Goal: Information Seeking & Learning: Learn about a topic

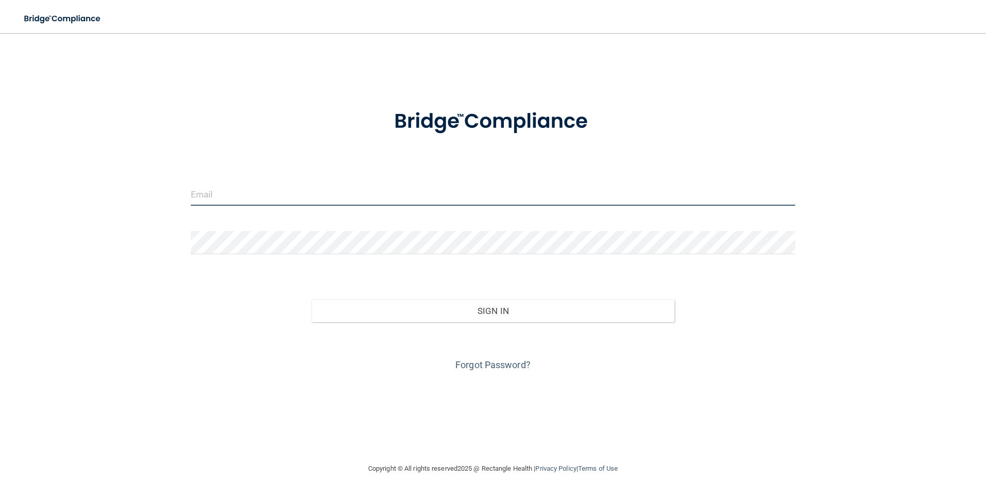
type input "[EMAIL_ADDRESS][DOMAIN_NAME]"
drag, startPoint x: 403, startPoint y: 198, endPoint x: 69, endPoint y: 232, distance: 335.7
click at [69, 232] on div "[EMAIL_ADDRESS][DOMAIN_NAME] Invalid email/password. You don't have permission …" at bounding box center [493, 247] width 944 height 409
type input "[EMAIL_ADDRESS][DOMAIN_NAME]"
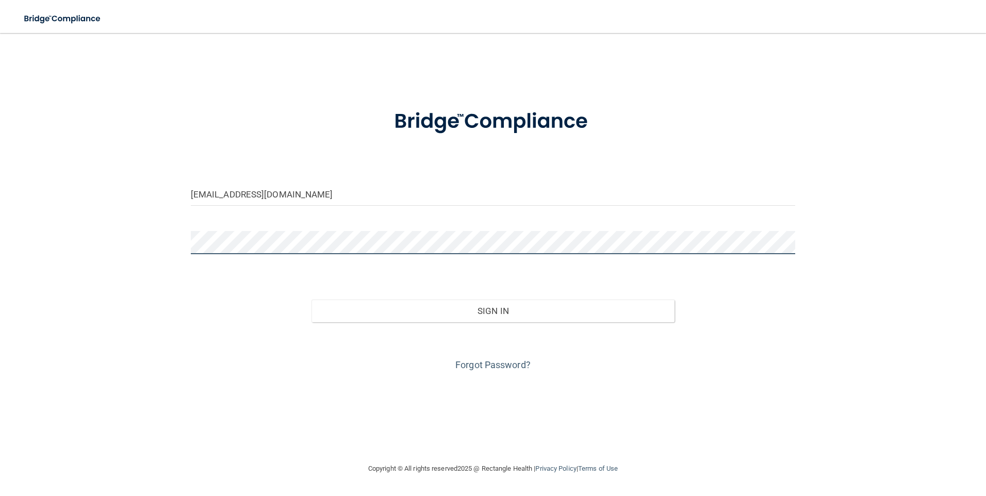
click at [311, 299] on button "Sign In" at bounding box center [492, 310] width 363 height 23
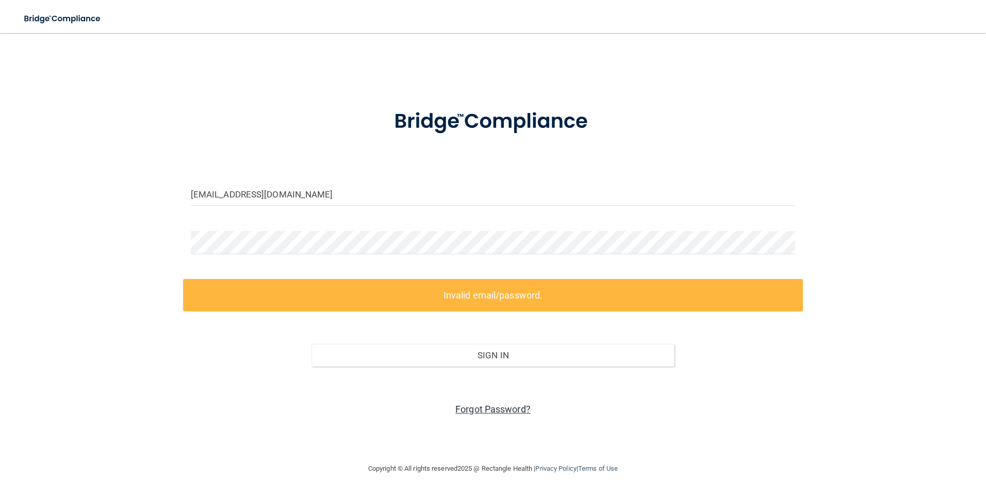
click at [487, 407] on link "Forgot Password?" at bounding box center [492, 409] width 75 height 11
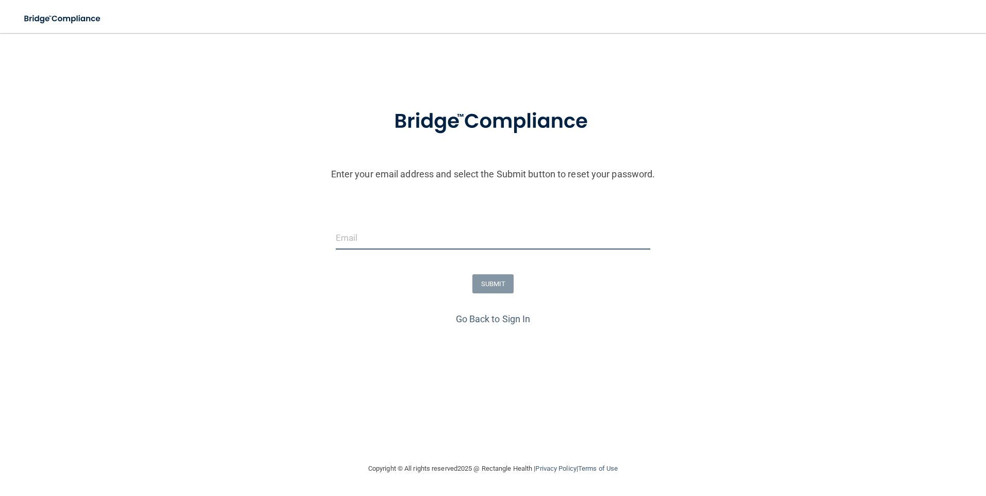
click at [470, 243] on input "email" at bounding box center [493, 237] width 315 height 23
type input "[EMAIL_ADDRESS][DOMAIN_NAME]"
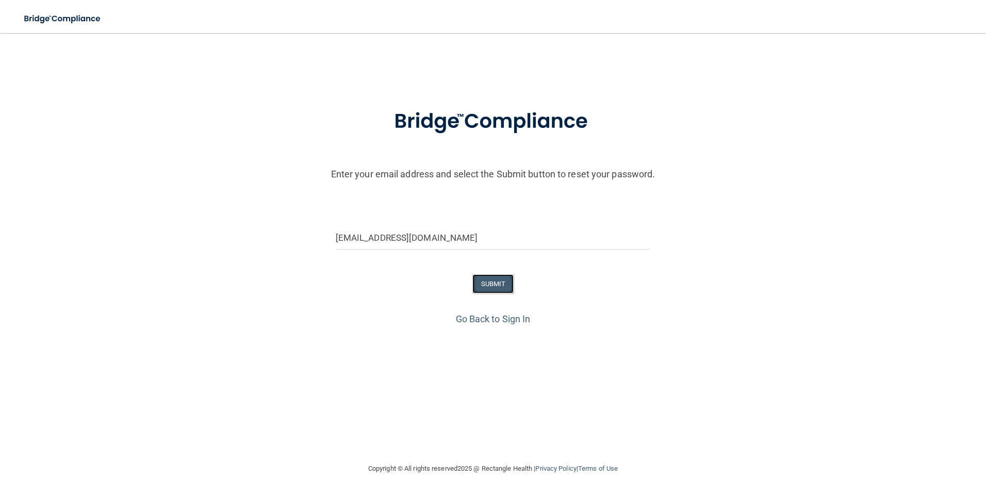
click at [482, 288] on button "SUBMIT" at bounding box center [493, 283] width 42 height 19
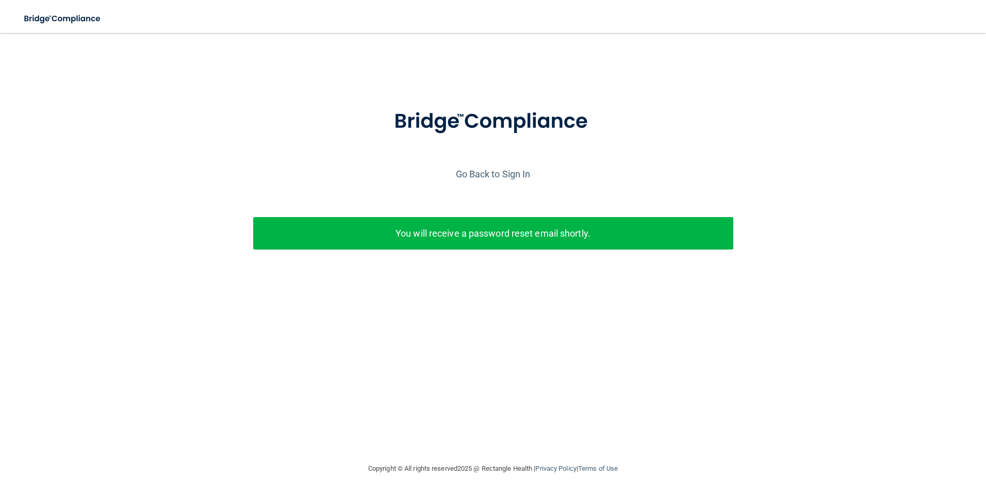
click at [502, 180] on div "Go Back to Sign In" at bounding box center [492, 173] width 991 height 17
click at [501, 178] on link "Go Back to Sign In" at bounding box center [493, 174] width 75 height 11
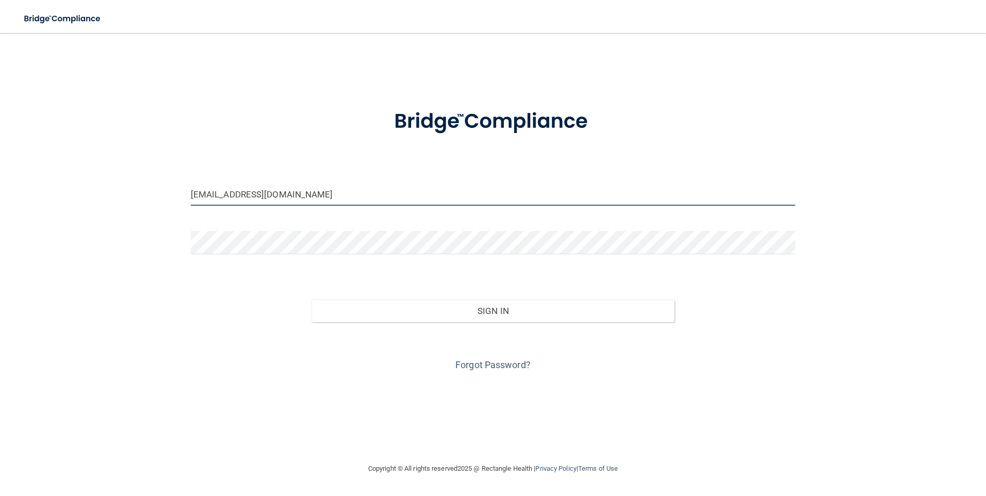
click at [510, 184] on input "[EMAIL_ADDRESS][DOMAIN_NAME]" at bounding box center [493, 193] width 605 height 23
type input "[EMAIL_ADDRESS][DOMAIN_NAME]"
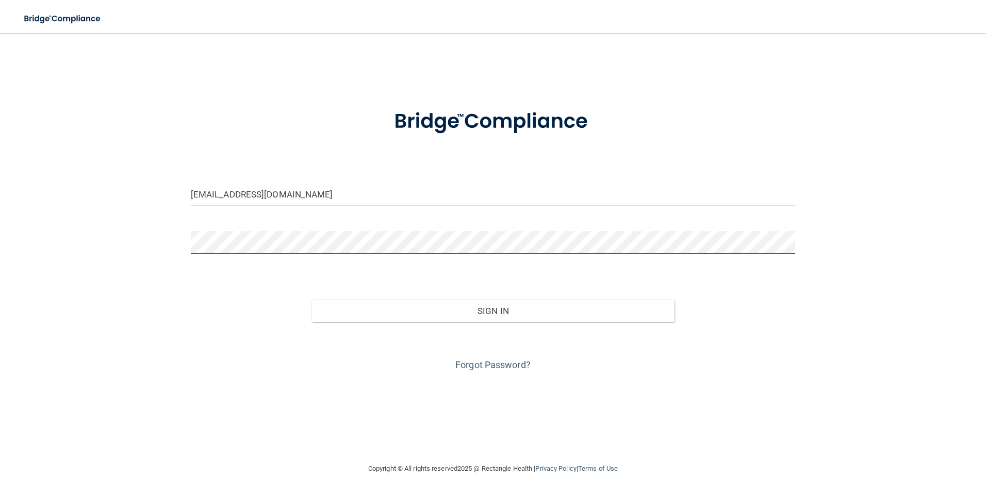
click at [311, 299] on button "Sign In" at bounding box center [492, 310] width 363 height 23
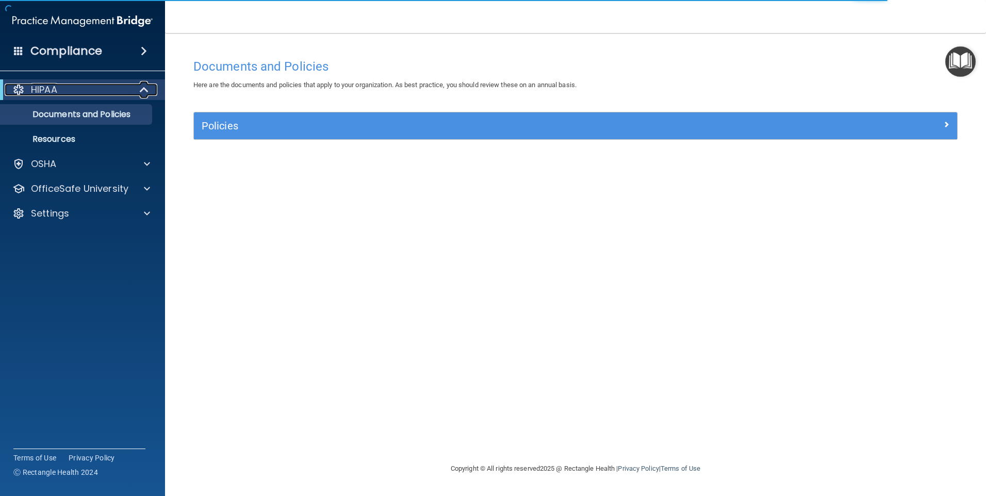
click at [91, 88] on div "HIPAA" at bounding box center [68, 90] width 127 height 12
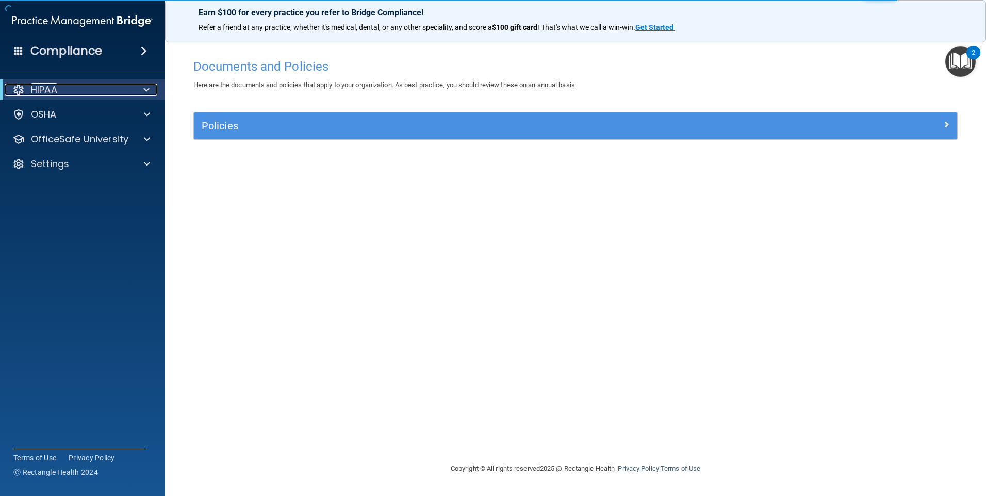
click at [91, 88] on div "HIPAA" at bounding box center [68, 90] width 127 height 12
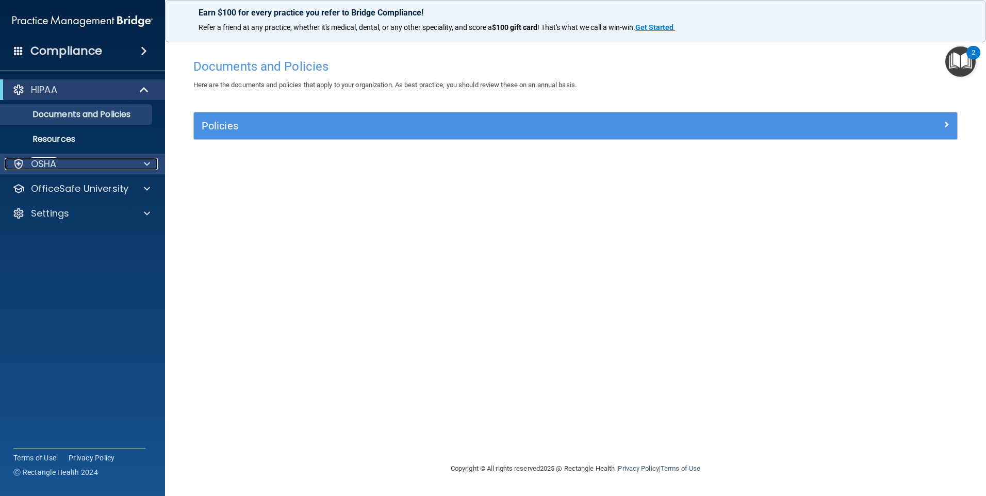
click at [77, 160] on div "OSHA" at bounding box center [69, 164] width 128 height 12
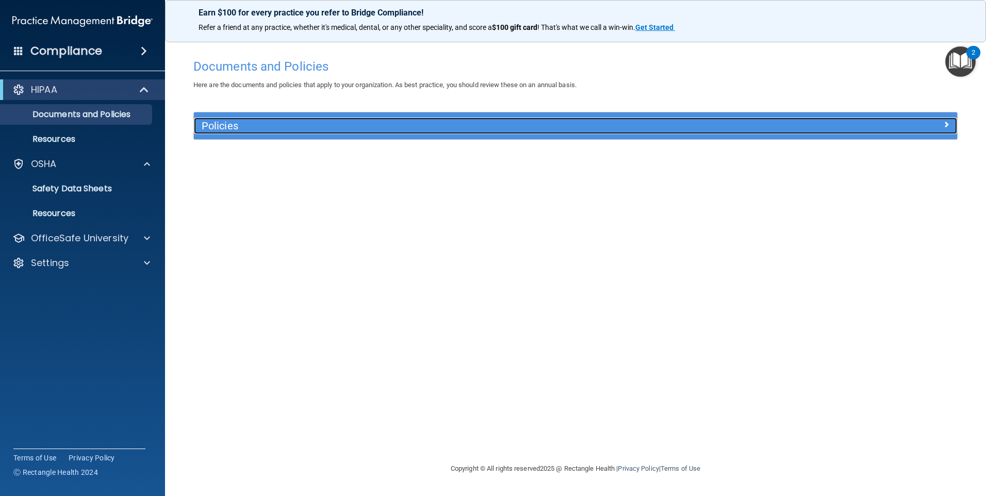
click at [272, 129] on h5 "Policies" at bounding box center [480, 125] width 557 height 11
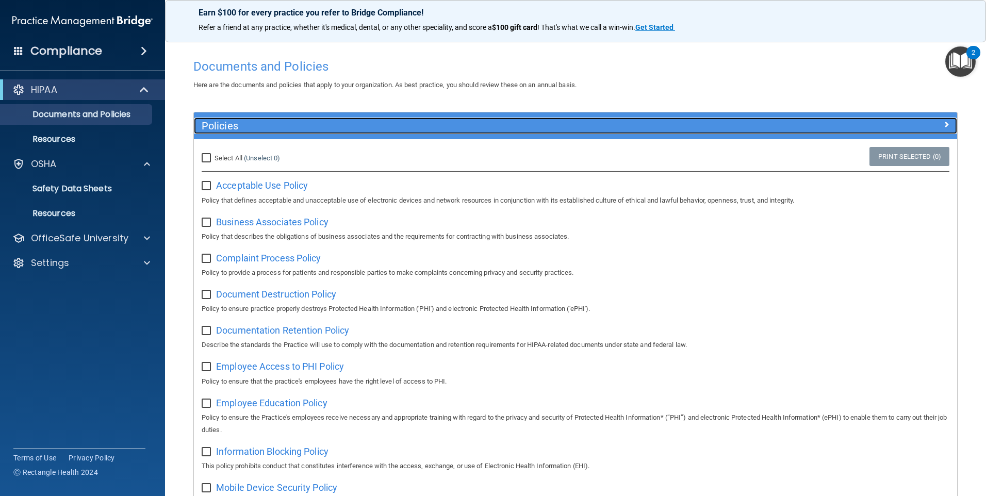
click at [272, 129] on h5 "Policies" at bounding box center [480, 125] width 557 height 11
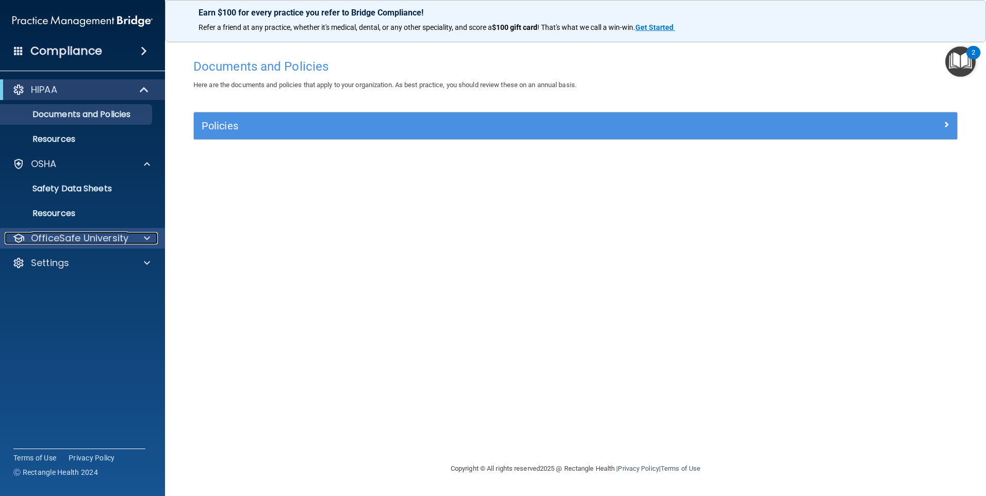
click at [151, 238] on div at bounding box center [145, 238] width 26 height 12
click at [117, 245] on div "OfficeSafe University" at bounding box center [82, 238] width 165 height 21
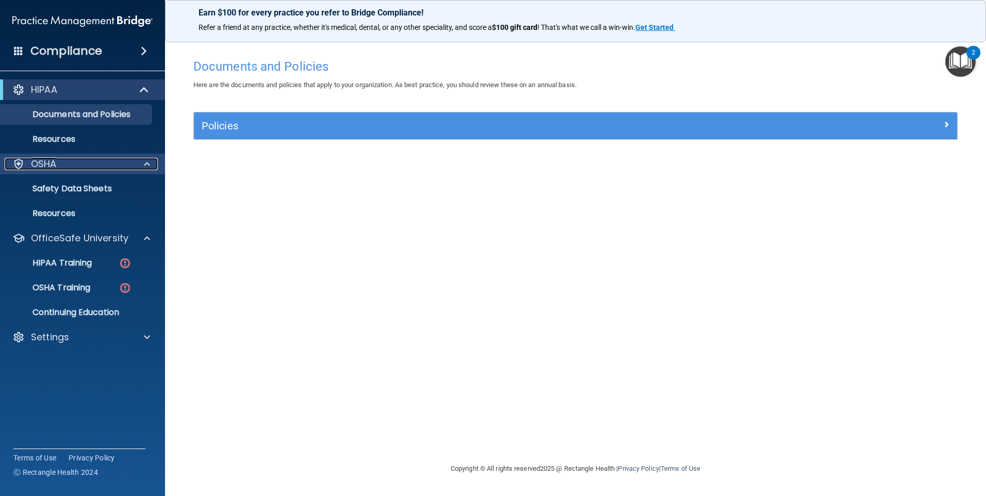
click at [120, 161] on div "OSHA" at bounding box center [69, 164] width 128 height 12
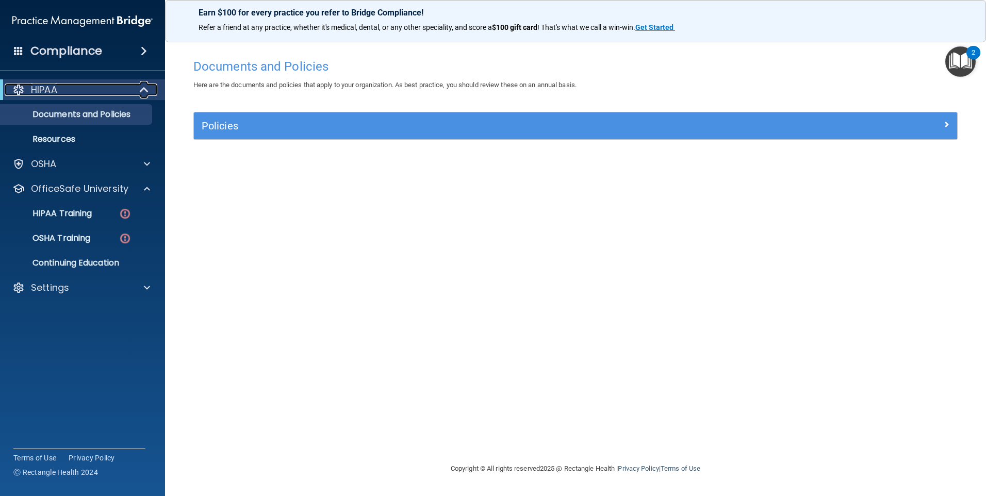
click at [126, 85] on div "HIPAA" at bounding box center [68, 90] width 127 height 12
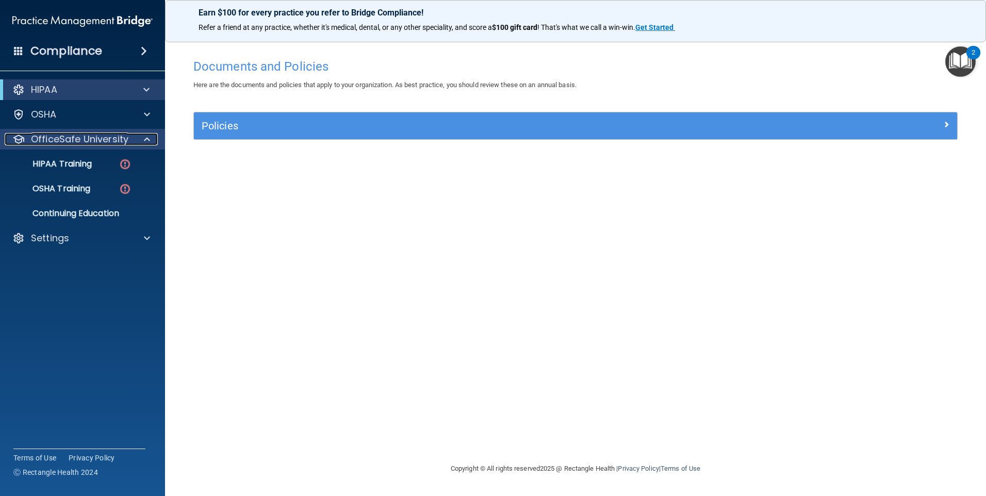
click at [119, 142] on p "OfficeSafe University" at bounding box center [79, 139] width 97 height 12
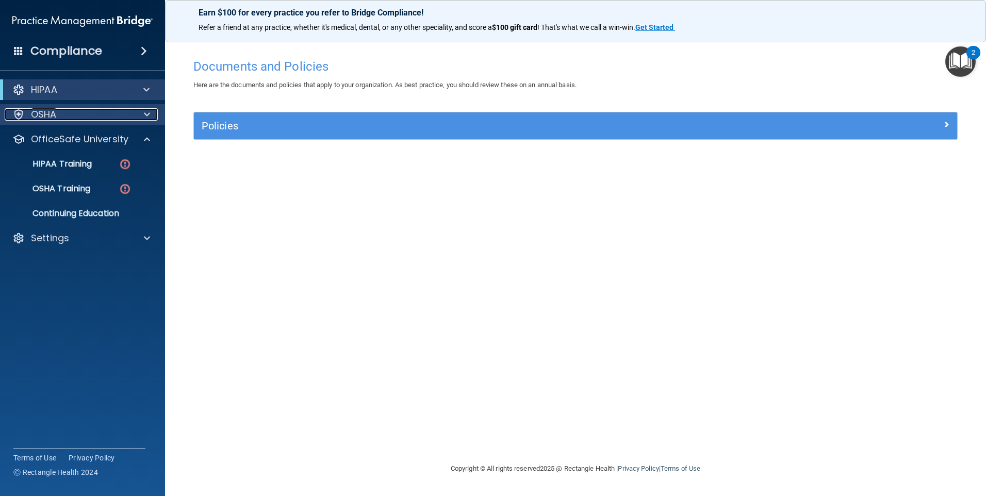
click at [128, 118] on div "OSHA" at bounding box center [69, 114] width 128 height 12
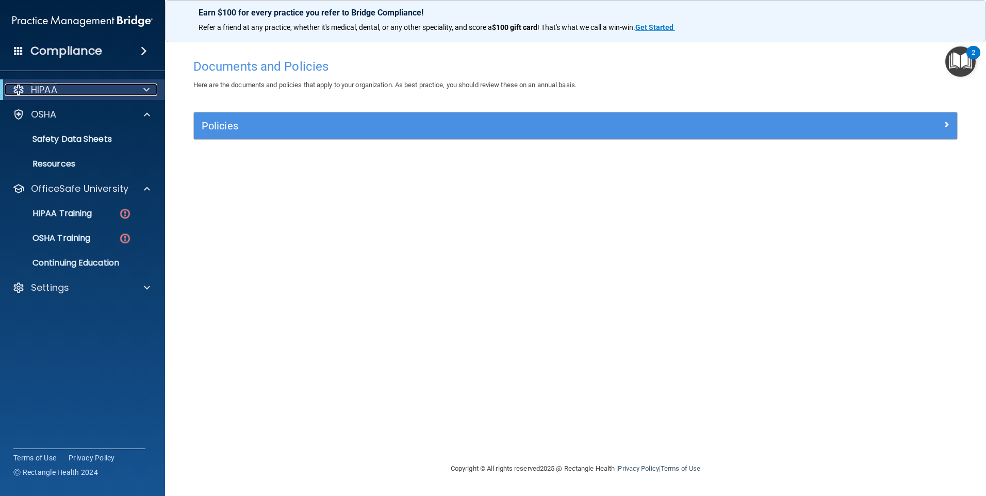
click at [137, 85] on div at bounding box center [144, 90] width 25 height 12
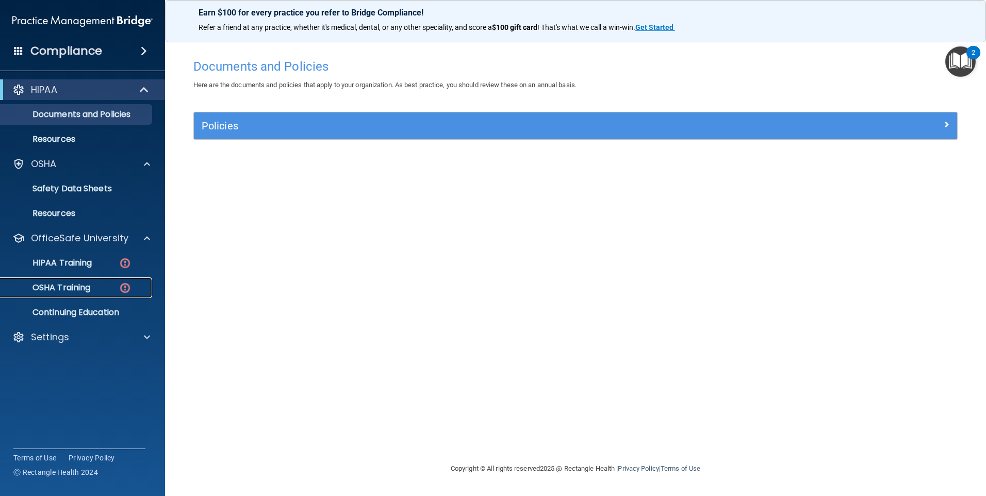
click at [124, 287] on img at bounding box center [125, 287] width 13 height 13
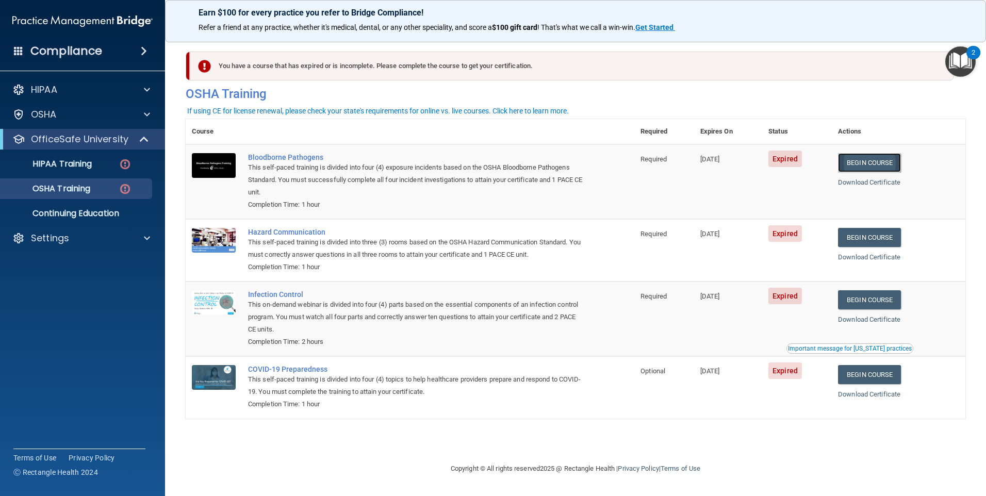
click at [883, 164] on link "Begin Course" at bounding box center [869, 162] width 63 height 19
drag, startPoint x: 726, startPoint y: 468, endPoint x: 378, endPoint y: 455, distance: 348.7
click at [378, 455] on footer "Copyright © All rights reserved 2025 @ Rectangle Health | Privacy Policy | Term…" at bounding box center [575, 469] width 779 height 34
click at [377, 455] on footer "Copyright © All rights reserved 2025 @ Rectangle Health | Privacy Policy | Term…" at bounding box center [575, 469] width 779 height 34
drag, startPoint x: 371, startPoint y: 450, endPoint x: 631, endPoint y: 443, distance: 260.4
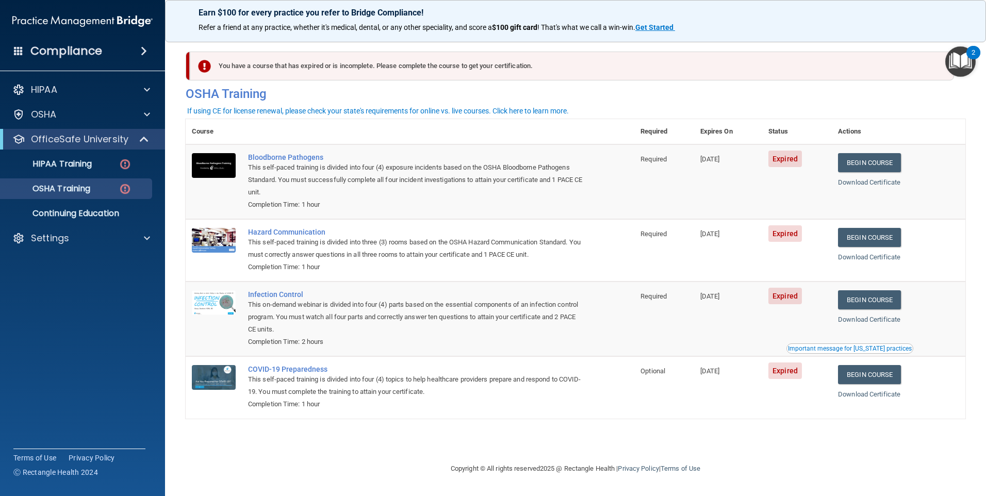
click at [631, 443] on div "You have a course that has expired or is incomplete. Please complete the course…" at bounding box center [575, 247] width 779 height 409
click at [44, 231] on div "Settings" at bounding box center [82, 238] width 165 height 21
click at [52, 240] on p "Settings" at bounding box center [50, 238] width 38 height 12
click at [55, 262] on p "My Account" at bounding box center [77, 263] width 141 height 10
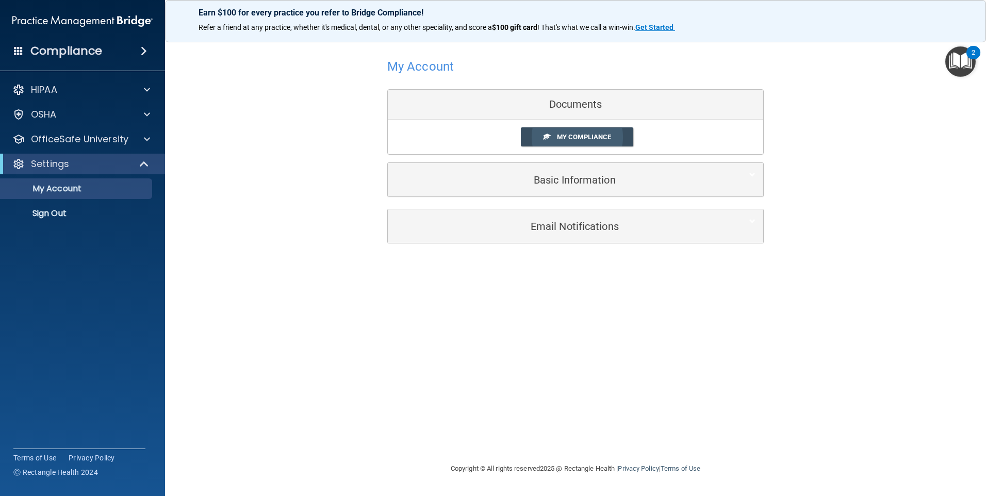
click at [541, 136] on link "My Compliance" at bounding box center [577, 136] width 113 height 19
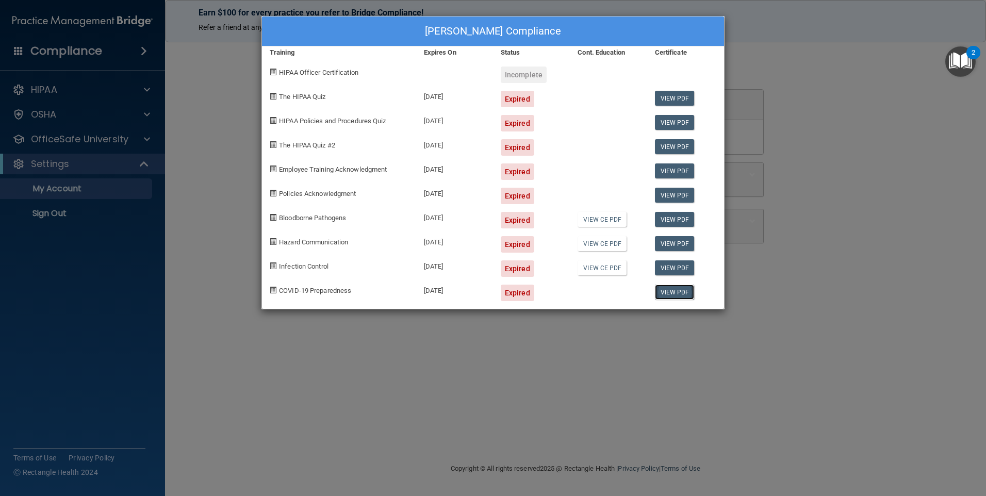
click at [682, 292] on link "View PDF" at bounding box center [675, 292] width 40 height 15
click at [601, 61] on div at bounding box center [608, 71] width 77 height 24
click at [480, 281] on div "10/12/2024" at bounding box center [454, 289] width 77 height 24
click at [373, 35] on div "Jennifer Tracy's Compliance" at bounding box center [493, 31] width 462 height 30
click at [920, 28] on div "Jennifer Tracy's Compliance Training Expires On Status Cont. Education Certific…" at bounding box center [493, 248] width 986 height 496
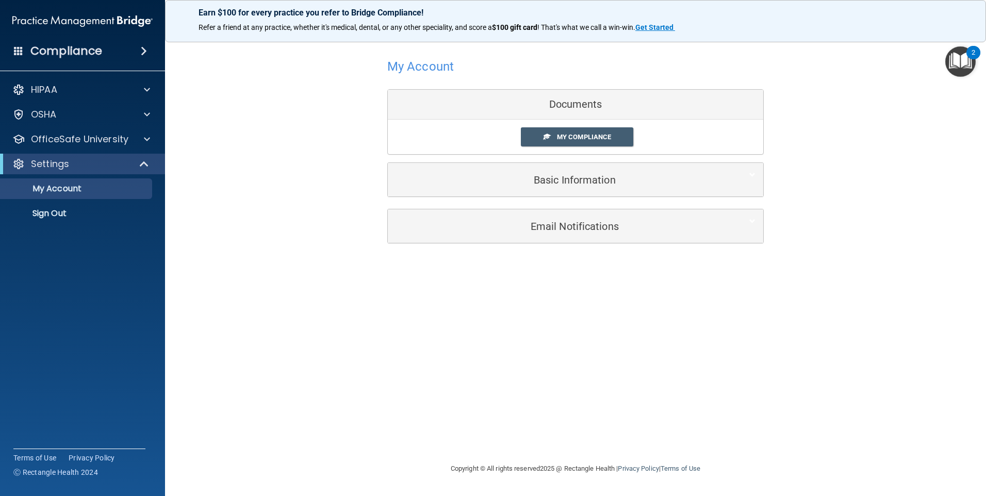
click at [104, 155] on div "Settings" at bounding box center [82, 164] width 165 height 21
click at [103, 110] on div "OSHA" at bounding box center [69, 114] width 128 height 12
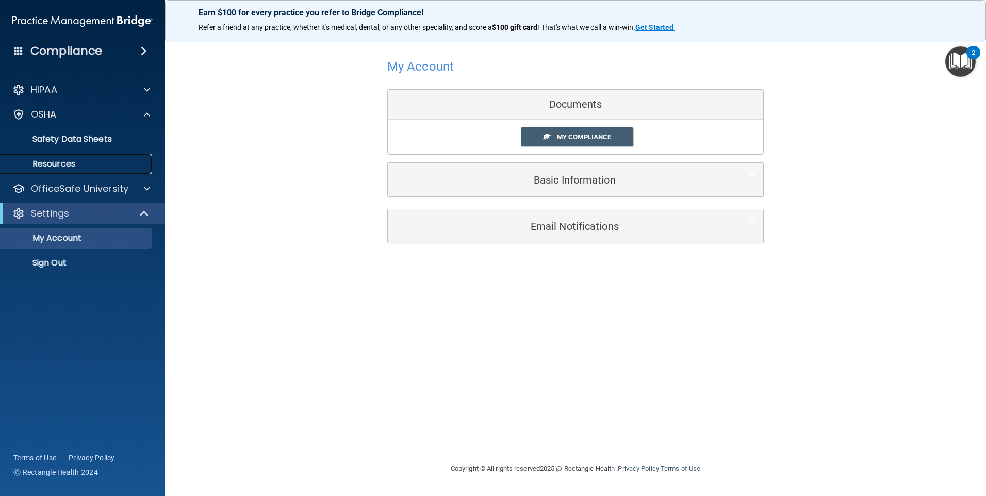
click at [107, 155] on link "Resources" at bounding box center [71, 164] width 162 height 21
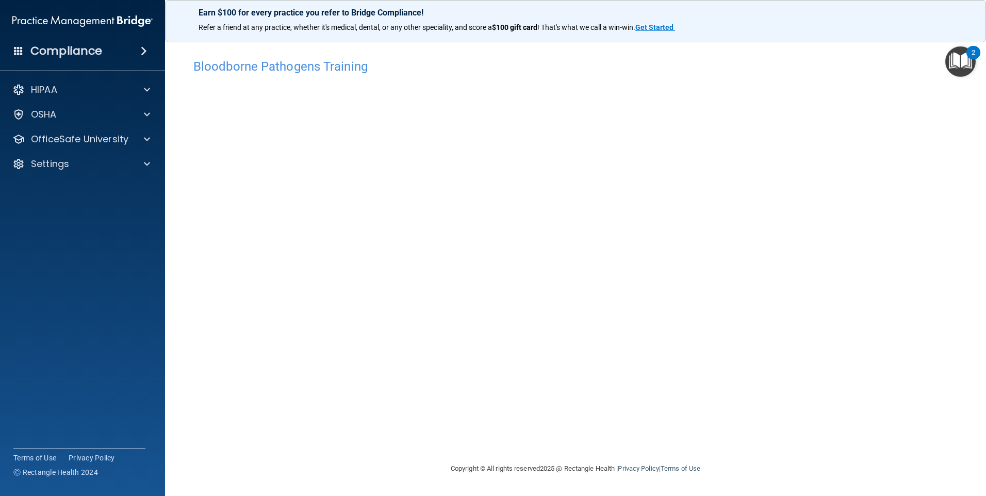
click at [124, 47] on div "Compliance" at bounding box center [82, 51] width 165 height 23
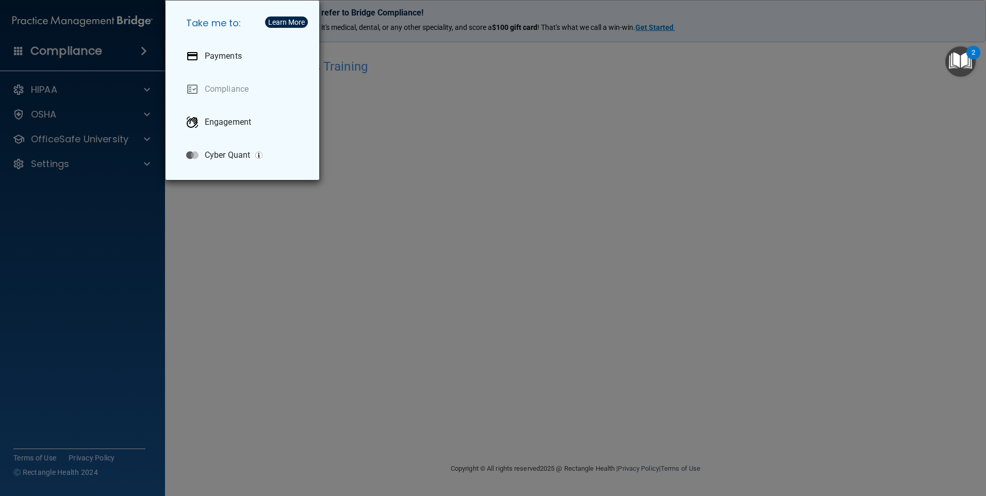
click at [124, 47] on div "Take me to: Payments Compliance Engagement Cyber Quant" at bounding box center [493, 248] width 986 height 496
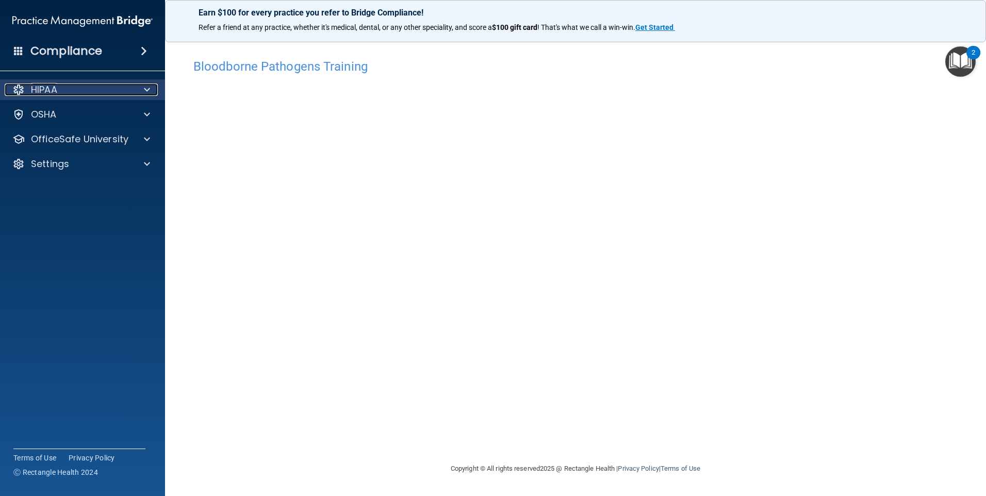
click at [102, 86] on div "HIPAA" at bounding box center [69, 90] width 128 height 12
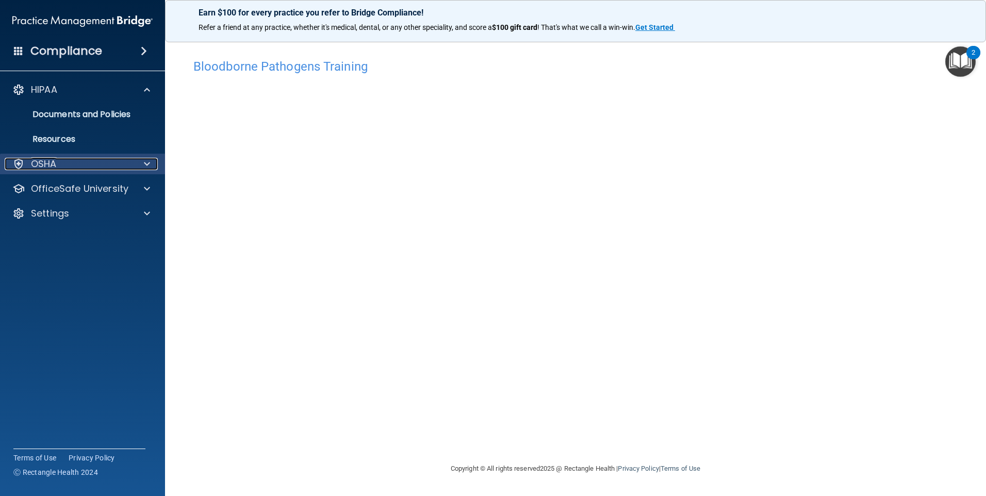
click at [93, 162] on div "OSHA" at bounding box center [69, 164] width 128 height 12
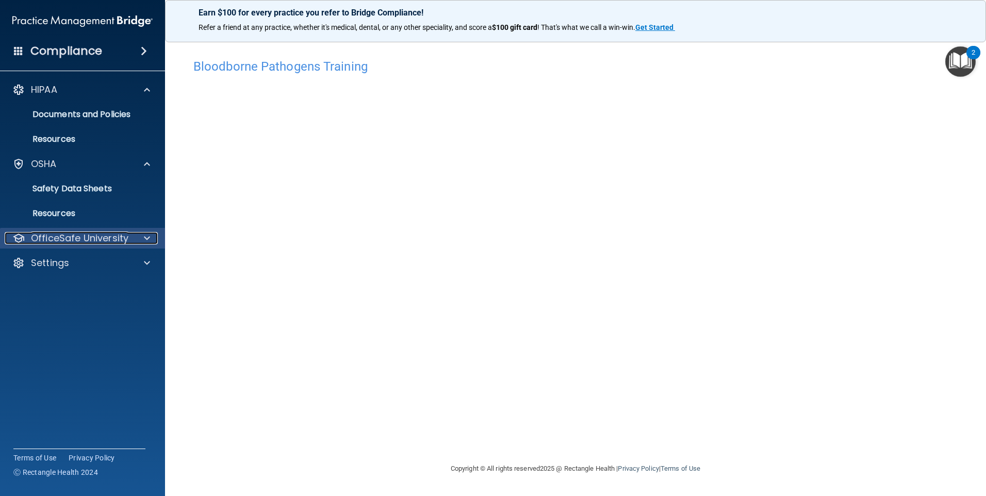
click at [75, 242] on p "OfficeSafe University" at bounding box center [79, 238] width 97 height 12
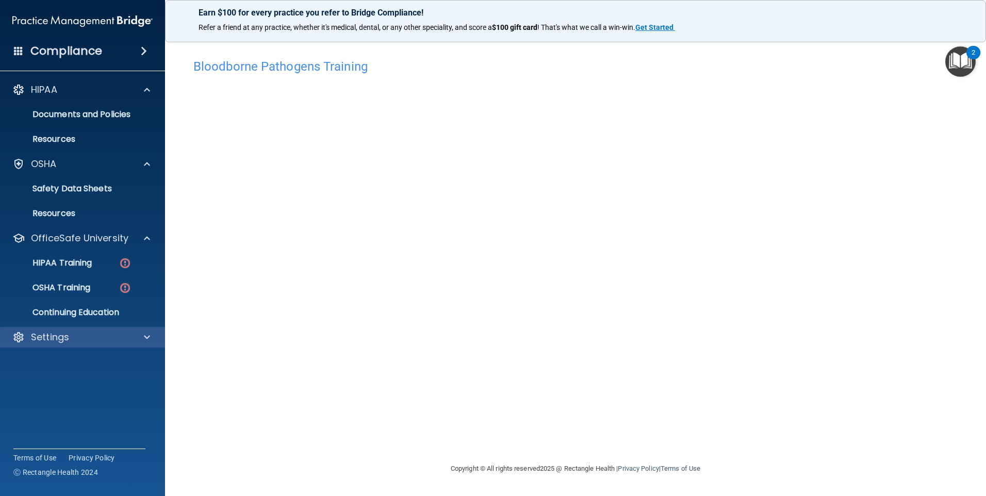
click at [67, 344] on div "Settings" at bounding box center [82, 337] width 165 height 21
click at [15, 60] on div "Compliance" at bounding box center [82, 51] width 165 height 23
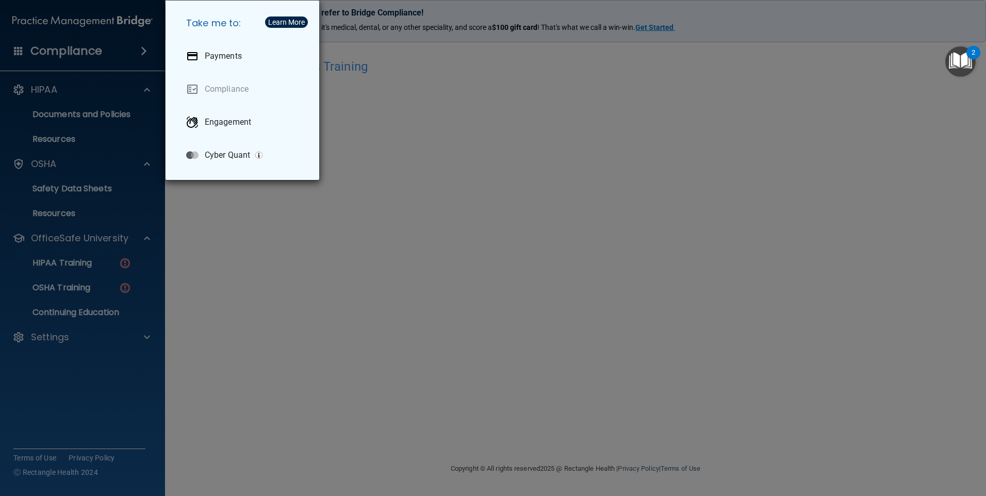
click at [16, 60] on div "Take me to: Payments Compliance Engagement Cyber Quant" at bounding box center [493, 248] width 986 height 496
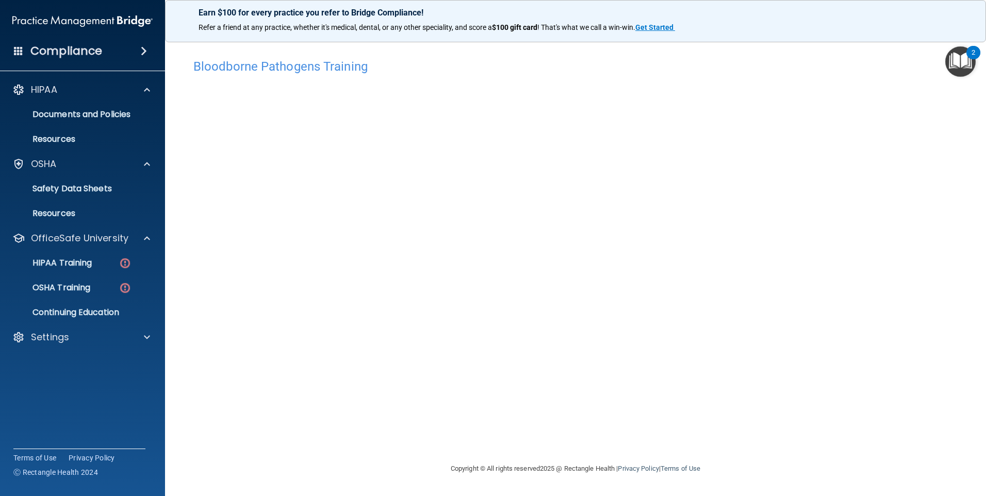
click at [326, 60] on h4 "Bloodborne Pathogens Training" at bounding box center [575, 66] width 764 height 13
click at [329, 72] on h4 "Bloodborne Pathogens Training" at bounding box center [575, 66] width 764 height 13
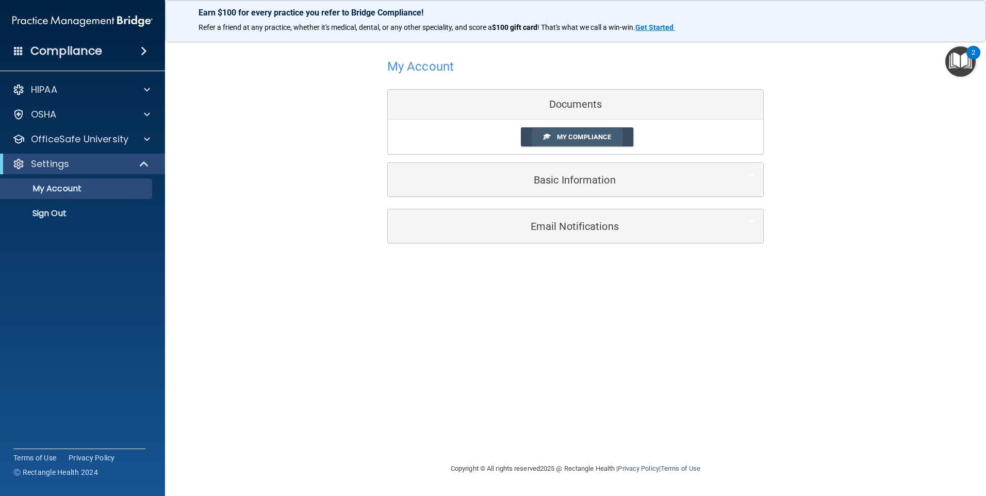
click at [522, 141] on link "My Compliance" at bounding box center [577, 136] width 113 height 19
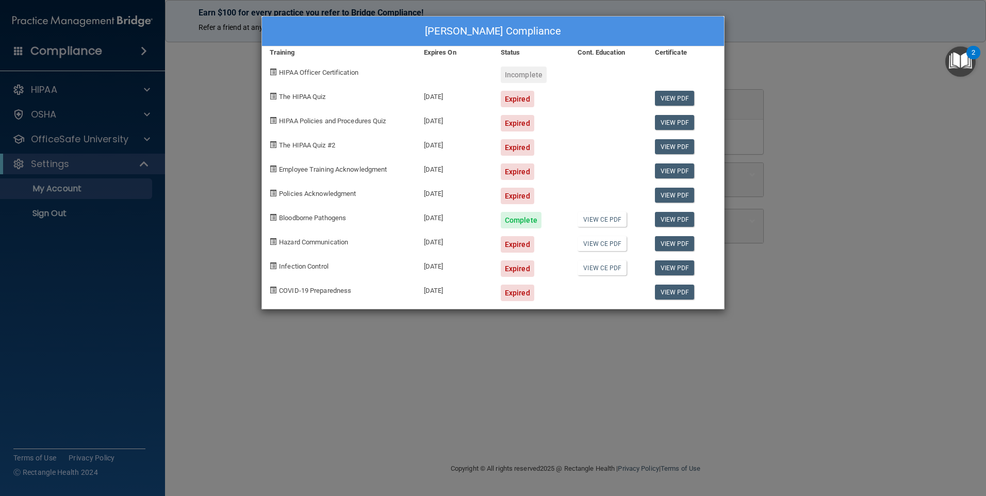
click at [911, 127] on div "Jennifer Tracy's Compliance Training Expires On Status Cont. Education Certific…" at bounding box center [493, 248] width 986 height 496
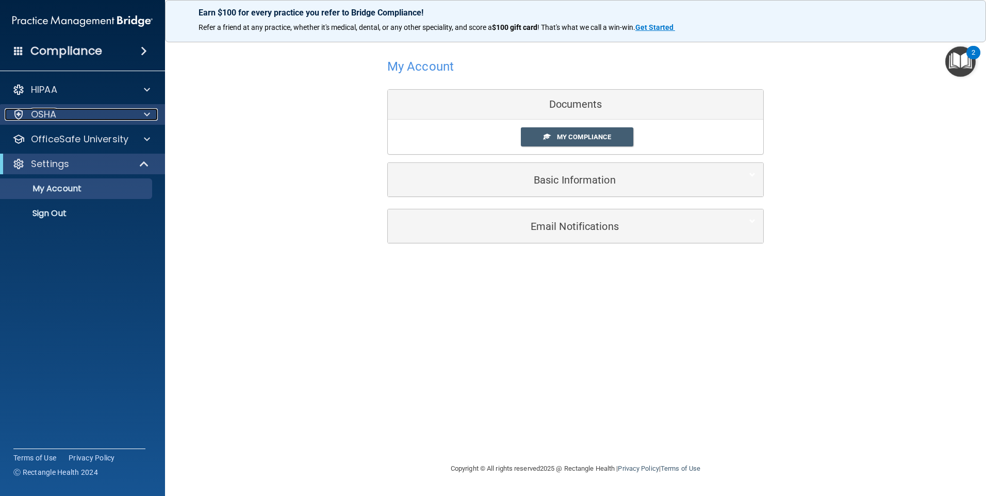
click at [67, 109] on div "OSHA" at bounding box center [69, 114] width 128 height 12
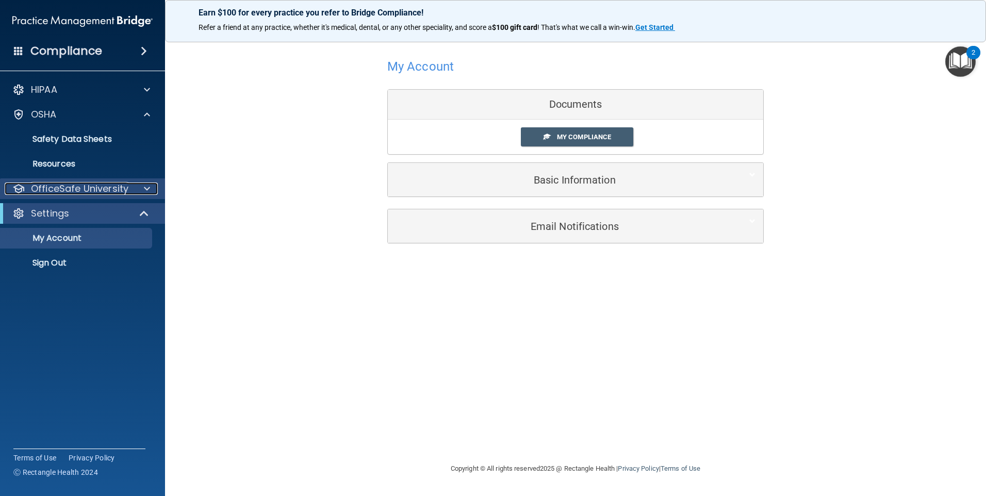
click at [104, 194] on p "OfficeSafe University" at bounding box center [79, 188] width 97 height 12
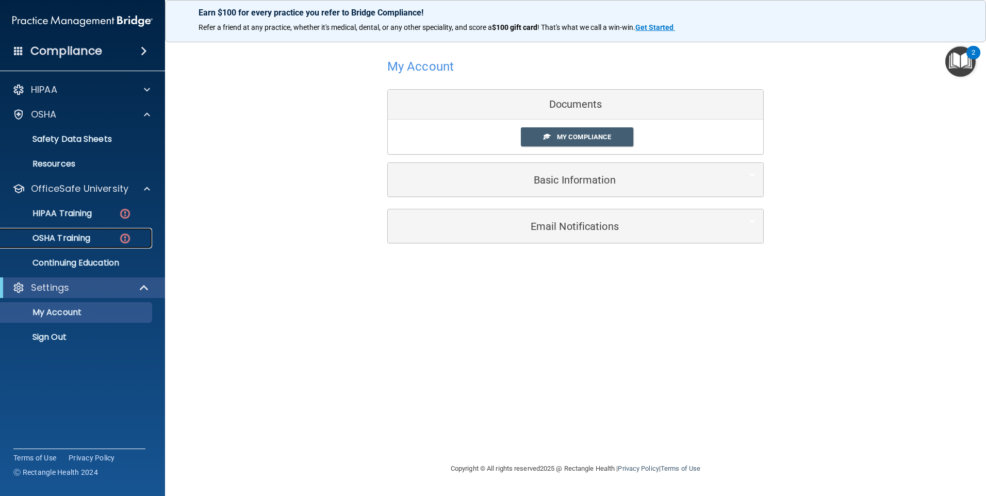
click at [93, 244] on link "OSHA Training" at bounding box center [71, 238] width 162 height 21
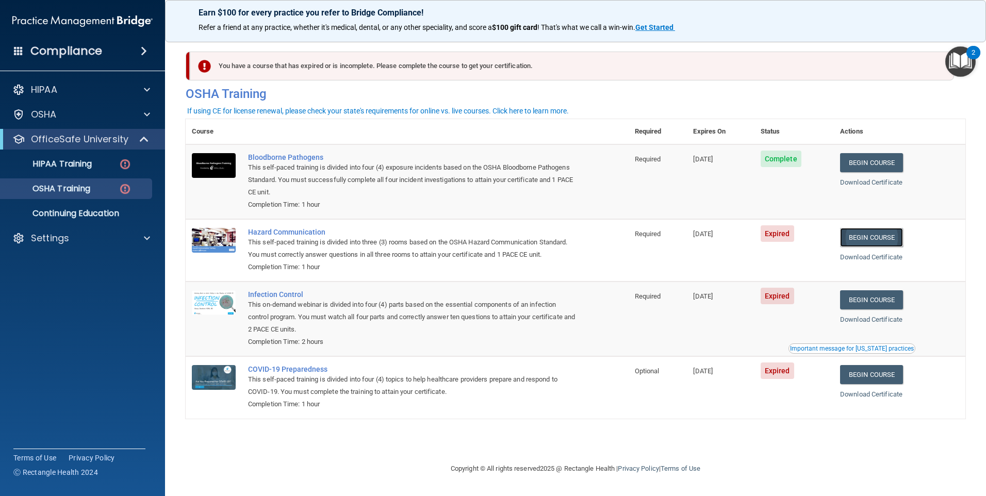
click at [877, 240] on link "Begin Course" at bounding box center [871, 237] width 63 height 19
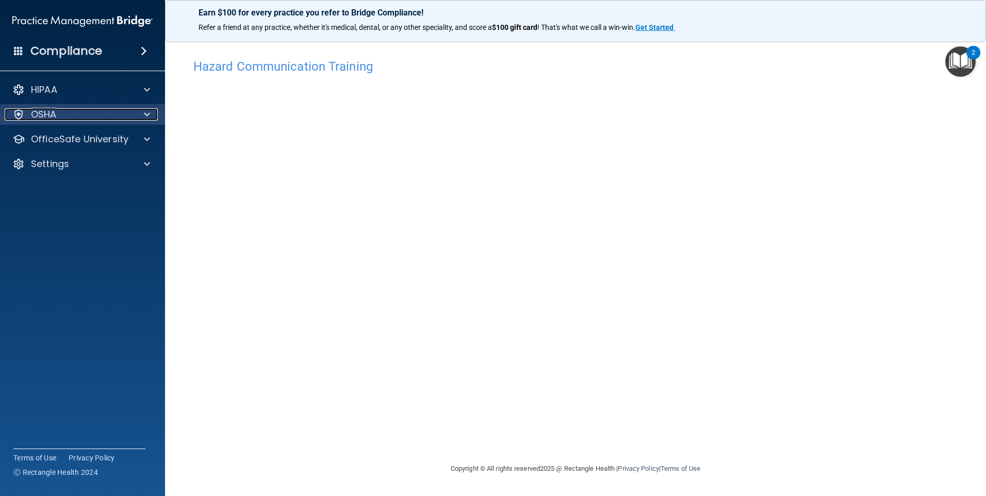
click at [85, 119] on div "OSHA" at bounding box center [69, 114] width 128 height 12
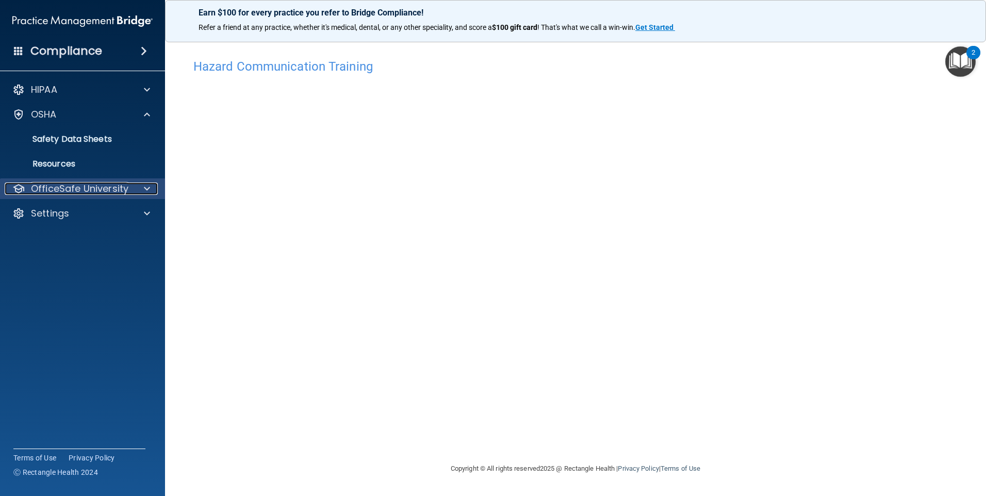
click at [80, 187] on p "OfficeSafe University" at bounding box center [79, 188] width 97 height 12
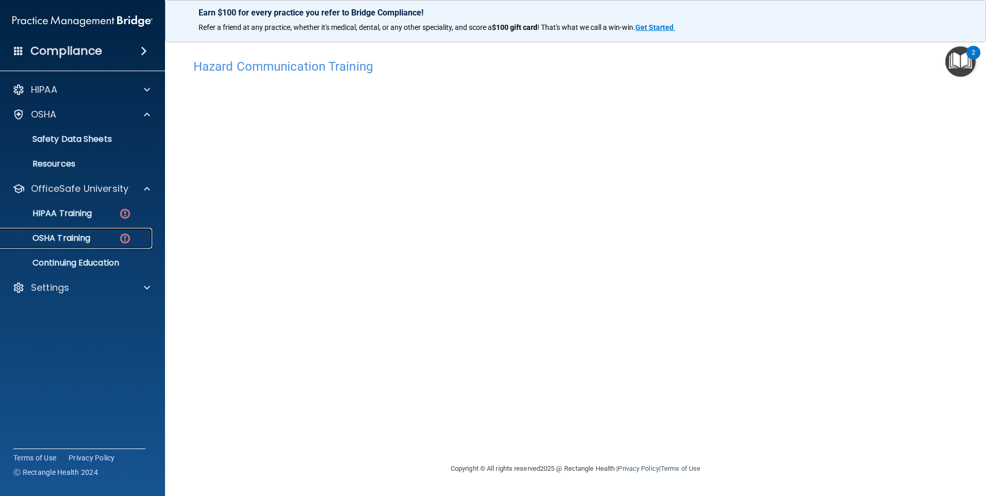
click at [98, 239] on div "OSHA Training" at bounding box center [77, 238] width 141 height 10
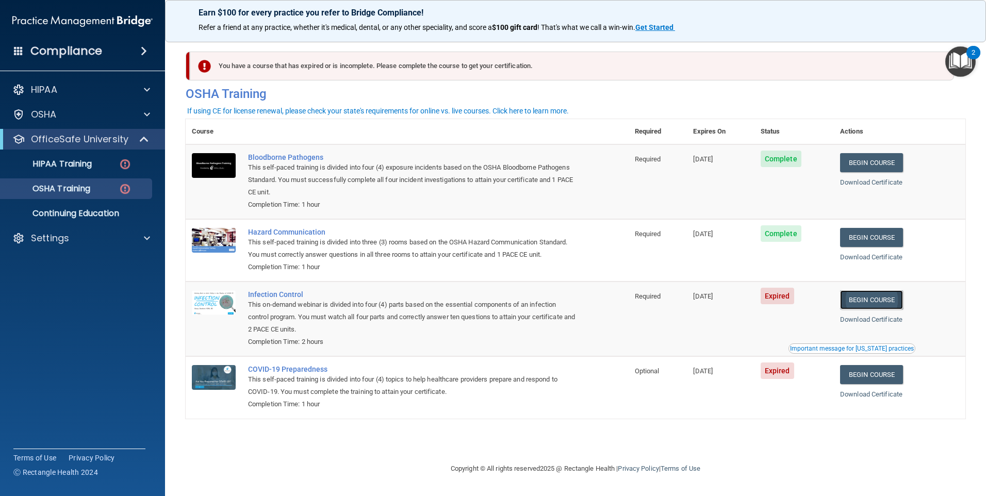
click at [889, 297] on link "Begin Course" at bounding box center [871, 299] width 63 height 19
click at [63, 184] on p "OSHA Training" at bounding box center [49, 189] width 84 height 10
click at [82, 191] on p "OSHA Training" at bounding box center [49, 189] width 84 height 10
click at [37, 142] on p "OfficeSafe University" at bounding box center [79, 139] width 97 height 12
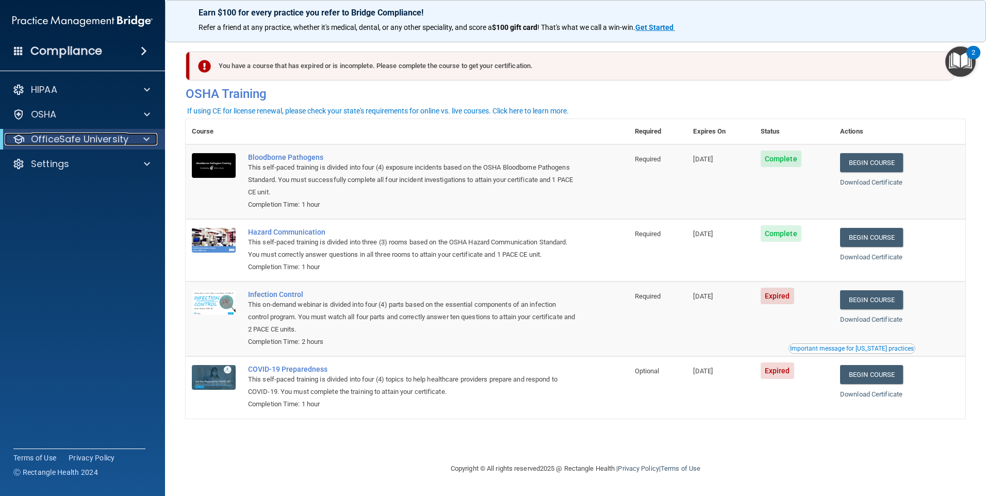
click at [37, 142] on p "OfficeSafe University" at bounding box center [79, 139] width 97 height 12
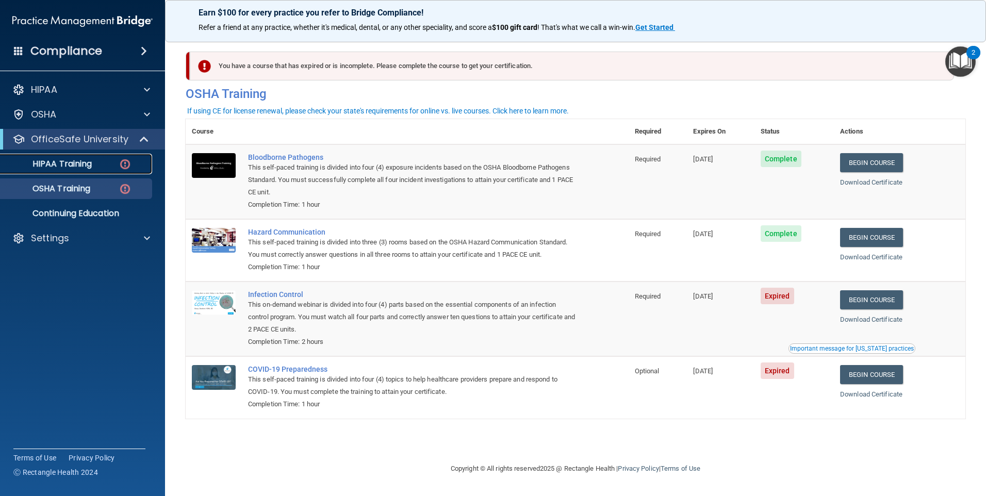
click at [55, 159] on p "HIPAA Training" at bounding box center [49, 164] width 85 height 10
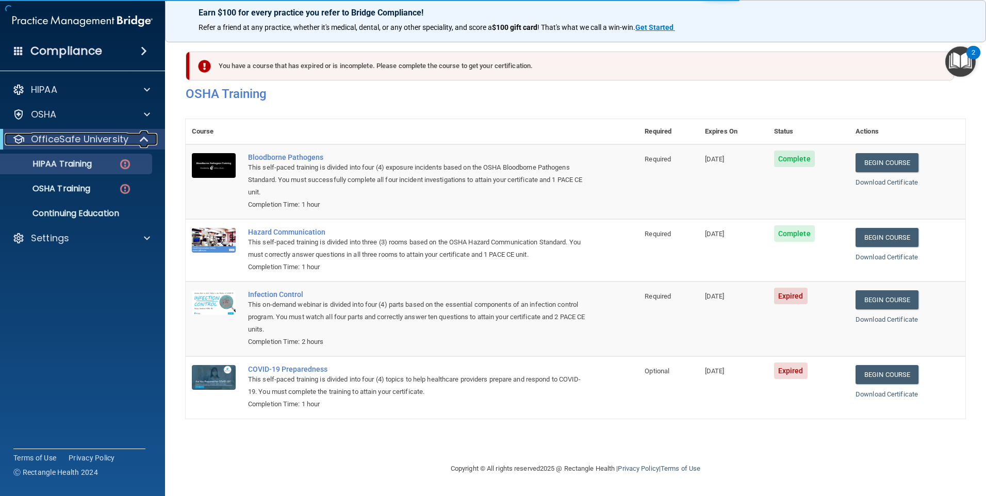
click at [72, 139] on p "OfficeSafe University" at bounding box center [79, 139] width 97 height 12
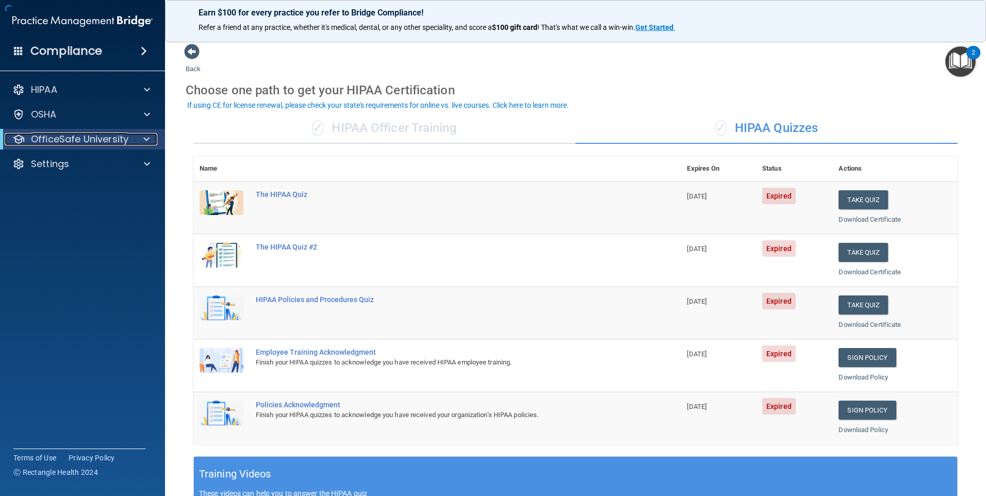
click at [72, 139] on p "OfficeSafe University" at bounding box center [79, 139] width 97 height 12
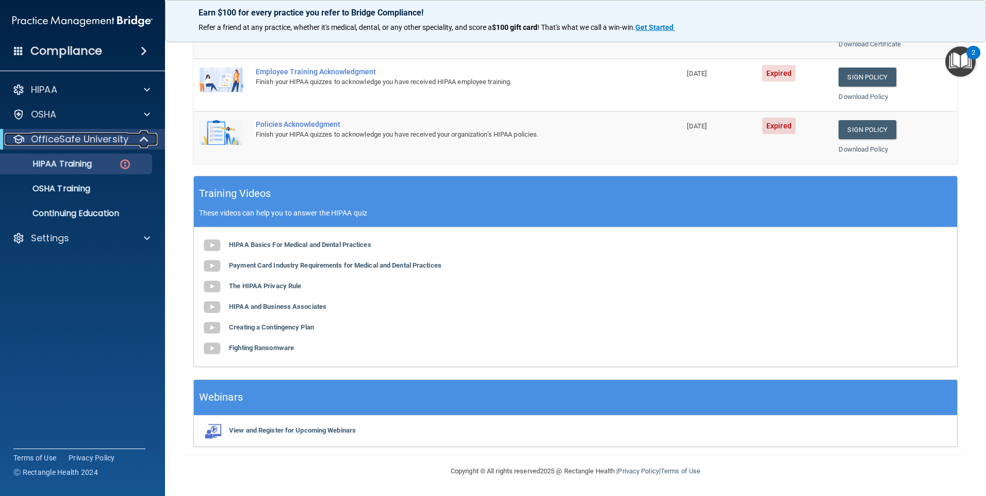
scroll to position [74, 0]
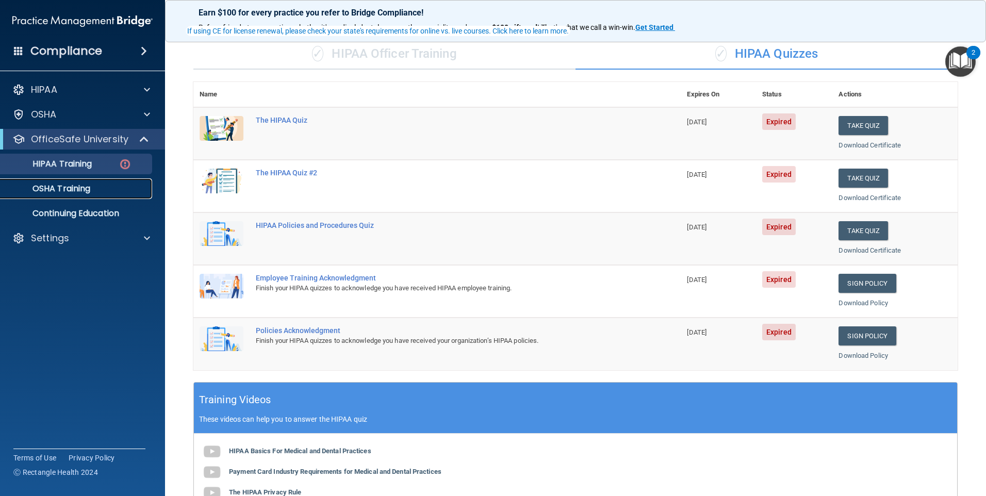
click at [55, 191] on p "OSHA Training" at bounding box center [49, 189] width 84 height 10
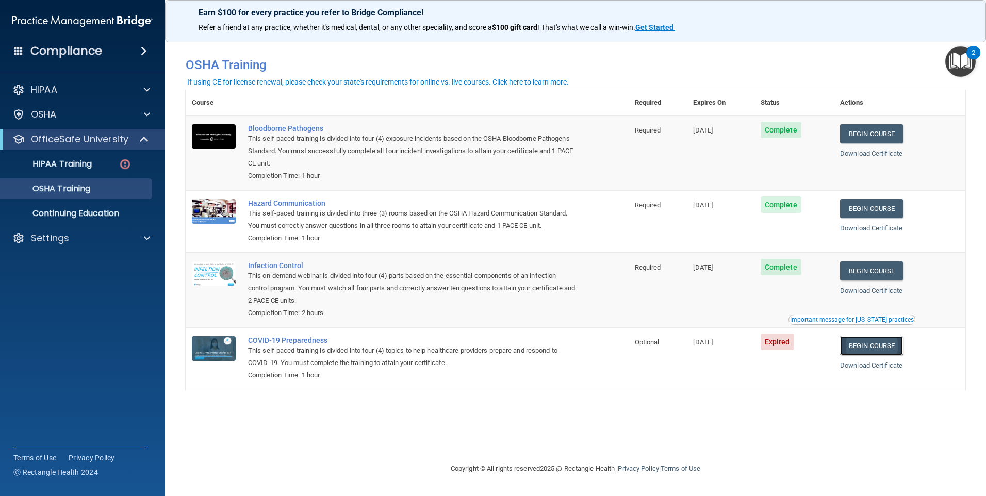
click at [897, 354] on link "Begin Course" at bounding box center [871, 345] width 63 height 19
click at [68, 234] on p "Settings" at bounding box center [50, 238] width 38 height 12
click at [63, 291] on p "Sign Out" at bounding box center [77, 287] width 141 height 10
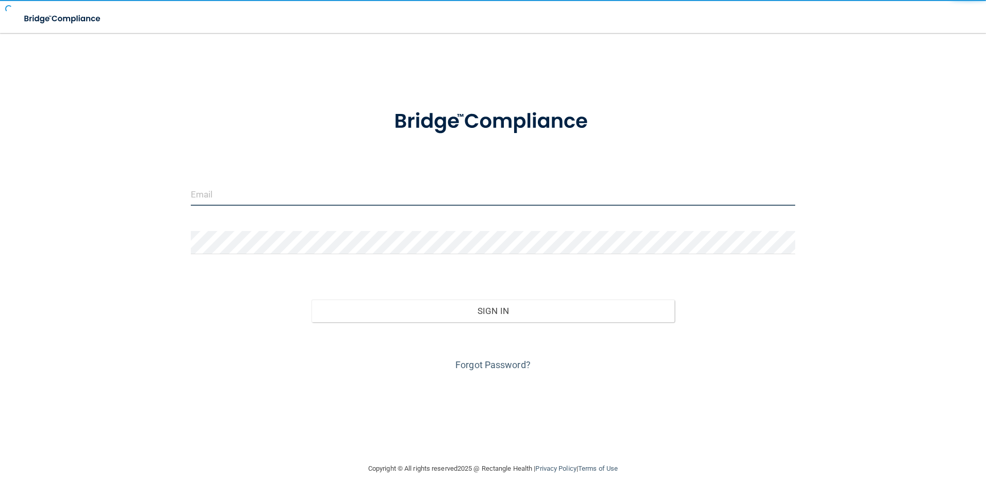
type input "drjen@straightsmile.com"
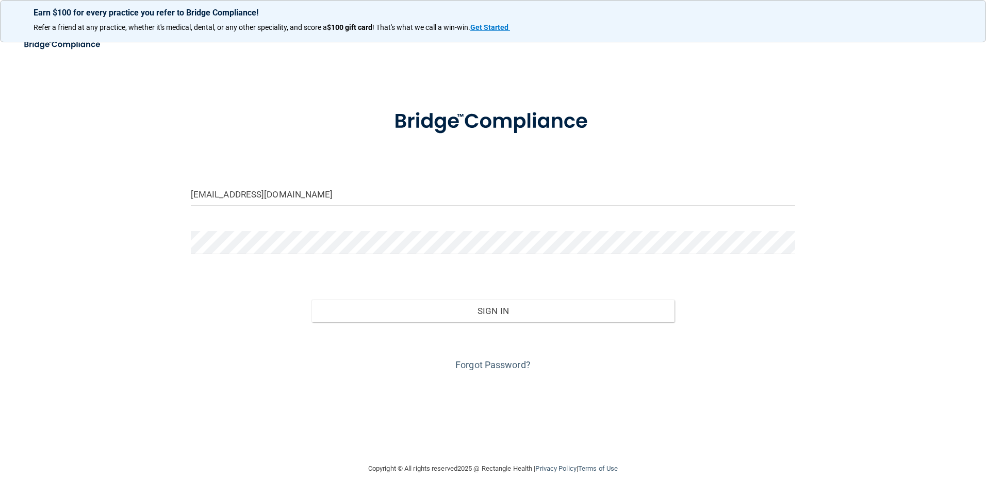
click at [170, 34] on div "Earn $100 for every practice you refer to Bridge Compliance!" at bounding box center [492, 29] width 943 height 16
drag, startPoint x: 893, startPoint y: 12, endPoint x: 985, endPoint y: 81, distance: 114.9
click at [985, 81] on html "Earn $100 for every practice you refer to Bridge Compliance! Refer a friend at …" at bounding box center [493, 248] width 986 height 496
drag, startPoint x: 193, startPoint y: 30, endPoint x: 189, endPoint y: 37, distance: 7.4
click at [189, 37] on div "Earn $100 for every practice you refer to Bridge Compliance! Refer a friend at …" at bounding box center [493, 21] width 986 height 42
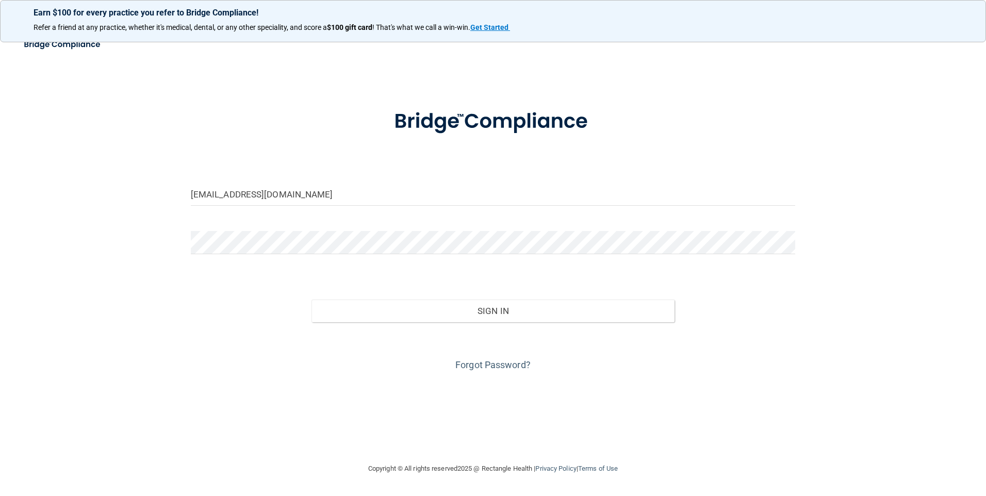
drag, startPoint x: 189, startPoint y: 37, endPoint x: 180, endPoint y: 108, distance: 71.7
click at [180, 108] on div "drjen@straightsmile.com Invalid email/password. You don't have permission to ac…" at bounding box center [493, 247] width 944 height 409
click at [516, 204] on input "drjen@straightsmile.com" at bounding box center [493, 193] width 605 height 23
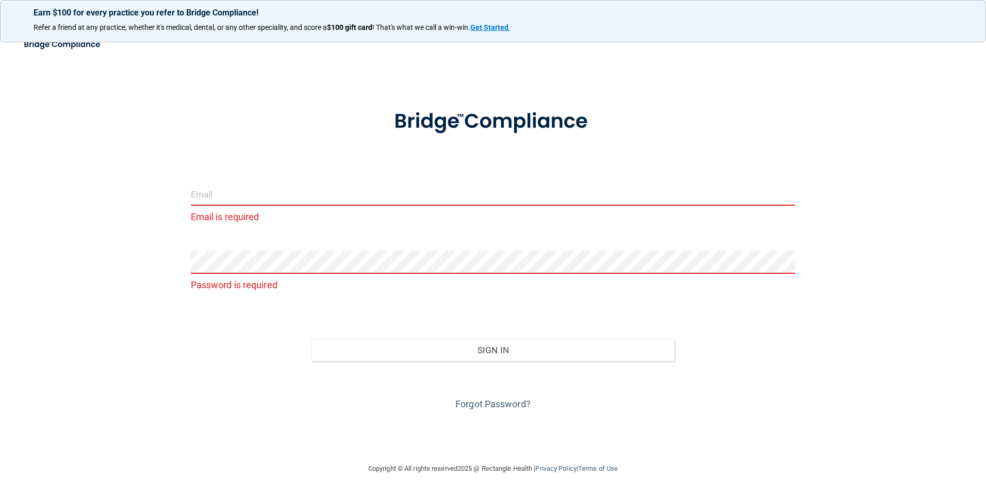
click at [383, 192] on input "email" at bounding box center [493, 193] width 605 height 23
type input "saksafire@gmail.com"
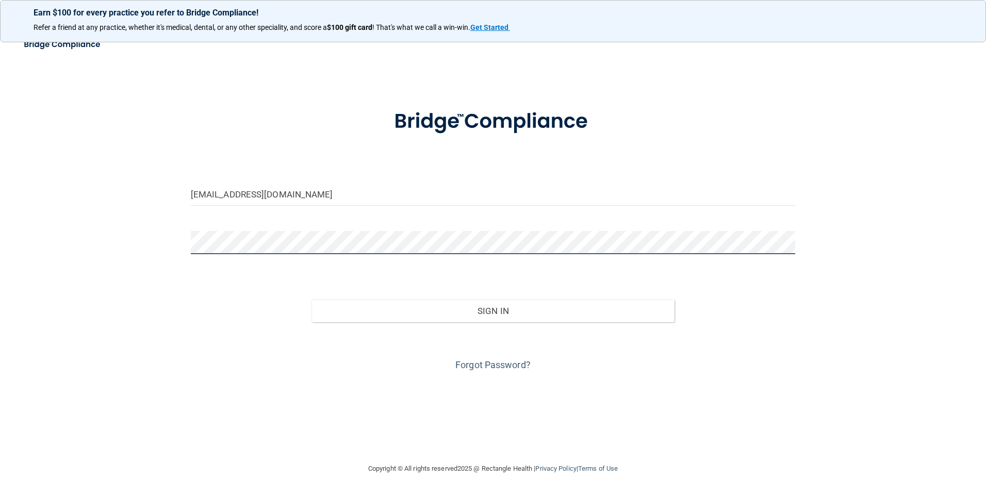
click at [311, 299] on button "Sign In" at bounding box center [492, 310] width 363 height 23
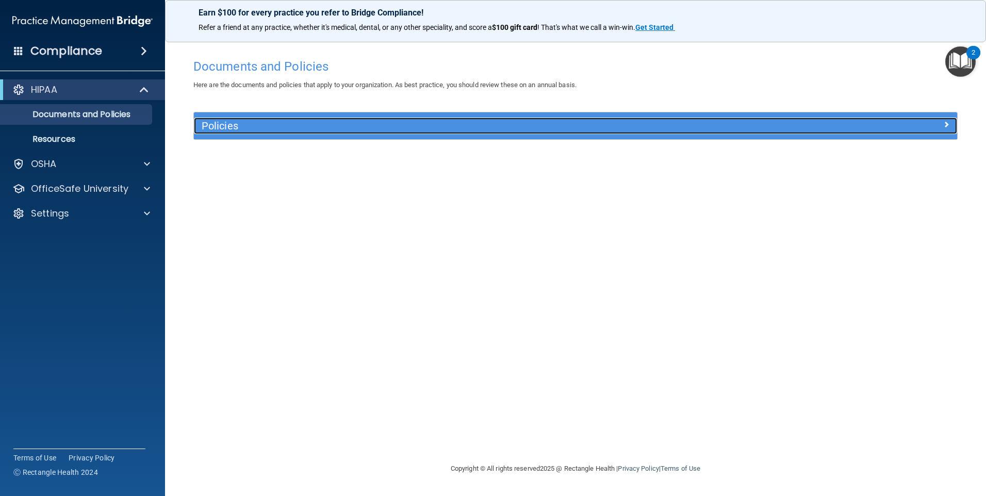
click at [445, 121] on h5 "Policies" at bounding box center [480, 125] width 557 height 11
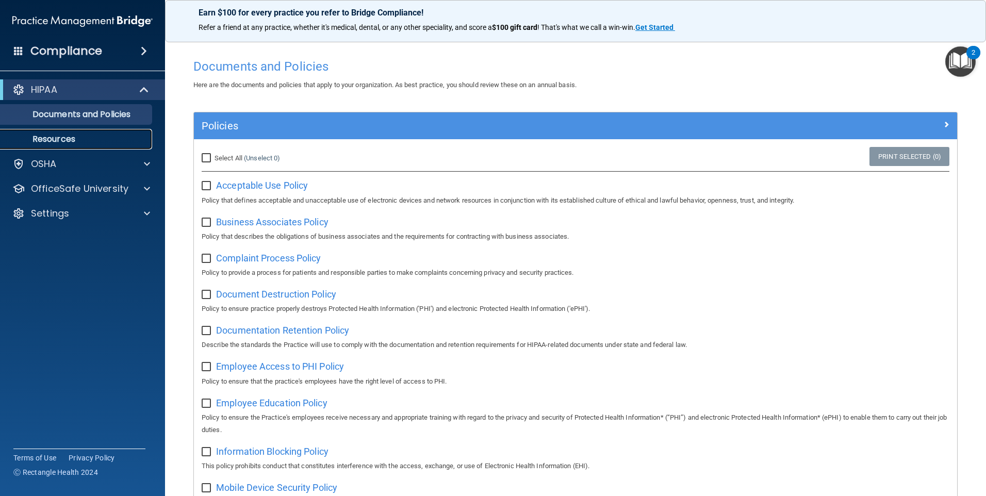
click at [69, 144] on p "Resources" at bounding box center [77, 139] width 141 height 10
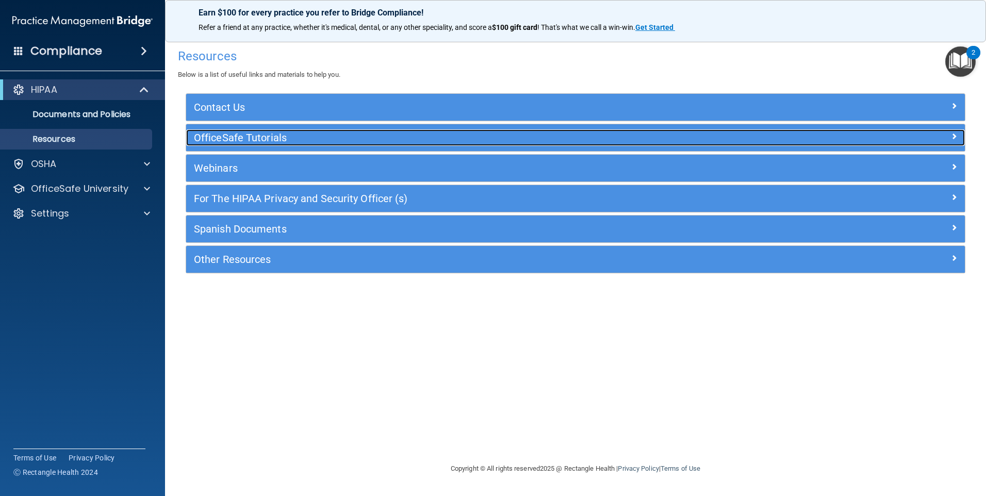
click at [268, 138] on h5 "OfficeSafe Tutorials" at bounding box center [478, 137] width 569 height 11
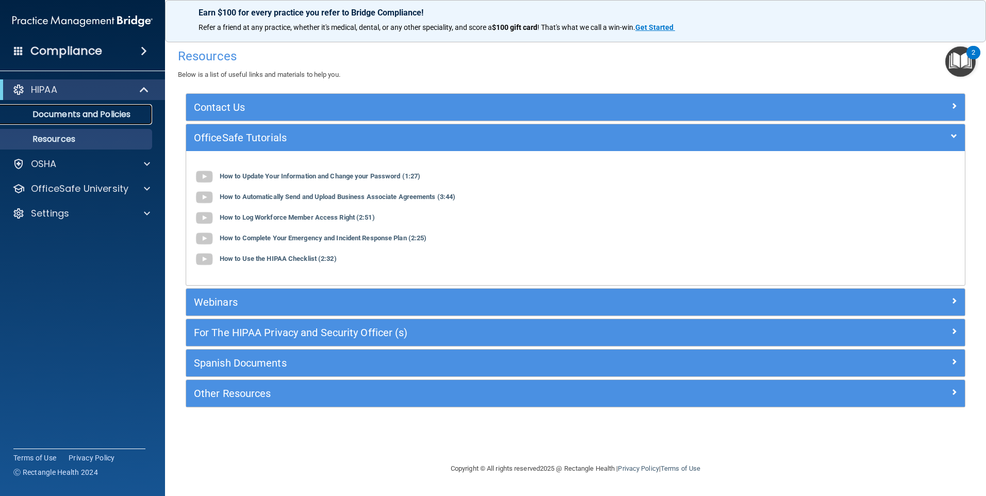
click at [97, 111] on p "Documents and Policies" at bounding box center [77, 114] width 141 height 10
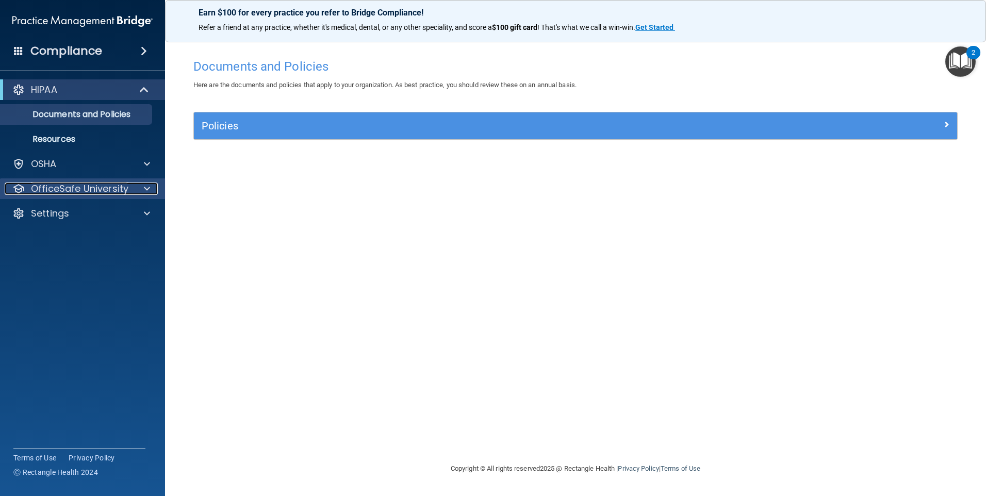
click at [65, 189] on p "OfficeSafe University" at bounding box center [79, 188] width 97 height 12
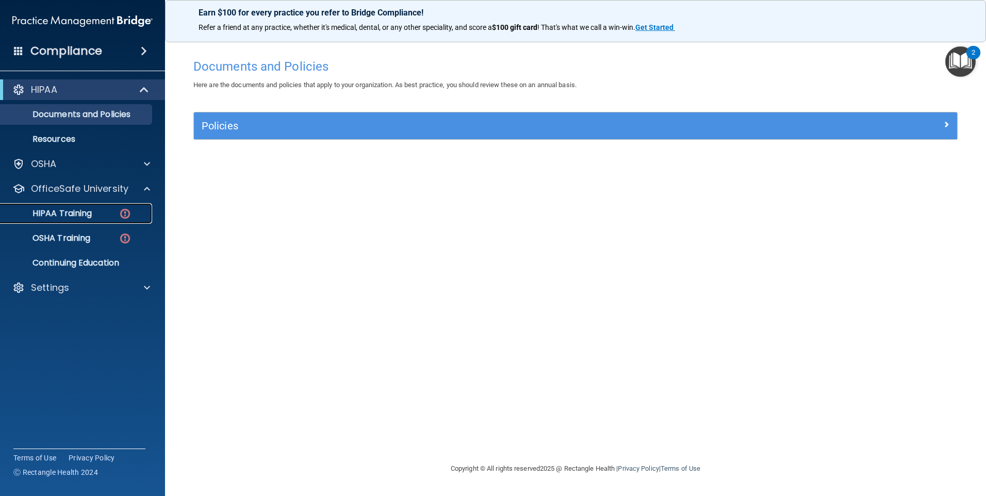
click at [63, 213] on p "HIPAA Training" at bounding box center [49, 213] width 85 height 10
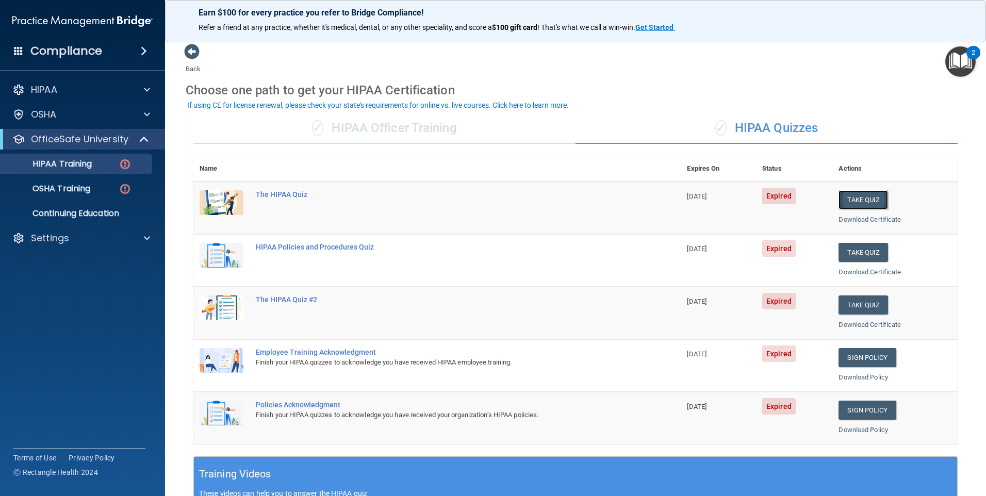
click at [859, 196] on button "Take Quiz" at bounding box center [862, 199] width 49 height 19
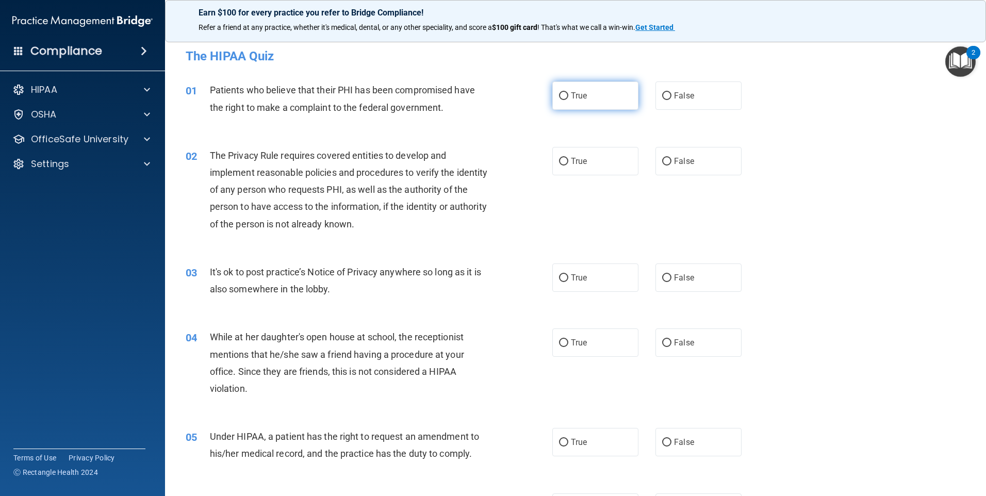
click at [559, 95] on input "True" at bounding box center [563, 96] width 9 height 8
radio input "true"
click at [560, 159] on input "True" at bounding box center [563, 162] width 9 height 8
radio input "true"
click at [662, 276] on input "False" at bounding box center [666, 278] width 9 height 8
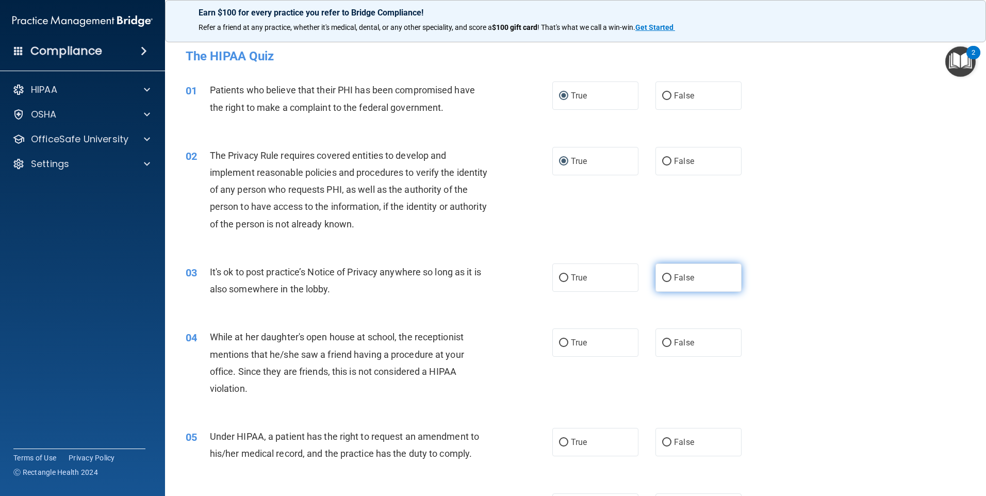
radio input "true"
click at [664, 341] on input "False" at bounding box center [666, 343] width 9 height 8
radio input "true"
click at [662, 439] on input "False" at bounding box center [666, 443] width 9 height 8
radio input "true"
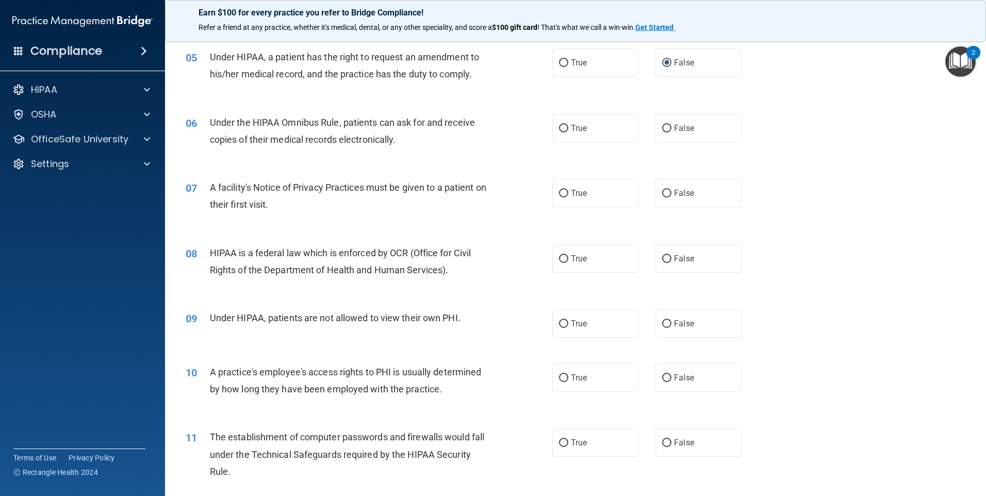
scroll to position [412, 0]
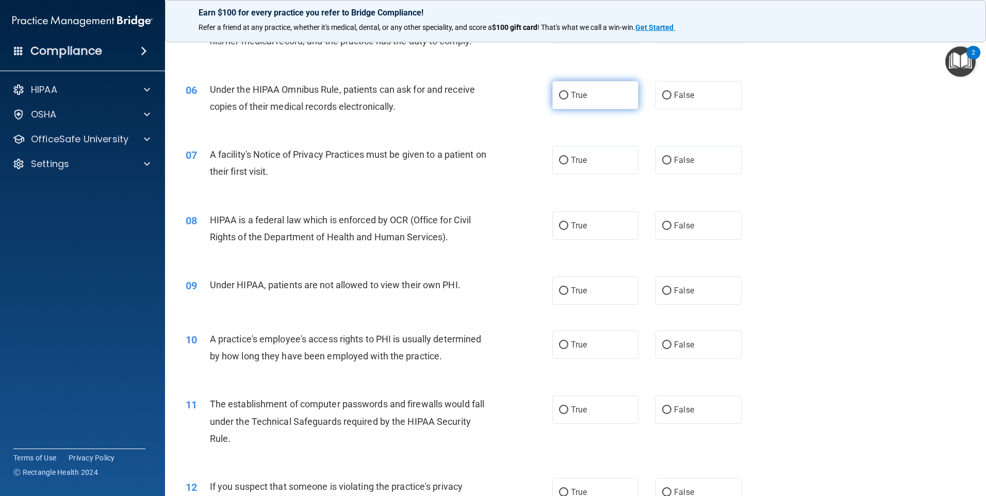
drag, startPoint x: 558, startPoint y: 95, endPoint x: 558, endPoint y: 109, distance: 13.4
click at [559, 95] on input "True" at bounding box center [563, 96] width 9 height 8
radio input "true"
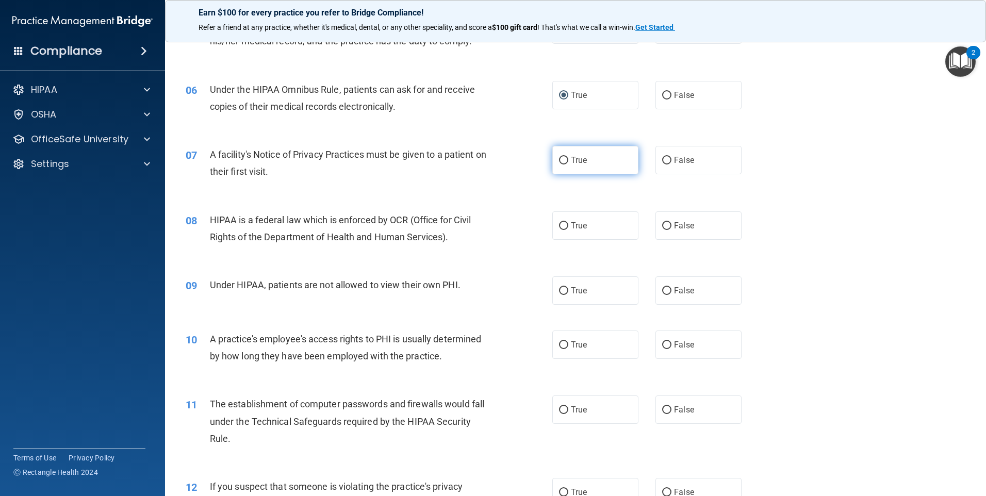
click at [562, 162] on input "True" at bounding box center [563, 161] width 9 height 8
radio input "true"
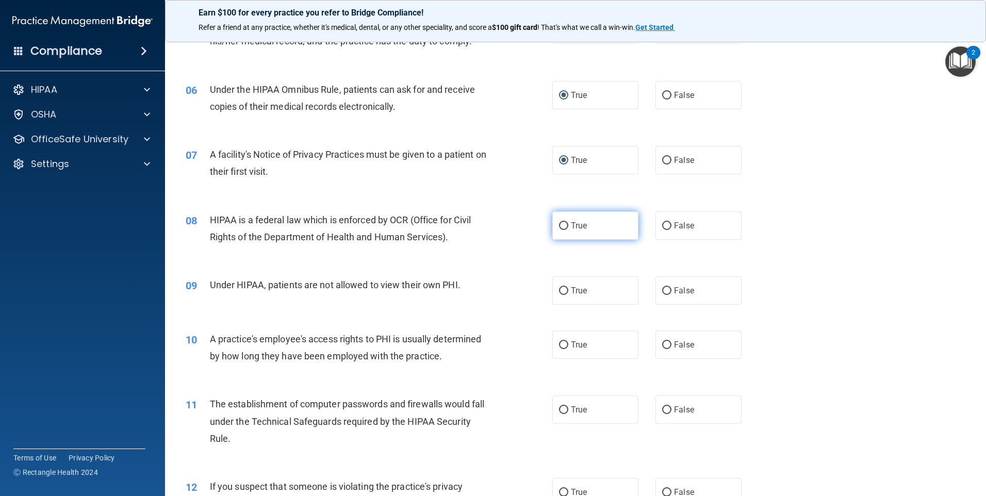
click at [559, 225] on input "True" at bounding box center [563, 226] width 9 height 8
radio input "true"
click at [662, 290] on input "False" at bounding box center [666, 291] width 9 height 8
radio input "true"
click at [662, 345] on input "False" at bounding box center [666, 345] width 9 height 8
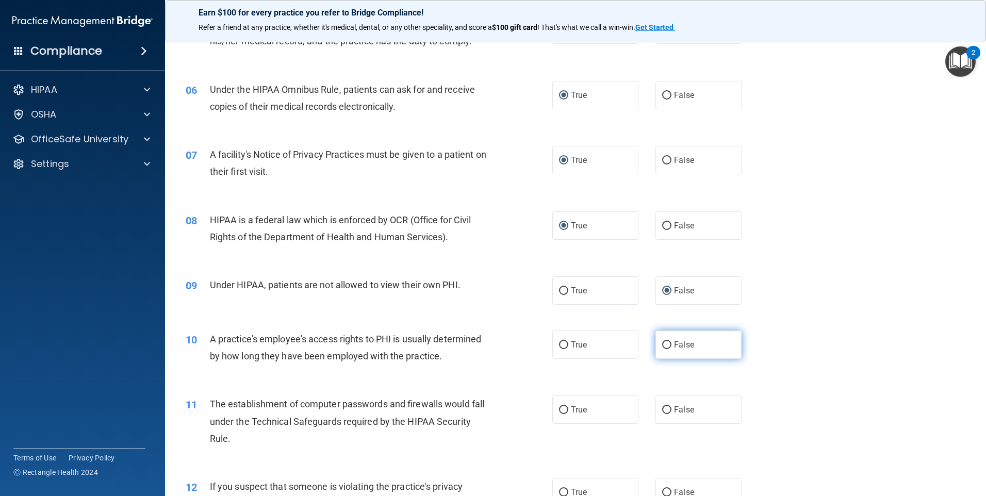
radio input "true"
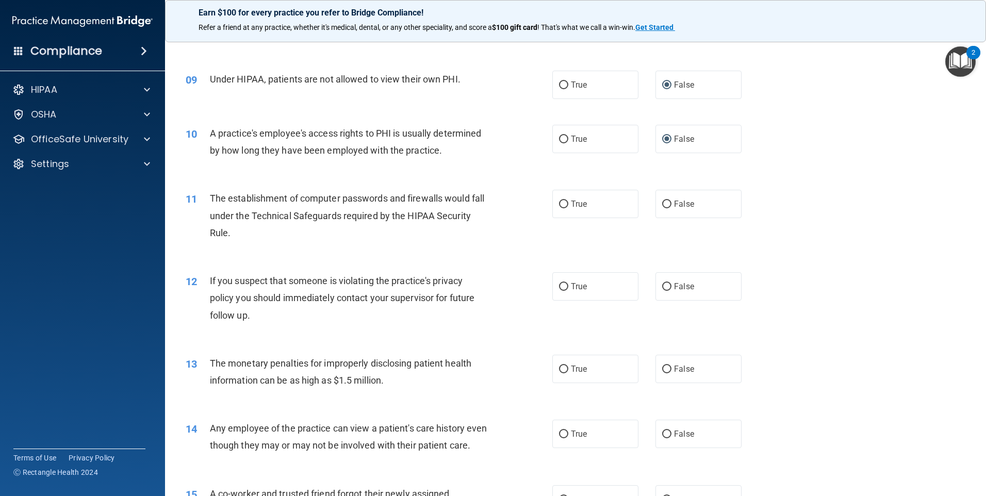
scroll to position [619, 0]
click at [559, 204] on input "True" at bounding box center [563, 204] width 9 height 8
radio input "true"
click at [559, 288] on input "True" at bounding box center [563, 286] width 9 height 8
radio input "true"
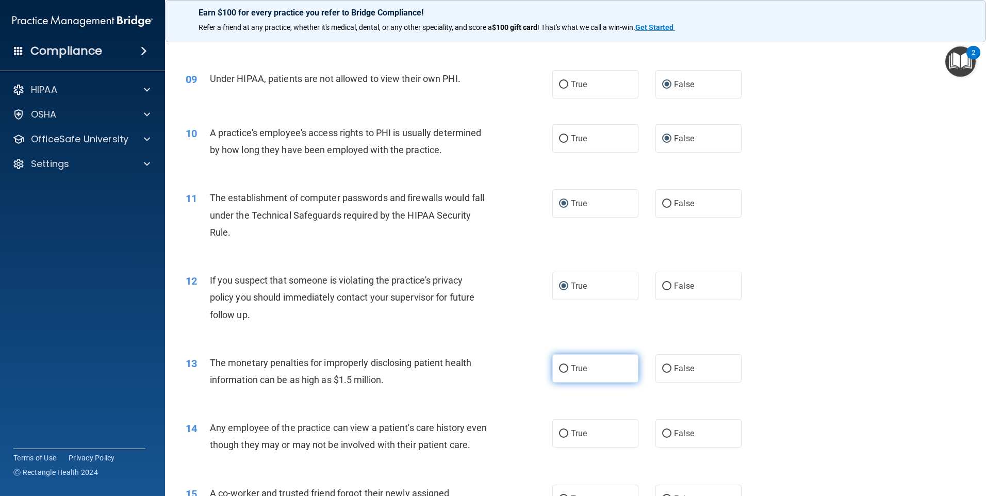
click at [559, 367] on input "True" at bounding box center [563, 369] width 9 height 8
radio input "true"
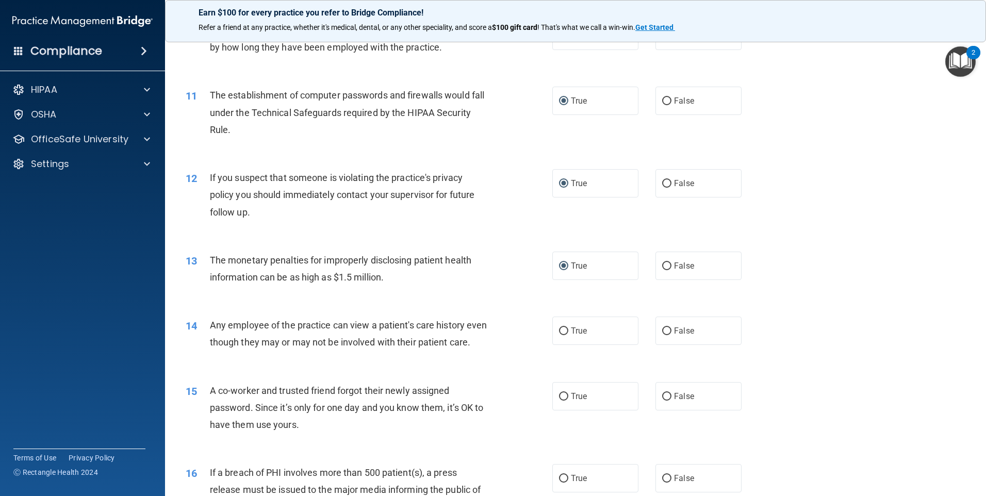
scroll to position [722, 0]
click at [663, 331] on input "False" at bounding box center [666, 331] width 9 height 8
radio input "true"
click at [662, 400] on input "False" at bounding box center [666, 396] width 9 height 8
radio input "true"
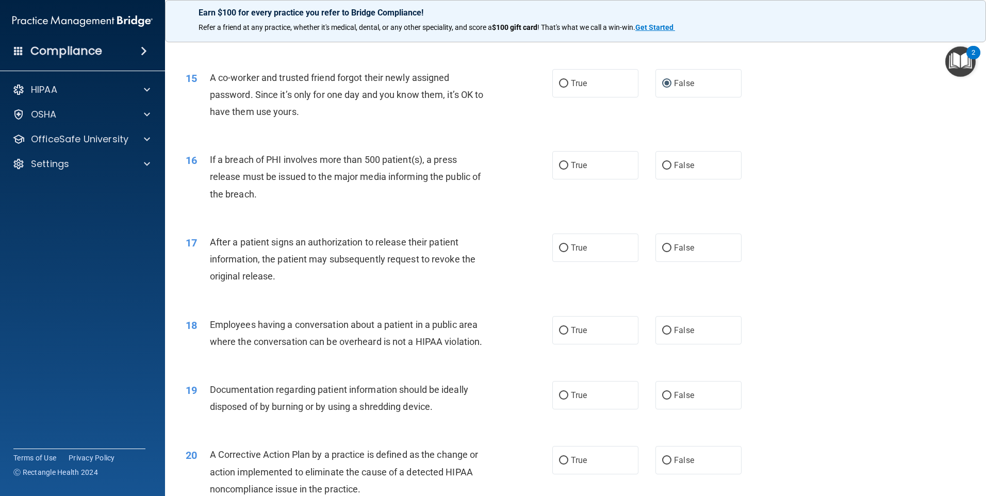
scroll to position [1082, 0]
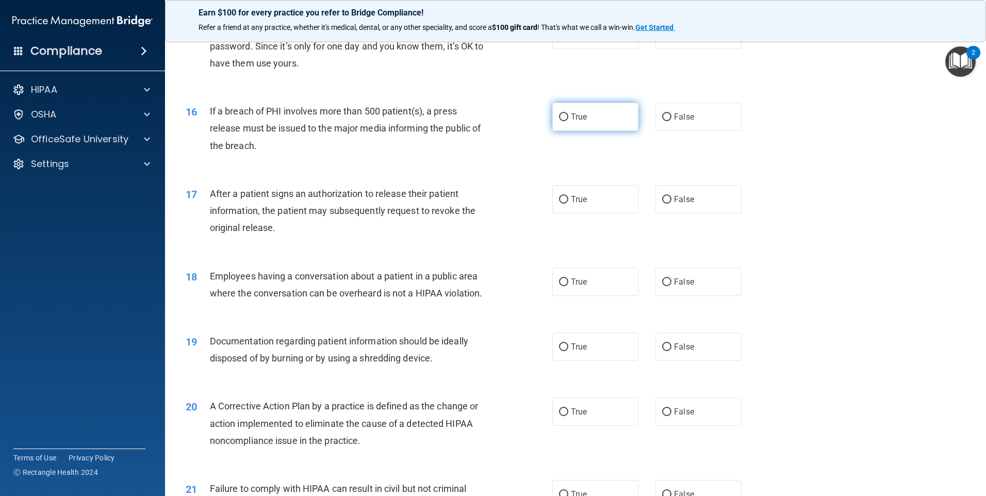
click at [561, 131] on label "True" at bounding box center [595, 117] width 86 height 28
click at [561, 121] on input "True" at bounding box center [563, 117] width 9 height 8
radio input "true"
click at [559, 204] on input "True" at bounding box center [563, 200] width 9 height 8
radio input "true"
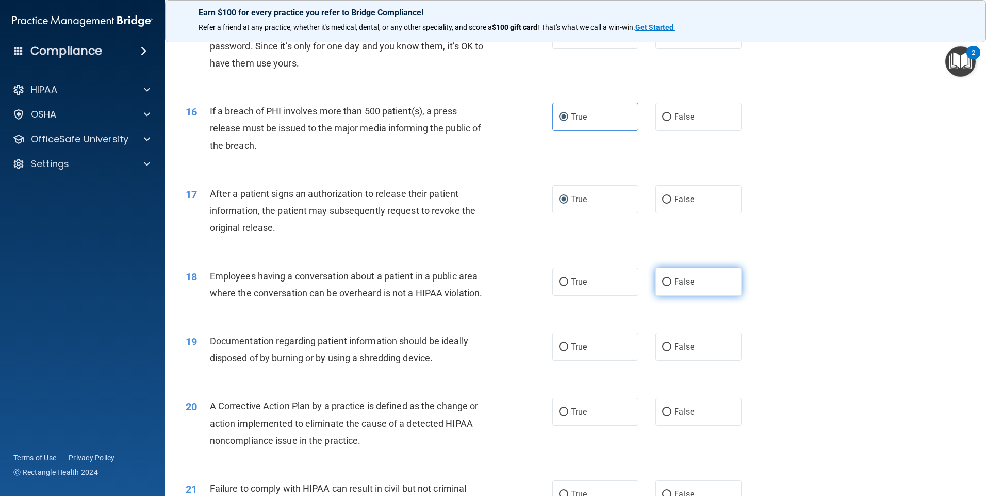
click at [662, 286] on input "False" at bounding box center [666, 282] width 9 height 8
radio input "true"
click at [559, 351] on input "True" at bounding box center [563, 347] width 9 height 8
radio input "true"
click at [559, 416] on input "True" at bounding box center [563, 412] width 9 height 8
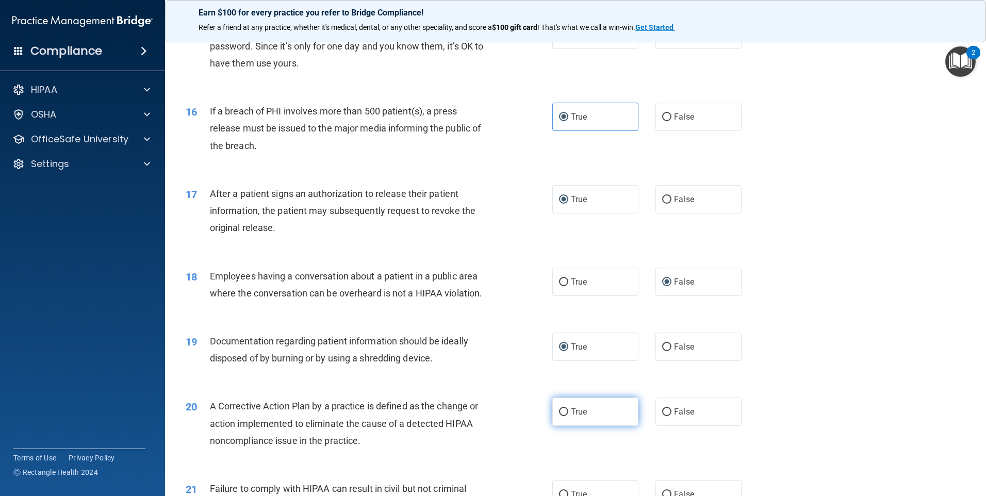
radio input "true"
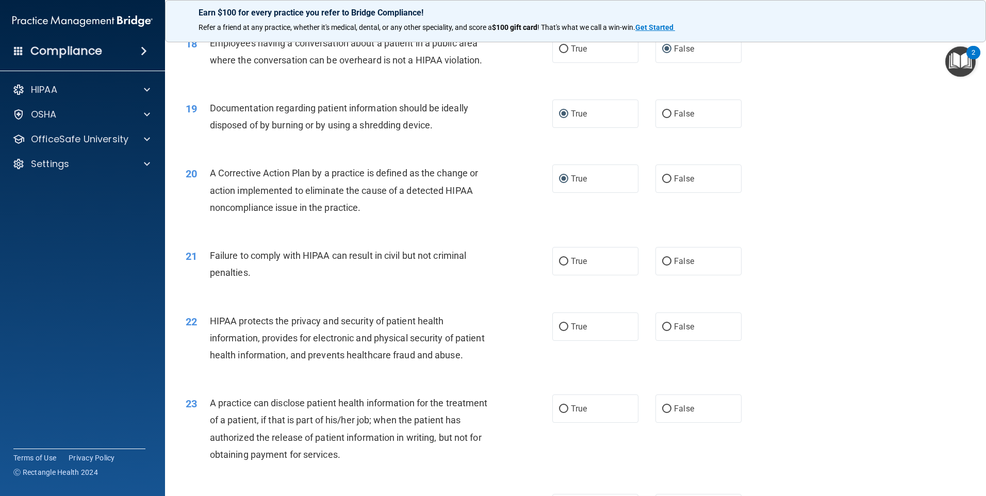
scroll to position [1340, 0]
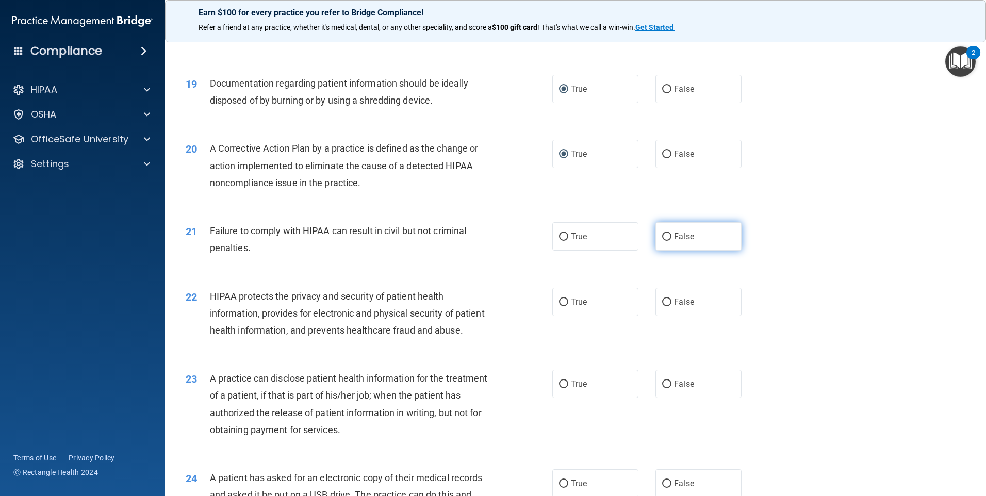
click at [662, 241] on input "False" at bounding box center [666, 237] width 9 height 8
radio input "true"
click at [559, 306] on input "True" at bounding box center [563, 302] width 9 height 8
radio input "true"
click at [662, 388] on input "False" at bounding box center [666, 384] width 9 height 8
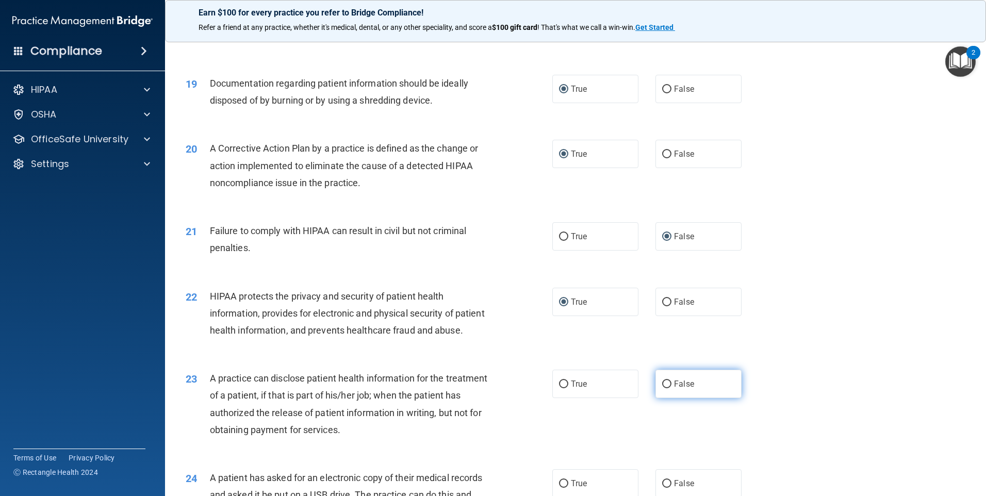
radio input "true"
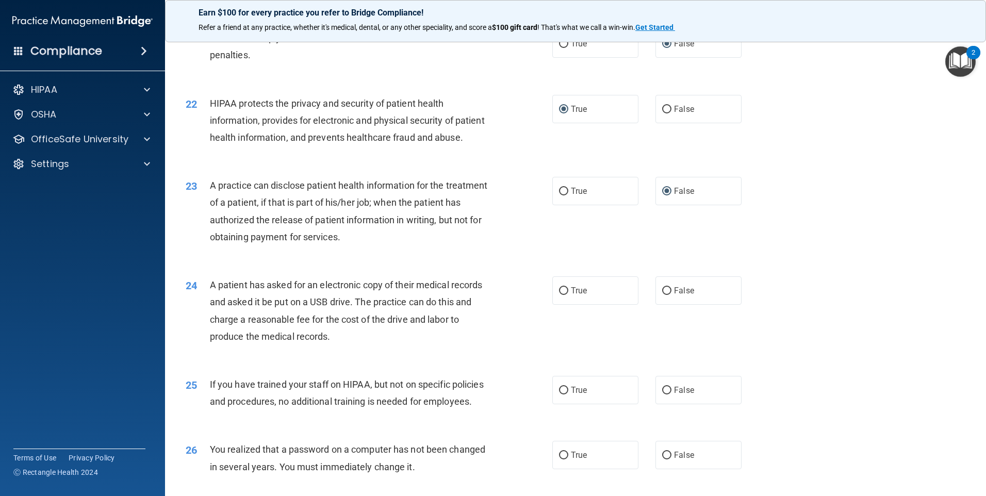
scroll to position [1546, 0]
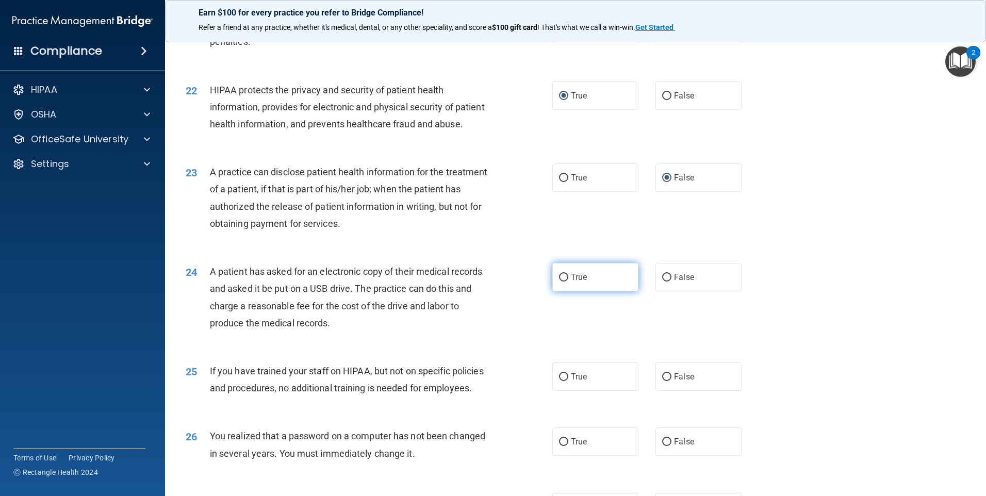
click at [559, 281] on input "True" at bounding box center [563, 278] width 9 height 8
radio input "true"
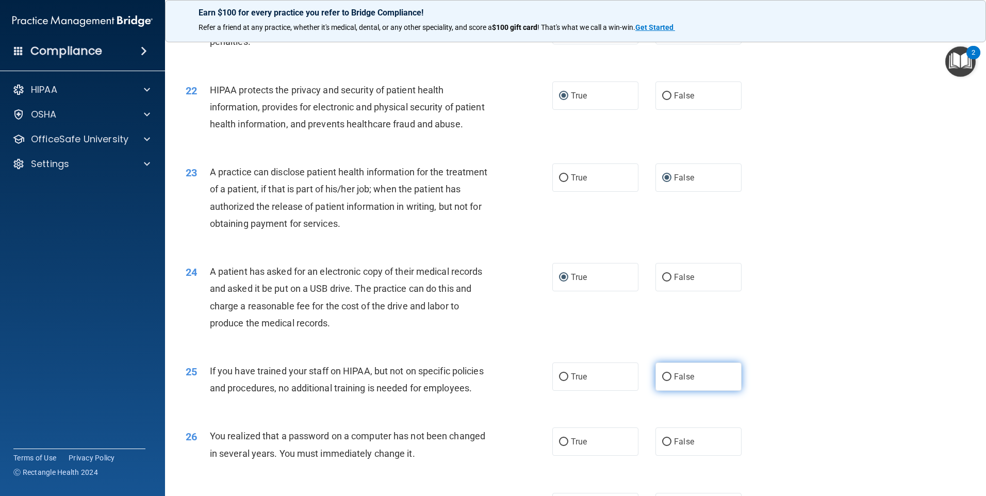
click at [662, 381] on input "False" at bounding box center [666, 377] width 9 height 8
radio input "true"
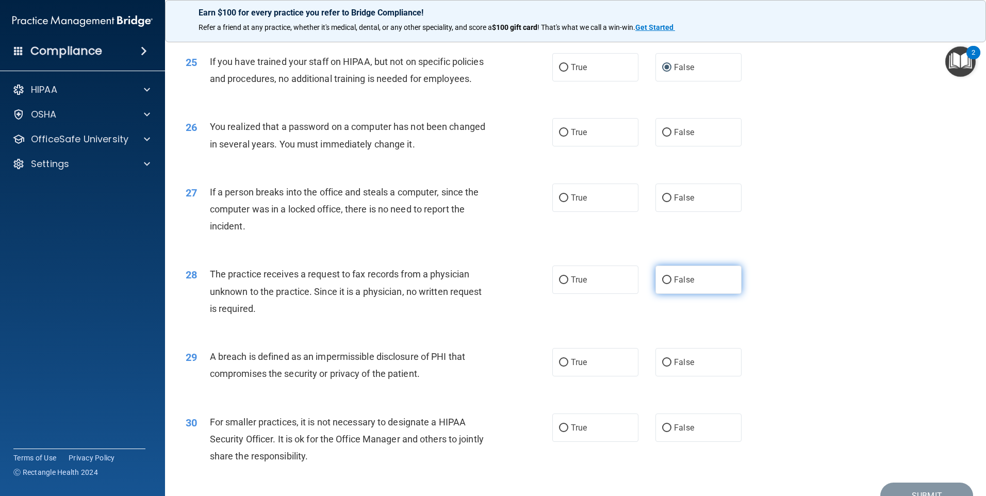
scroll to position [1907, 0]
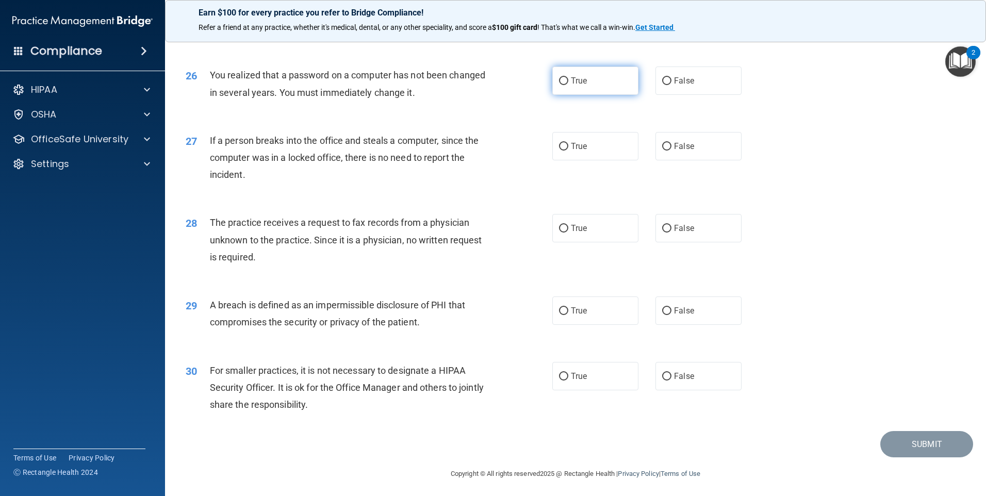
click at [561, 85] on input "True" at bounding box center [563, 81] width 9 height 8
radio input "true"
click at [662, 151] on input "False" at bounding box center [666, 147] width 9 height 8
radio input "true"
click at [662, 232] on input "False" at bounding box center [666, 229] width 9 height 8
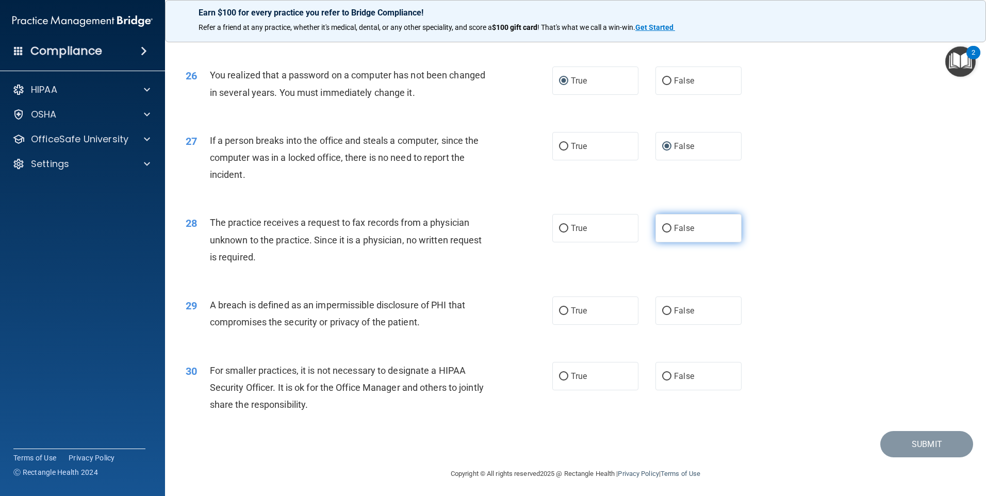
radio input "true"
click at [559, 315] on input "True" at bounding box center [563, 311] width 9 height 8
radio input "true"
click at [662, 380] on input "False" at bounding box center [666, 377] width 9 height 8
radio input "true"
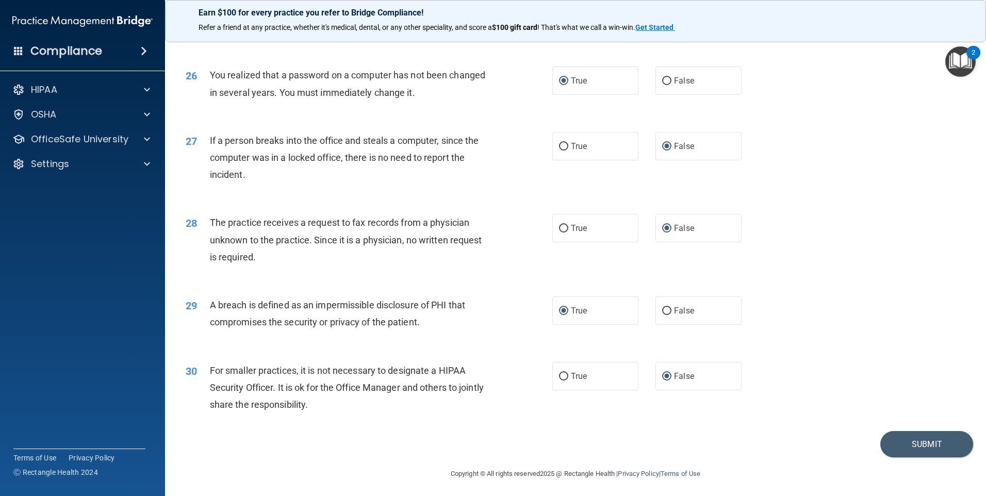
scroll to position [1961, 0]
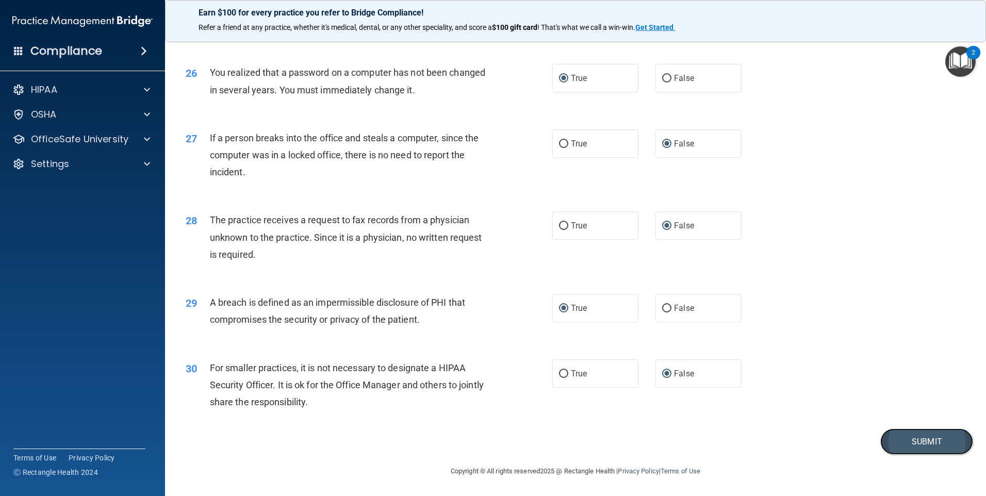
click at [921, 441] on button "Submit" at bounding box center [926, 441] width 93 height 26
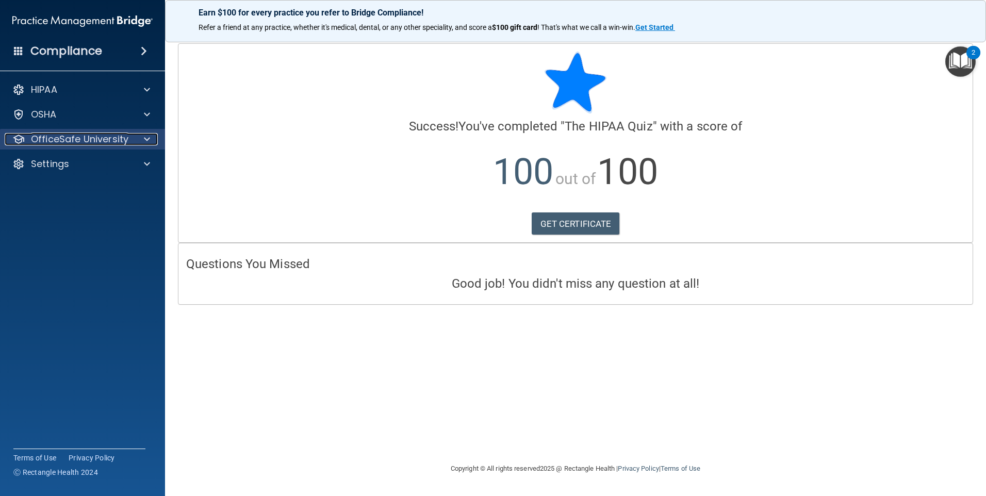
click at [105, 138] on p "OfficeSafe University" at bounding box center [79, 139] width 97 height 12
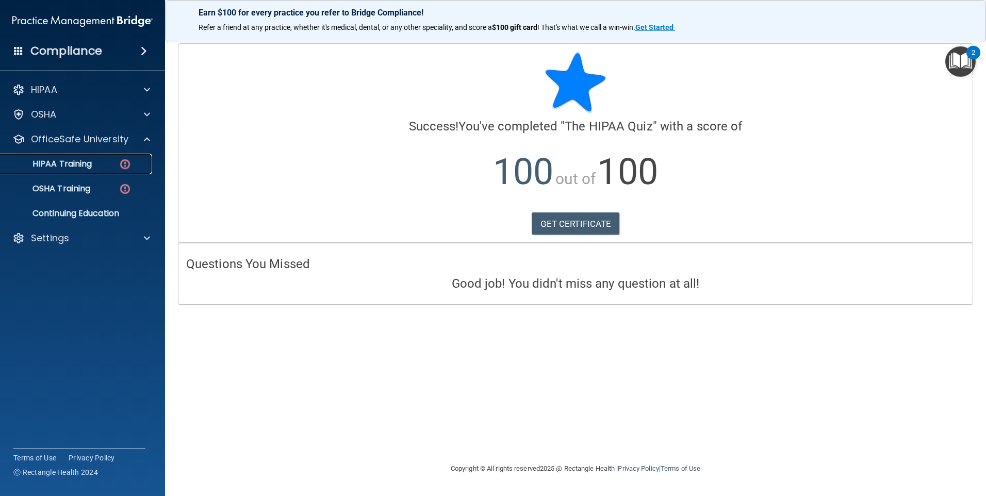
click at [100, 162] on div "HIPAA Training" at bounding box center [77, 164] width 141 height 10
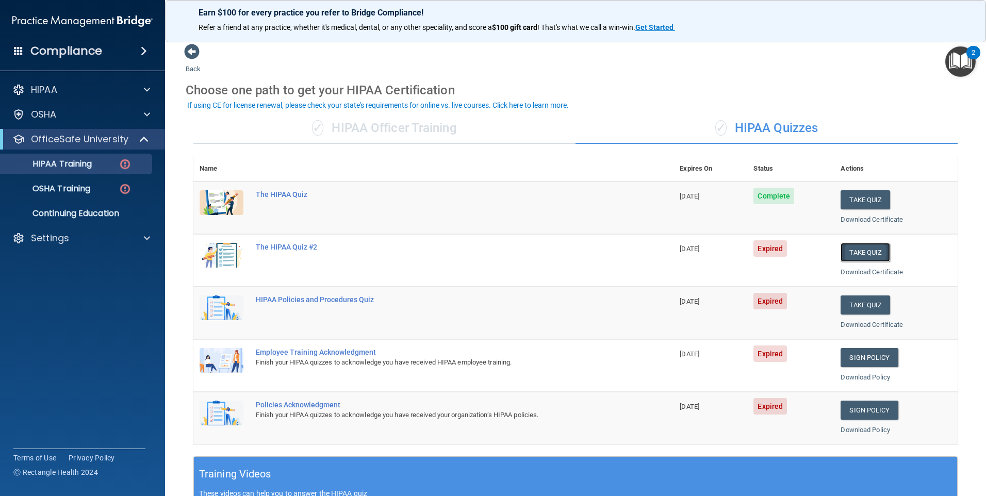
click at [863, 248] on button "Take Quiz" at bounding box center [864, 252] width 49 height 19
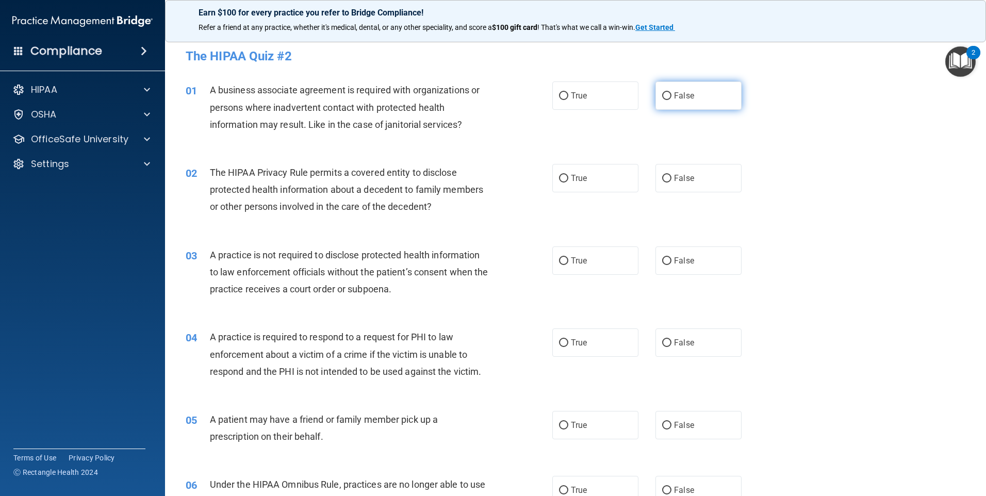
click at [662, 93] on input "False" at bounding box center [666, 96] width 9 height 8
radio input "true"
click at [559, 178] on input "True" at bounding box center [563, 179] width 9 height 8
radio input "true"
click at [663, 260] on input "False" at bounding box center [666, 261] width 9 height 8
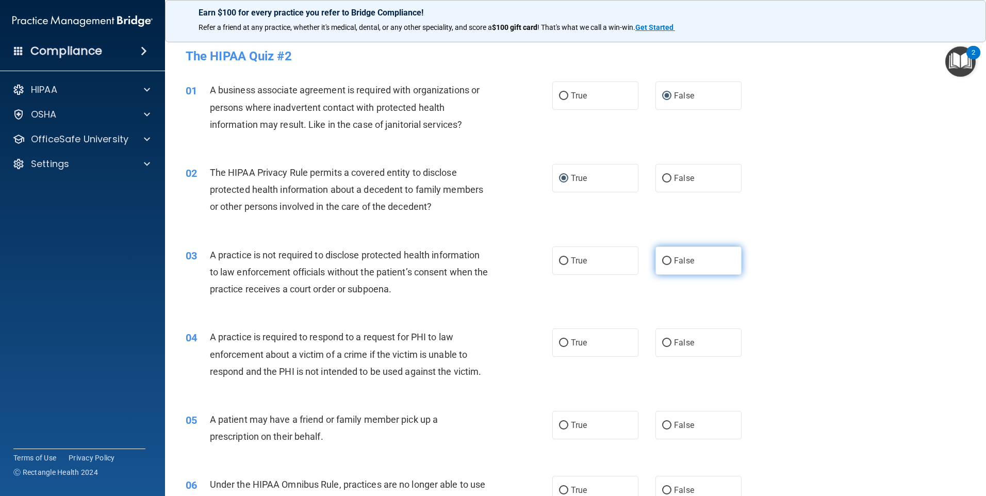
radio input "true"
click at [559, 339] on input "True" at bounding box center [563, 343] width 9 height 8
radio input "true"
click at [560, 427] on input "True" at bounding box center [563, 426] width 9 height 8
radio input "true"
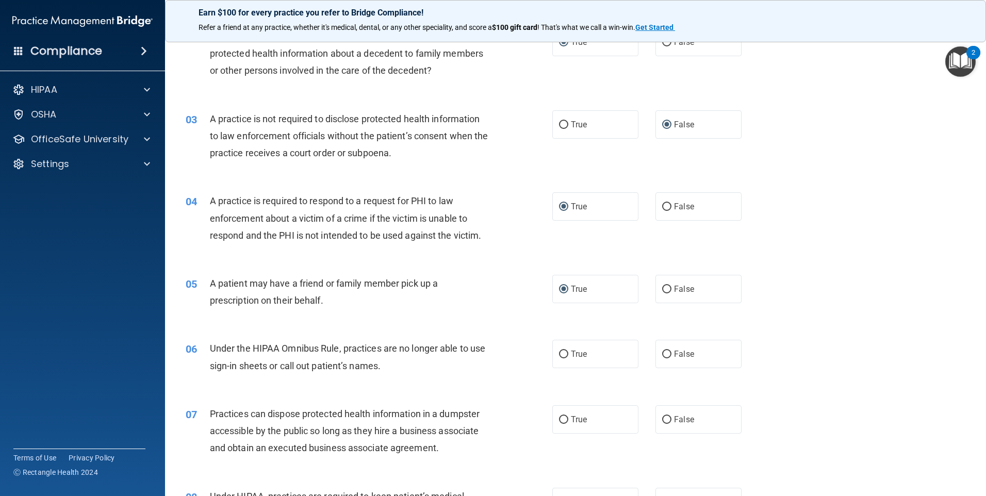
scroll to position [155, 0]
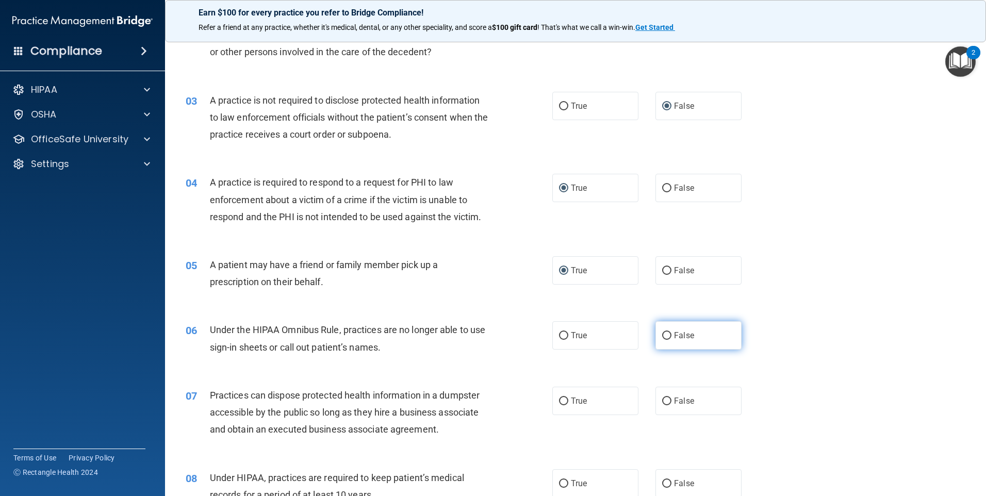
click at [662, 336] on input "False" at bounding box center [666, 336] width 9 height 8
radio input "true"
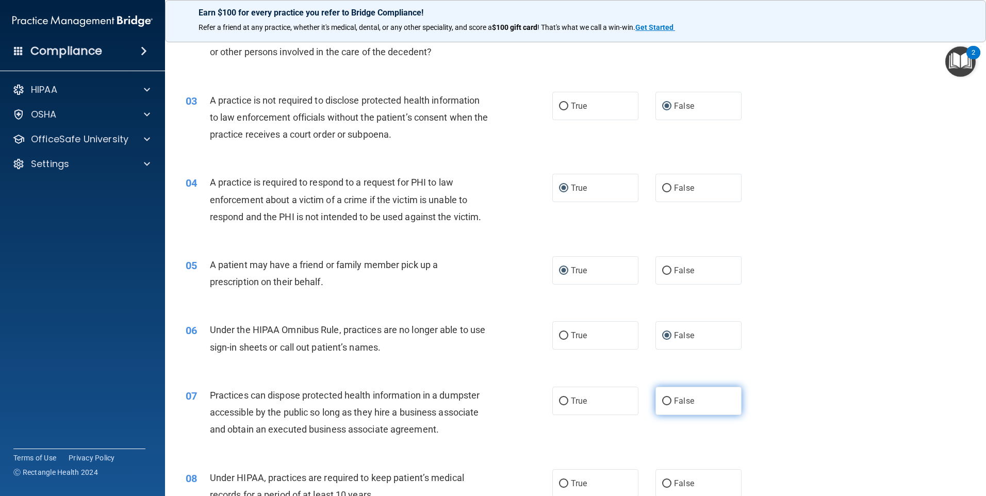
click at [662, 402] on input "False" at bounding box center [666, 401] width 9 height 8
radio input "true"
click at [662, 483] on input "False" at bounding box center [666, 484] width 9 height 8
radio input "true"
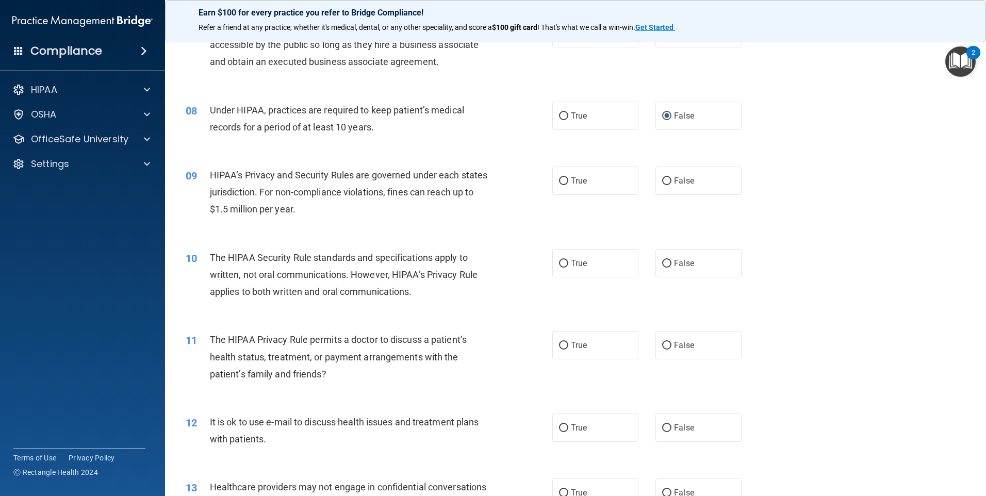
scroll to position [567, 0]
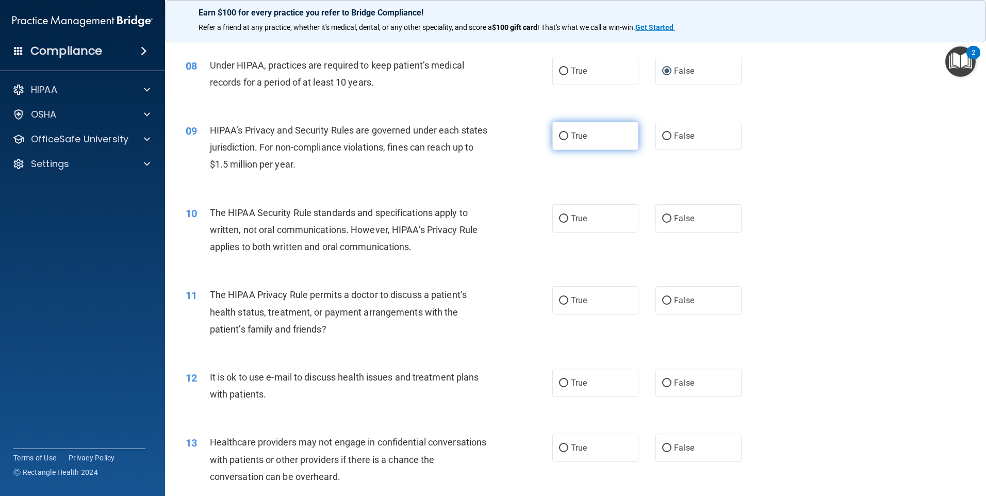
click at [561, 136] on input "True" at bounding box center [563, 136] width 9 height 8
radio input "true"
click at [563, 219] on input "True" at bounding box center [563, 219] width 9 height 8
radio input "true"
click at [559, 303] on input "True" at bounding box center [563, 301] width 9 height 8
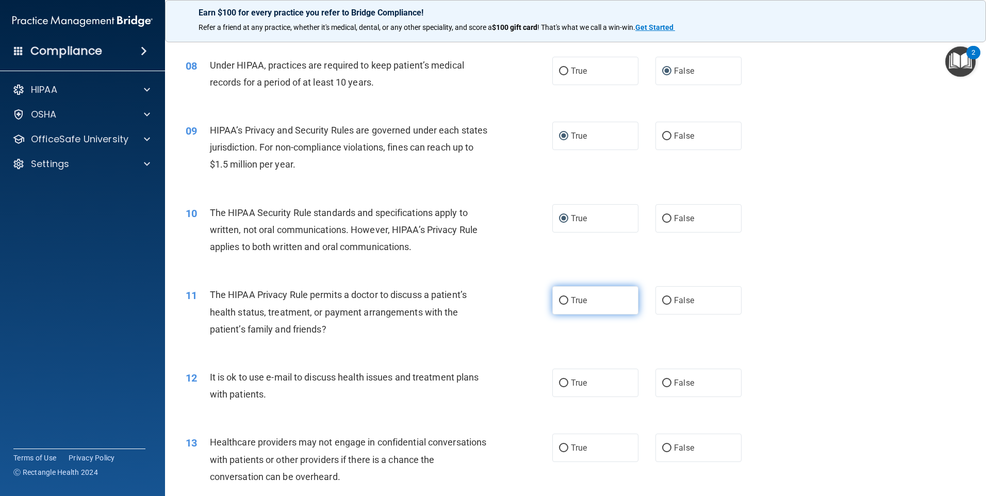
radio input "true"
click at [559, 383] on input "True" at bounding box center [563, 383] width 9 height 8
radio input "true"
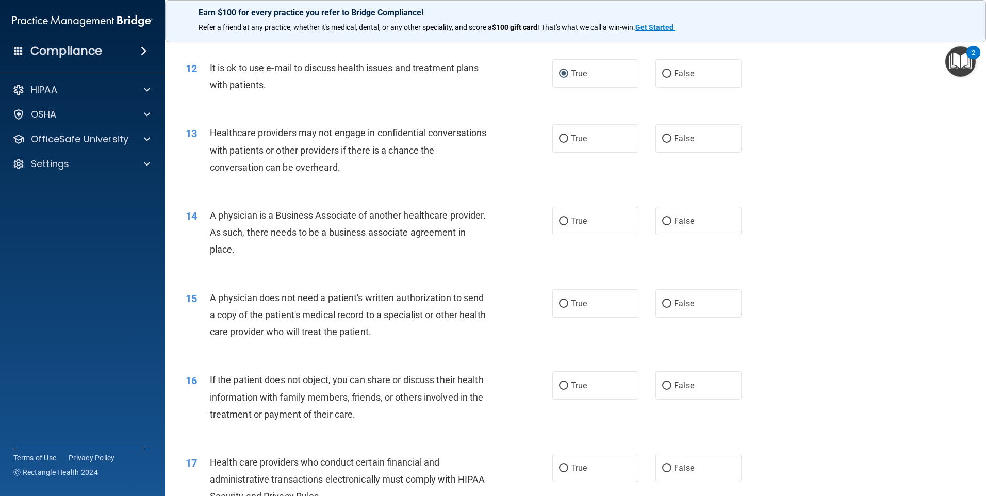
scroll to position [928, 0]
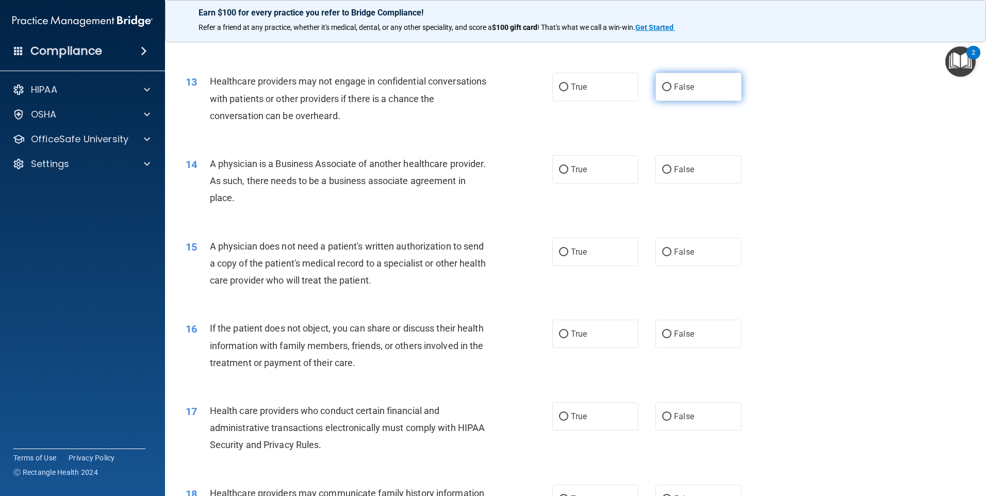
click at [662, 84] on input "False" at bounding box center [666, 88] width 9 height 8
radio input "true"
click at [662, 171] on input "False" at bounding box center [666, 170] width 9 height 8
radio input "true"
click at [559, 252] on input "True" at bounding box center [563, 252] width 9 height 8
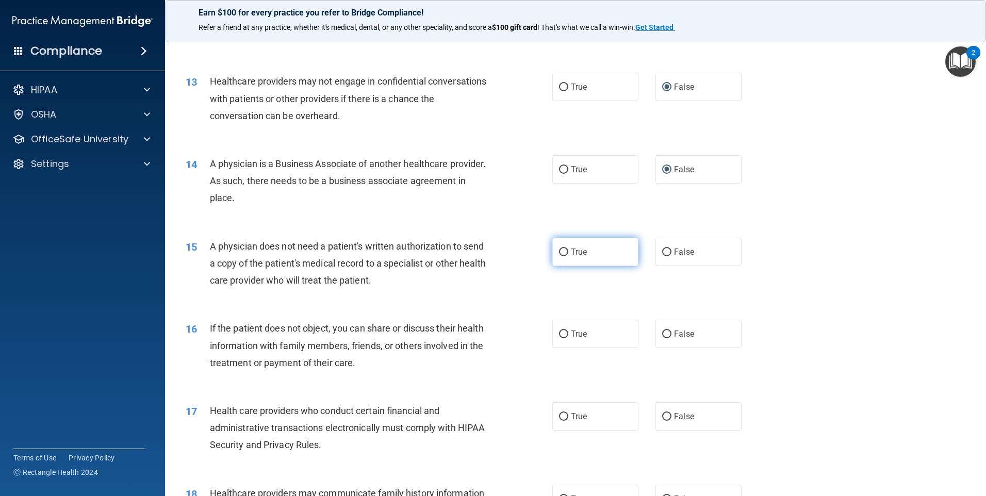
radio input "true"
click at [559, 338] on input "True" at bounding box center [563, 334] width 9 height 8
radio input "true"
click at [559, 415] on input "True" at bounding box center [563, 417] width 9 height 8
radio input "true"
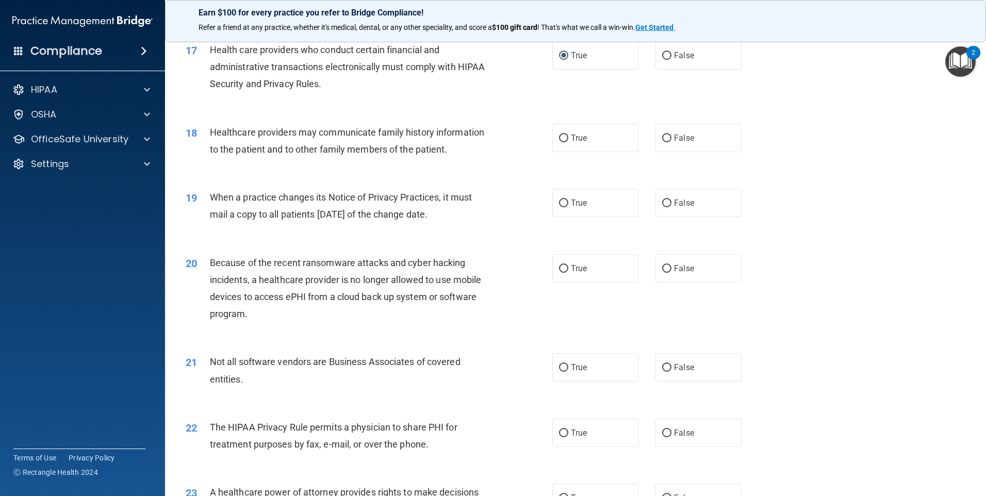
scroll to position [1340, 0]
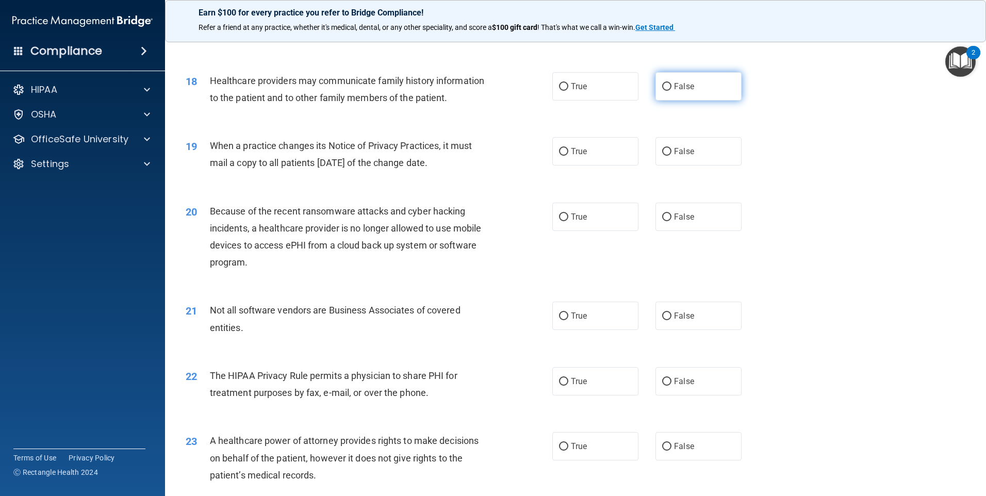
click at [662, 85] on input "False" at bounding box center [666, 87] width 9 height 8
radio input "true"
click at [662, 149] on input "False" at bounding box center [666, 152] width 9 height 8
radio input "true"
click at [662, 215] on input "False" at bounding box center [666, 217] width 9 height 8
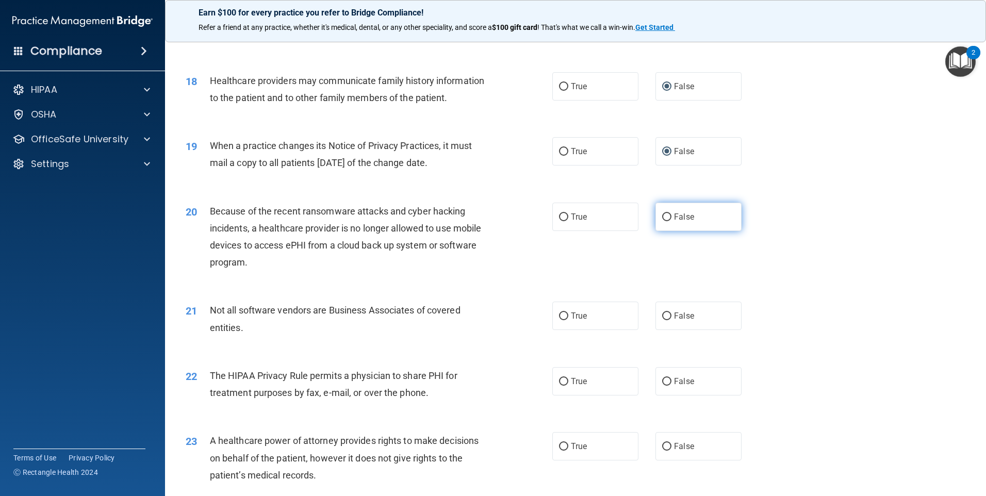
radio input "true"
click at [561, 316] on input "True" at bounding box center [563, 316] width 9 height 8
radio input "true"
click at [560, 380] on input "True" at bounding box center [563, 382] width 9 height 8
radio input "true"
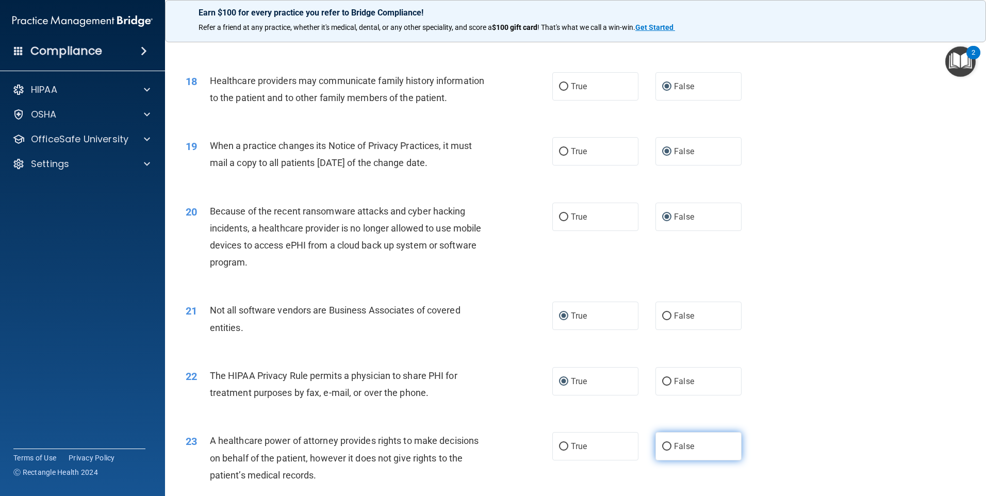
click at [662, 447] on input "False" at bounding box center [666, 447] width 9 height 8
radio input "true"
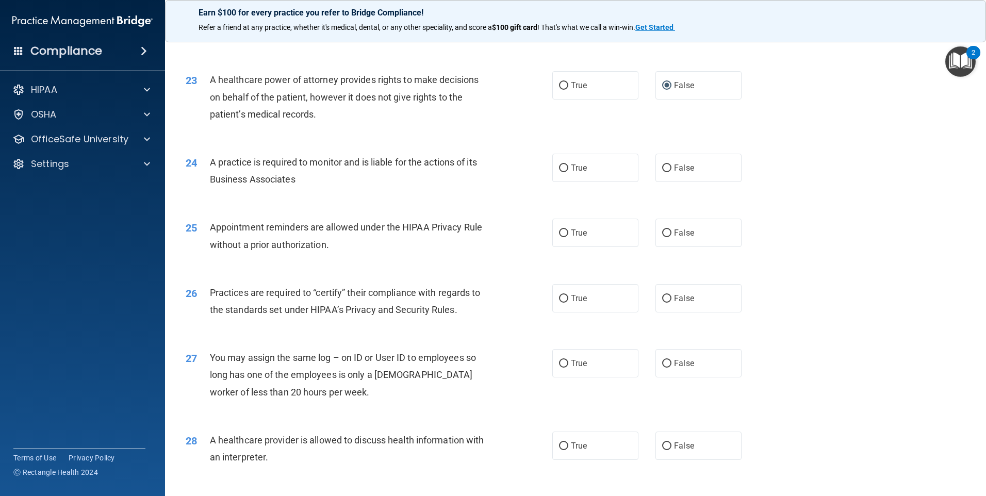
scroll to position [1753, 0]
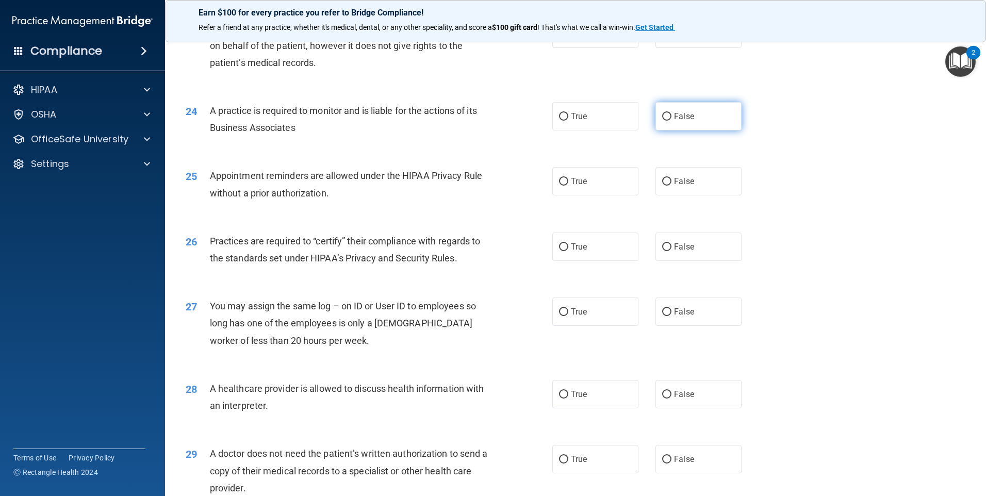
click at [662, 120] on input "False" at bounding box center [666, 117] width 9 height 8
radio input "true"
click at [561, 184] on input "True" at bounding box center [563, 182] width 9 height 8
radio input "true"
click at [662, 244] on input "False" at bounding box center [666, 247] width 9 height 8
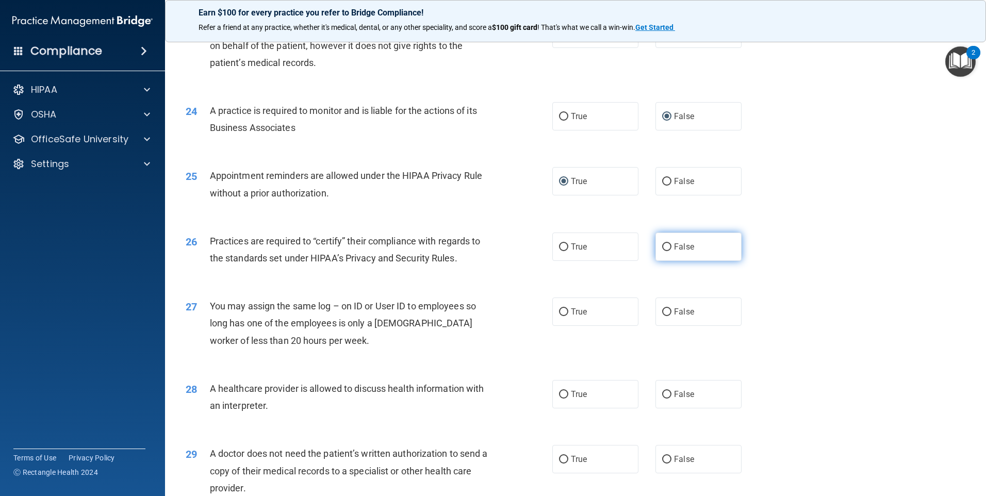
radio input "true"
click at [662, 310] on input "False" at bounding box center [666, 312] width 9 height 8
radio input "true"
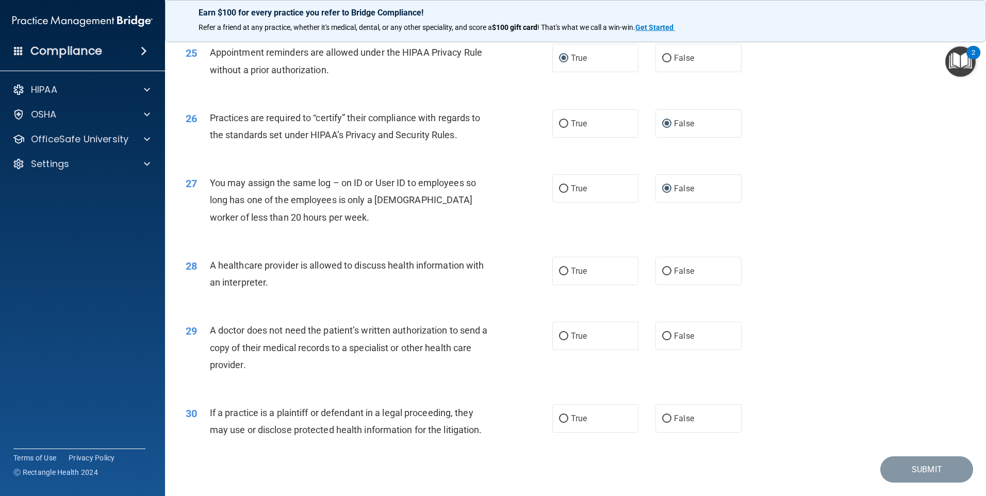
scroll to position [1904, 0]
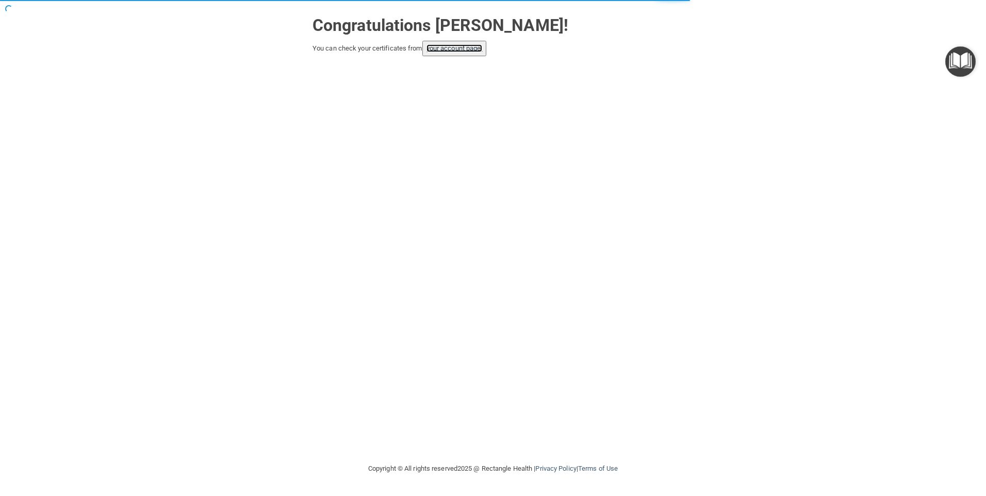
click at [457, 50] on link "your account page!" at bounding box center [454, 48] width 56 height 8
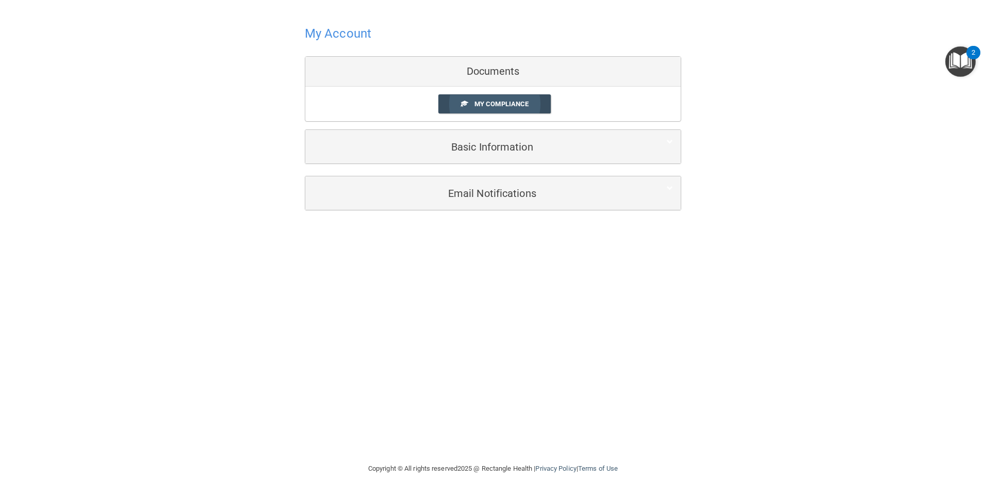
click at [522, 101] on span "My Compliance" at bounding box center [501, 104] width 54 height 8
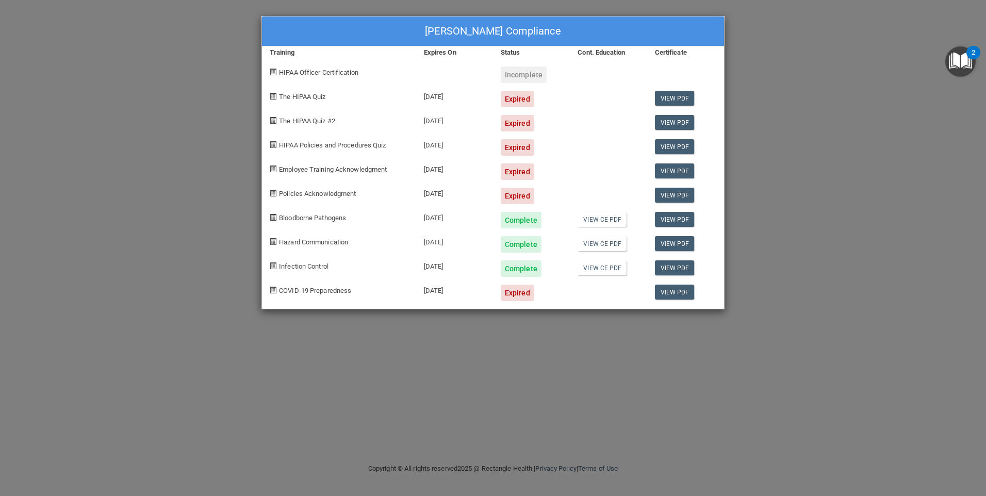
drag, startPoint x: 745, startPoint y: 51, endPoint x: 751, endPoint y: 59, distance: 10.0
click at [751, 59] on div "Jennifer Tracy's Compliance Training Expires On Status Cont. Education Certific…" at bounding box center [493, 248] width 986 height 496
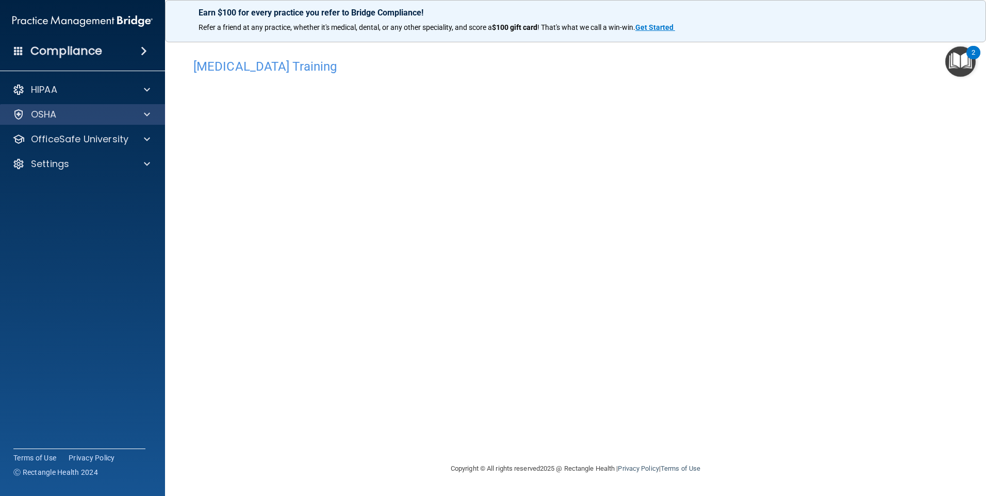
click at [76, 121] on div "OSHA" at bounding box center [82, 114] width 165 height 21
click at [107, 111] on div "OSHA" at bounding box center [69, 114] width 128 height 12
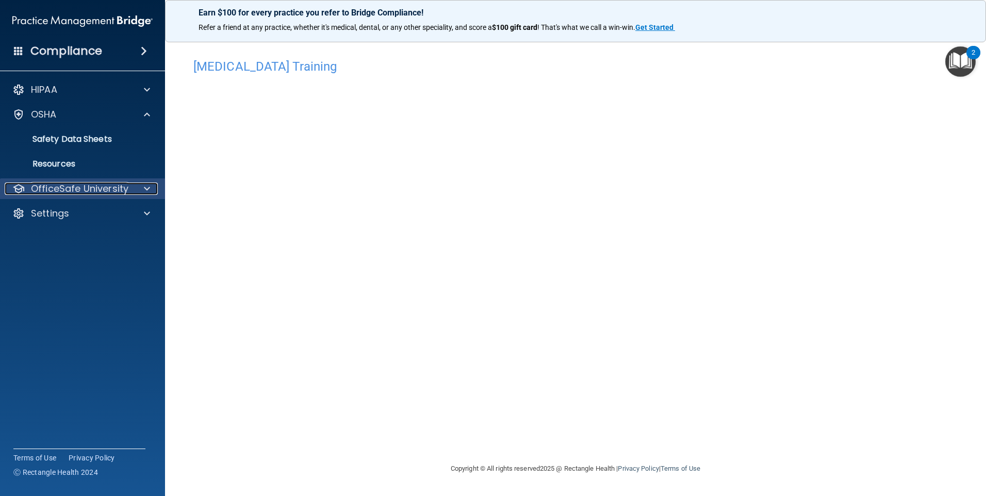
click at [62, 188] on p "OfficeSafe University" at bounding box center [79, 188] width 97 height 12
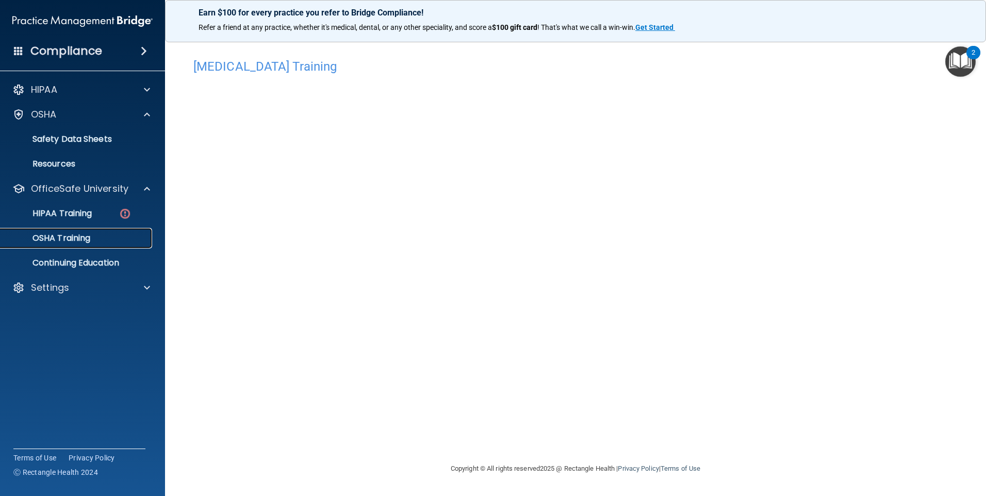
click at [40, 233] on p "OSHA Training" at bounding box center [49, 238] width 84 height 10
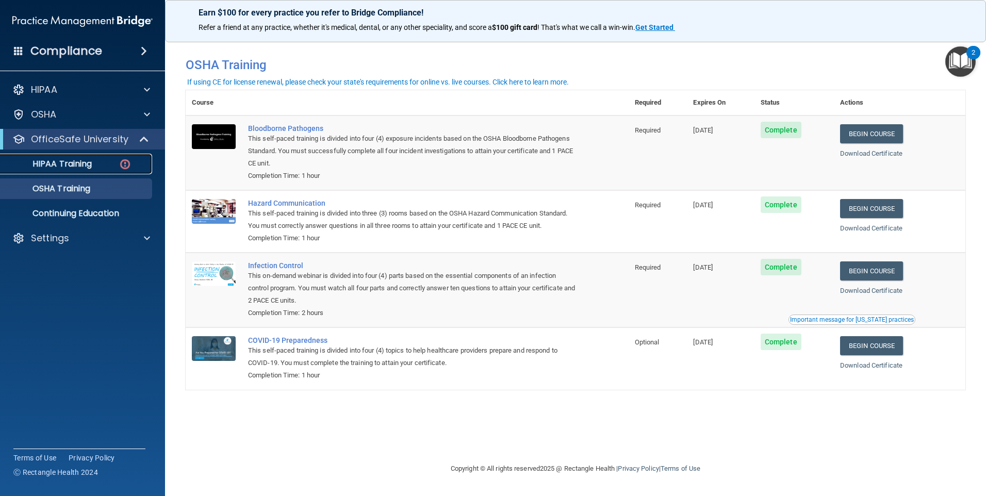
click at [102, 164] on div "HIPAA Training" at bounding box center [77, 164] width 141 height 10
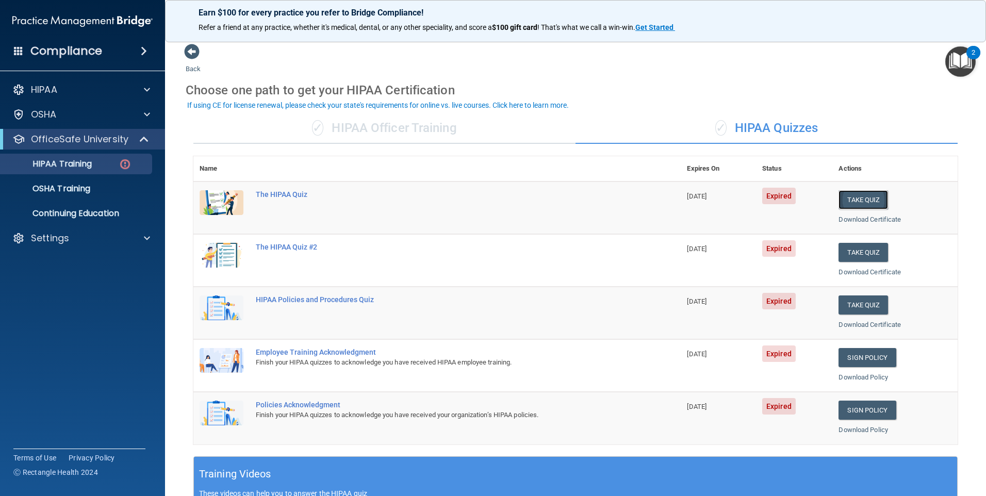
click at [856, 196] on button "Take Quiz" at bounding box center [862, 199] width 49 height 19
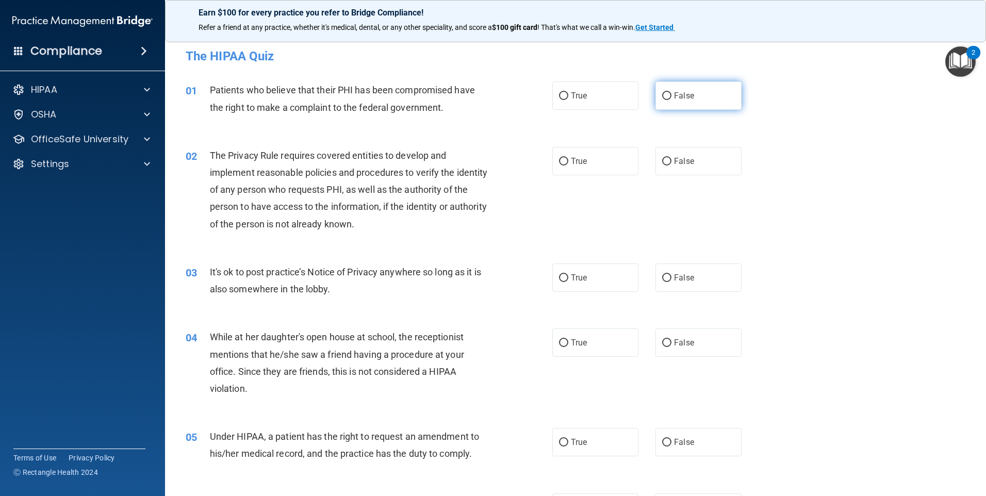
click at [708, 92] on label "False" at bounding box center [698, 95] width 86 height 28
click at [671, 92] on input "False" at bounding box center [666, 96] width 9 height 8
radio input "true"
click at [589, 160] on label "True" at bounding box center [595, 161] width 86 height 28
click at [568, 160] on input "True" at bounding box center [563, 162] width 9 height 8
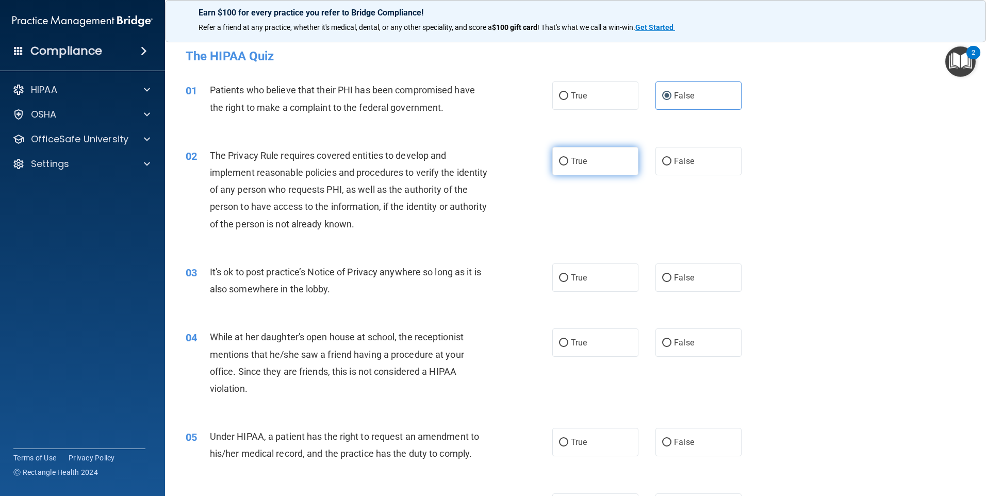
radio input "true"
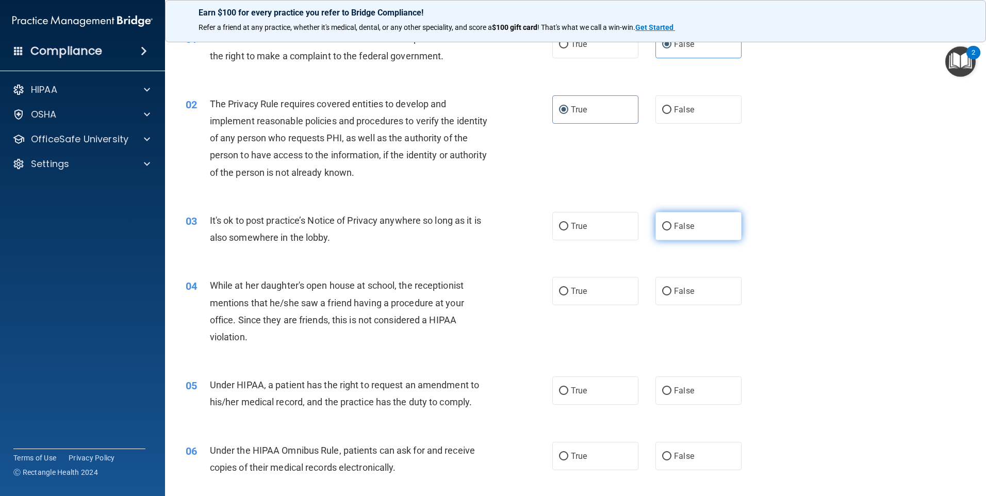
click at [692, 226] on label "False" at bounding box center [698, 226] width 86 height 28
click at [671, 226] on input "False" at bounding box center [666, 227] width 9 height 8
radio input "true"
click at [593, 294] on label "True" at bounding box center [595, 291] width 86 height 28
click at [568, 294] on input "True" at bounding box center [563, 292] width 9 height 8
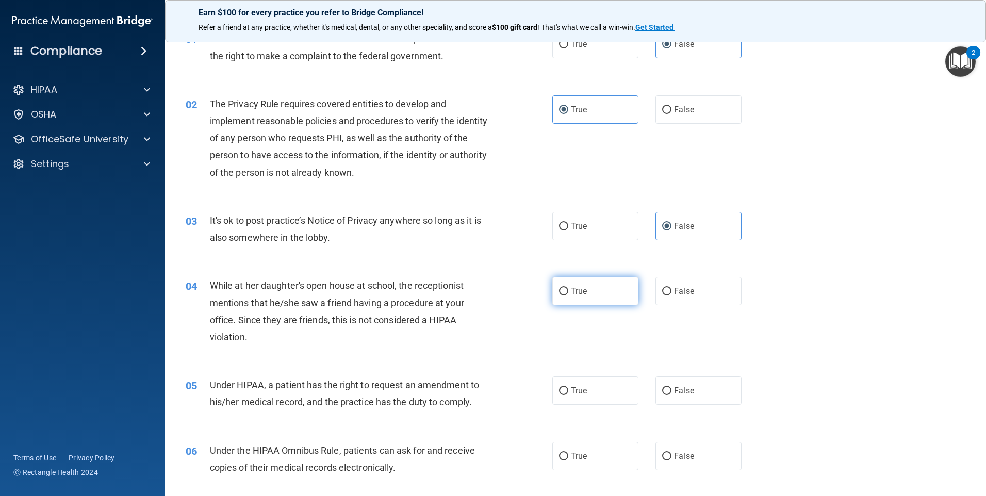
radio input "true"
click at [590, 389] on label "True" at bounding box center [595, 390] width 86 height 28
click at [568, 389] on input "True" at bounding box center [563, 391] width 9 height 8
radio input "true"
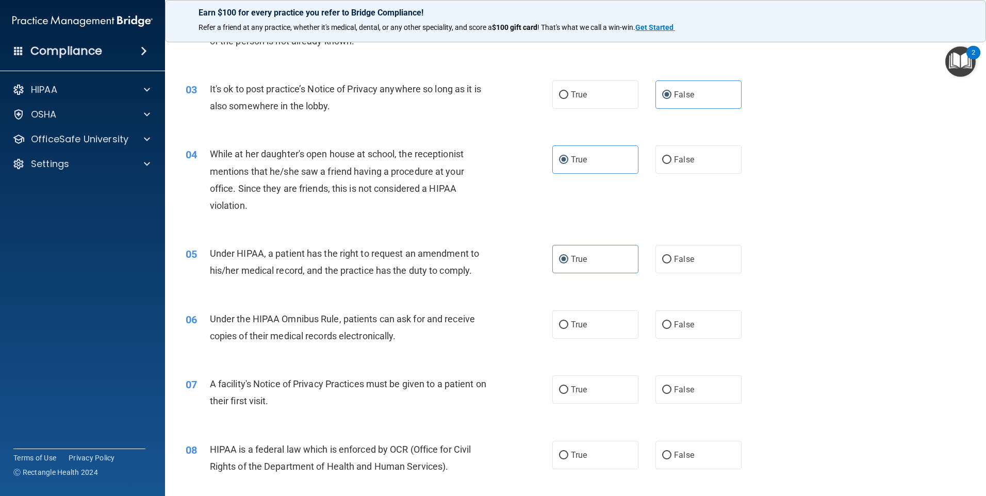
scroll to position [206, 0]
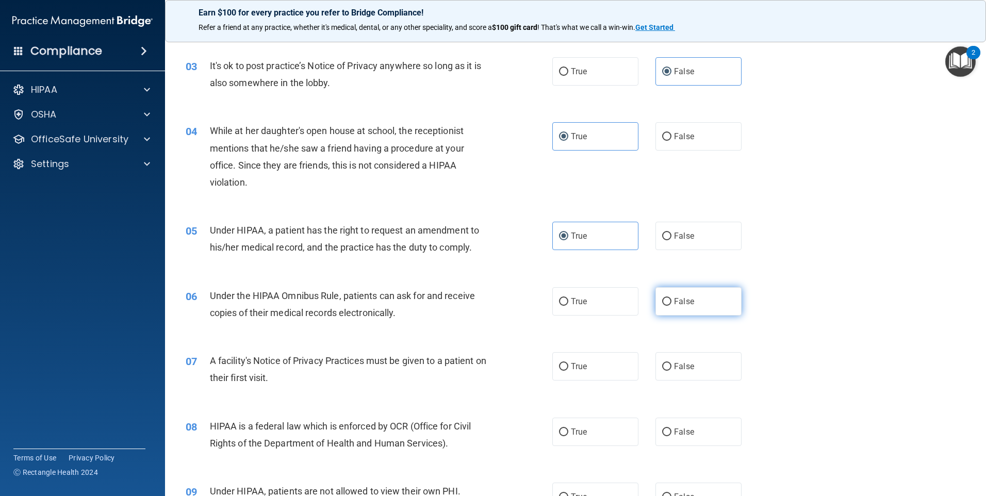
click at [697, 306] on label "False" at bounding box center [698, 301] width 86 height 28
click at [671, 306] on input "False" at bounding box center [666, 302] width 9 height 8
radio input "true"
click at [689, 385] on div "07 A facility's Notice of Privacy Practices must be given to a patient on their…" at bounding box center [575, 371] width 795 height 65
click at [691, 371] on label "False" at bounding box center [698, 366] width 86 height 28
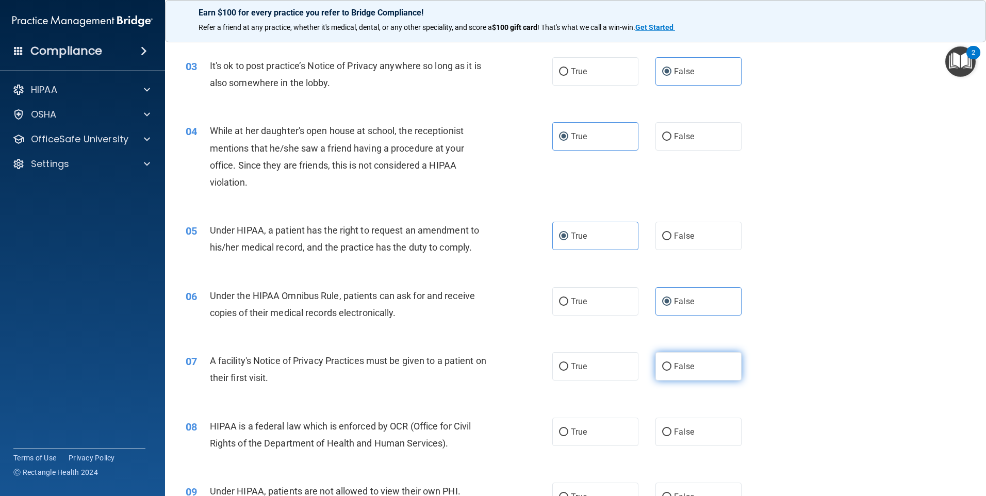
click at [671, 371] on input "False" at bounding box center [666, 367] width 9 height 8
radio input "true"
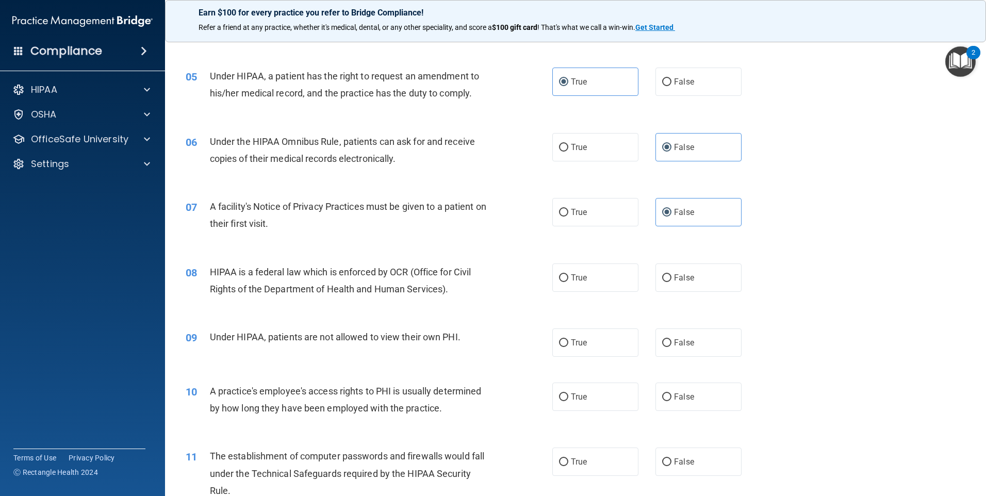
scroll to position [361, 0]
click at [662, 278] on input "False" at bounding box center [666, 278] width 9 height 8
radio input "true"
click at [716, 348] on label "False" at bounding box center [698, 342] width 86 height 28
click at [671, 346] on input "False" at bounding box center [666, 343] width 9 height 8
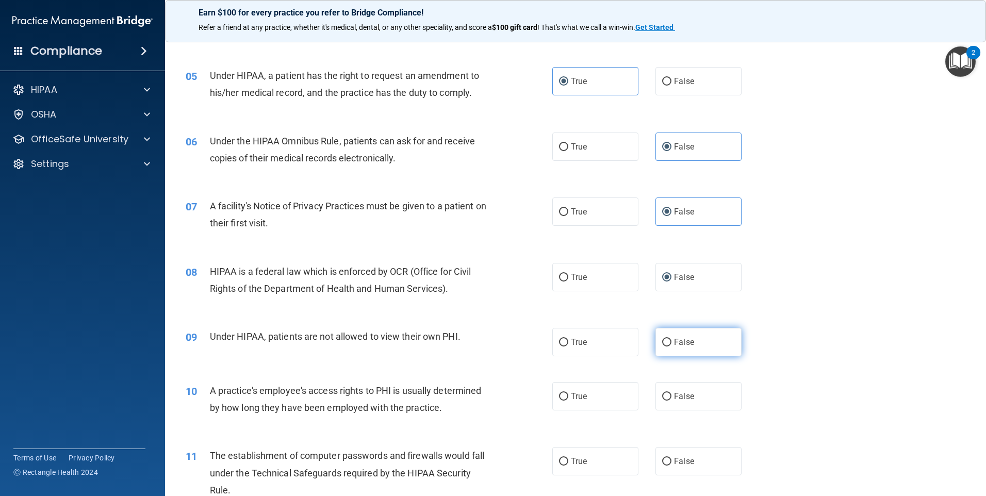
radio input "true"
click at [589, 390] on label "True" at bounding box center [595, 396] width 86 height 28
click at [568, 393] on input "True" at bounding box center [563, 397] width 9 height 8
radio input "true"
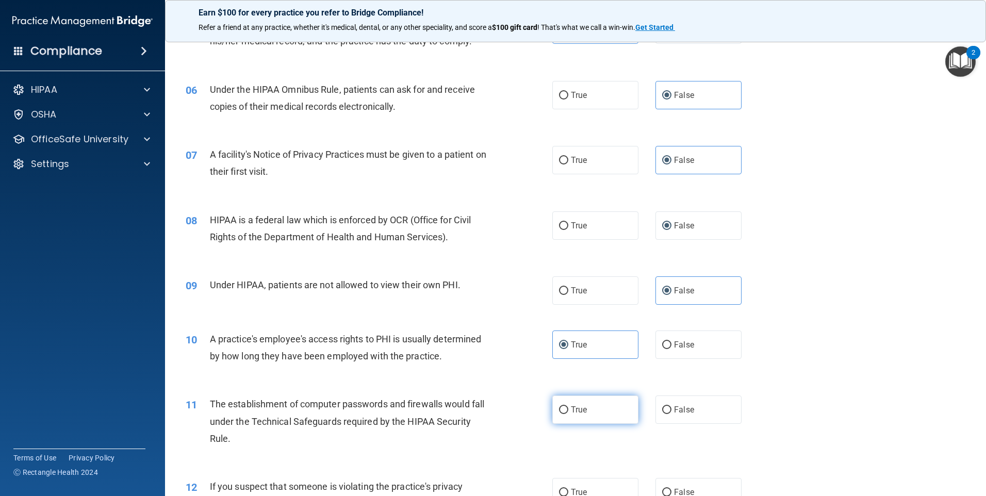
click at [595, 409] on label "True" at bounding box center [595, 409] width 86 height 28
click at [568, 409] on input "True" at bounding box center [563, 410] width 9 height 8
radio input "true"
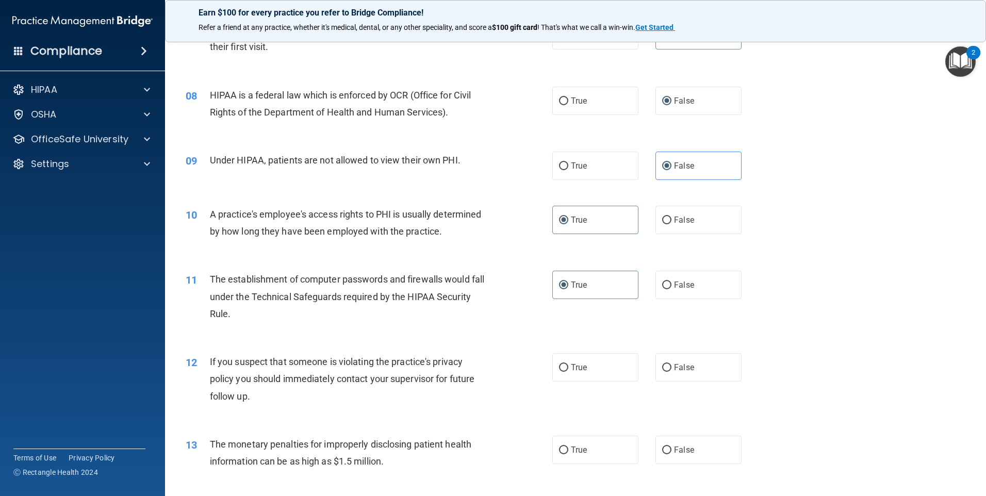
scroll to position [567, 0]
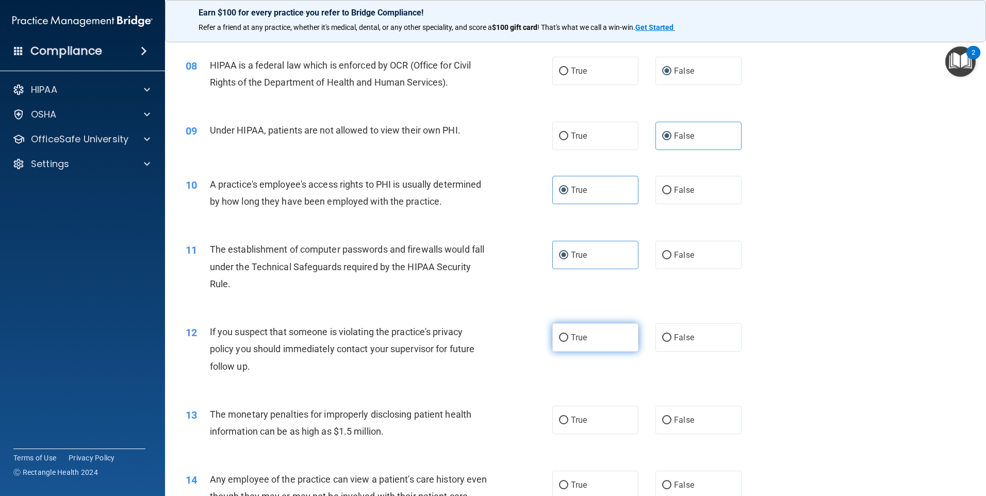
click at [576, 345] on label "True" at bounding box center [595, 337] width 86 height 28
click at [568, 342] on input "True" at bounding box center [563, 338] width 9 height 8
radio input "true"
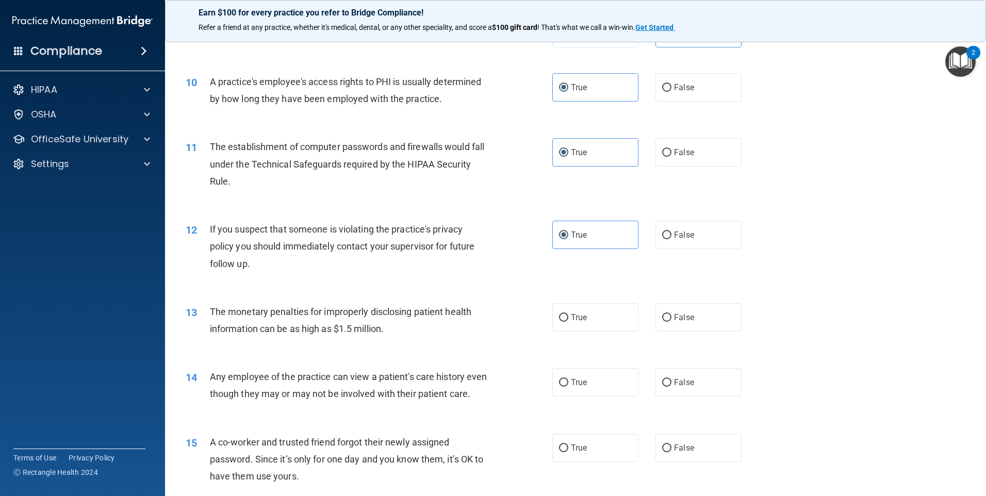
scroll to position [670, 0]
click at [703, 323] on label "False" at bounding box center [698, 317] width 86 height 28
click at [671, 321] on input "False" at bounding box center [666, 317] width 9 height 8
radio input "true"
click at [702, 370] on label "False" at bounding box center [698, 382] width 86 height 28
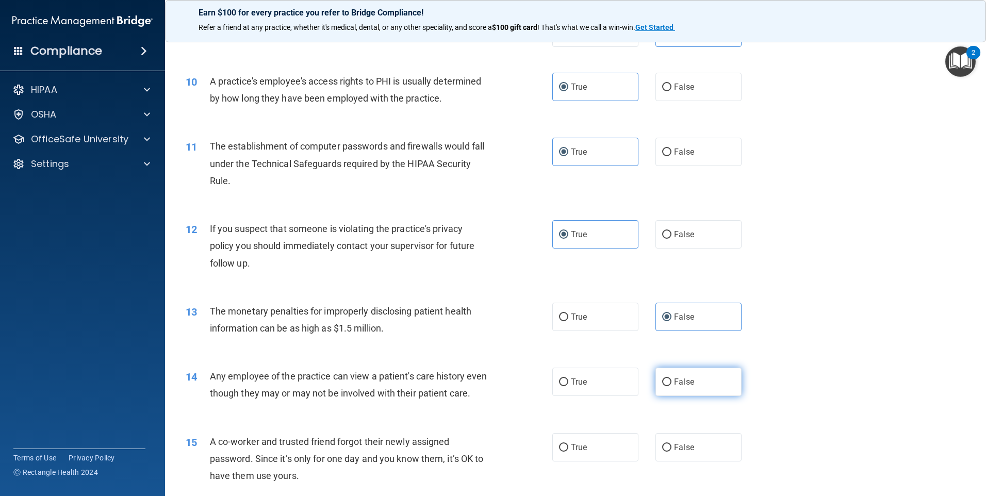
click at [671, 378] on input "False" at bounding box center [666, 382] width 9 height 8
radio input "true"
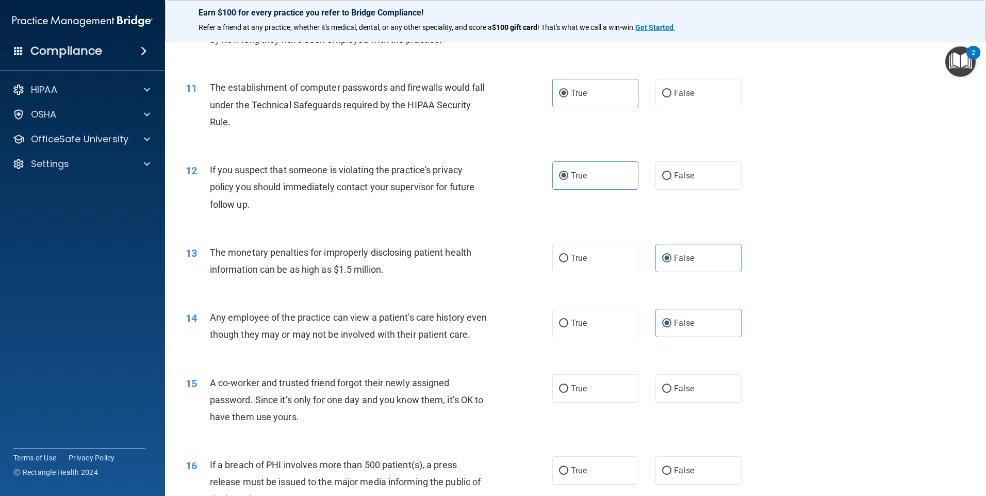
scroll to position [825, 0]
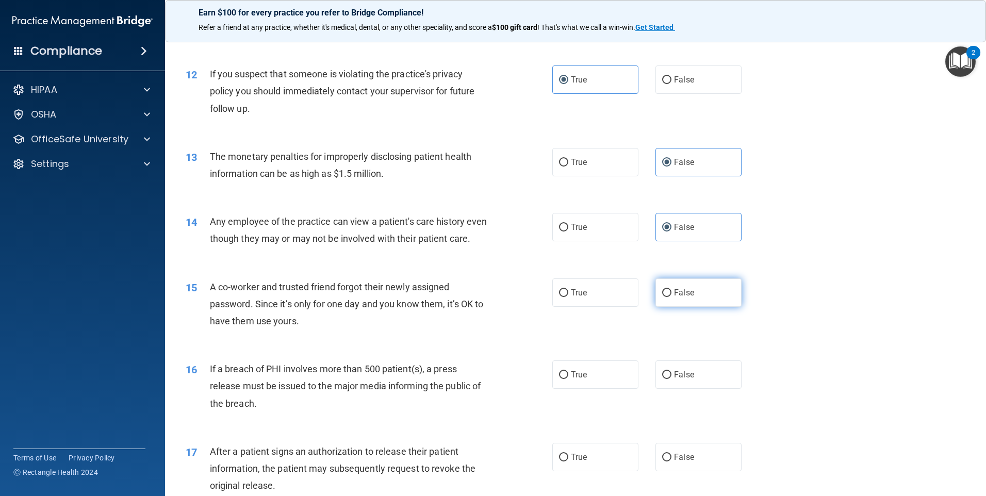
click at [675, 297] on span "False" at bounding box center [684, 293] width 20 height 10
click at [671, 297] on input "False" at bounding box center [666, 293] width 9 height 8
radio input "true"
click at [686, 389] on label "False" at bounding box center [698, 374] width 86 height 28
click at [671, 379] on input "False" at bounding box center [666, 375] width 9 height 8
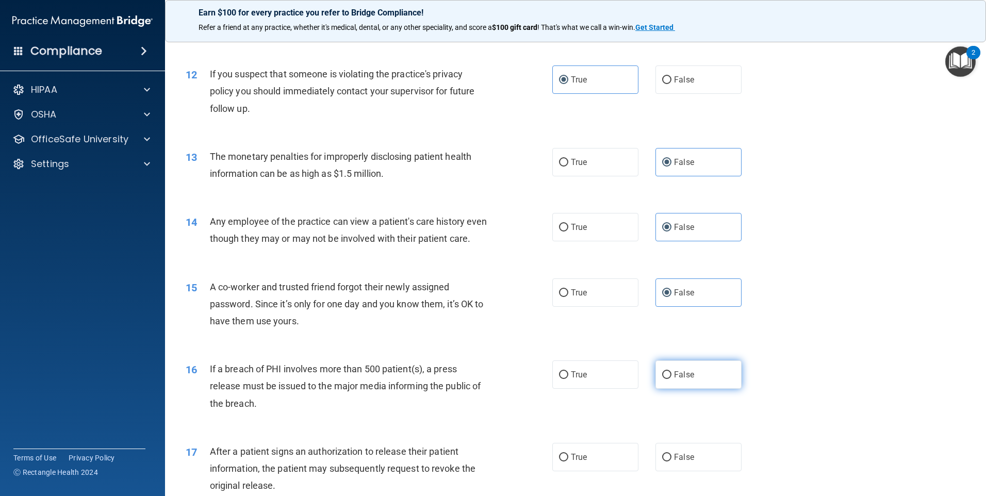
radio input "true"
click at [582, 389] on label "True" at bounding box center [595, 374] width 86 height 28
click at [568, 379] on input "True" at bounding box center [563, 375] width 9 height 8
radio input "true"
radio input "false"
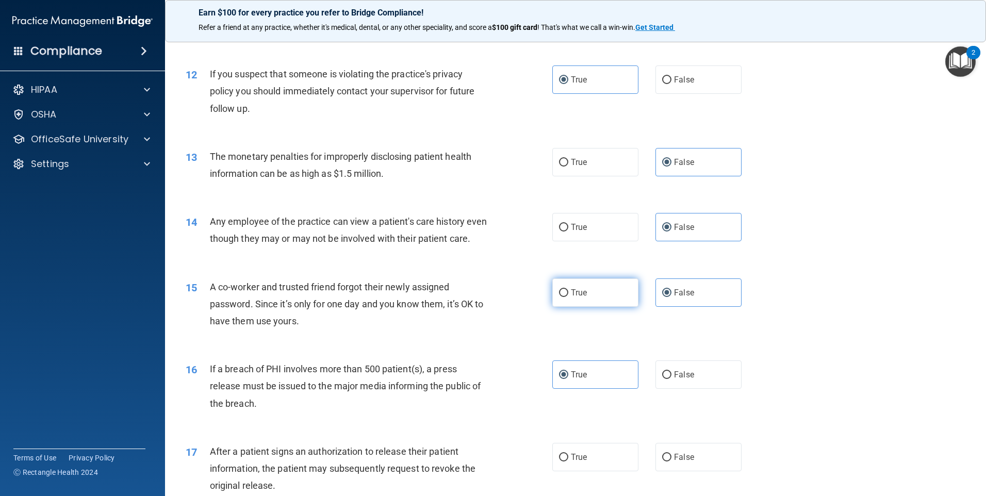
click at [594, 307] on label "True" at bounding box center [595, 292] width 86 height 28
click at [568, 297] on input "True" at bounding box center [563, 293] width 9 height 8
radio input "true"
radio input "false"
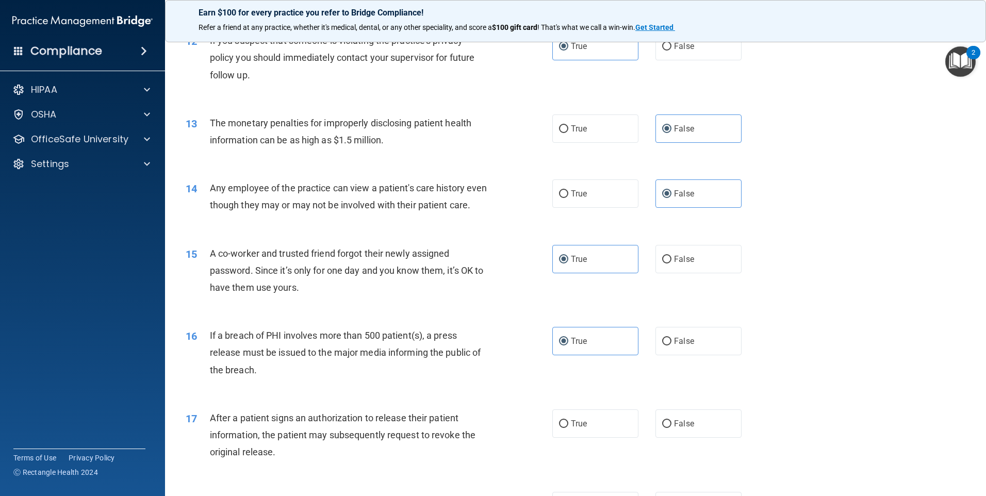
scroll to position [876, 0]
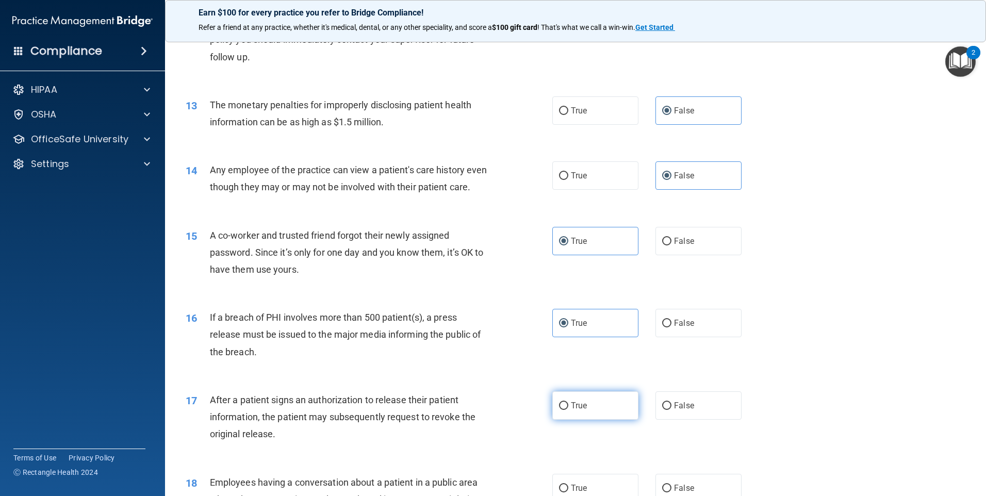
click at [622, 420] on label "True" at bounding box center [595, 405] width 86 height 28
click at [568, 410] on input "True" at bounding box center [563, 406] width 9 height 8
radio input "true"
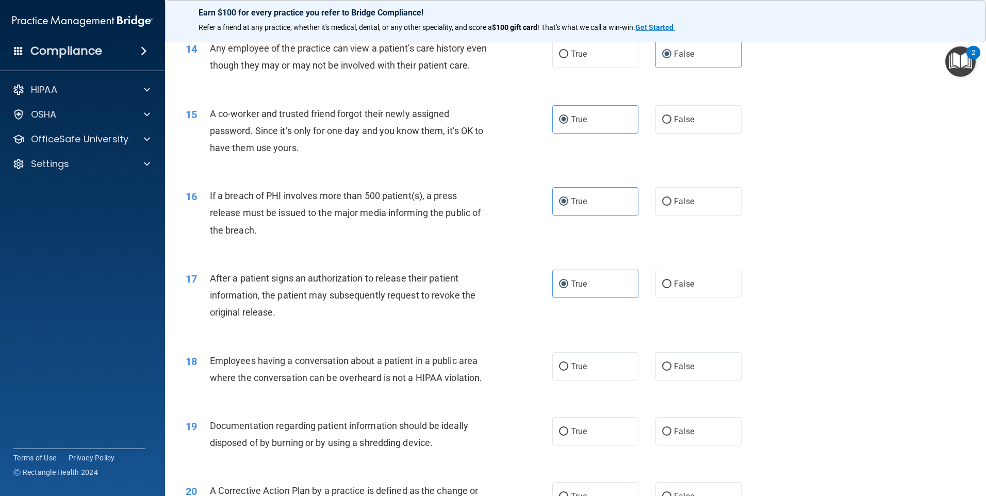
scroll to position [1031, 0]
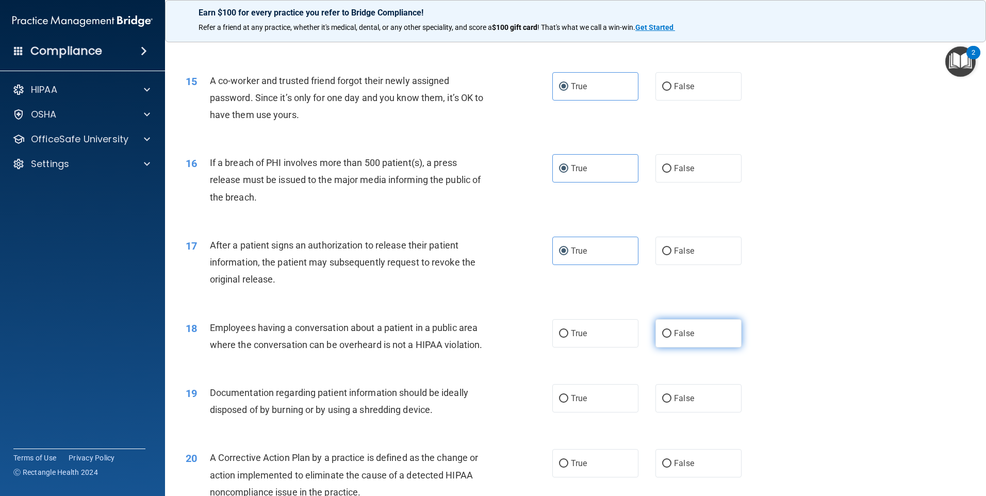
click at [687, 338] on span "False" at bounding box center [684, 333] width 20 height 10
click at [671, 338] on input "False" at bounding box center [666, 334] width 9 height 8
radio input "true"
click at [687, 403] on span "False" at bounding box center [684, 398] width 20 height 10
click at [671, 403] on input "False" at bounding box center [666, 399] width 9 height 8
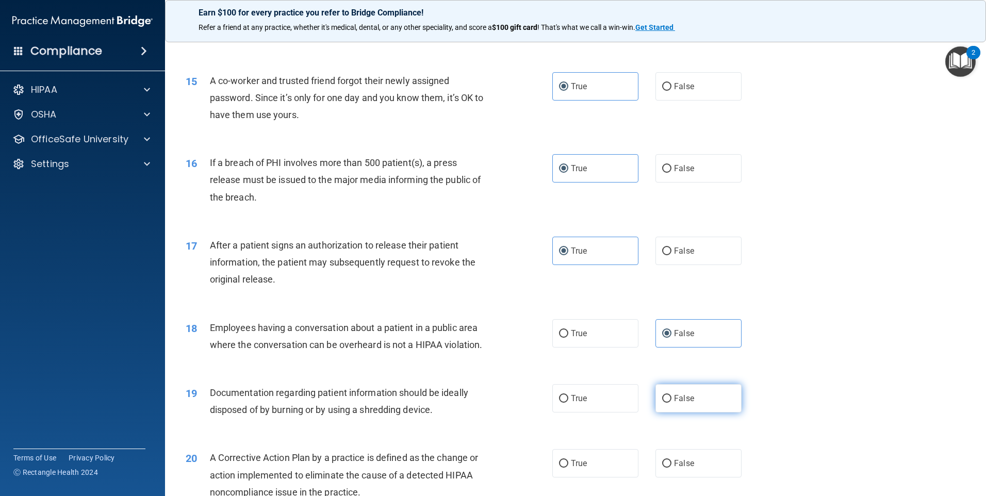
radio input "true"
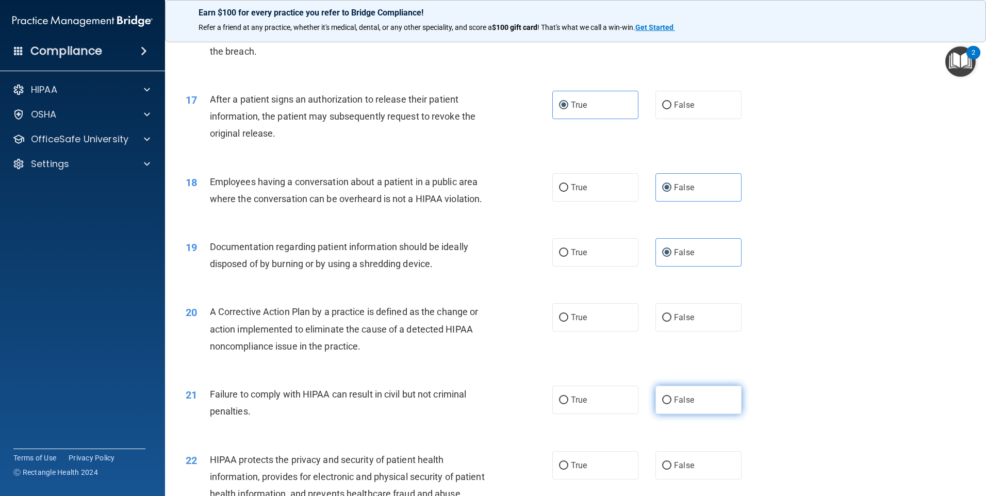
scroll to position [1186, 0]
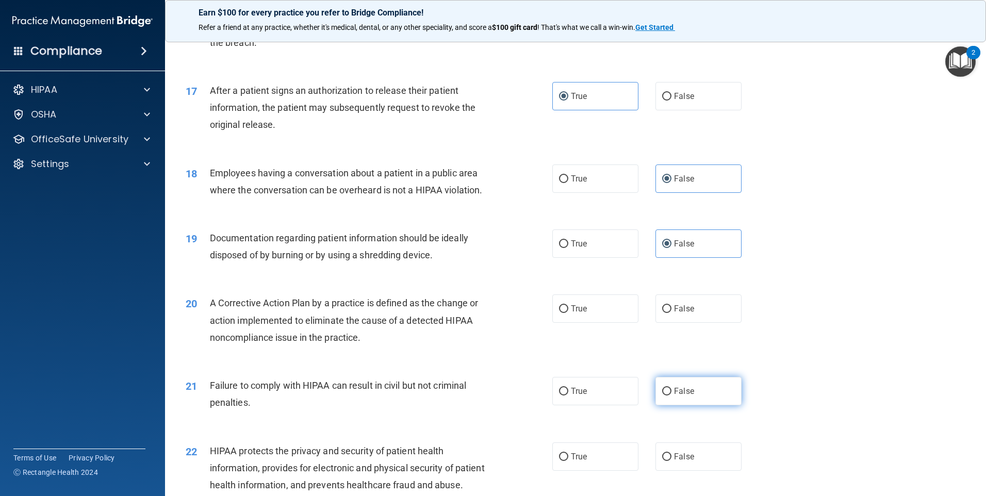
click at [690, 405] on label "False" at bounding box center [698, 391] width 86 height 28
click at [671, 395] on input "False" at bounding box center [666, 392] width 9 height 8
radio input "true"
click at [674, 313] on span "False" at bounding box center [684, 309] width 20 height 10
click at [671, 313] on input "False" at bounding box center [666, 309] width 9 height 8
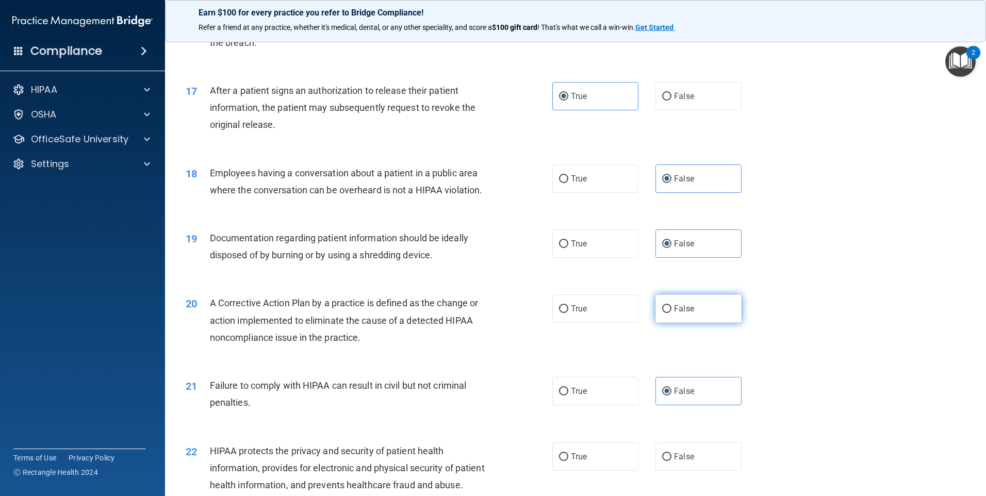
radio input "true"
click at [571, 396] on span "True" at bounding box center [579, 391] width 16 height 10
click at [568, 395] on input "True" at bounding box center [563, 392] width 9 height 8
radio input "true"
radio input "false"
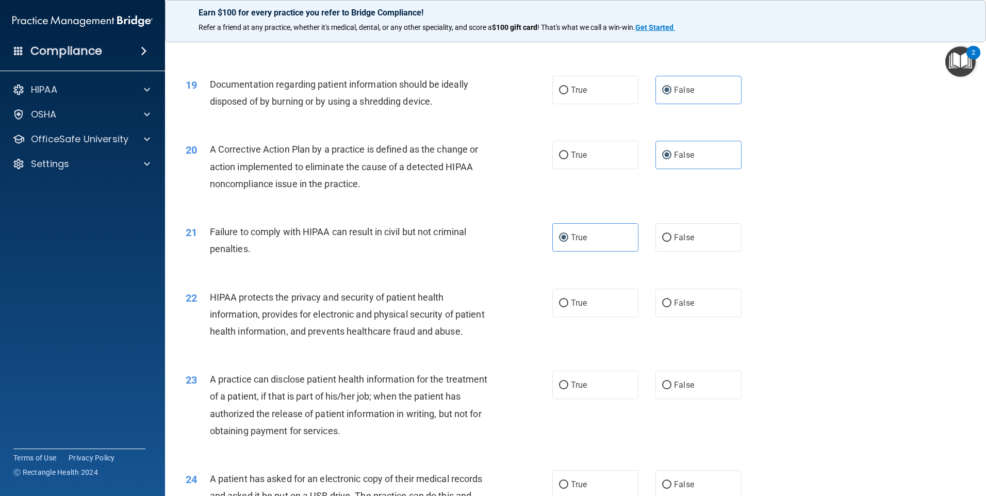
scroll to position [1340, 0]
click at [601, 316] on label "True" at bounding box center [595, 302] width 86 height 28
click at [568, 306] on input "True" at bounding box center [563, 302] width 9 height 8
radio input "true"
click at [702, 398] on label "False" at bounding box center [698, 384] width 86 height 28
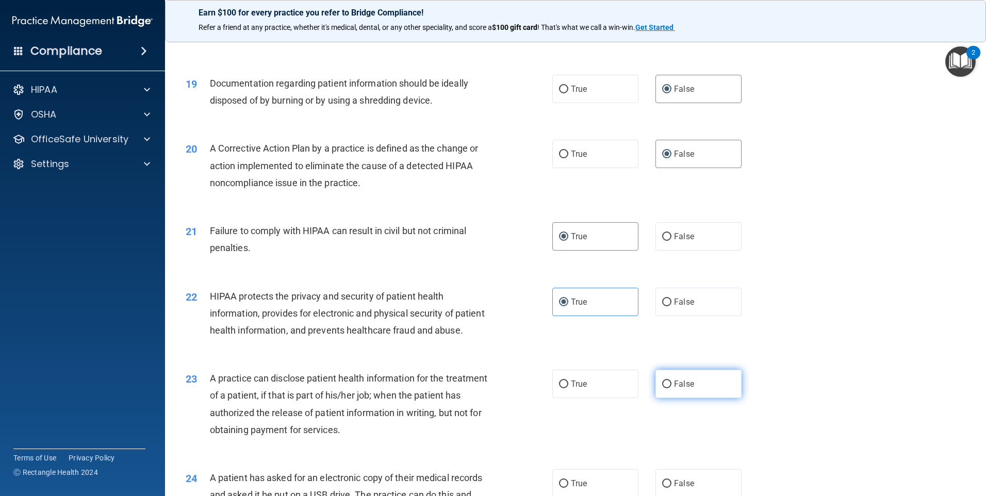
click at [671, 388] on input "False" at bounding box center [666, 384] width 9 height 8
radio input "true"
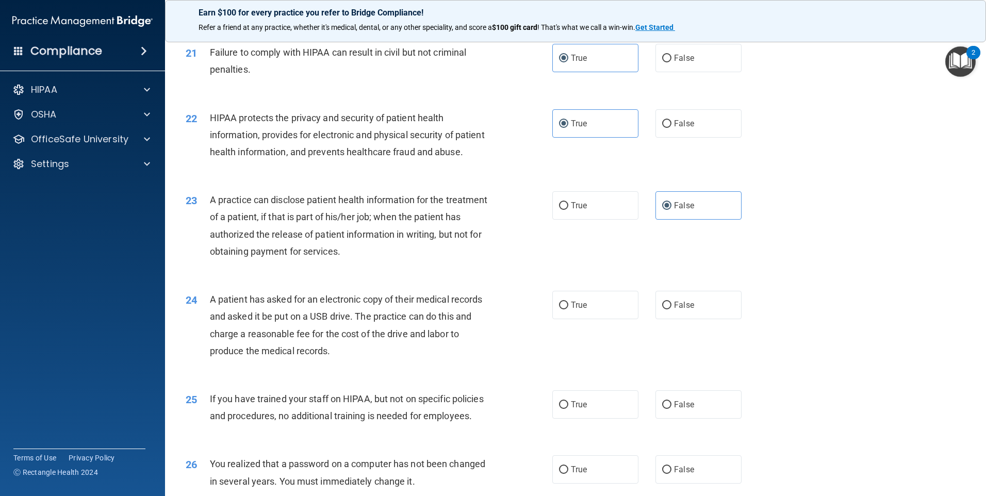
scroll to position [1546, 0]
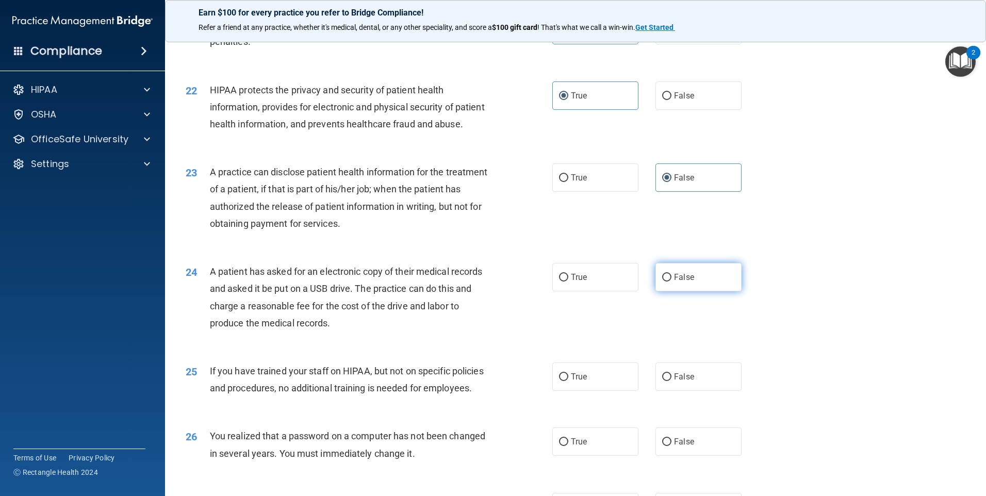
click at [725, 291] on label "False" at bounding box center [698, 277] width 86 height 28
click at [671, 281] on input "False" at bounding box center [666, 278] width 9 height 8
radio input "true"
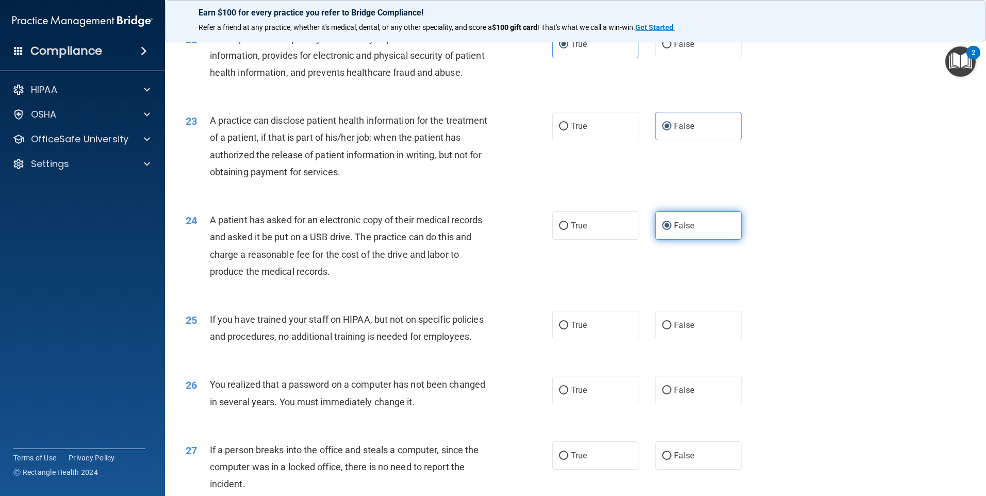
scroll to position [1649, 0]
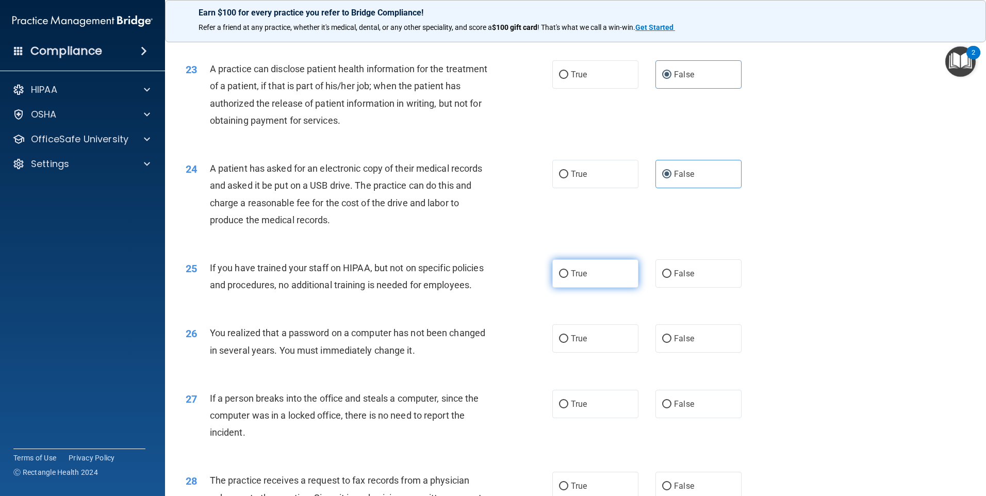
click at [603, 288] on label "True" at bounding box center [595, 273] width 86 height 28
click at [568, 278] on input "True" at bounding box center [563, 274] width 9 height 8
radio input "true"
click at [710, 376] on div "26 You realized that a password on a computer has not been changed in several y…" at bounding box center [575, 343] width 795 height 65
click at [706, 353] on label "False" at bounding box center [698, 338] width 86 height 28
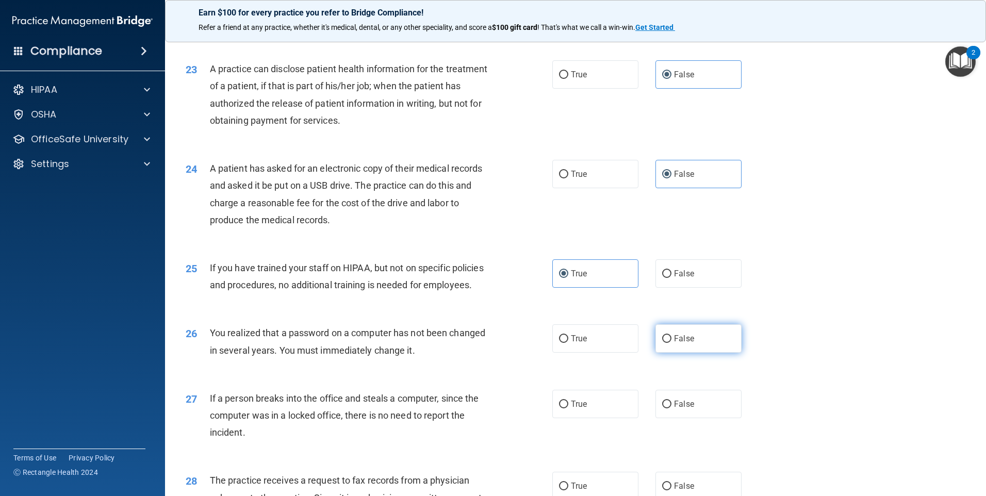
click at [671, 343] on input "False" at bounding box center [666, 339] width 9 height 8
radio input "true"
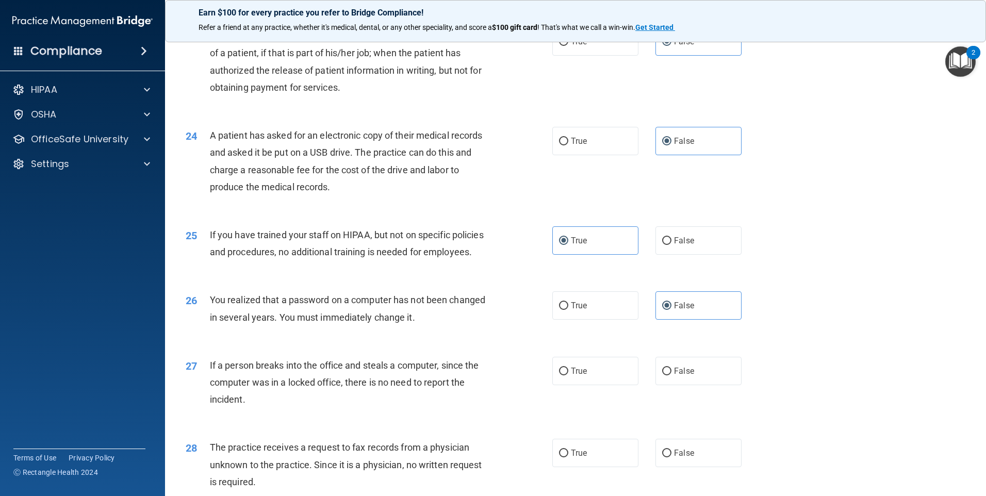
scroll to position [1701, 0]
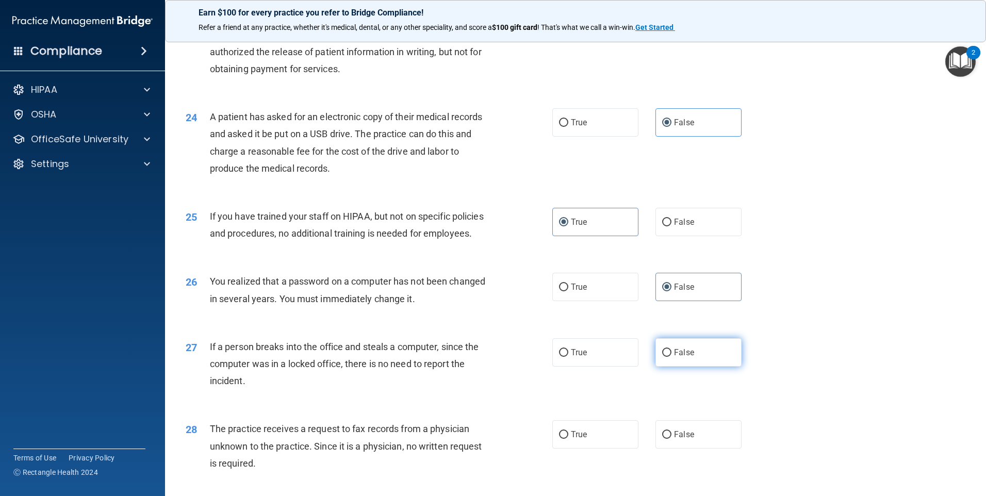
click at [688, 357] on span "False" at bounding box center [684, 352] width 20 height 10
click at [671, 357] on input "False" at bounding box center [666, 353] width 9 height 8
radio input "true"
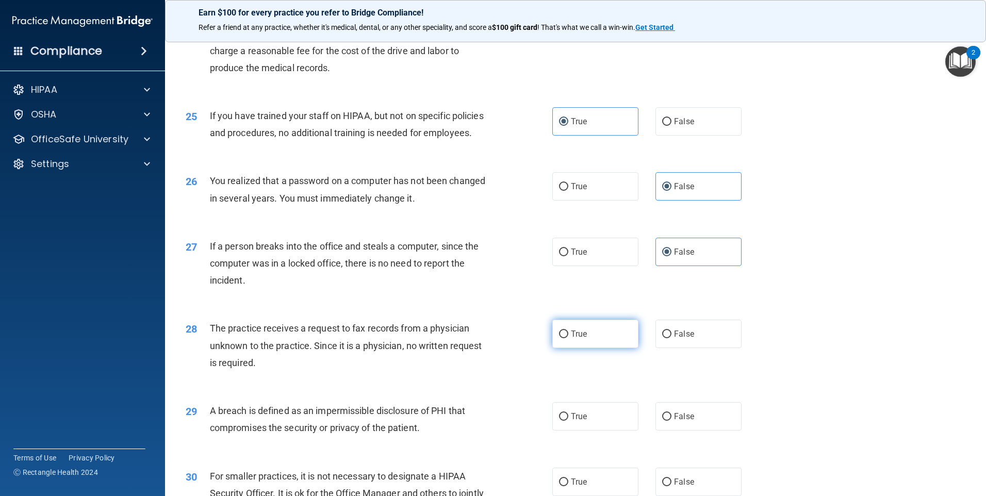
scroll to position [1804, 0]
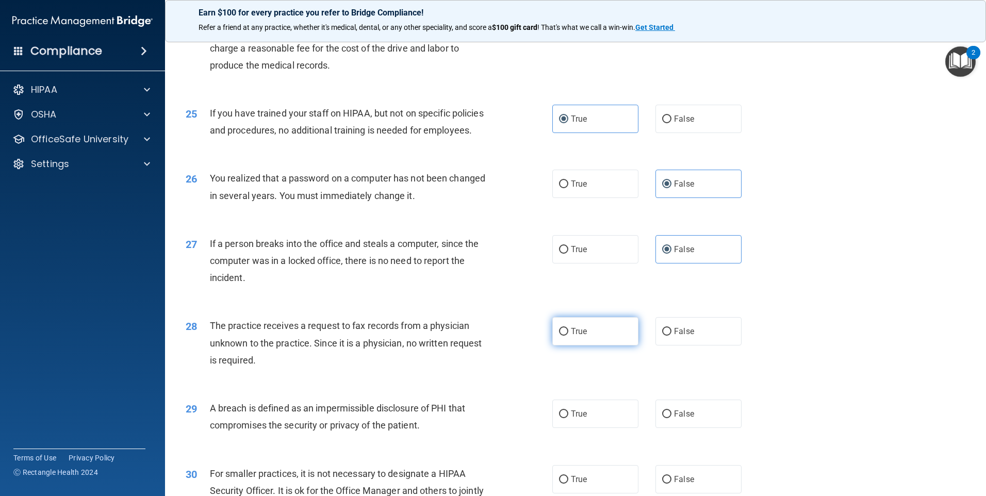
click at [601, 345] on label "True" at bounding box center [595, 331] width 86 height 28
click at [568, 336] on input "True" at bounding box center [563, 332] width 9 height 8
radio input "true"
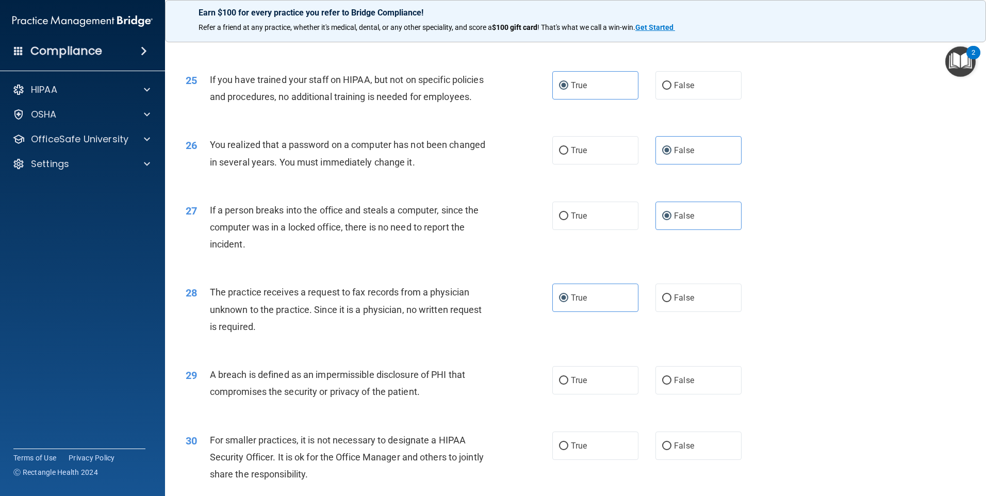
scroll to position [1856, 0]
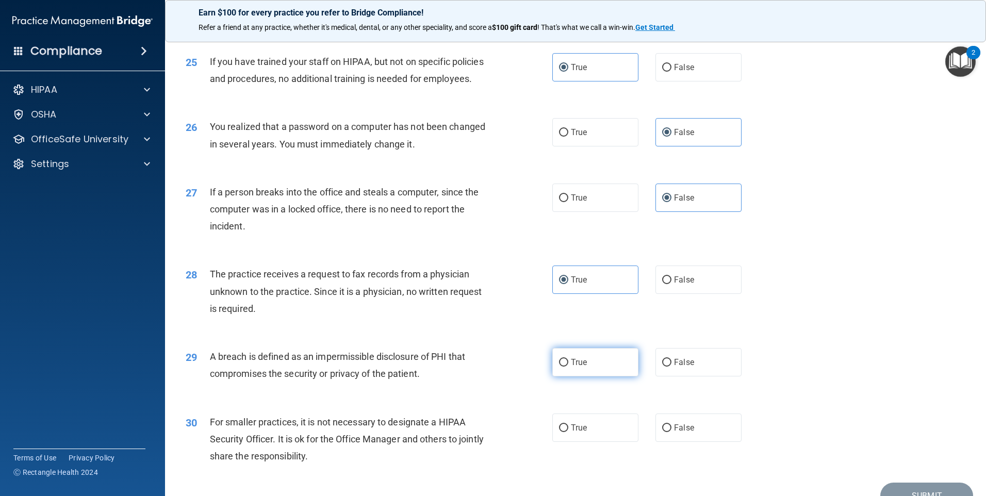
click at [574, 367] on span "True" at bounding box center [579, 362] width 16 height 10
click at [568, 366] on input "True" at bounding box center [563, 363] width 9 height 8
radio input "true"
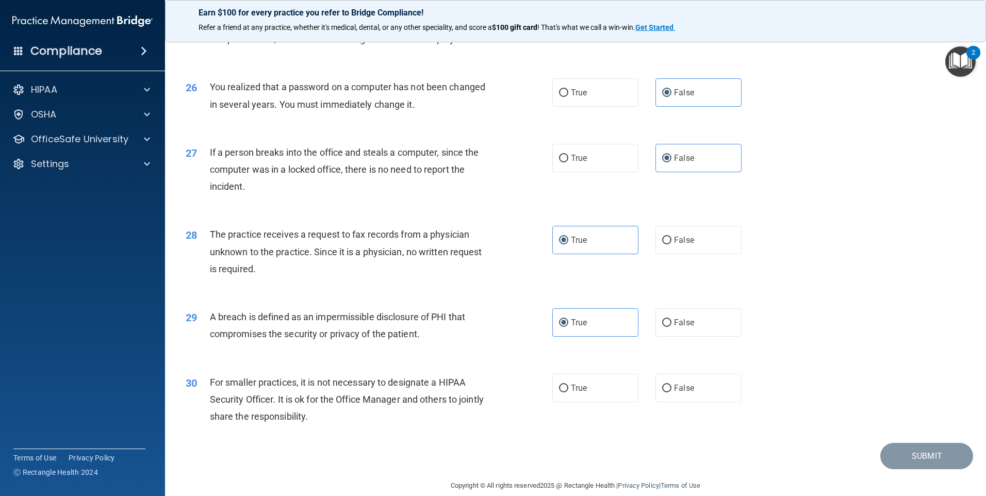
scroll to position [1961, 0]
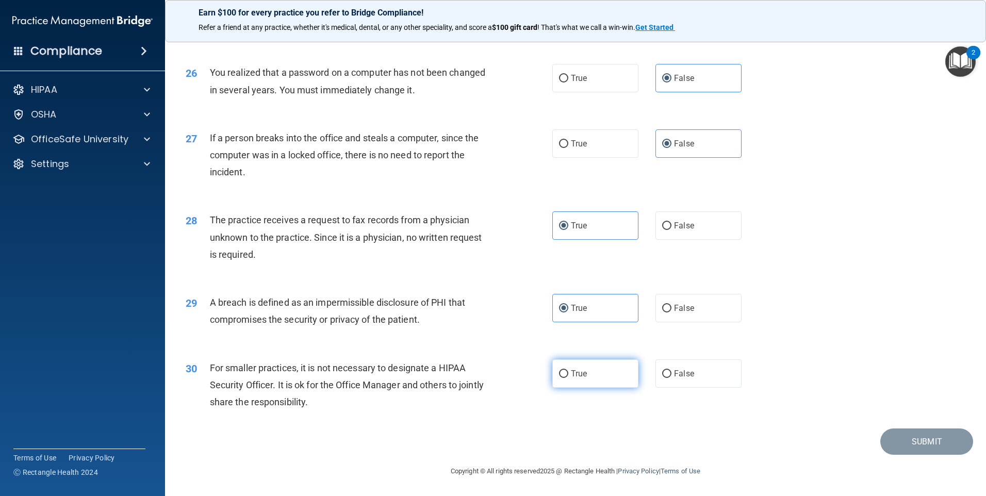
click at [568, 382] on label "True" at bounding box center [595, 373] width 86 height 28
click at [568, 378] on input "True" at bounding box center [563, 374] width 9 height 8
radio input "true"
click at [903, 451] on button "Submit" at bounding box center [926, 441] width 93 height 26
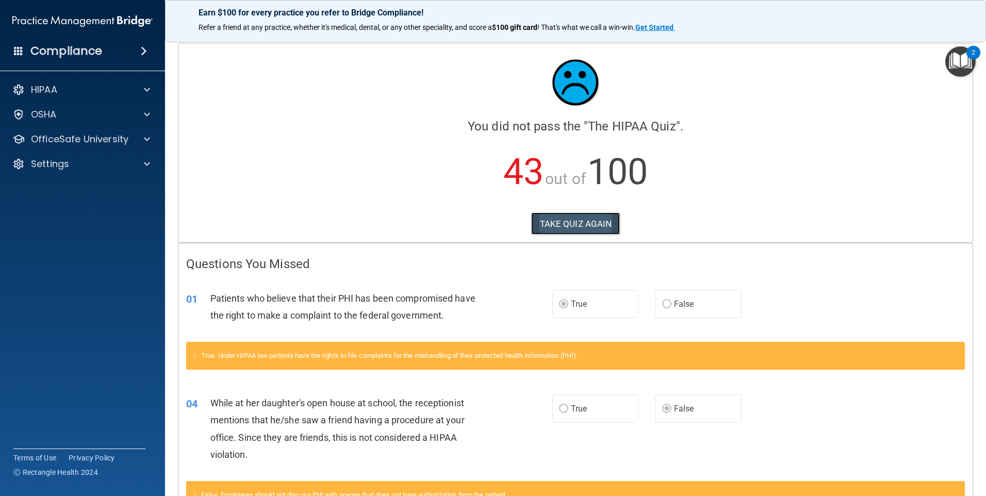
click at [547, 213] on button "TAKE QUIZ AGAIN" at bounding box center [575, 223] width 89 height 23
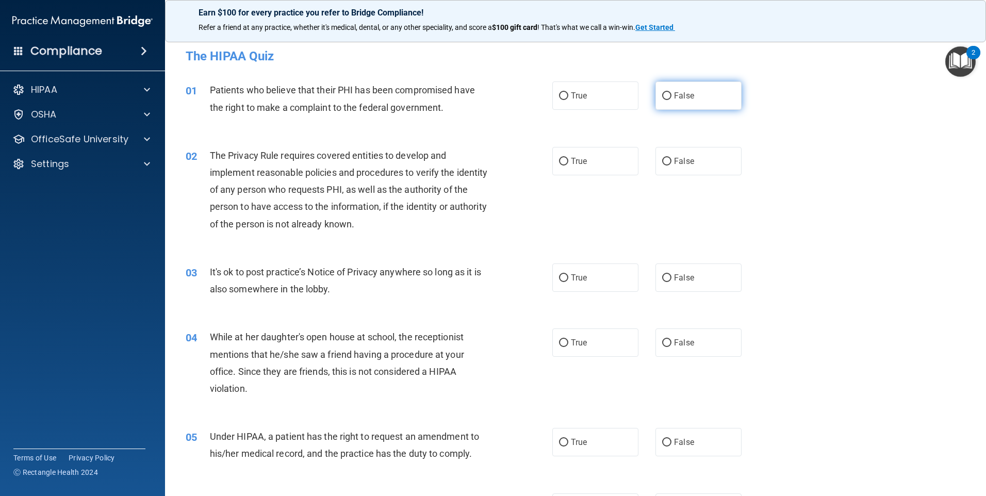
click at [703, 98] on label "False" at bounding box center [698, 95] width 86 height 28
click at [671, 98] on input "False" at bounding box center [666, 96] width 9 height 8
radio input "true"
click at [686, 164] on span "False" at bounding box center [684, 161] width 20 height 10
click at [671, 164] on input "False" at bounding box center [666, 162] width 9 height 8
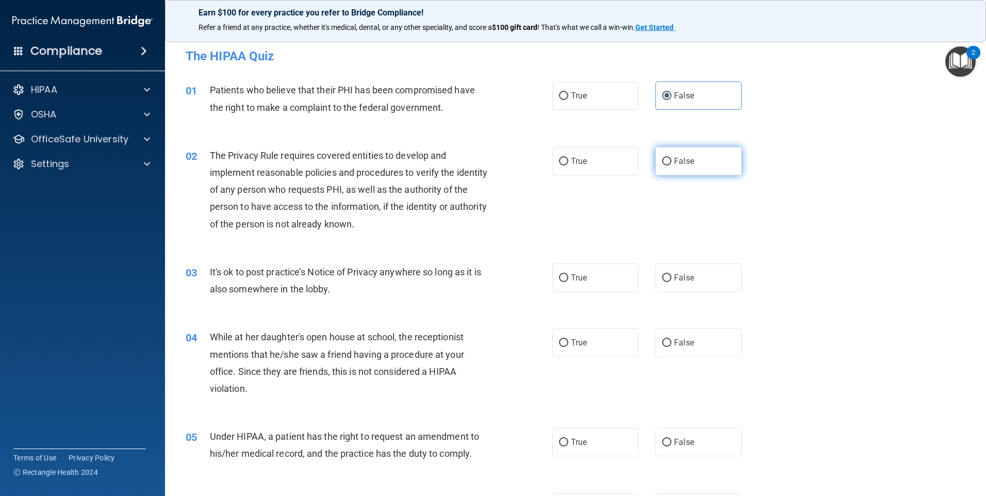
radio input "true"
click at [607, 166] on label "True" at bounding box center [595, 161] width 86 height 28
click at [568, 165] on input "True" at bounding box center [563, 162] width 9 height 8
radio input "true"
radio input "false"
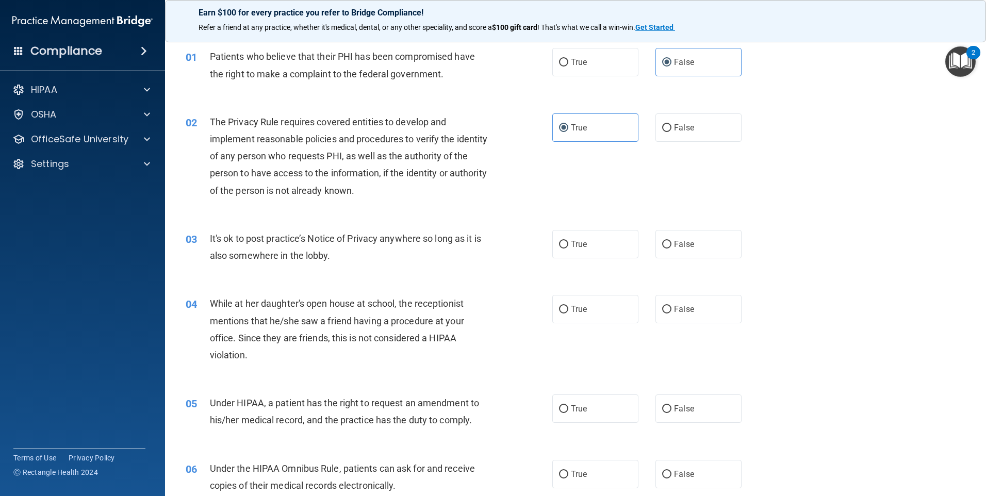
scroll to position [52, 0]
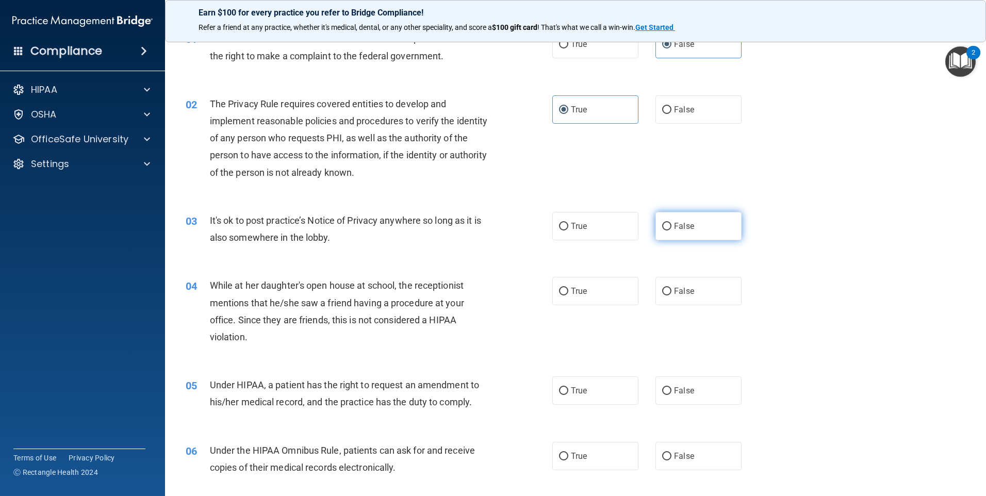
click at [688, 230] on span "False" at bounding box center [684, 226] width 20 height 10
click at [671, 230] on input "False" at bounding box center [666, 227] width 9 height 8
radio input "true"
click at [574, 283] on label "True" at bounding box center [595, 291] width 86 height 28
click at [568, 288] on input "True" at bounding box center [563, 292] width 9 height 8
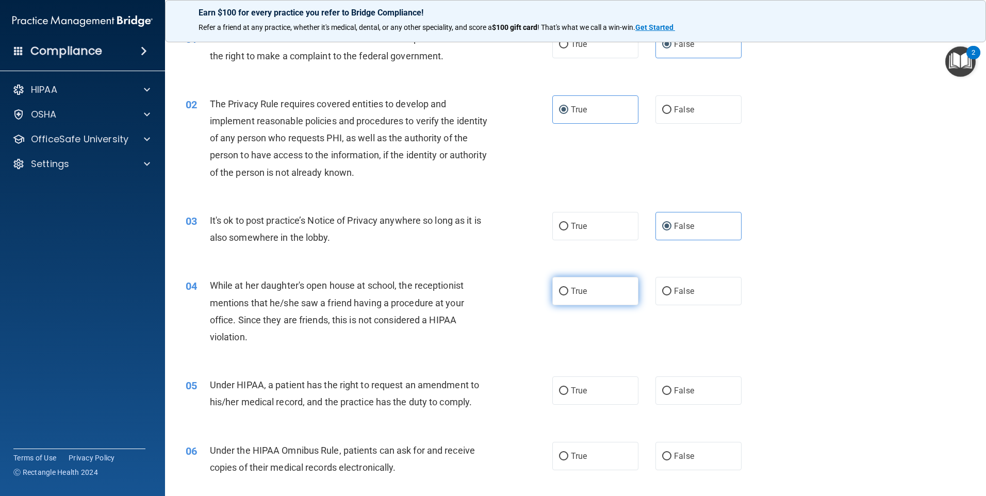
radio input "true"
click at [580, 393] on span "True" at bounding box center [579, 391] width 16 height 10
click at [568, 393] on input "True" at bounding box center [563, 391] width 9 height 8
radio input "true"
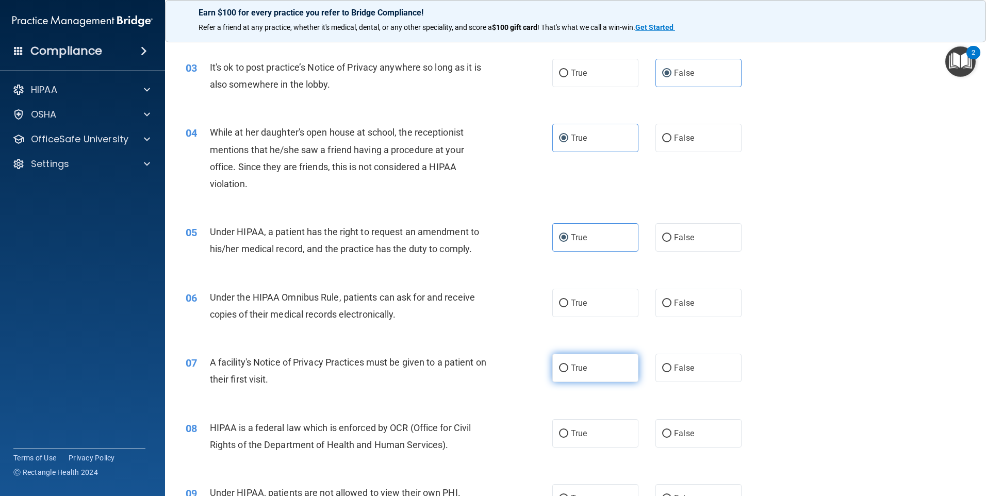
scroll to position [206, 0]
click at [682, 294] on label "False" at bounding box center [698, 301] width 86 height 28
click at [671, 298] on input "False" at bounding box center [666, 302] width 9 height 8
radio input "true"
click at [589, 370] on label "True" at bounding box center [595, 366] width 86 height 28
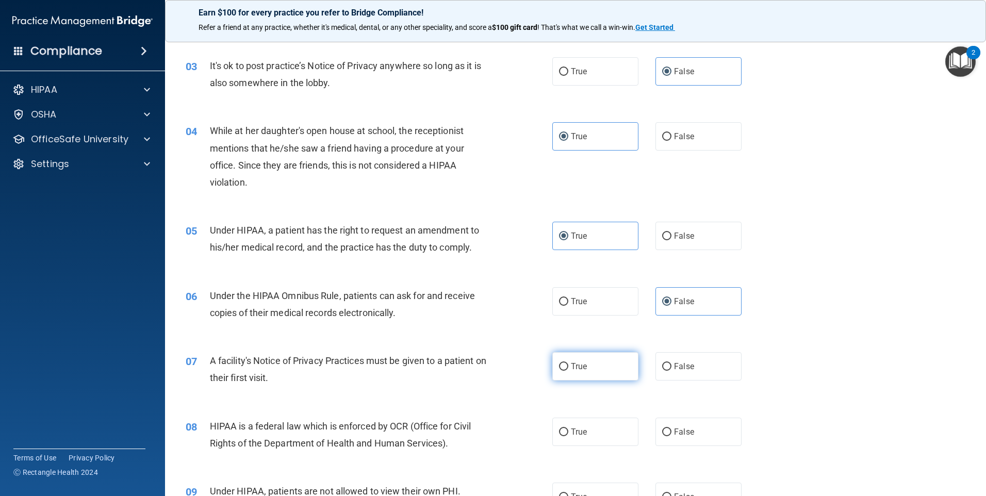
click at [568, 370] on input "True" at bounding box center [563, 367] width 9 height 8
radio input "true"
click at [681, 420] on label "False" at bounding box center [698, 432] width 86 height 28
click at [671, 428] on input "False" at bounding box center [666, 432] width 9 height 8
radio input "true"
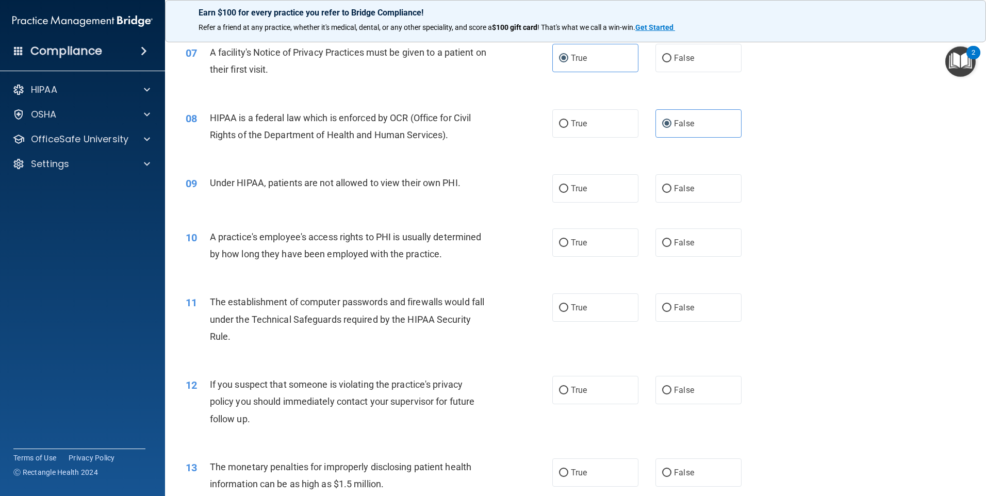
scroll to position [515, 0]
click at [673, 200] on label "False" at bounding box center [698, 187] width 86 height 28
click at [671, 192] on input "False" at bounding box center [666, 188] width 9 height 8
radio input "true"
click at [557, 249] on label "True" at bounding box center [595, 241] width 86 height 28
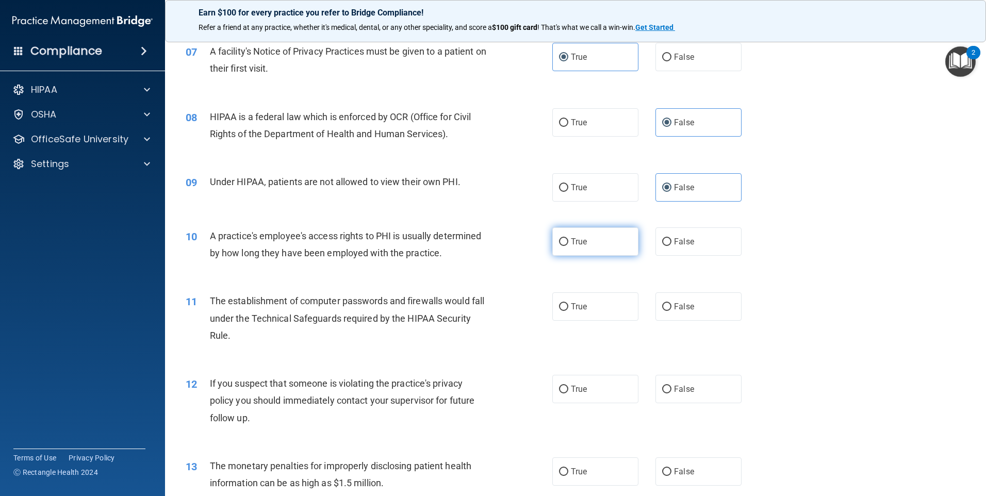
click at [559, 246] on input "True" at bounding box center [563, 242] width 9 height 8
radio input "true"
click at [695, 316] on label "False" at bounding box center [698, 306] width 86 height 28
click at [671, 311] on input "False" at bounding box center [666, 307] width 9 height 8
radio input "true"
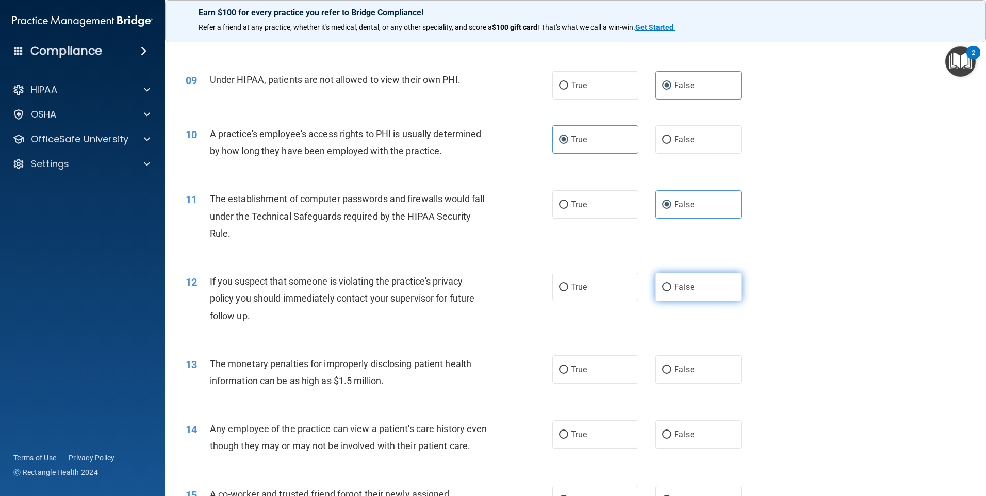
scroll to position [619, 0]
click at [675, 295] on label "False" at bounding box center [698, 286] width 86 height 28
click at [671, 290] on input "False" at bounding box center [666, 286] width 9 height 8
radio input "true"
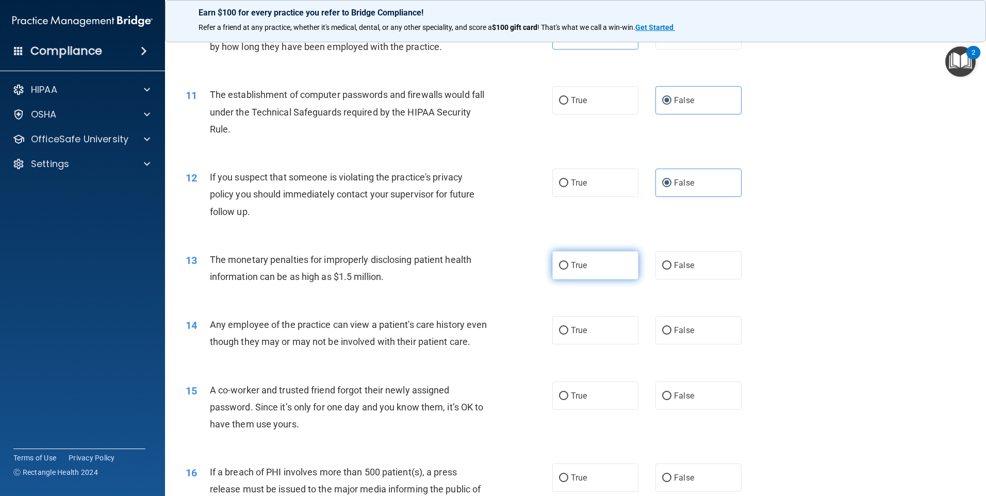
click at [575, 271] on label "True" at bounding box center [595, 265] width 86 height 28
click at [568, 270] on input "True" at bounding box center [563, 266] width 9 height 8
radio input "true"
click at [675, 344] on label "False" at bounding box center [698, 330] width 86 height 28
click at [671, 335] on input "False" at bounding box center [666, 331] width 9 height 8
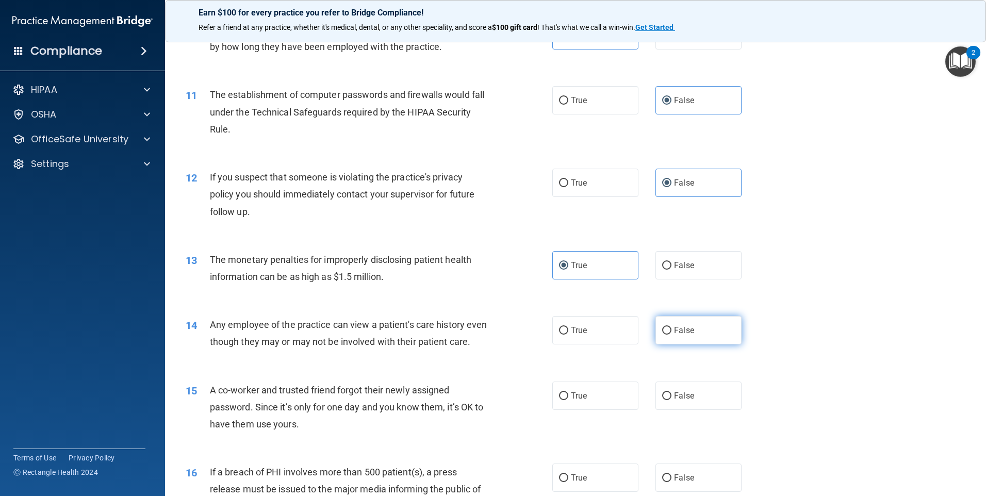
radio input "true"
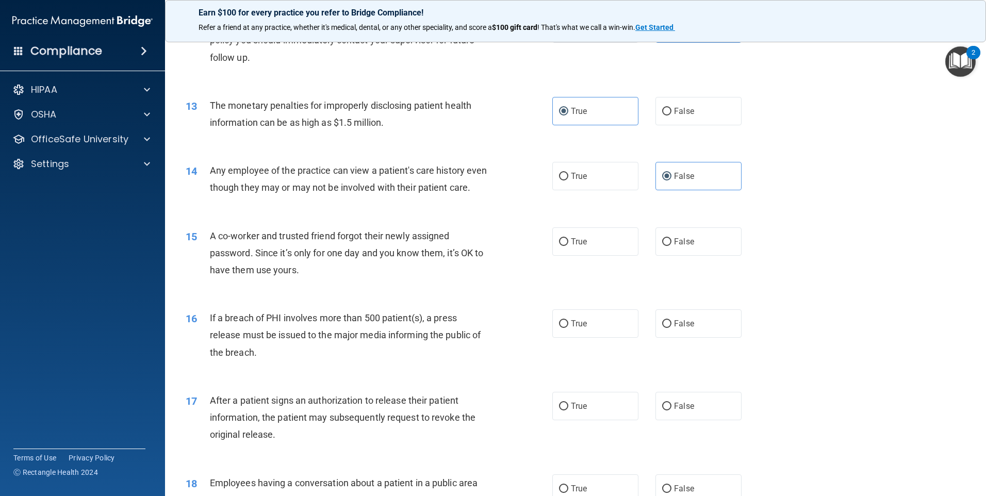
scroll to position [876, 0]
click at [691, 255] on label "False" at bounding box center [698, 241] width 86 height 28
click at [671, 245] on input "False" at bounding box center [666, 242] width 9 height 8
radio input "true"
click at [610, 337] on label "True" at bounding box center [595, 323] width 86 height 28
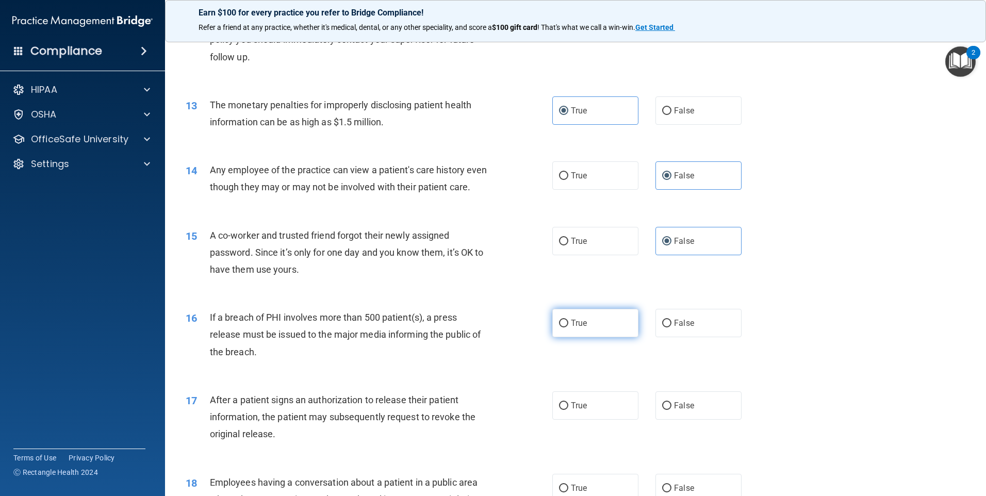
click at [568, 327] on input "True" at bounding box center [563, 324] width 9 height 8
radio input "true"
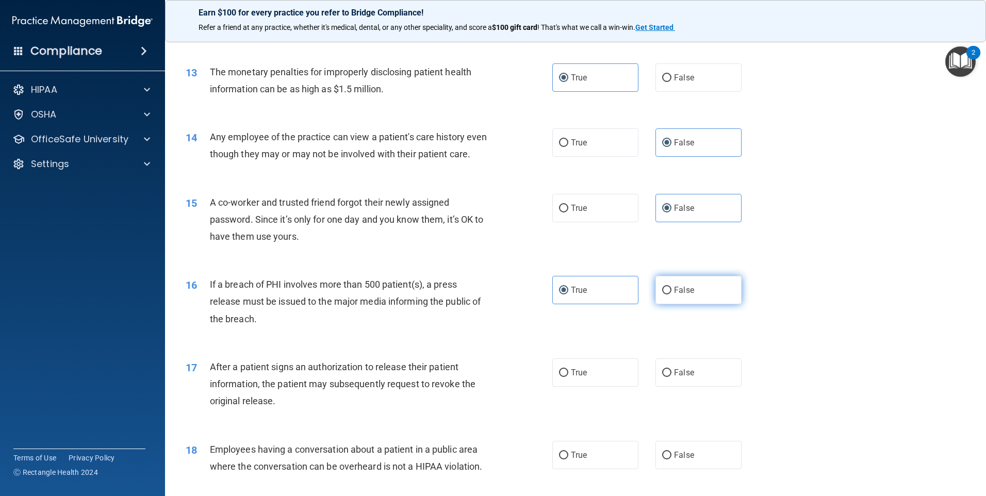
scroll to position [928, 0]
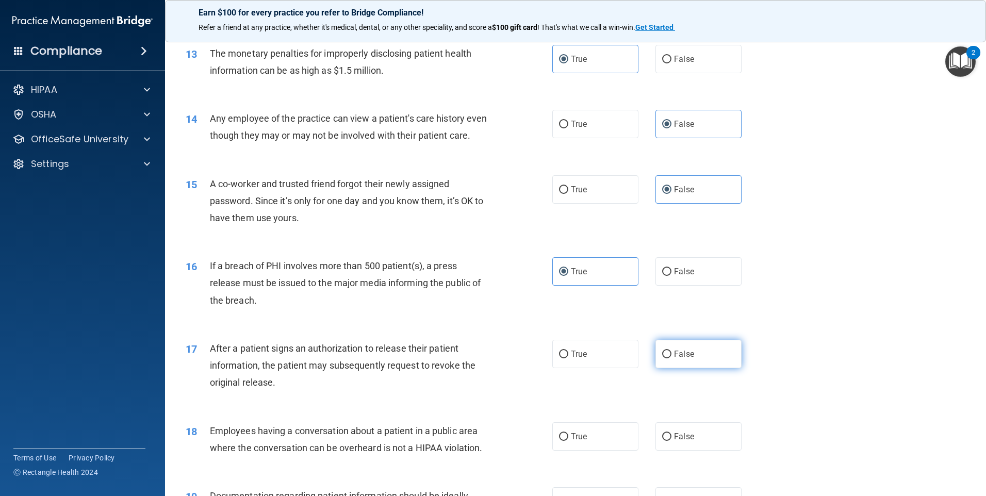
click at [710, 367] on label "False" at bounding box center [698, 354] width 86 height 28
click at [671, 358] on input "False" at bounding box center [666, 355] width 9 height 8
radio input "true"
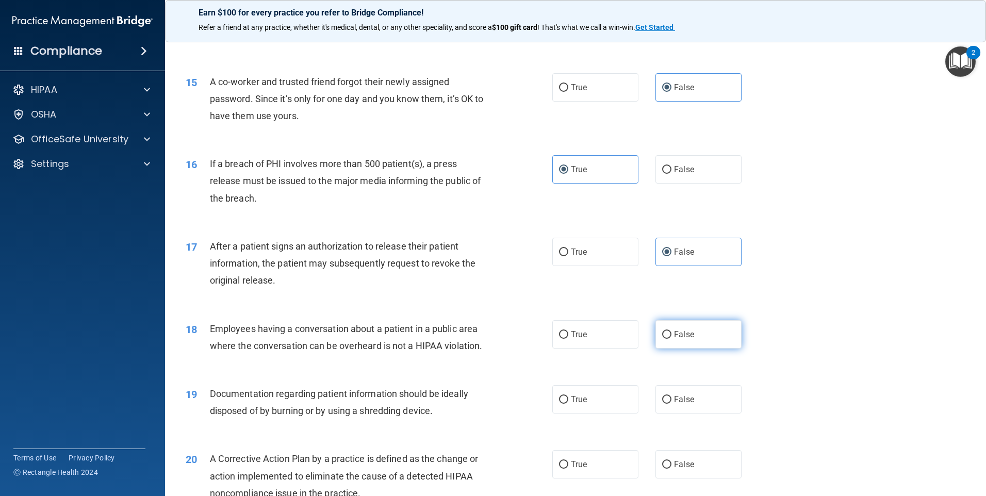
scroll to position [1031, 0]
click at [689, 346] on label "False" at bounding box center [698, 333] width 86 height 28
click at [671, 338] on input "False" at bounding box center [666, 334] width 9 height 8
radio input "true"
click at [599, 412] on label "True" at bounding box center [595, 398] width 86 height 28
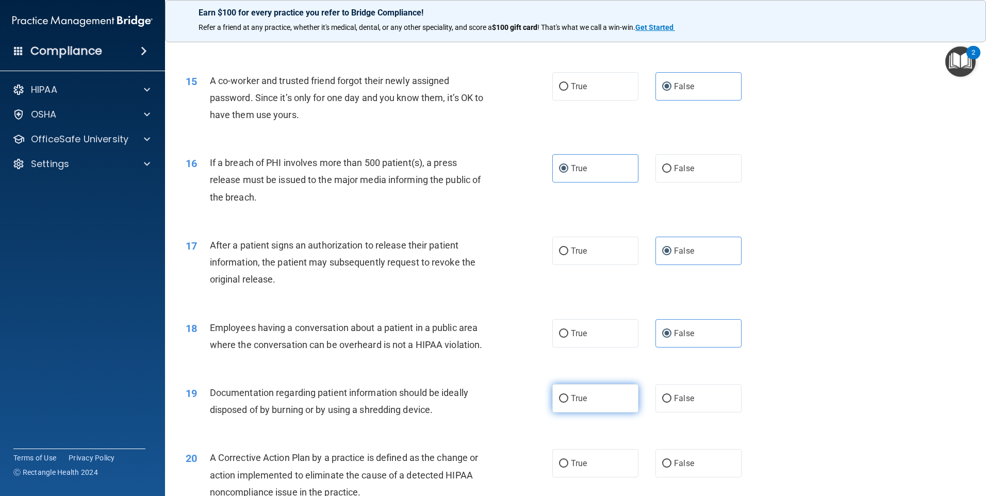
click at [568, 403] on input "True" at bounding box center [563, 399] width 9 height 8
radio input "true"
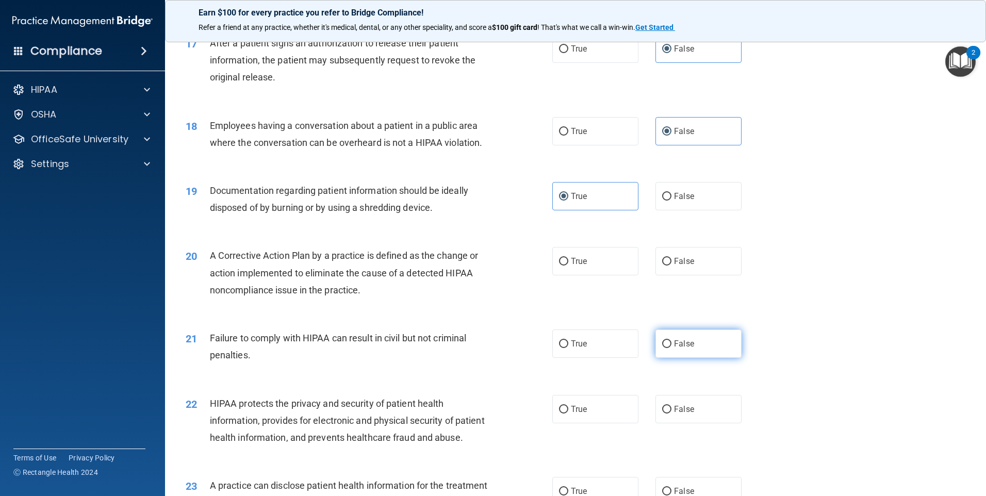
scroll to position [1237, 0]
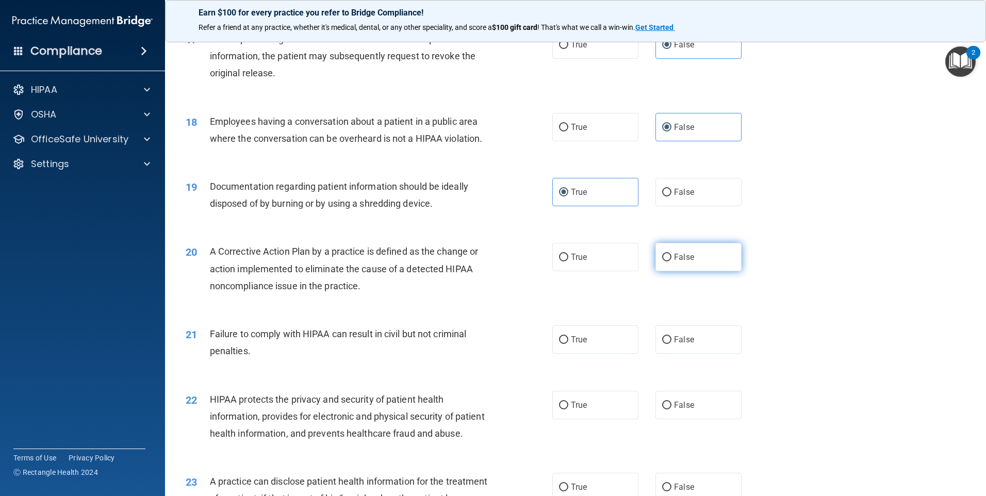
click at [682, 271] on label "False" at bounding box center [698, 257] width 86 height 28
click at [671, 261] on input "False" at bounding box center [666, 258] width 9 height 8
radio input "true"
click at [586, 354] on label "True" at bounding box center [595, 339] width 86 height 28
click at [568, 344] on input "True" at bounding box center [563, 340] width 9 height 8
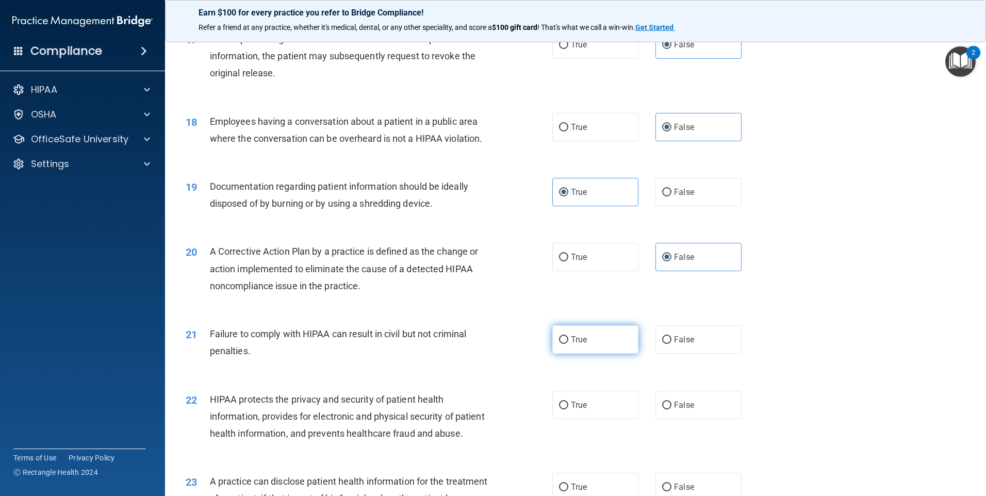
radio input "true"
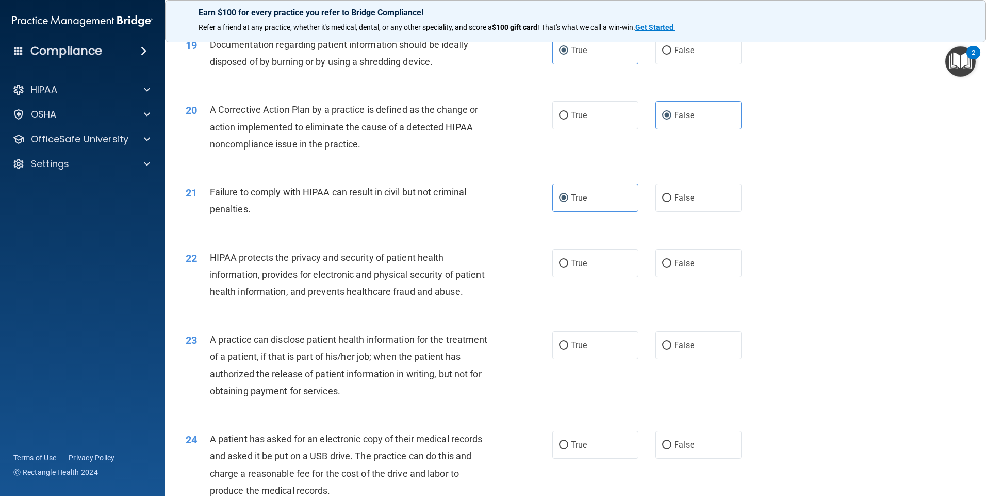
scroll to position [1443, 0]
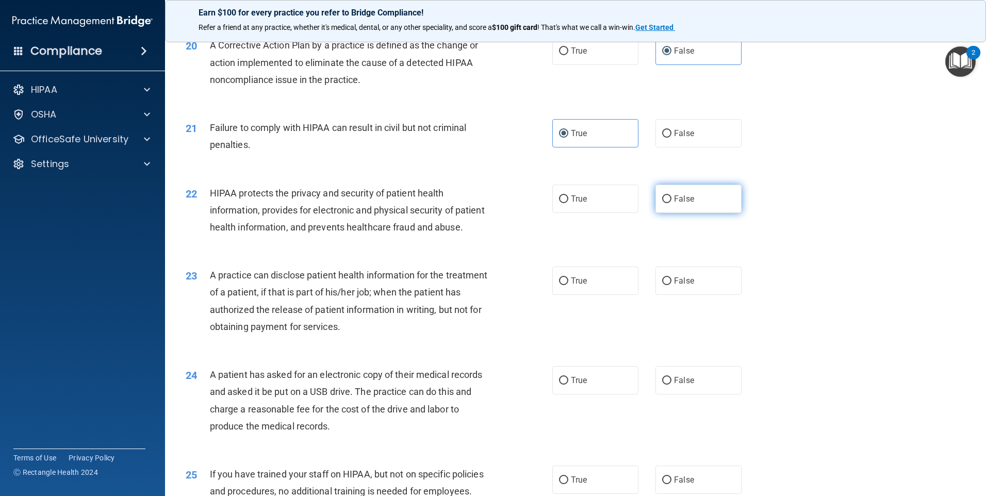
click at [675, 210] on label "False" at bounding box center [698, 199] width 86 height 28
click at [671, 203] on input "False" at bounding box center [666, 199] width 9 height 8
radio input "true"
click at [696, 295] on label "False" at bounding box center [698, 280] width 86 height 28
click at [671, 285] on input "False" at bounding box center [666, 281] width 9 height 8
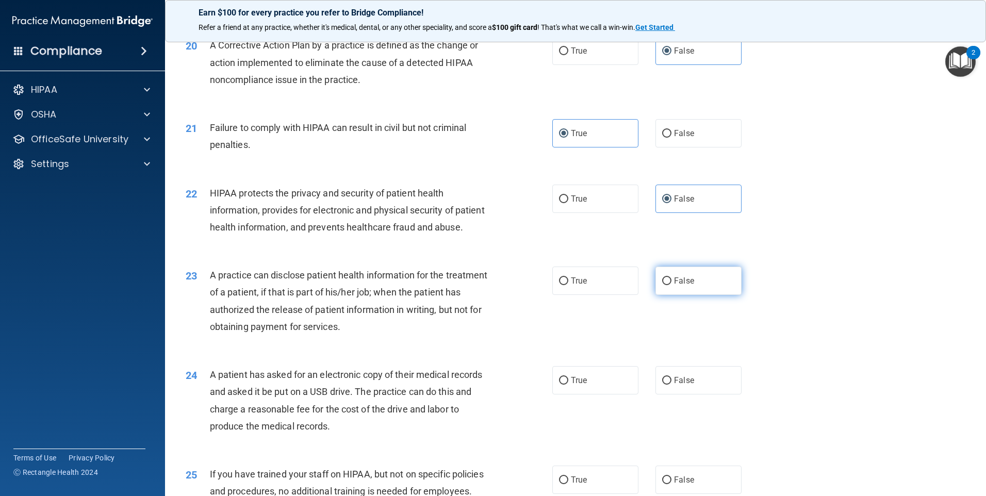
radio input "true"
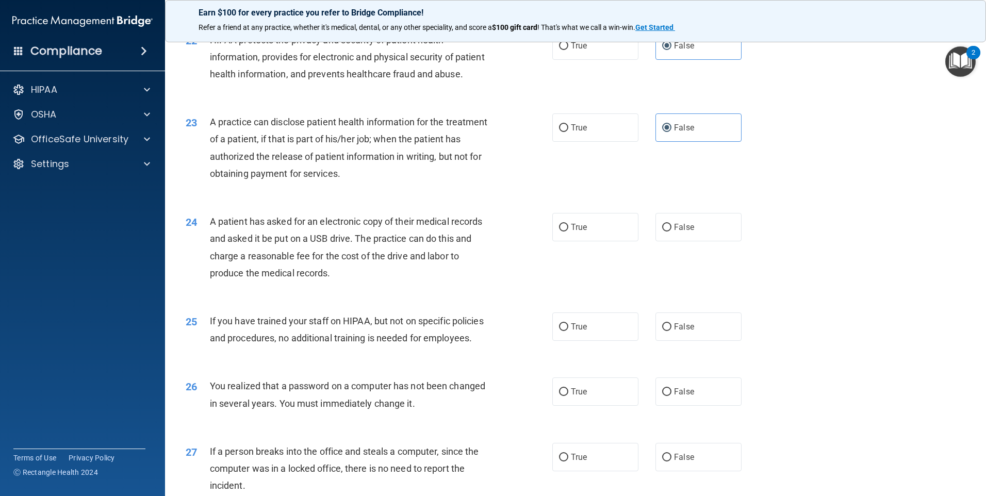
scroll to position [1598, 0]
click at [606, 240] on label "True" at bounding box center [595, 225] width 86 height 28
click at [568, 230] on input "True" at bounding box center [563, 226] width 9 height 8
radio input "true"
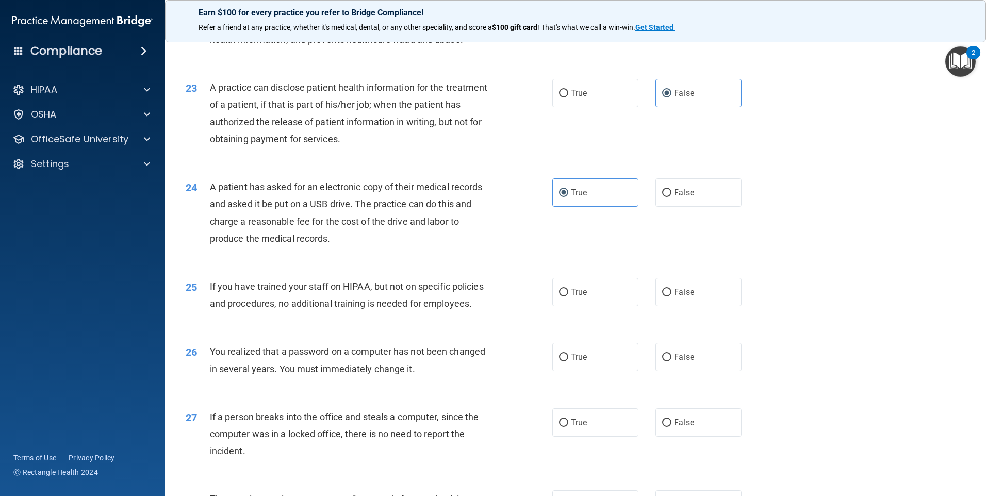
scroll to position [1649, 0]
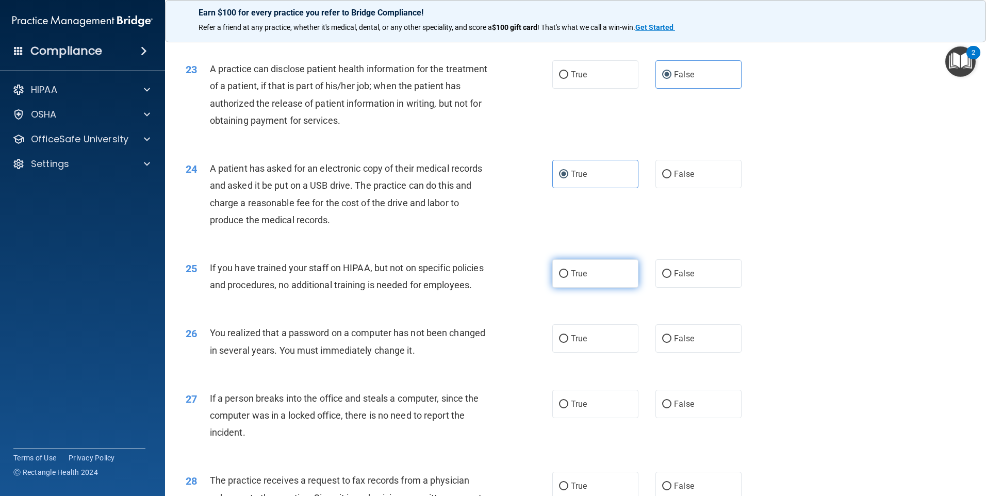
click at [596, 288] on label "True" at bounding box center [595, 273] width 86 height 28
click at [568, 278] on input "True" at bounding box center [563, 274] width 9 height 8
radio input "true"
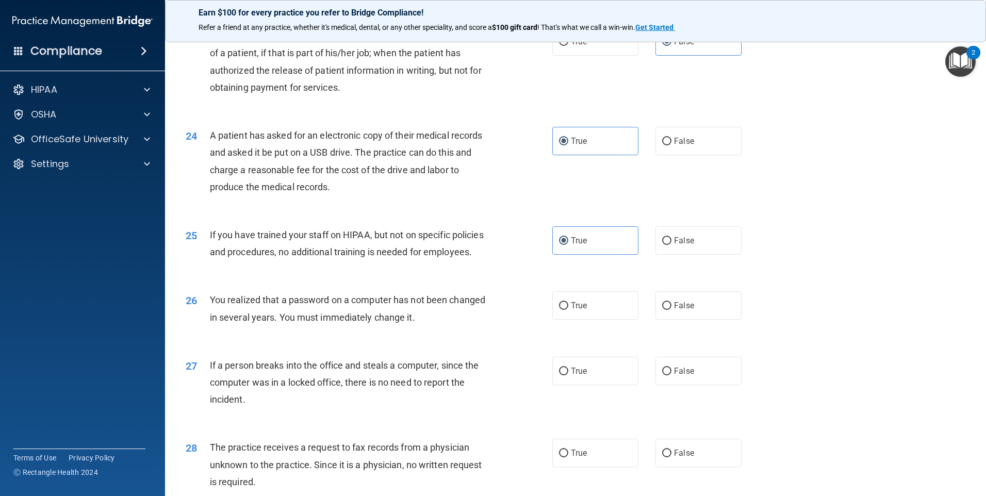
scroll to position [1701, 0]
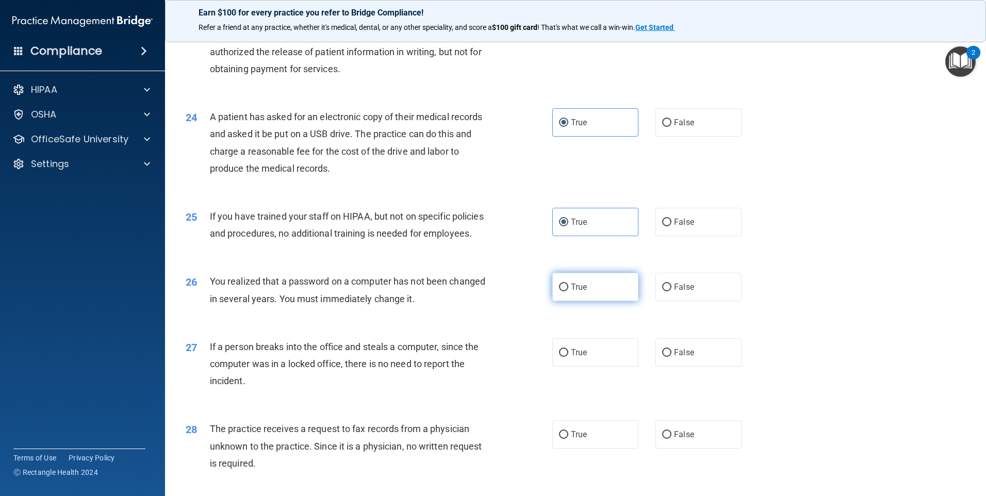
click at [592, 301] on label "True" at bounding box center [595, 287] width 86 height 28
click at [568, 291] on input "True" at bounding box center [563, 287] width 9 height 8
radio input "true"
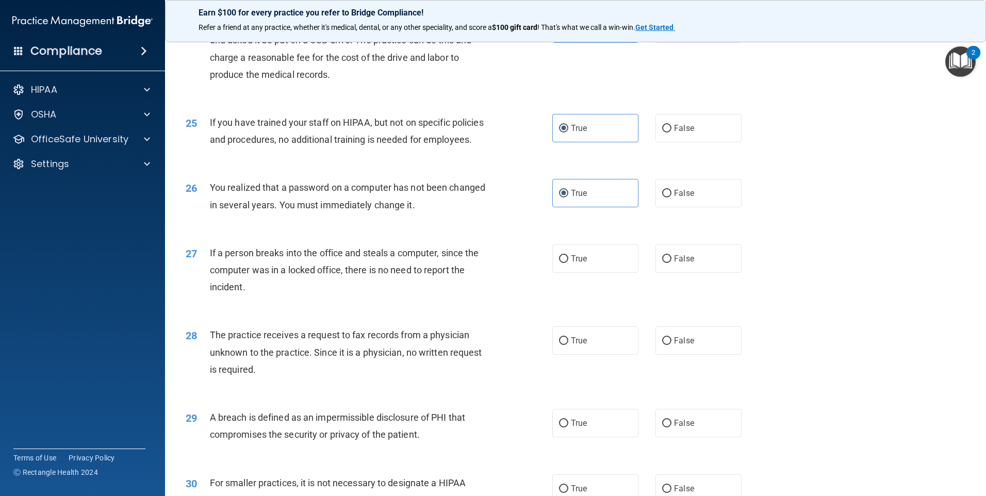
scroll to position [1804, 0]
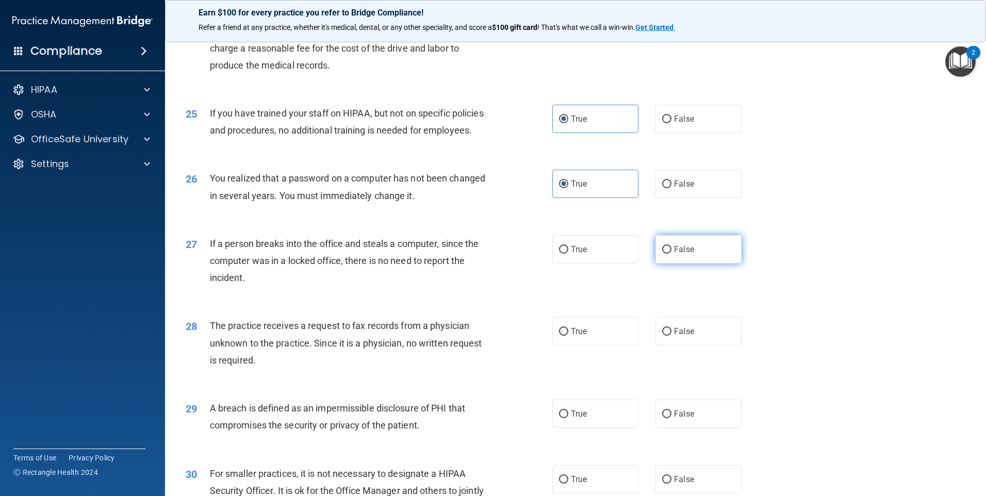
click at [665, 263] on label "False" at bounding box center [698, 249] width 86 height 28
click at [665, 254] on input "False" at bounding box center [666, 250] width 9 height 8
radio input "true"
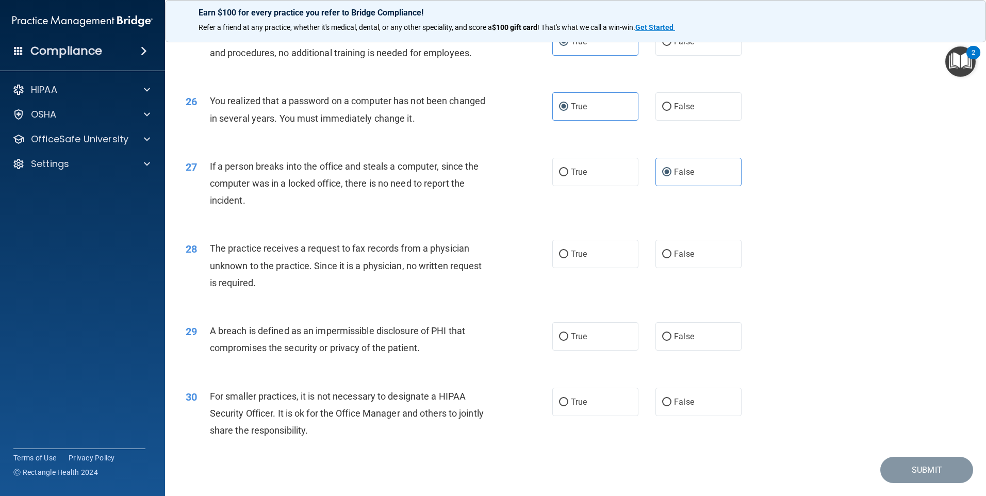
scroll to position [1907, 0]
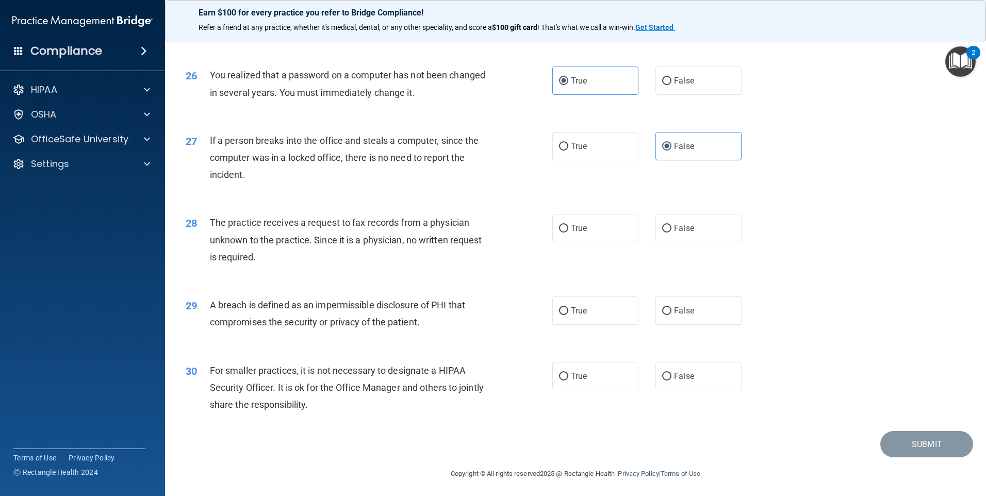
click at [690, 283] on div "28 The practice receives a request to fax records from a physician unknown to t…" at bounding box center [575, 242] width 795 height 82
click at [691, 242] on label "False" at bounding box center [698, 228] width 86 height 28
click at [671, 232] on input "False" at bounding box center [666, 229] width 9 height 8
radio input "true"
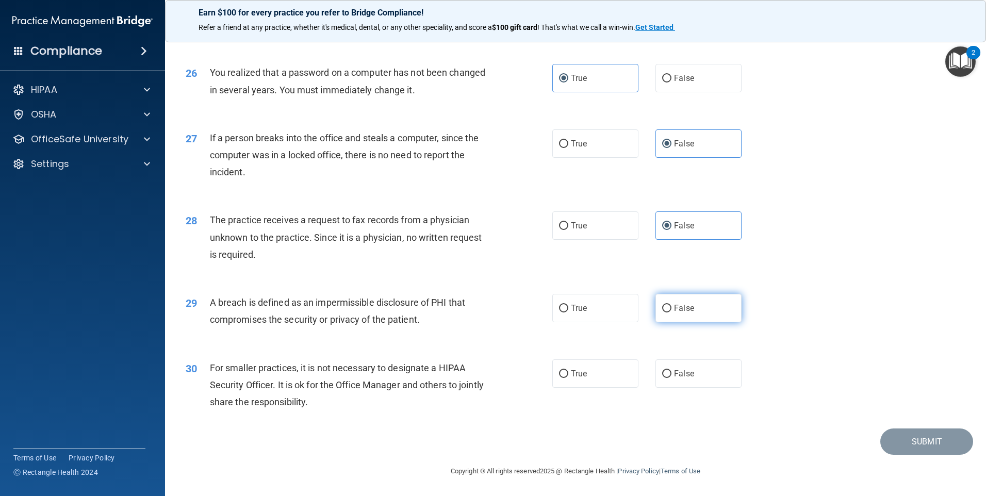
scroll to position [1959, 0]
click at [601, 303] on label "True" at bounding box center [595, 308] width 86 height 28
click at [568, 305] on input "True" at bounding box center [563, 309] width 9 height 8
radio input "true"
click at [690, 373] on label "False" at bounding box center [698, 373] width 86 height 28
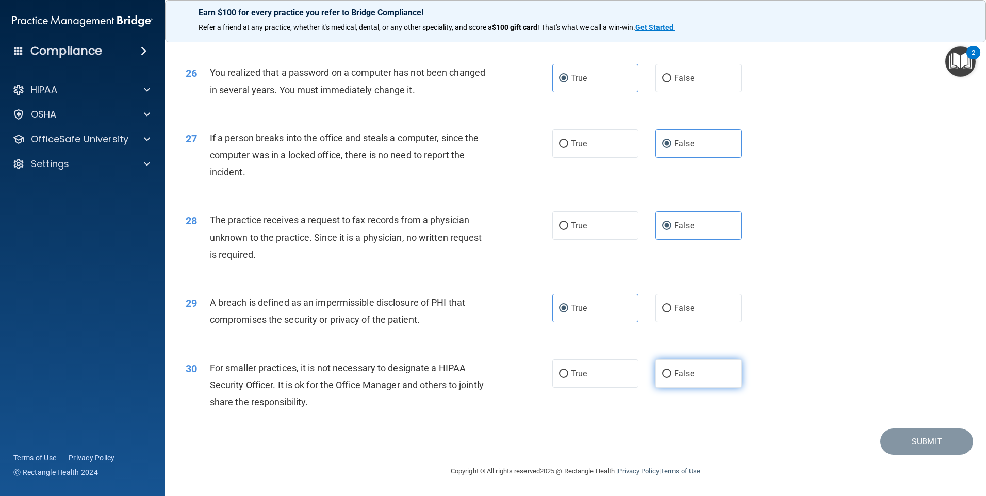
click at [671, 373] on input "False" at bounding box center [666, 374] width 9 height 8
radio input "true"
click at [938, 452] on button "Submit" at bounding box center [926, 441] width 93 height 26
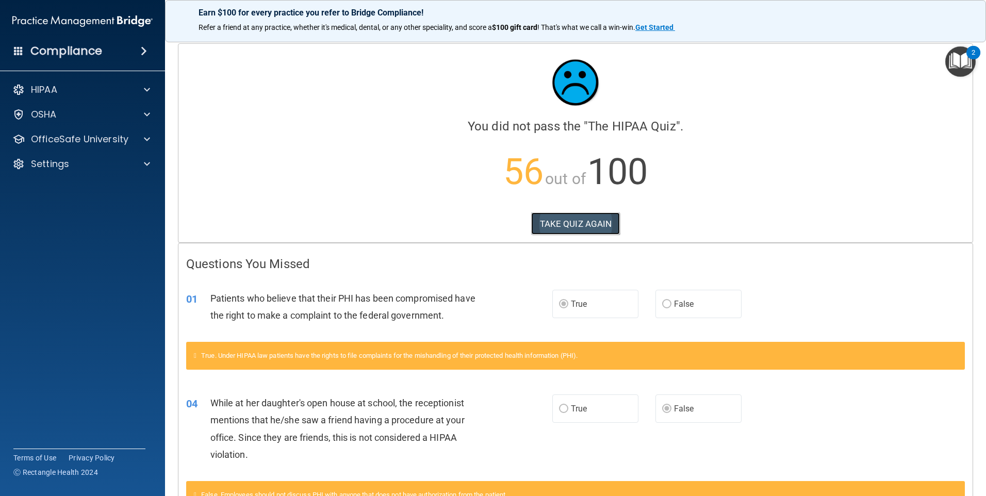
click at [562, 225] on button "TAKE QUIZ AGAIN" at bounding box center [575, 223] width 89 height 23
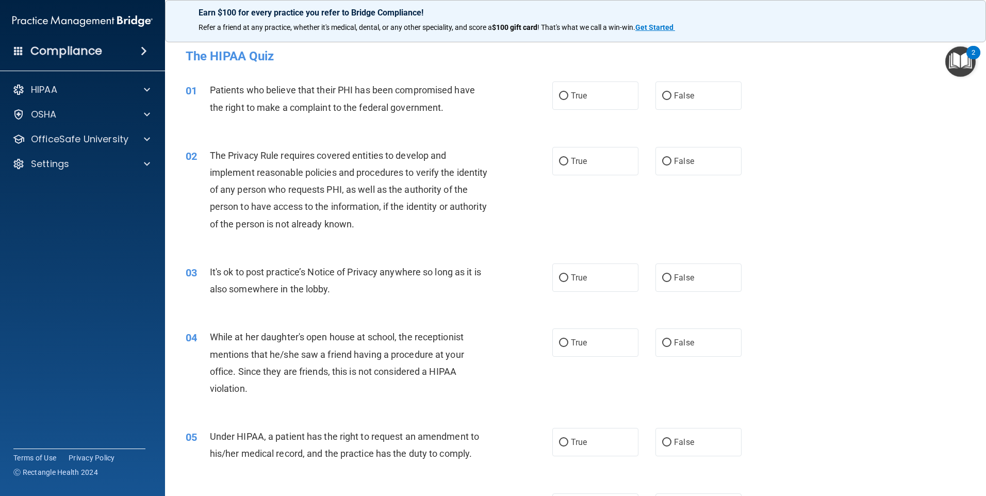
click at [604, 80] on div "01 Patients who believe that their PHI has been compromised have the right to m…" at bounding box center [575, 101] width 795 height 65
click at [603, 90] on label "True" at bounding box center [595, 95] width 86 height 28
click at [568, 92] on input "True" at bounding box center [563, 96] width 9 height 8
radio input "true"
click at [586, 161] on label "True" at bounding box center [595, 161] width 86 height 28
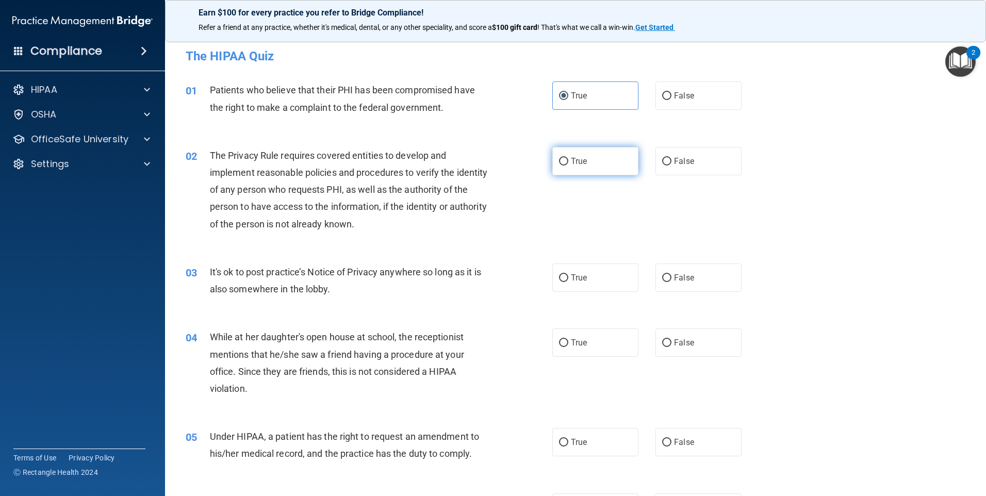
click at [568, 161] on input "True" at bounding box center [563, 162] width 9 height 8
radio input "true"
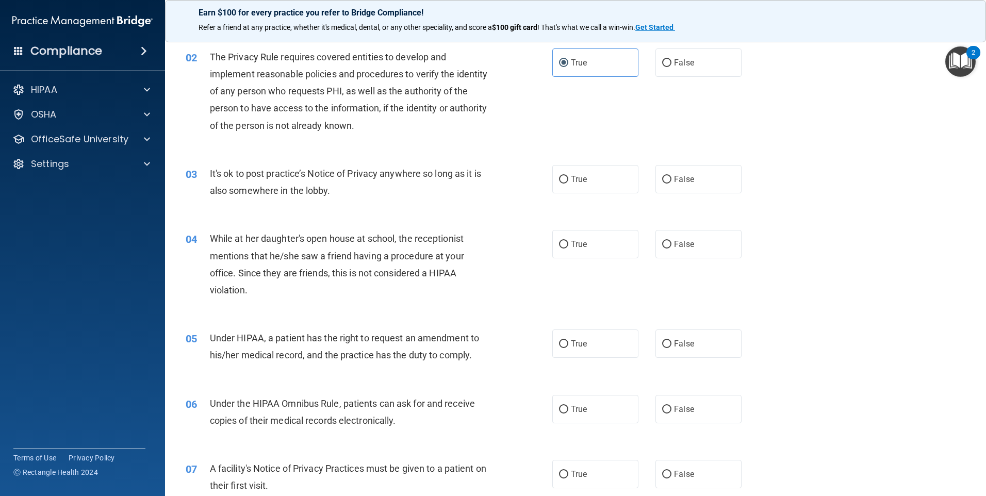
scroll to position [103, 0]
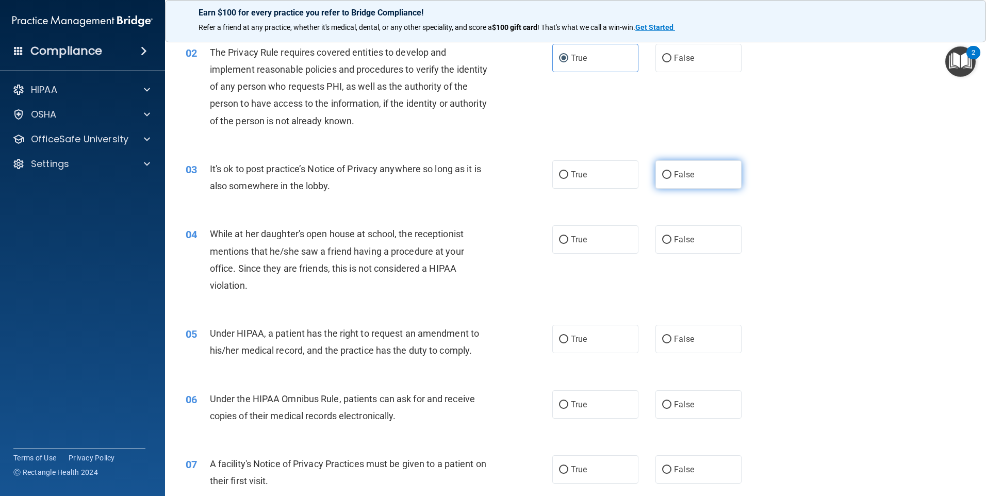
click at [678, 178] on span "False" at bounding box center [684, 175] width 20 height 10
click at [671, 178] on input "False" at bounding box center [666, 175] width 9 height 8
radio input "true"
click at [692, 251] on label "False" at bounding box center [698, 239] width 86 height 28
click at [671, 244] on input "False" at bounding box center [666, 240] width 9 height 8
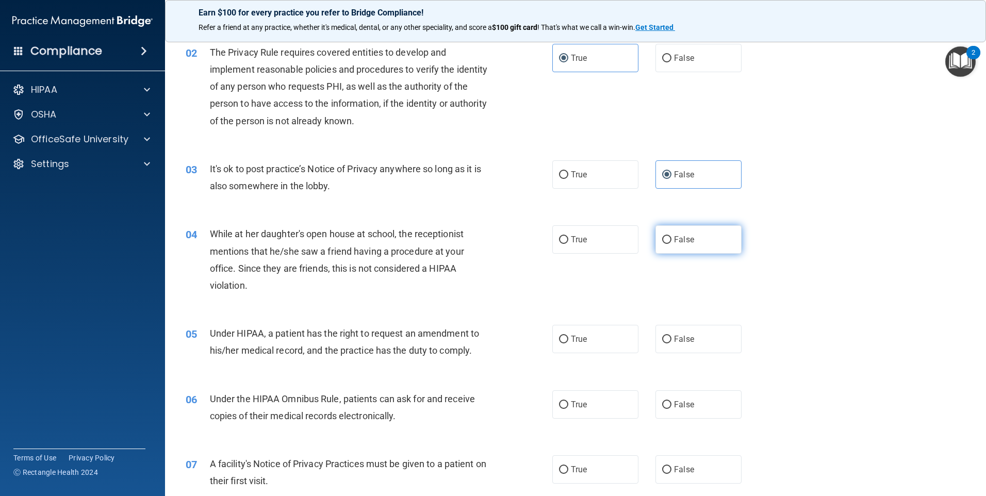
radio input "true"
click at [678, 346] on label "False" at bounding box center [698, 339] width 86 height 28
click at [671, 343] on input "False" at bounding box center [666, 340] width 9 height 8
radio input "true"
click at [589, 396] on label "True" at bounding box center [595, 404] width 86 height 28
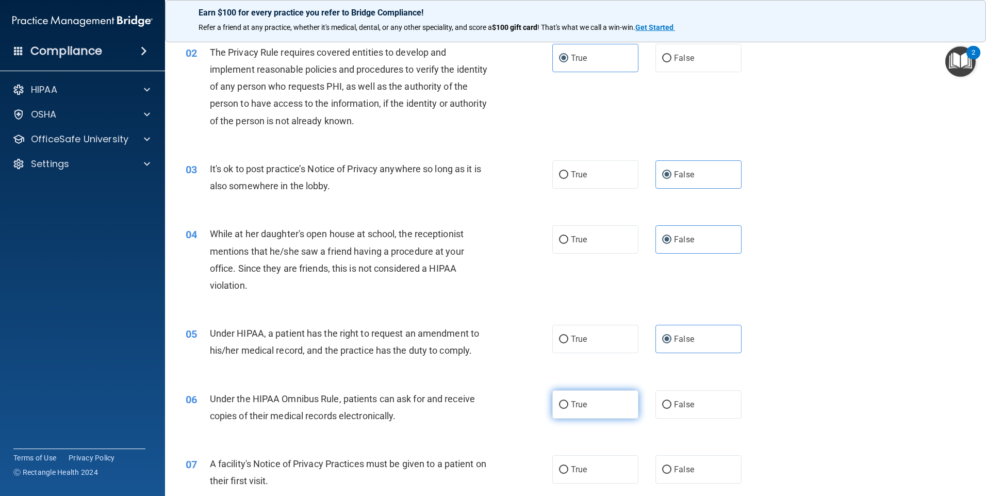
click at [568, 401] on input "True" at bounding box center [563, 405] width 9 height 8
radio input "true"
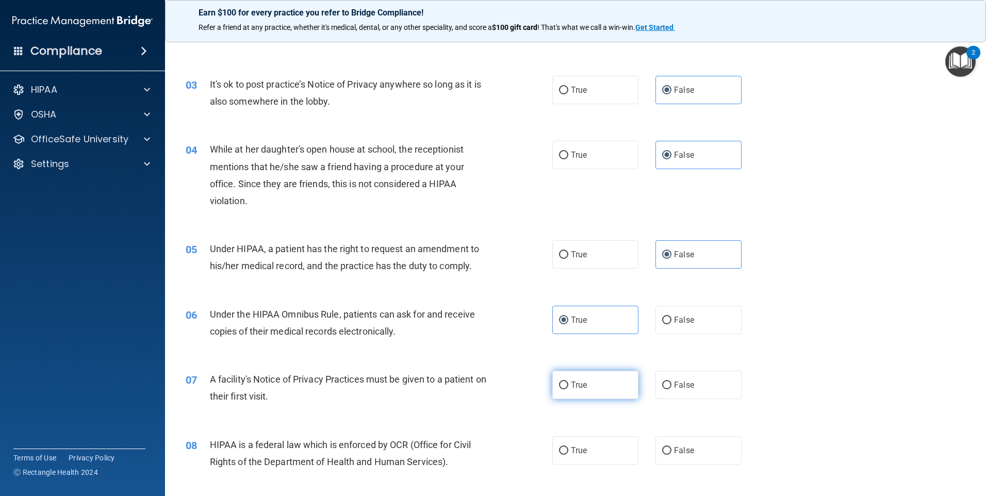
scroll to position [206, 0]
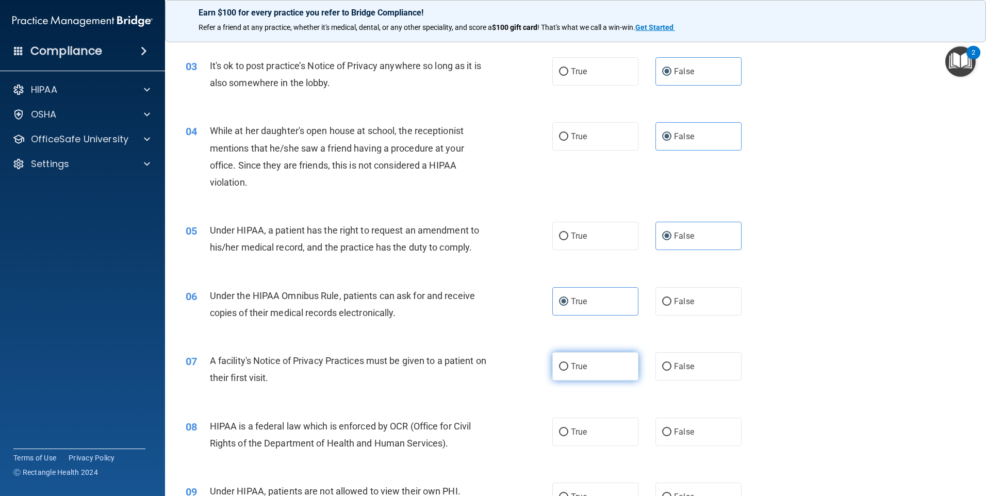
click at [592, 379] on label "True" at bounding box center [595, 366] width 86 height 28
click at [568, 371] on input "True" at bounding box center [563, 367] width 9 height 8
radio input "true"
click at [576, 431] on span "True" at bounding box center [579, 432] width 16 height 10
click at [568, 431] on input "True" at bounding box center [563, 432] width 9 height 8
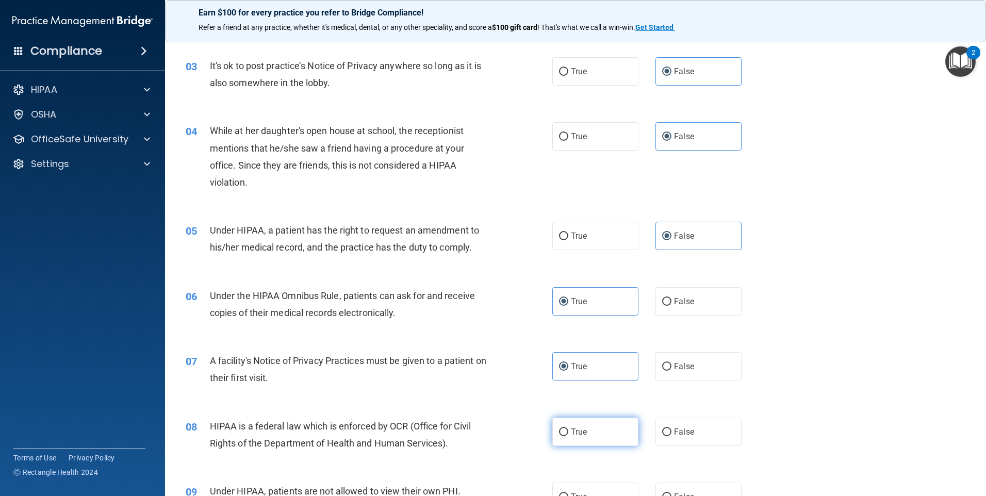
radio input "true"
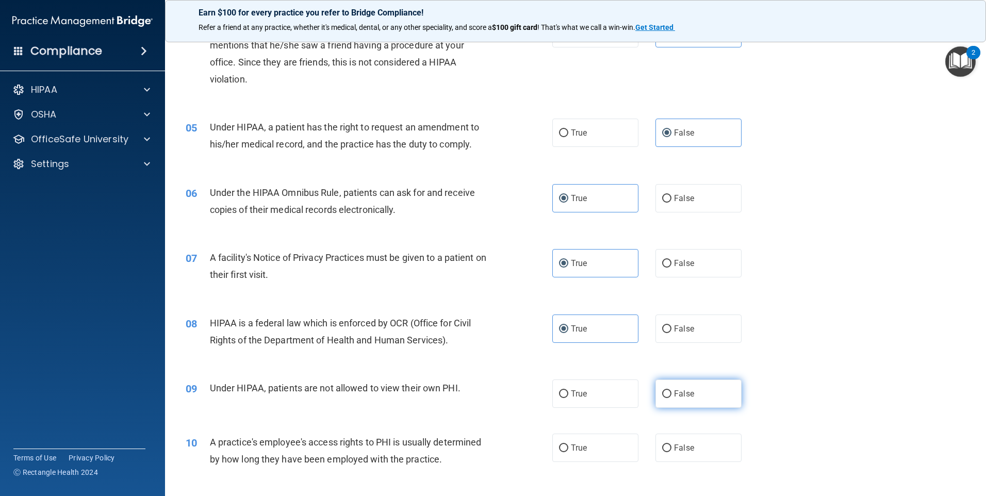
scroll to position [361, 0]
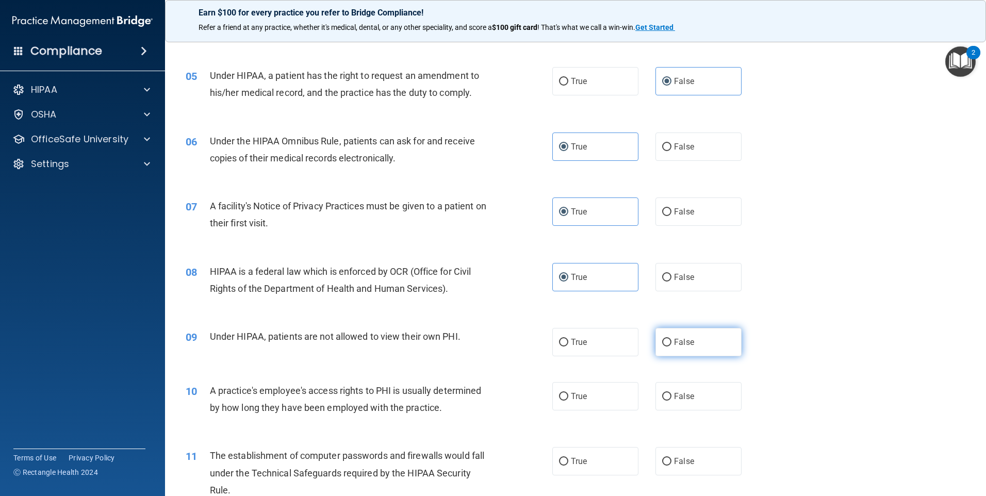
click at [689, 349] on label "False" at bounding box center [698, 342] width 86 height 28
click at [671, 346] on input "False" at bounding box center [666, 343] width 9 height 8
radio input "true"
click at [690, 397] on label "False" at bounding box center [698, 396] width 86 height 28
click at [671, 397] on input "False" at bounding box center [666, 397] width 9 height 8
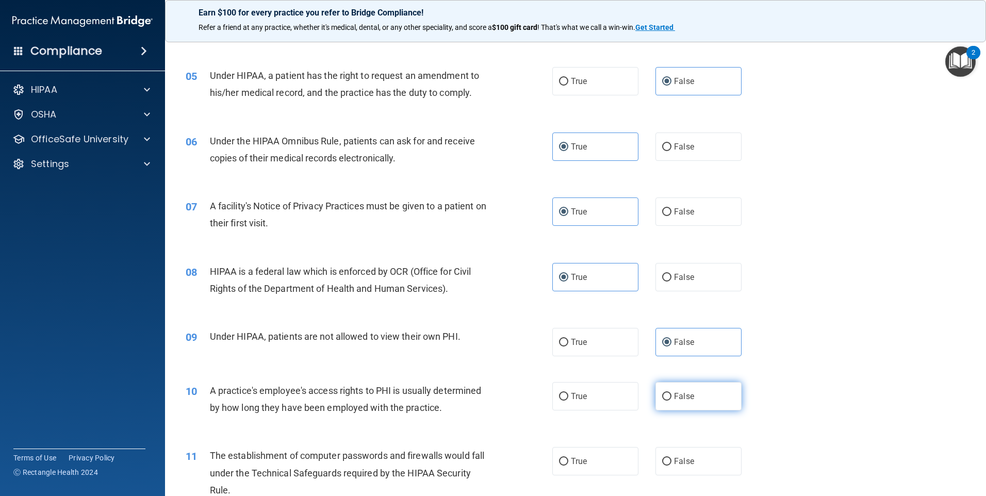
radio input "true"
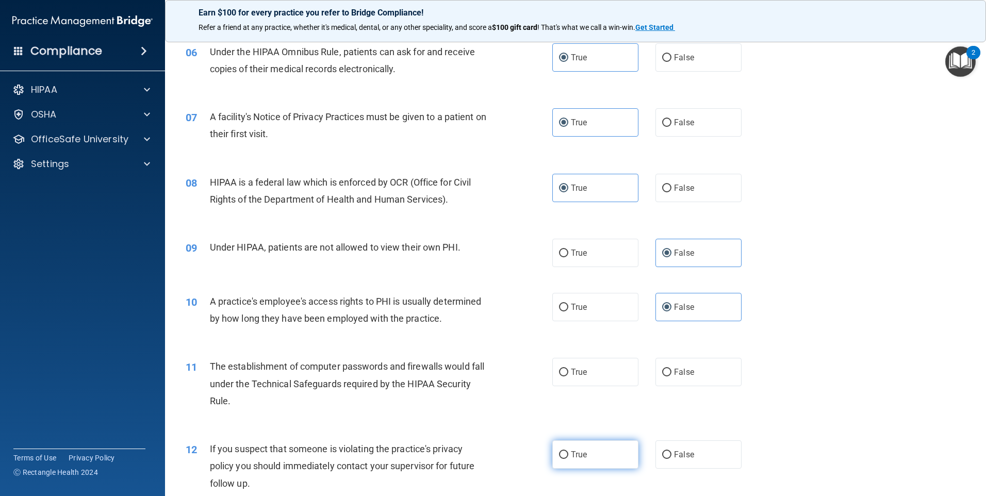
scroll to position [515, 0]
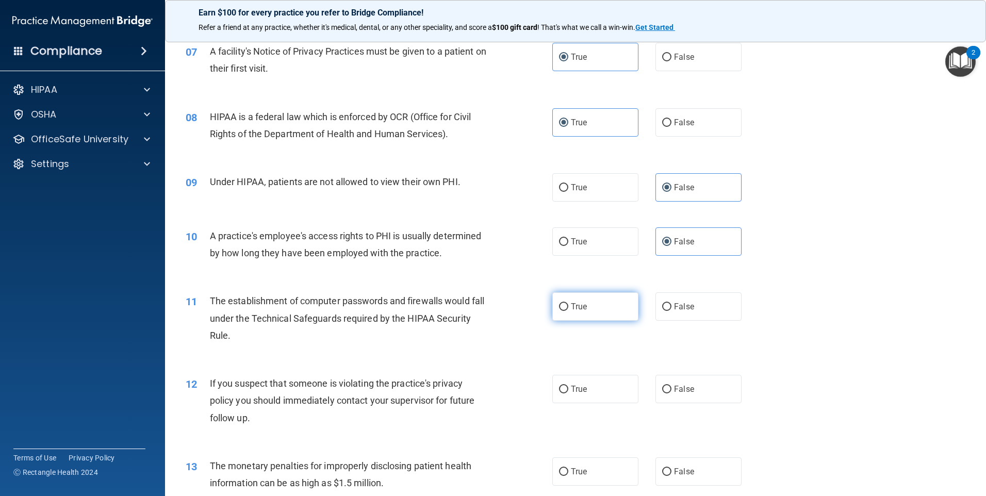
click at [575, 315] on label "True" at bounding box center [595, 306] width 86 height 28
click at [568, 311] on input "True" at bounding box center [563, 307] width 9 height 8
radio input "true"
click at [589, 393] on label "True" at bounding box center [595, 389] width 86 height 28
click at [568, 393] on input "True" at bounding box center [563, 390] width 9 height 8
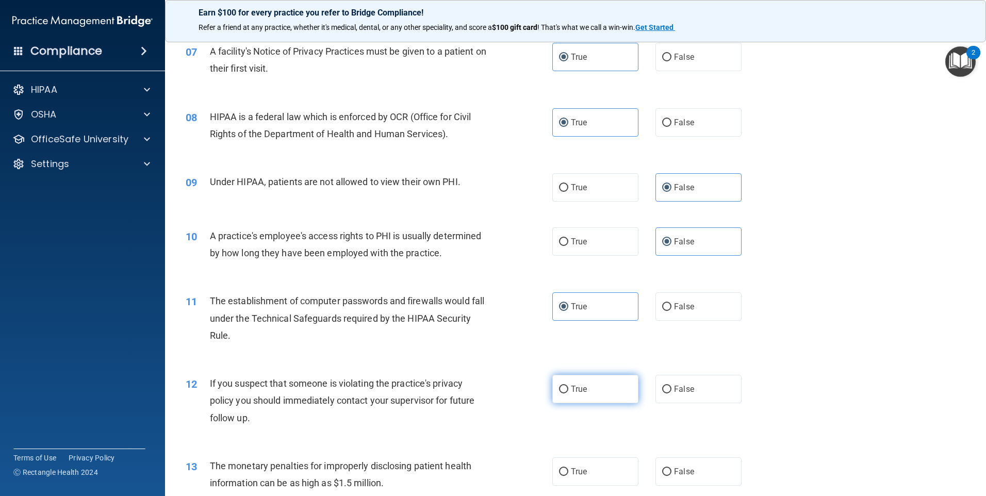
radio input "true"
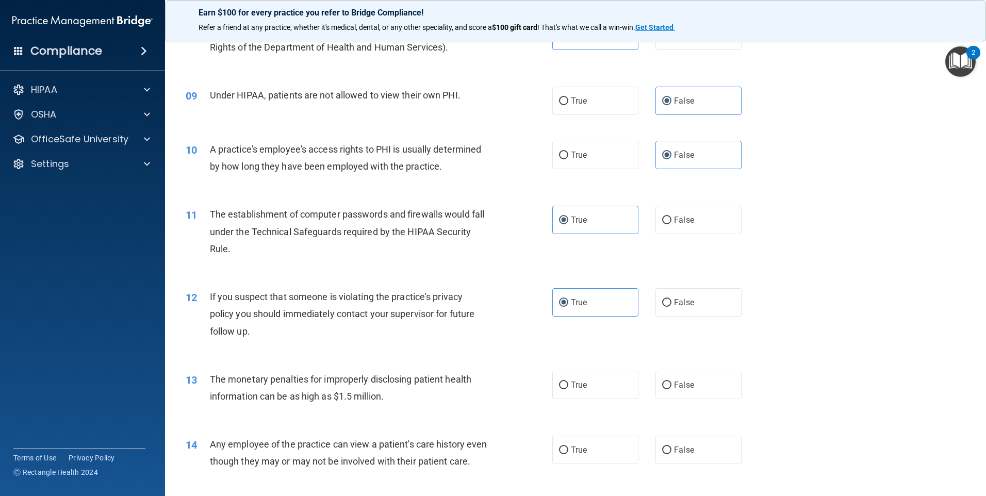
scroll to position [619, 0]
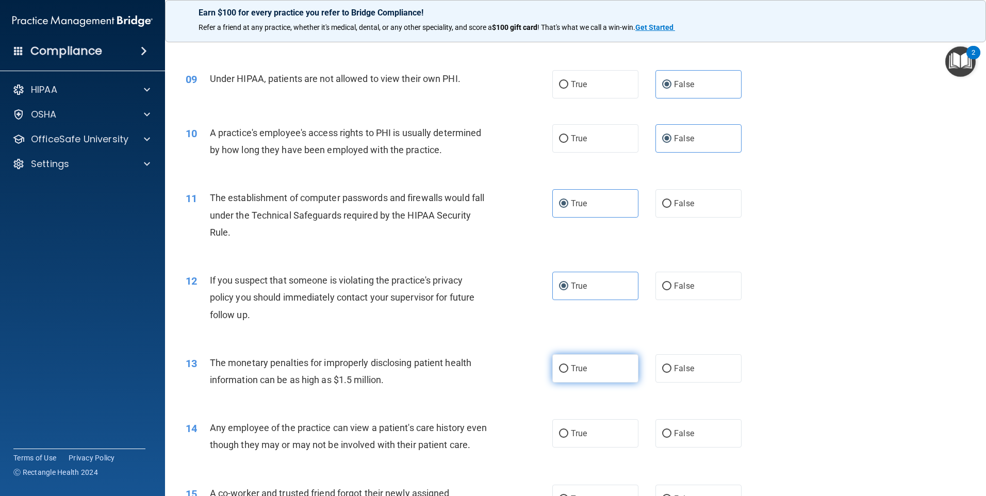
click at [581, 377] on label "True" at bounding box center [595, 368] width 86 height 28
click at [568, 373] on input "True" at bounding box center [563, 369] width 9 height 8
radio input "true"
click at [674, 436] on span "False" at bounding box center [684, 433] width 20 height 10
click at [671, 436] on input "False" at bounding box center [666, 434] width 9 height 8
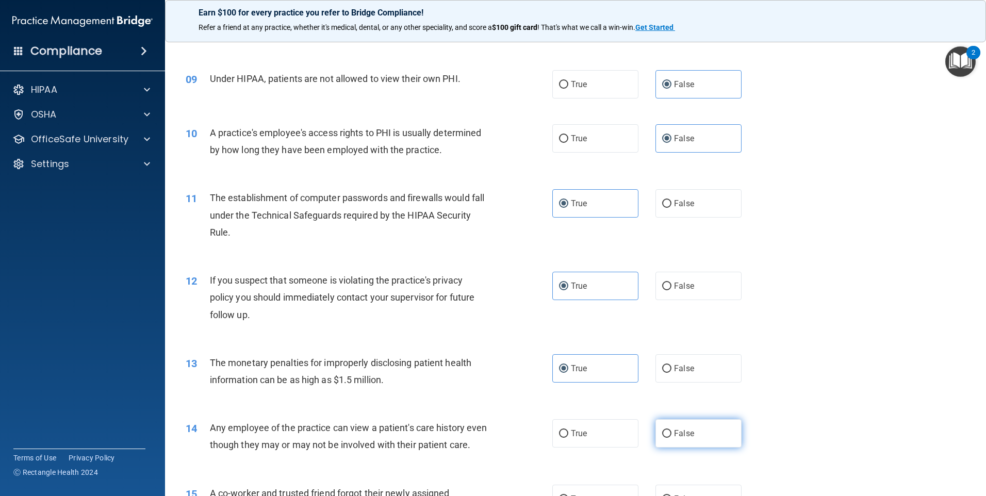
radio input "true"
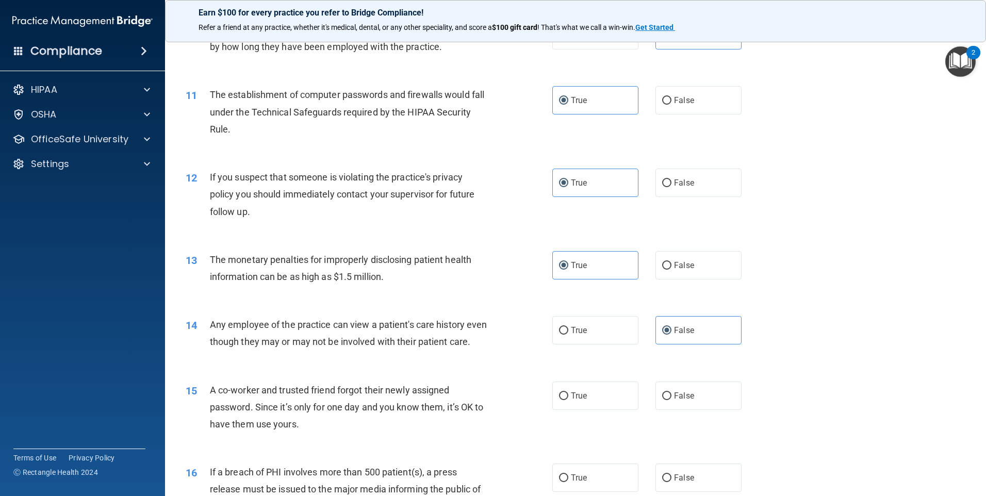
scroll to position [773, 0]
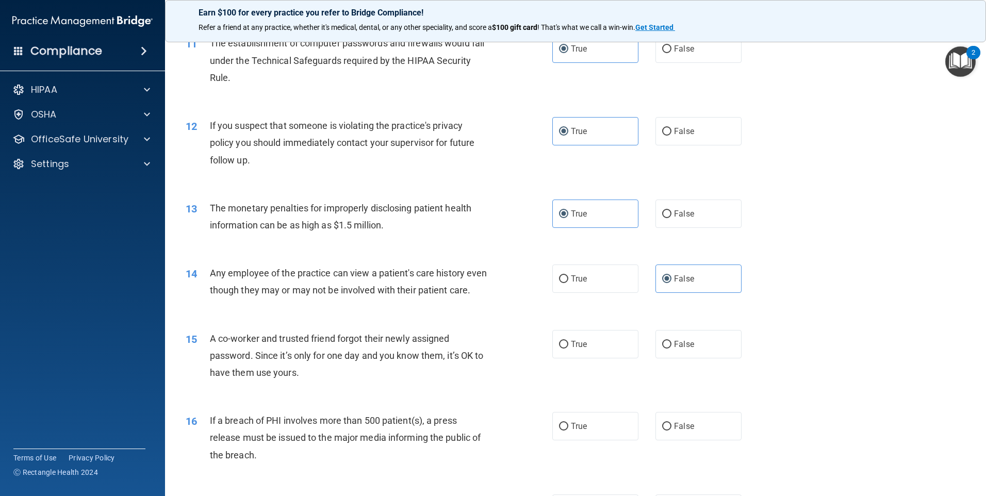
click at [686, 387] on div "15 A co-worker and trusted friend forgot their newly assigned password. Since i…" at bounding box center [575, 358] width 795 height 82
click at [694, 358] on label "False" at bounding box center [698, 344] width 86 height 28
click at [671, 348] on input "False" at bounding box center [666, 345] width 9 height 8
radio input "true"
click at [576, 431] on span "True" at bounding box center [579, 426] width 16 height 10
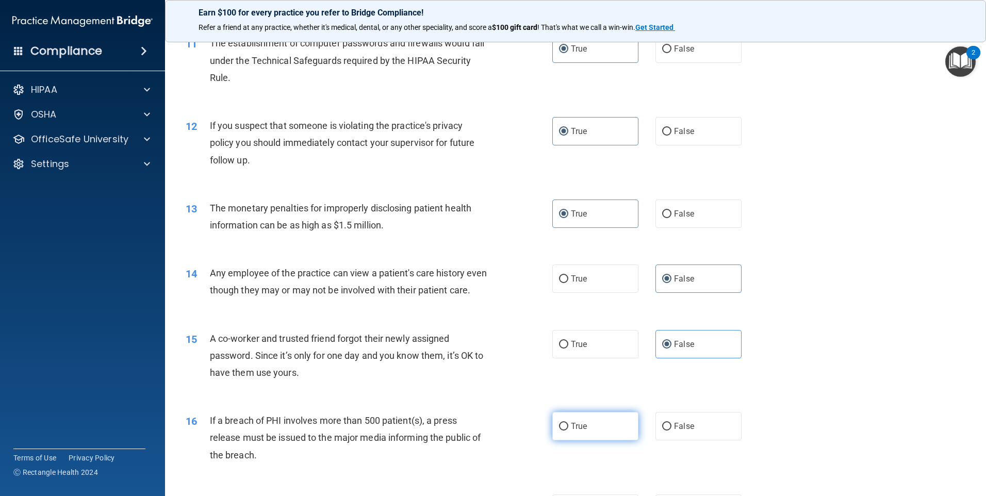
click at [568, 430] on input "True" at bounding box center [563, 427] width 9 height 8
radio input "true"
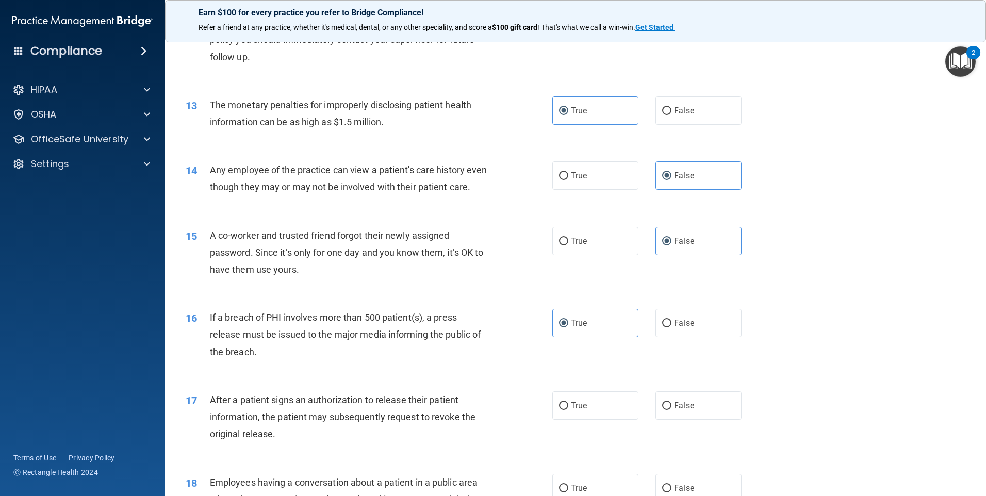
scroll to position [928, 0]
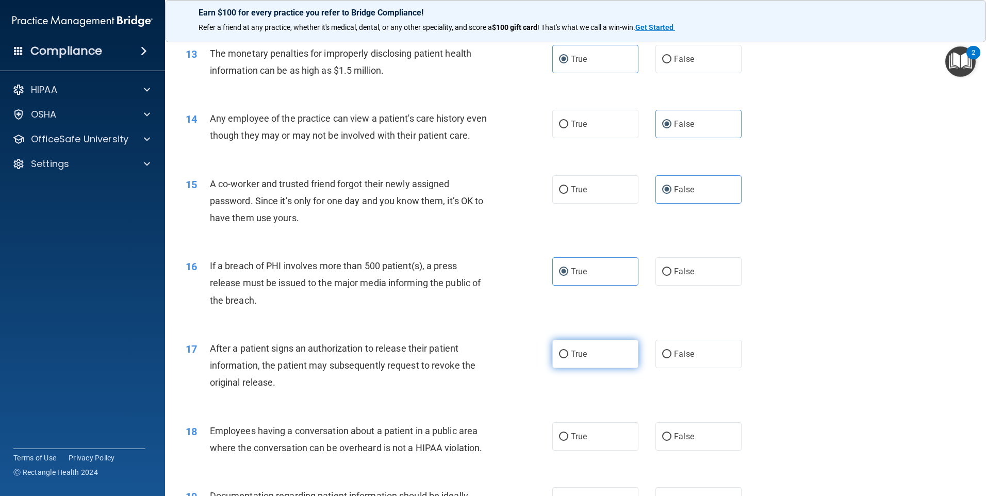
click at [586, 359] on label "True" at bounding box center [595, 354] width 86 height 28
click at [568, 358] on input "True" at bounding box center [563, 355] width 9 height 8
radio input "true"
click at [686, 441] on span "False" at bounding box center [684, 436] width 20 height 10
click at [671, 441] on input "False" at bounding box center [666, 437] width 9 height 8
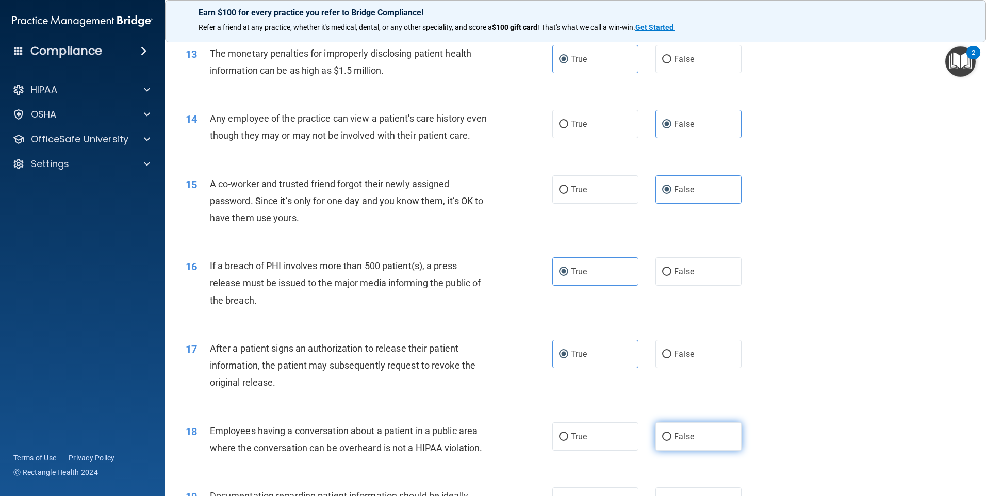
radio input "true"
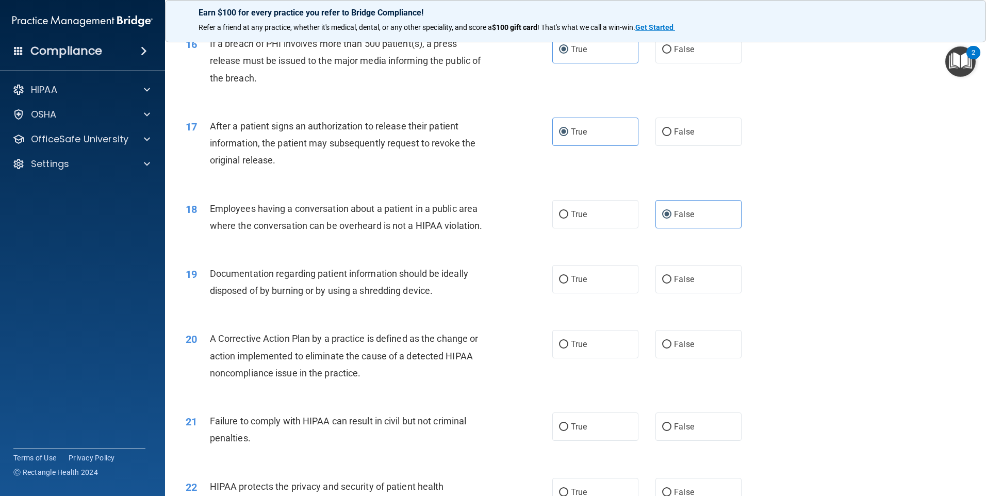
scroll to position [1186, 0]
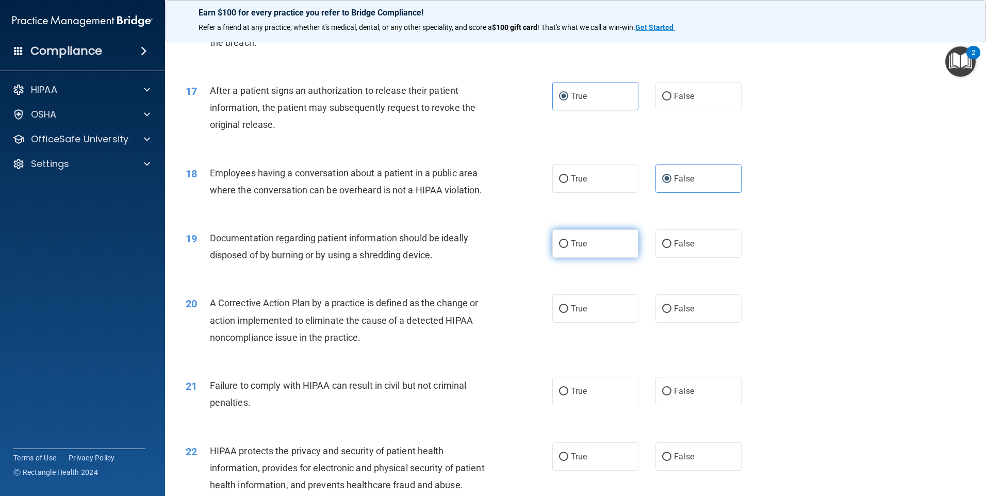
click at [571, 248] on span "True" at bounding box center [579, 244] width 16 height 10
click at [568, 248] on input "True" at bounding box center [563, 244] width 9 height 8
radio input "true"
click at [601, 323] on label "True" at bounding box center [595, 308] width 86 height 28
click at [568, 313] on input "True" at bounding box center [563, 309] width 9 height 8
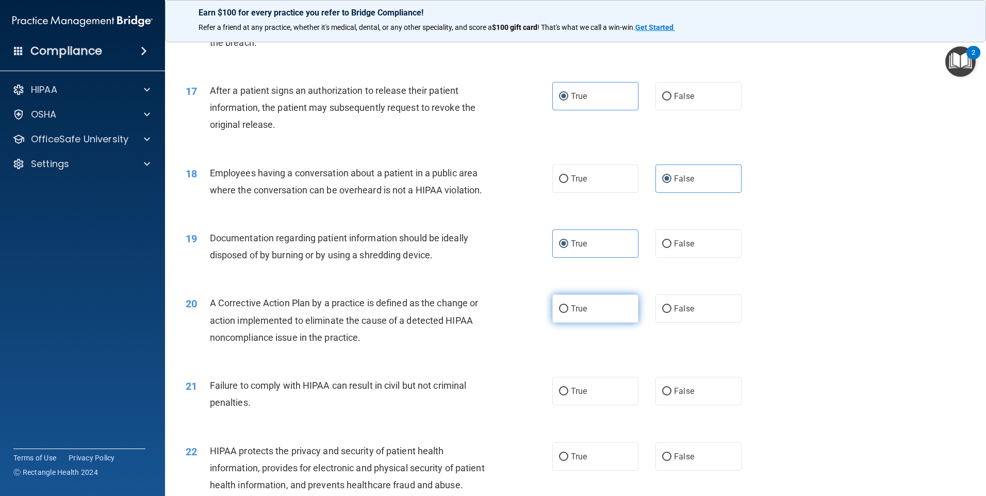
radio input "true"
click at [670, 405] on label "False" at bounding box center [698, 391] width 86 height 28
click at [670, 395] on input "False" at bounding box center [666, 392] width 9 height 8
radio input "true"
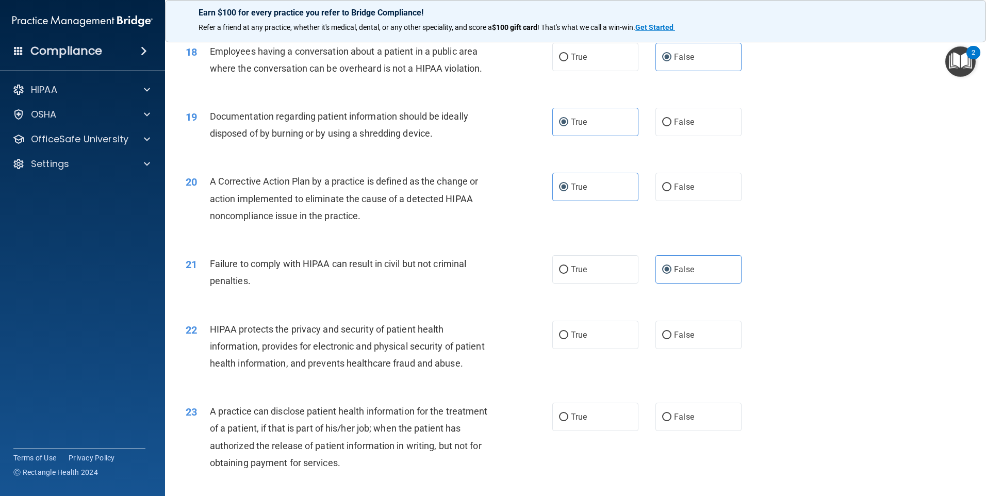
scroll to position [1340, 0]
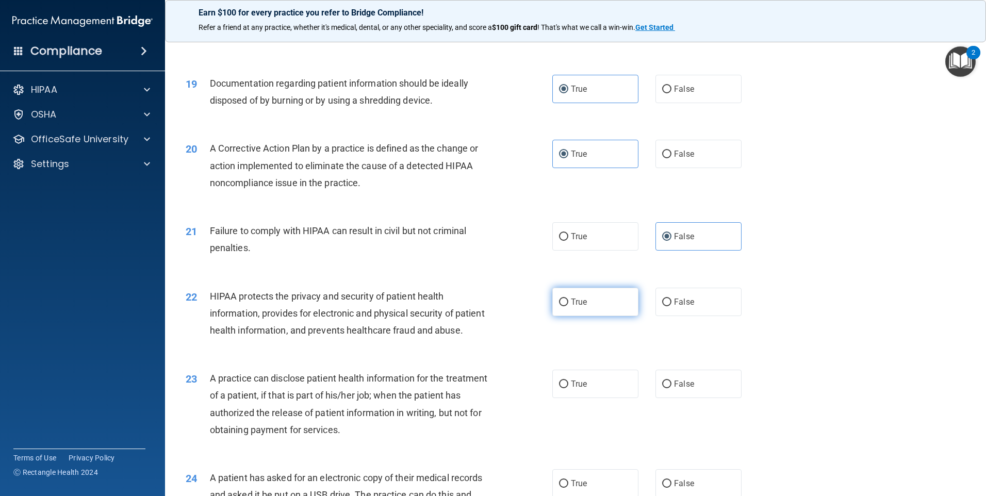
click at [574, 307] on span "True" at bounding box center [579, 302] width 16 height 10
click at [568, 306] on input "True" at bounding box center [563, 302] width 9 height 8
radio input "true"
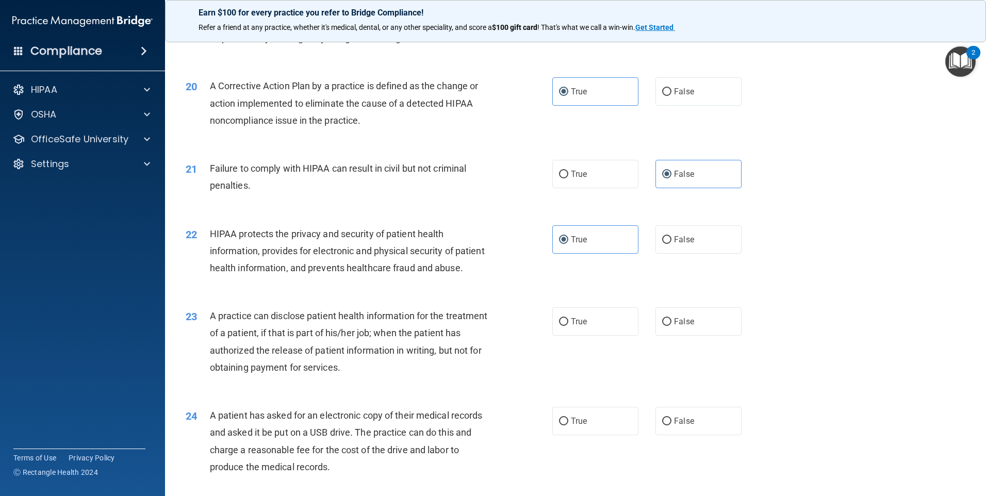
scroll to position [1443, 0]
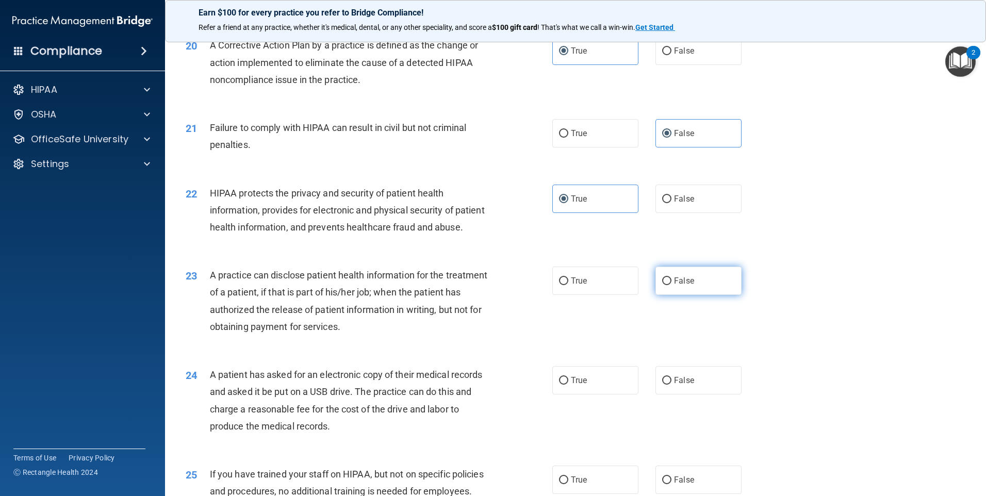
click at [697, 295] on label "False" at bounding box center [698, 280] width 86 height 28
click at [671, 285] on input "False" at bounding box center [666, 281] width 9 height 8
radio input "true"
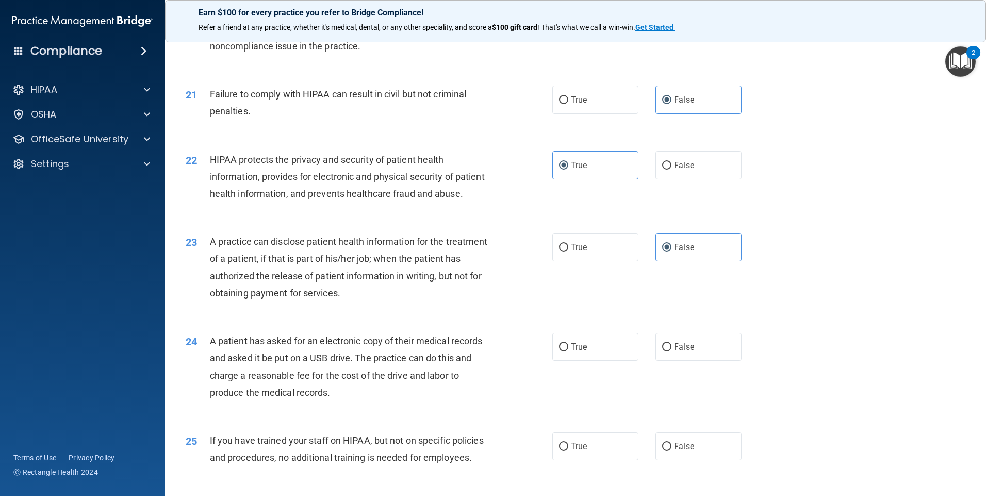
scroll to position [1495, 0]
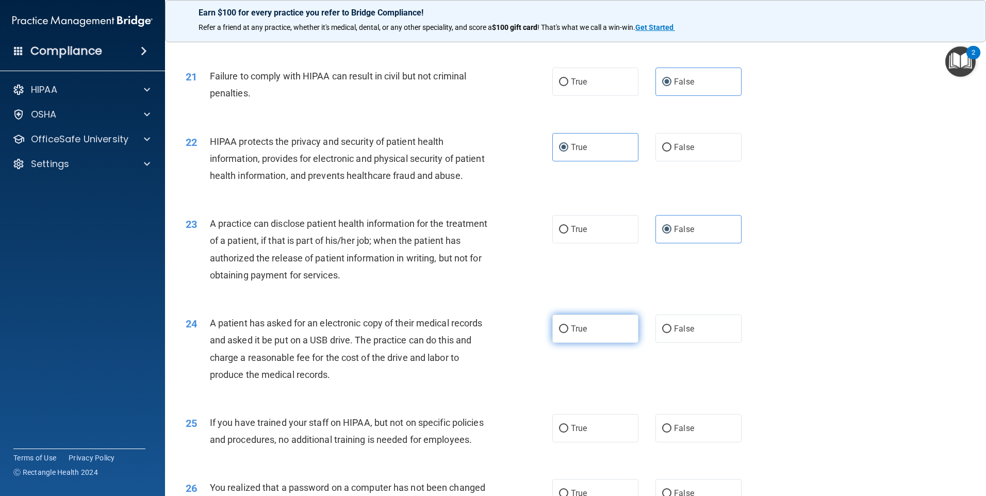
click at [560, 343] on label "True" at bounding box center [595, 328] width 86 height 28
click at [560, 333] on input "True" at bounding box center [563, 329] width 9 height 8
radio input "true"
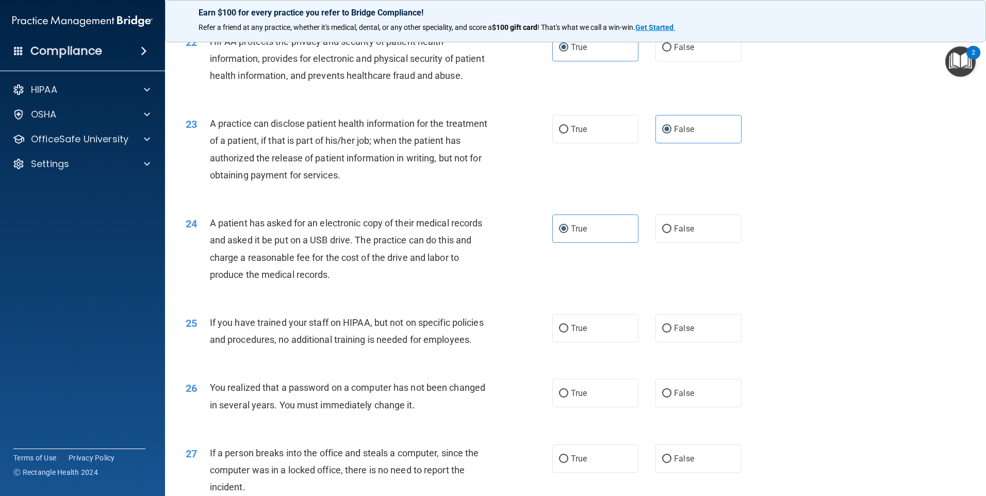
scroll to position [1598, 0]
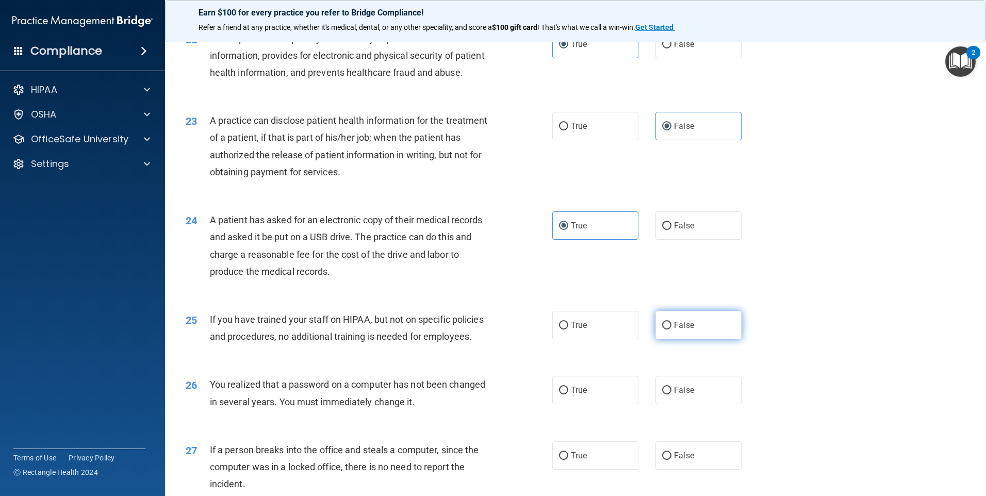
click at [682, 330] on span "False" at bounding box center [684, 325] width 20 height 10
click at [671, 329] on input "False" at bounding box center [666, 326] width 9 height 8
radio input "true"
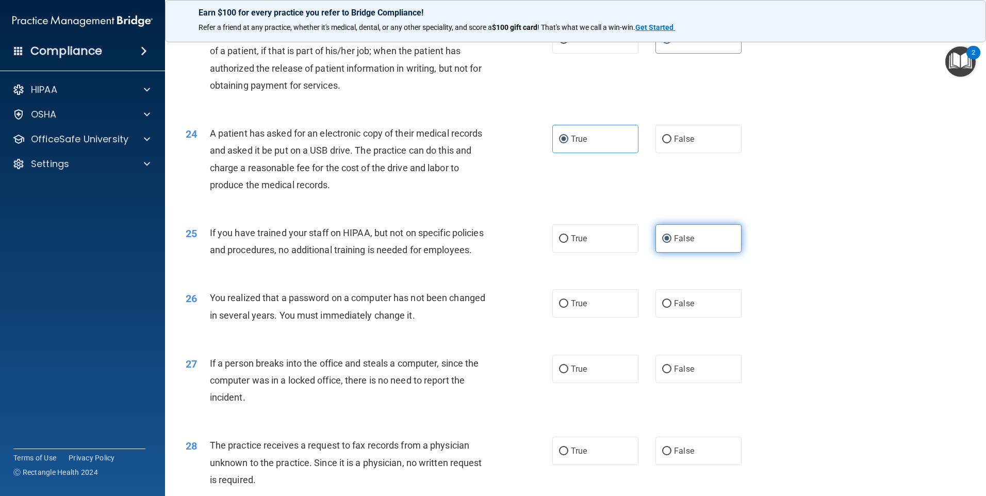
scroll to position [1701, 0]
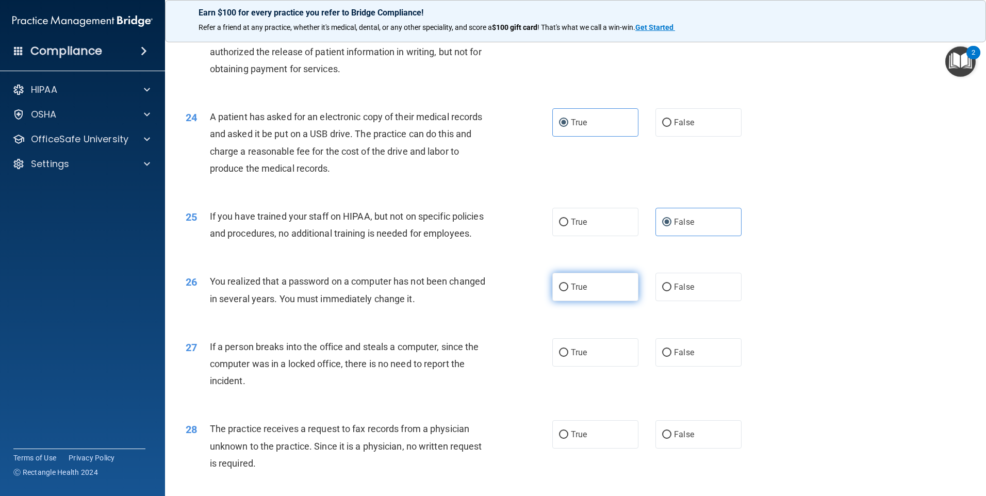
click at [555, 301] on label "True" at bounding box center [595, 287] width 86 height 28
click at [559, 291] on input "True" at bounding box center [563, 287] width 9 height 8
radio input "true"
click at [705, 408] on div "27 If a person breaks into the office and steals a computer, since the computer…" at bounding box center [575, 366] width 795 height 82
click at [705, 366] on label "False" at bounding box center [698, 352] width 86 height 28
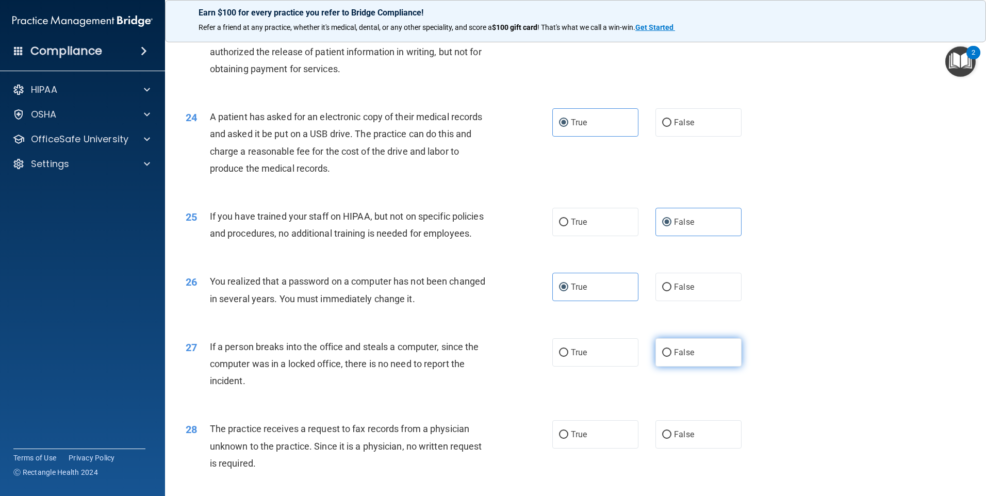
click at [671, 357] on input "False" at bounding box center [666, 353] width 9 height 8
radio input "true"
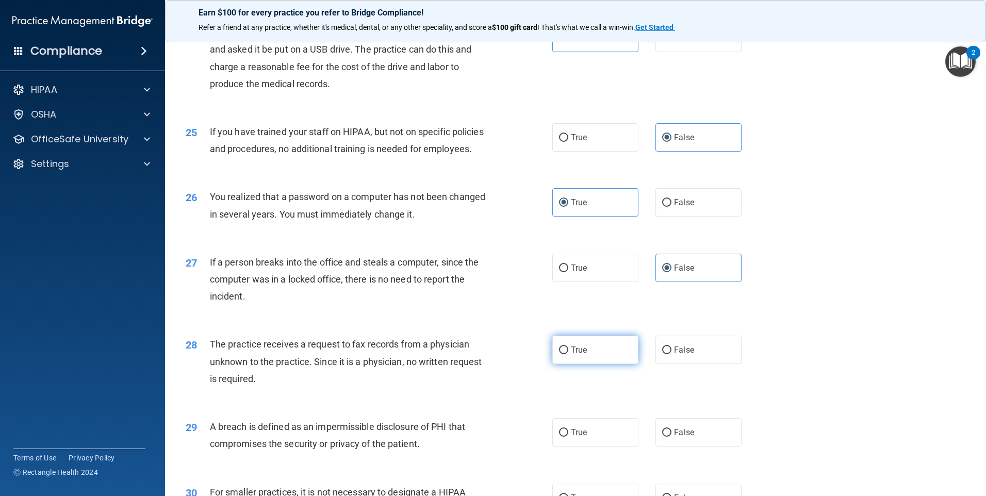
scroll to position [1804, 0]
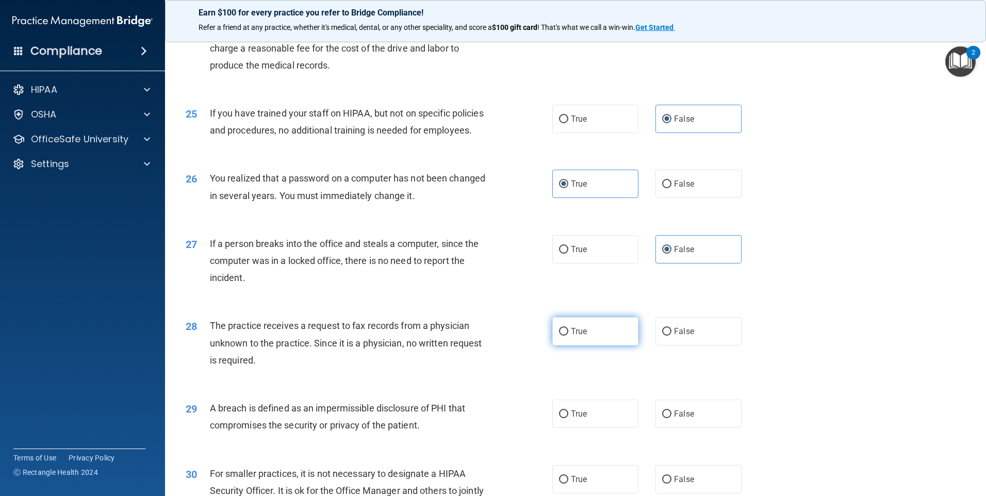
click at [596, 345] on label "True" at bounding box center [595, 331] width 86 height 28
click at [568, 336] on input "True" at bounding box center [563, 332] width 9 height 8
radio input "true"
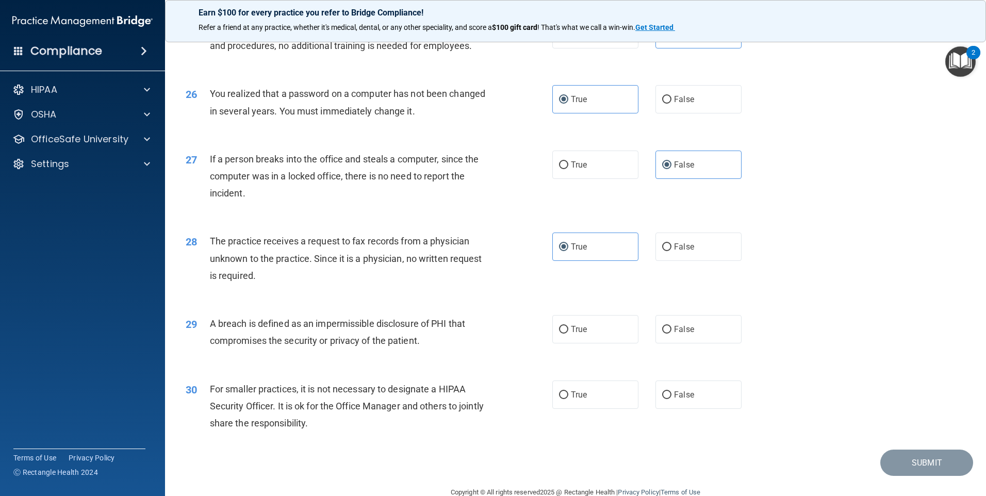
scroll to position [1907, 0]
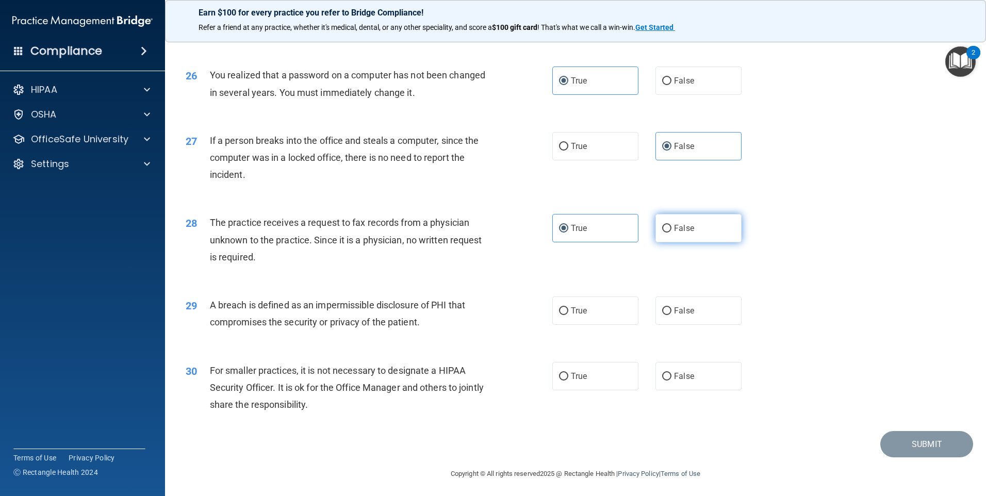
click at [676, 242] on label "False" at bounding box center [698, 228] width 86 height 28
click at [671, 232] on input "False" at bounding box center [666, 229] width 9 height 8
radio input "true"
radio input "false"
click at [577, 315] on span "True" at bounding box center [579, 311] width 16 height 10
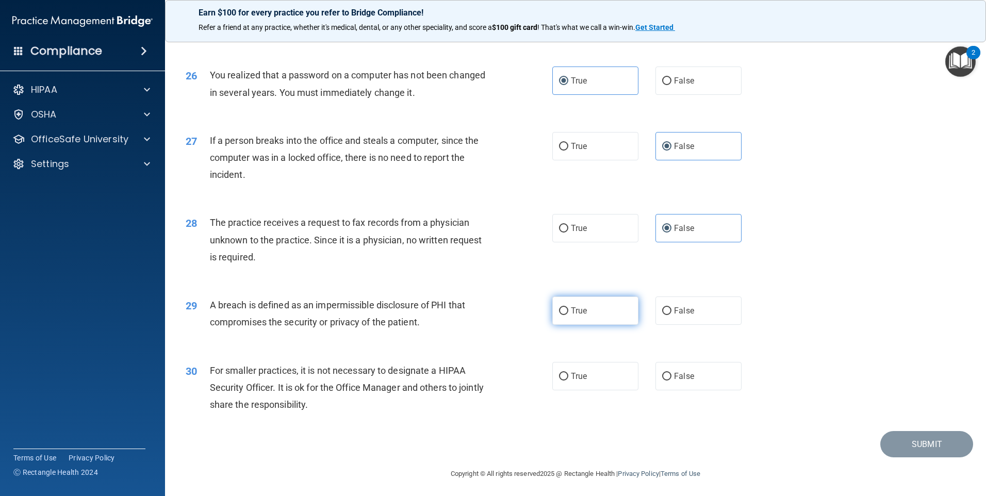
click at [568, 315] on input "True" at bounding box center [563, 311] width 9 height 8
radio input "true"
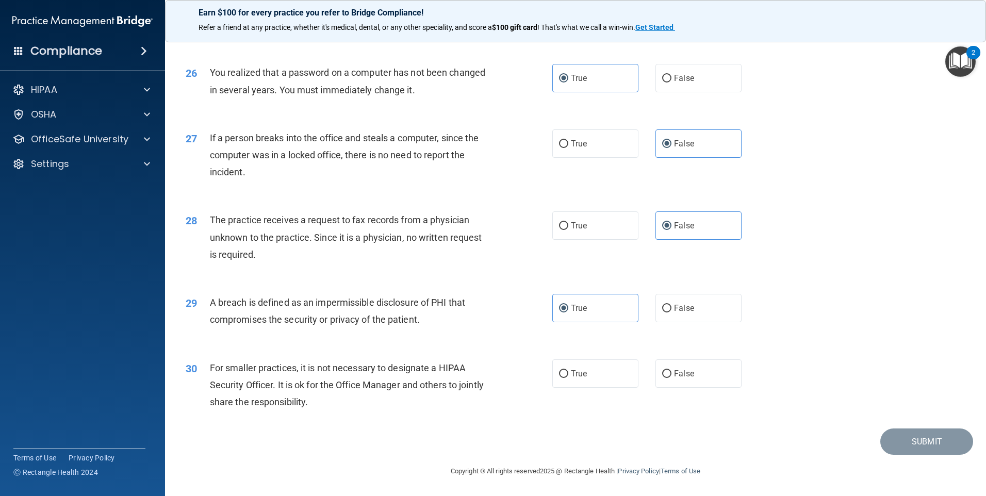
scroll to position [1961, 0]
click at [671, 364] on label "False" at bounding box center [698, 373] width 86 height 28
click at [671, 370] on input "False" at bounding box center [666, 374] width 9 height 8
radio input "true"
click at [905, 446] on button "Submit" at bounding box center [926, 441] width 93 height 26
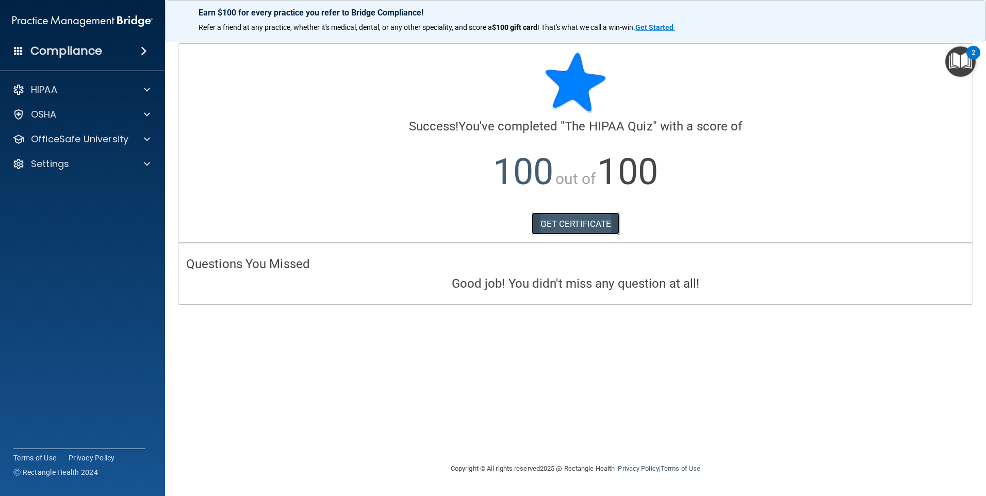
click at [588, 228] on link "GET CERTIFICATE" at bounding box center [575, 223] width 88 height 23
click at [48, 109] on p "OSHA" at bounding box center [44, 114] width 26 height 12
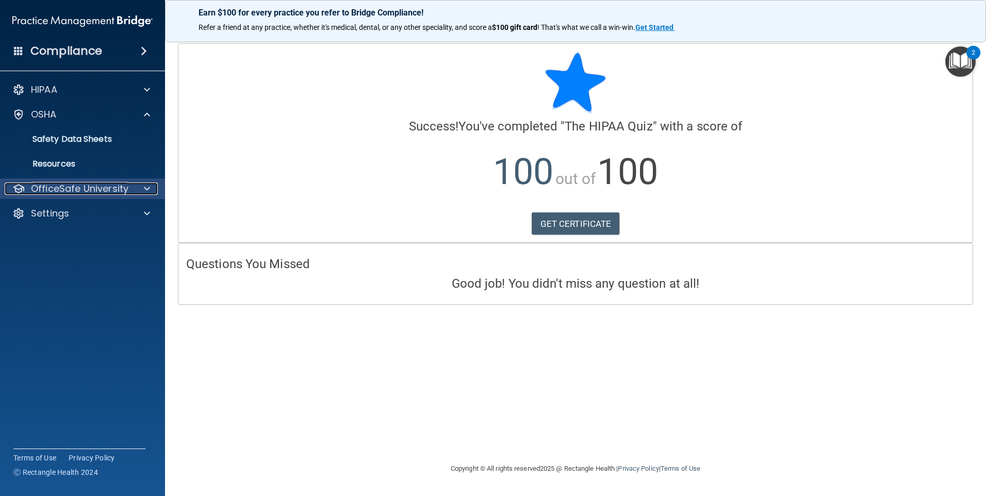
click at [80, 190] on p "OfficeSafe University" at bounding box center [79, 188] width 97 height 12
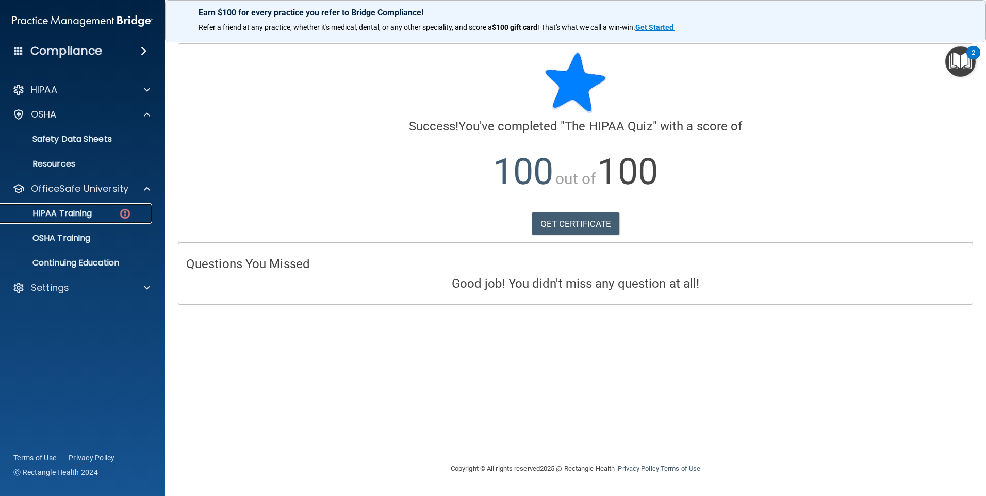
click at [82, 216] on p "HIPAA Training" at bounding box center [49, 213] width 85 height 10
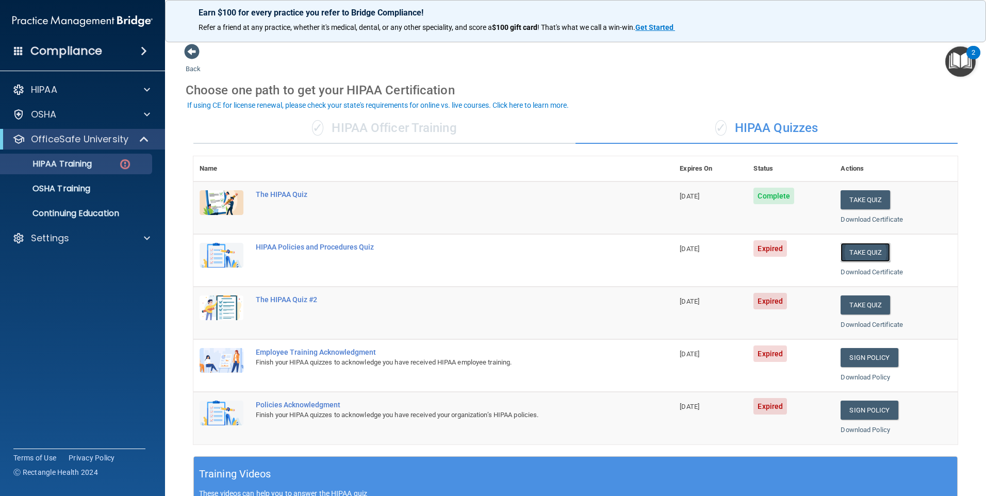
click at [866, 259] on button "Take Quiz" at bounding box center [864, 252] width 49 height 19
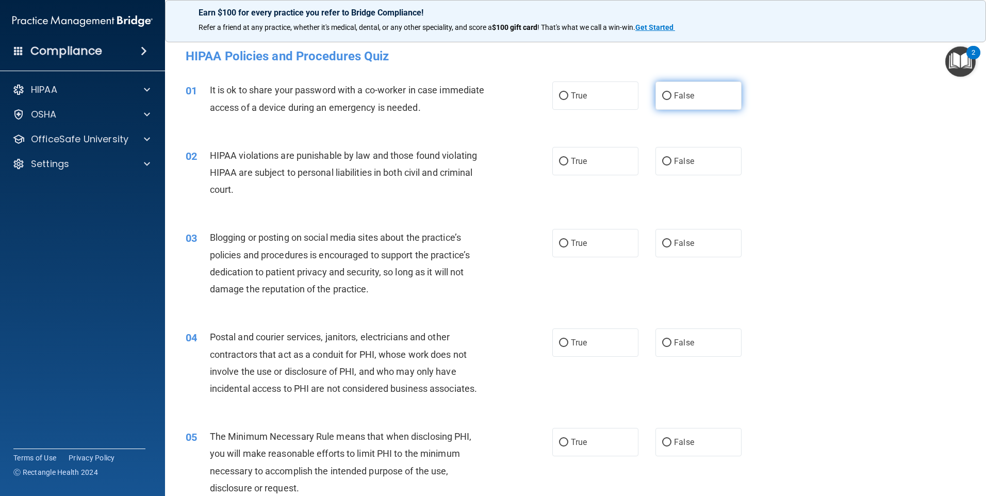
click at [711, 100] on label "False" at bounding box center [698, 95] width 86 height 28
click at [671, 100] on input "False" at bounding box center [666, 96] width 9 height 8
radio input "true"
click at [589, 169] on label "True" at bounding box center [595, 161] width 86 height 28
click at [568, 165] on input "True" at bounding box center [563, 162] width 9 height 8
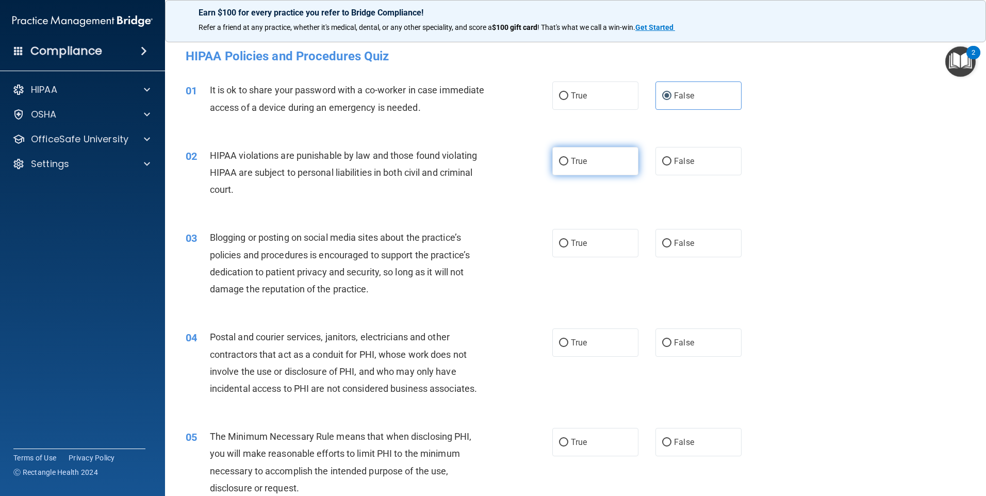
radio input "true"
click at [704, 242] on label "False" at bounding box center [698, 243] width 86 height 28
click at [671, 242] on input "False" at bounding box center [666, 244] width 9 height 8
radio input "true"
click at [579, 329] on label "True" at bounding box center [595, 342] width 86 height 28
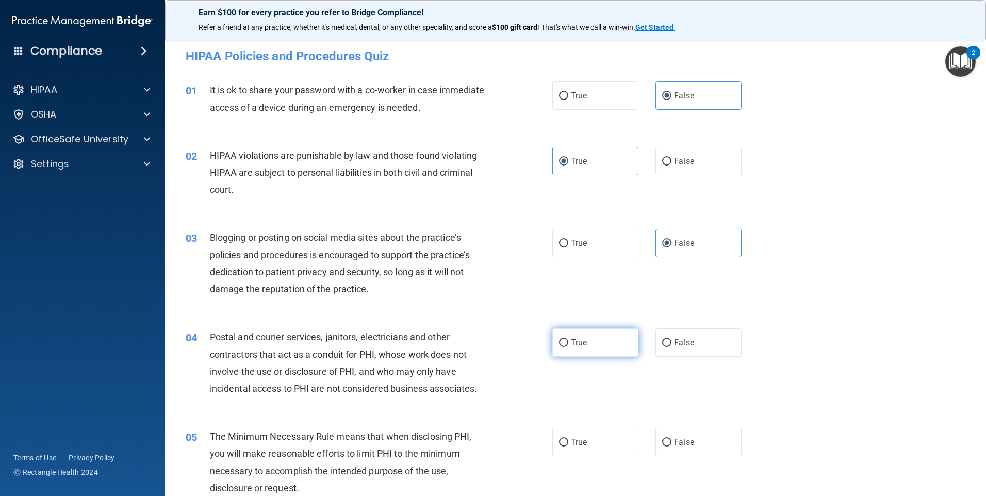
click at [568, 339] on input "True" at bounding box center [563, 343] width 9 height 8
radio input "true"
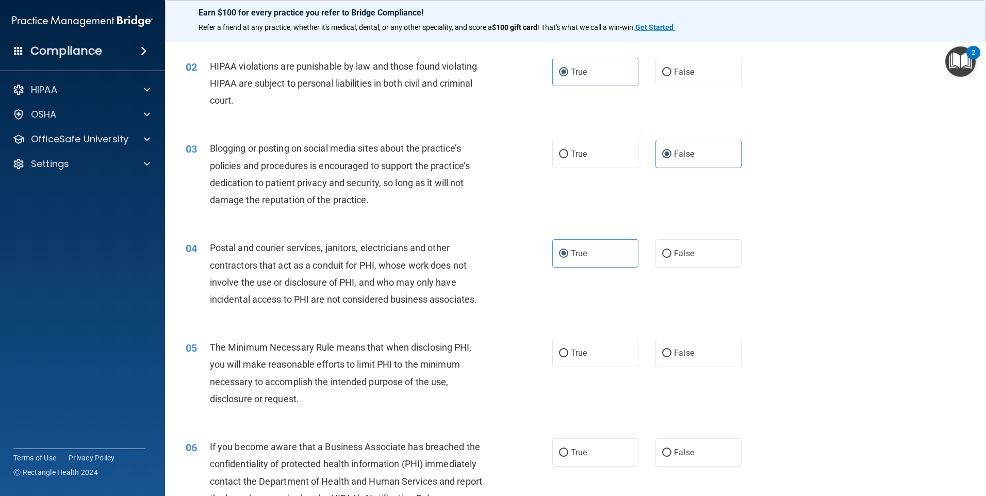
scroll to position [103, 0]
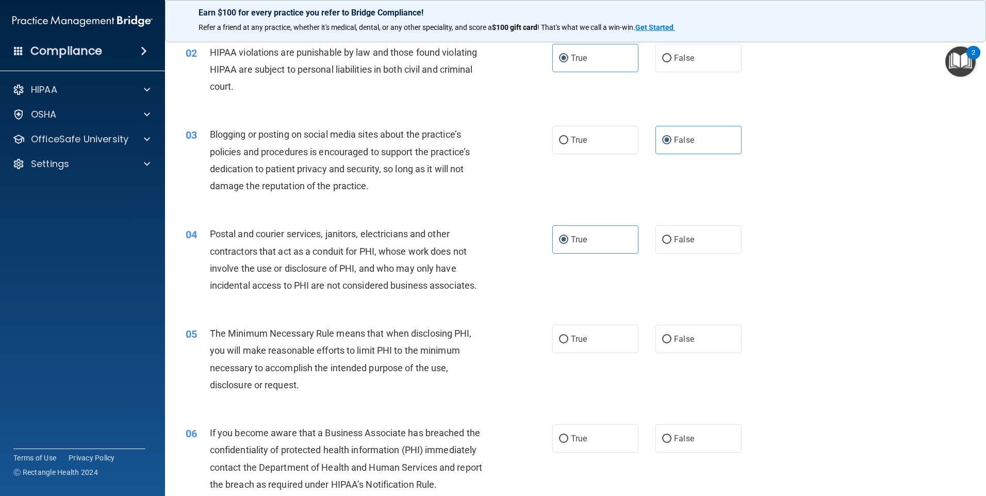
click at [535, 332] on div "05 The Minimum Necessary Rule means that when disclosing PHI, you will make rea…" at bounding box center [368, 362] width 397 height 74
click at [612, 352] on label "True" at bounding box center [595, 339] width 86 height 28
click at [568, 343] on input "True" at bounding box center [563, 340] width 9 height 8
radio input "true"
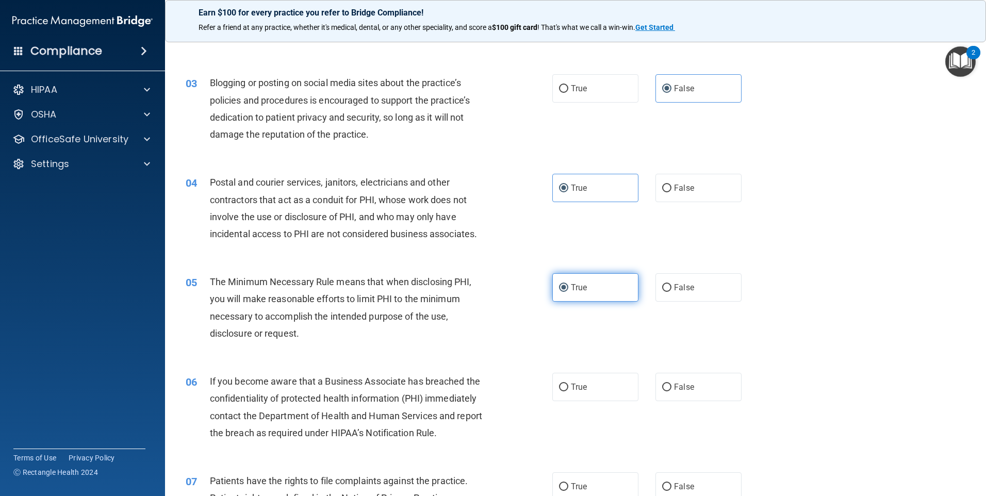
scroll to position [206, 0]
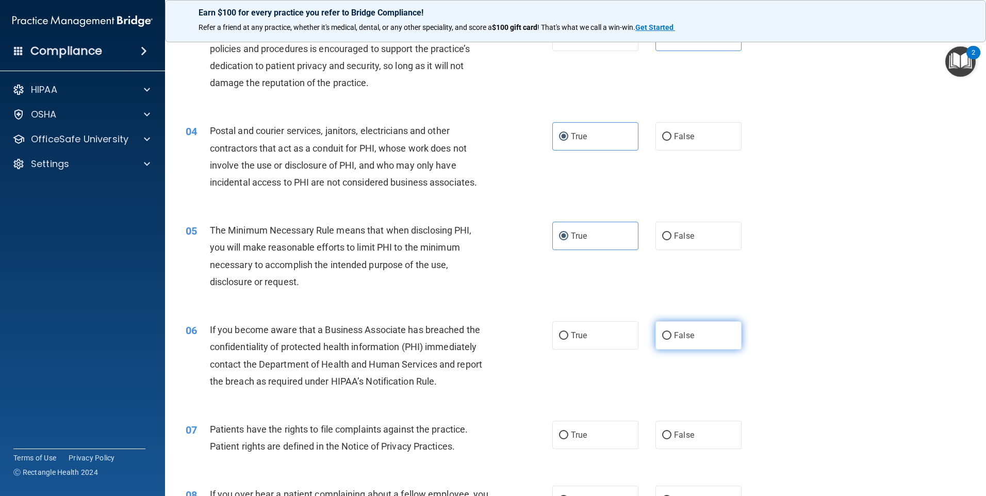
click at [700, 337] on label "False" at bounding box center [698, 335] width 86 height 28
click at [671, 337] on input "False" at bounding box center [666, 336] width 9 height 8
radio input "true"
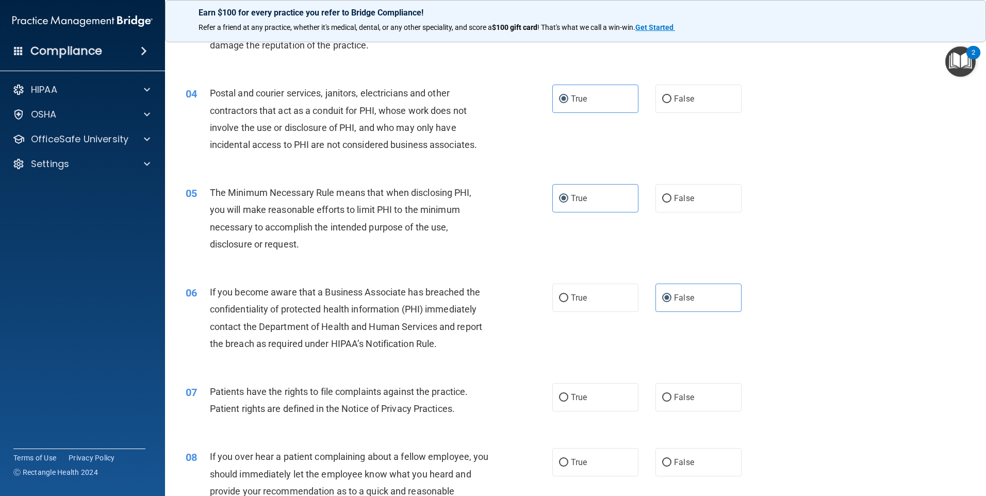
scroll to position [361, 0]
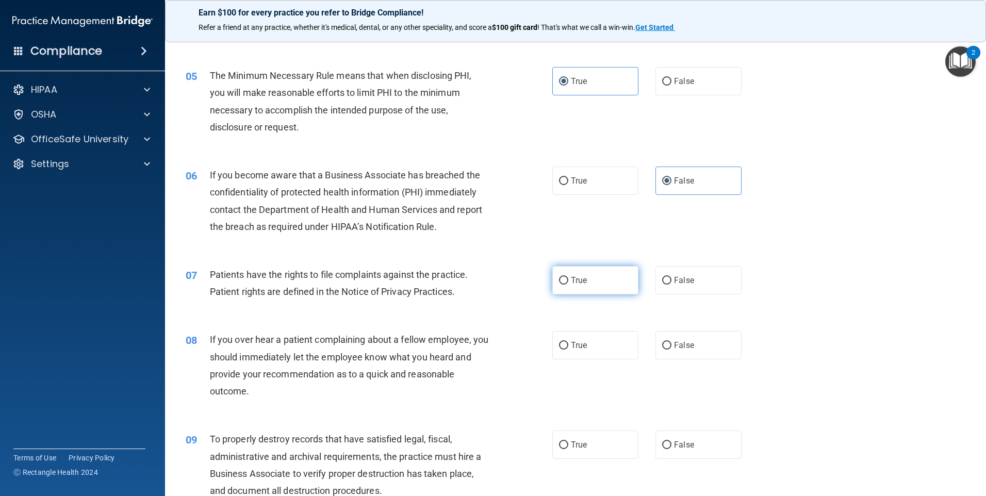
click at [567, 269] on label "True" at bounding box center [595, 280] width 86 height 28
click at [567, 277] on input "True" at bounding box center [563, 281] width 9 height 8
radio input "true"
click at [706, 355] on label "False" at bounding box center [698, 345] width 86 height 28
click at [671, 349] on input "False" at bounding box center [666, 346] width 9 height 8
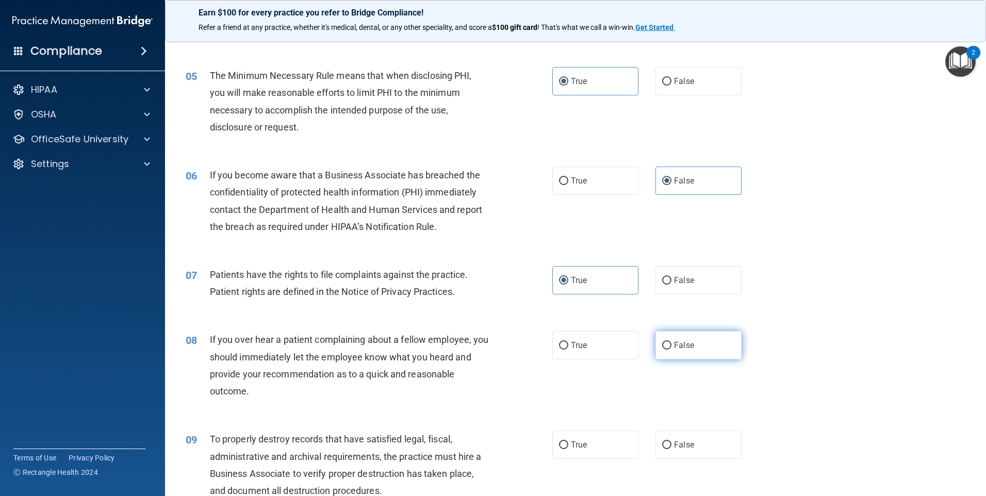
radio input "true"
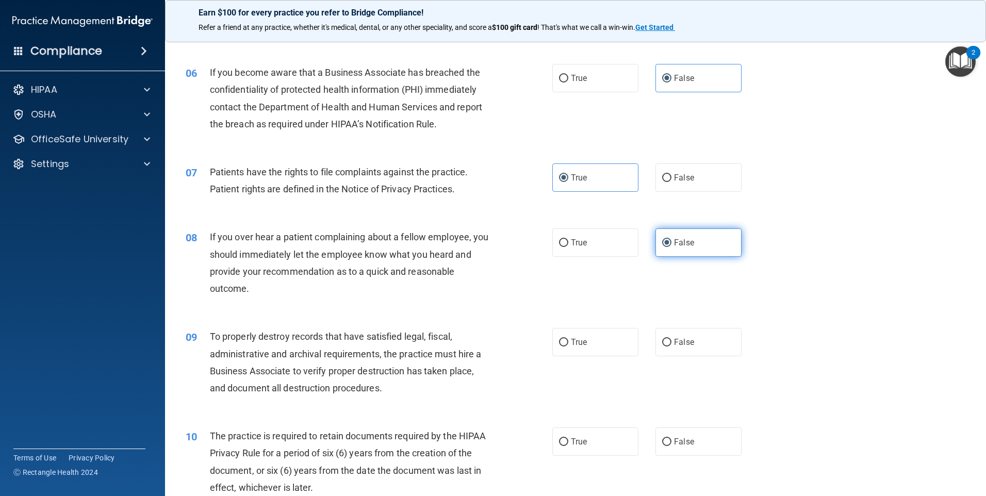
scroll to position [464, 0]
click at [707, 355] on label "False" at bounding box center [698, 341] width 86 height 28
click at [671, 346] on input "False" at bounding box center [666, 342] width 9 height 8
radio input "true"
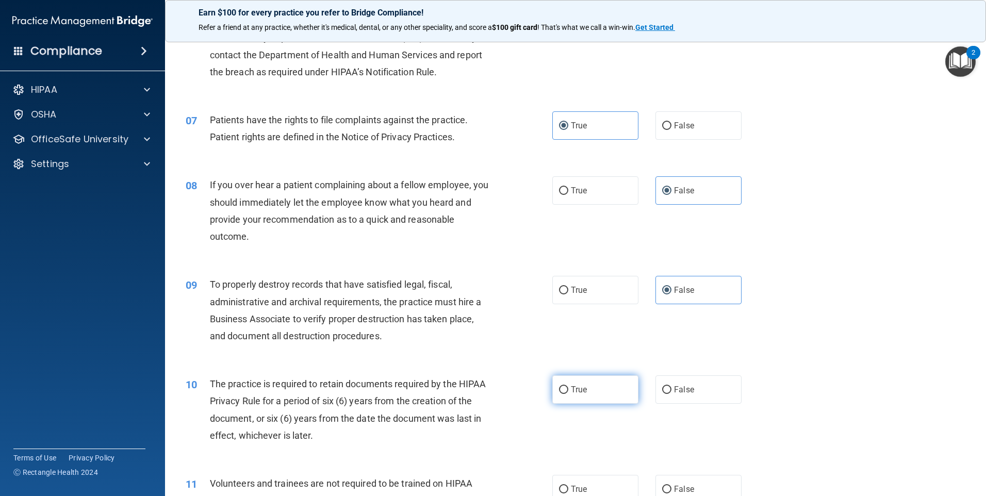
click at [608, 397] on label "True" at bounding box center [595, 389] width 86 height 28
click at [568, 394] on input "True" at bounding box center [563, 390] width 9 height 8
radio input "true"
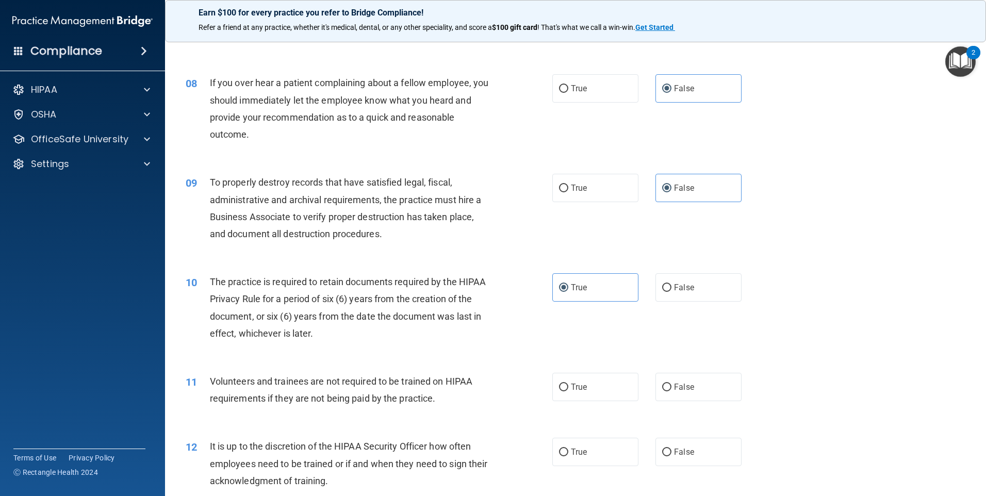
scroll to position [619, 0]
click at [705, 382] on label "False" at bounding box center [698, 386] width 86 height 28
click at [671, 382] on input "False" at bounding box center [666, 386] width 9 height 8
radio input "true"
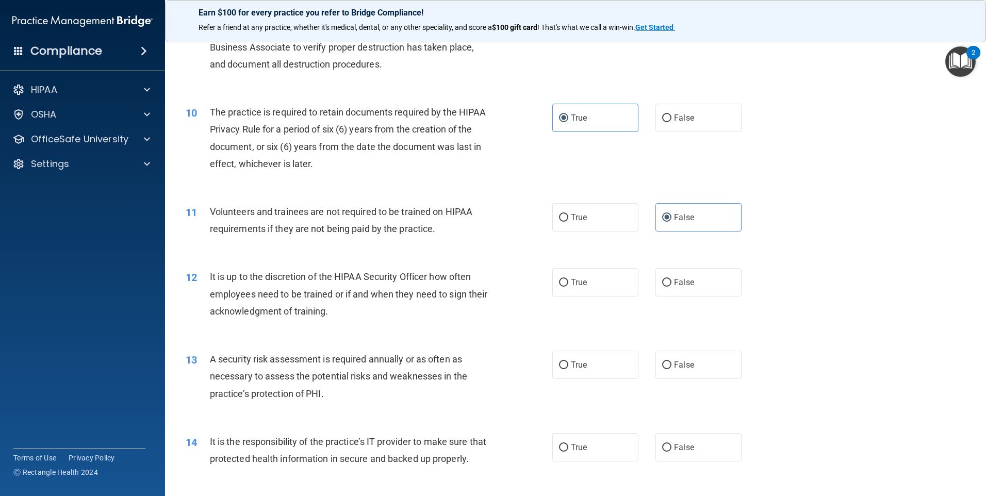
scroll to position [825, 0]
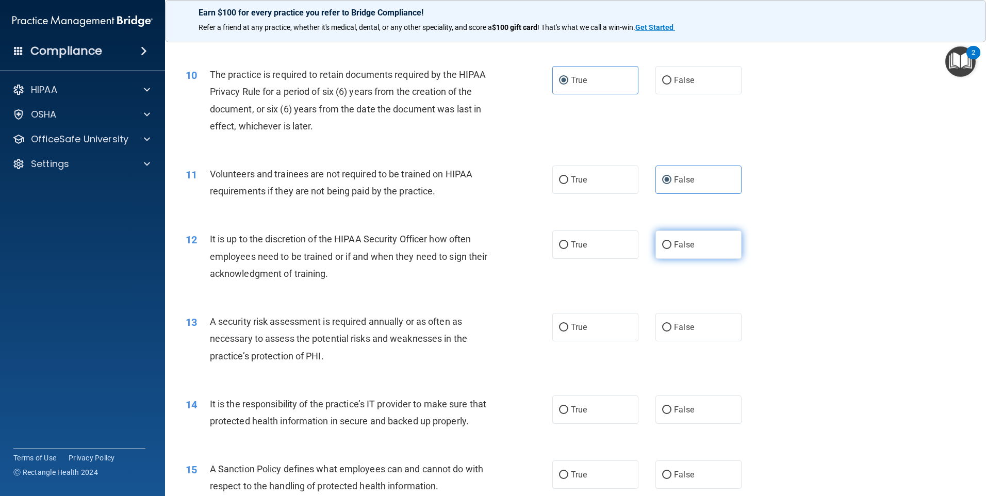
click at [674, 243] on span "False" at bounding box center [684, 245] width 20 height 10
click at [671, 243] on input "False" at bounding box center [666, 245] width 9 height 8
radio input "true"
click at [555, 307] on div "13 A security risk assessment is required annually or as often as necessary to …" at bounding box center [575, 341] width 795 height 82
click at [566, 325] on label "True" at bounding box center [595, 327] width 86 height 28
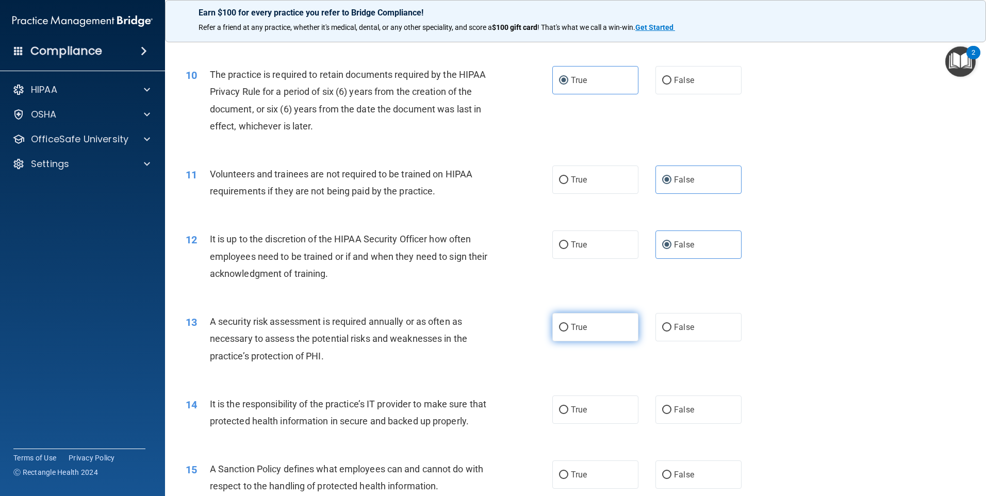
click at [566, 325] on input "True" at bounding box center [563, 328] width 9 height 8
radio input "true"
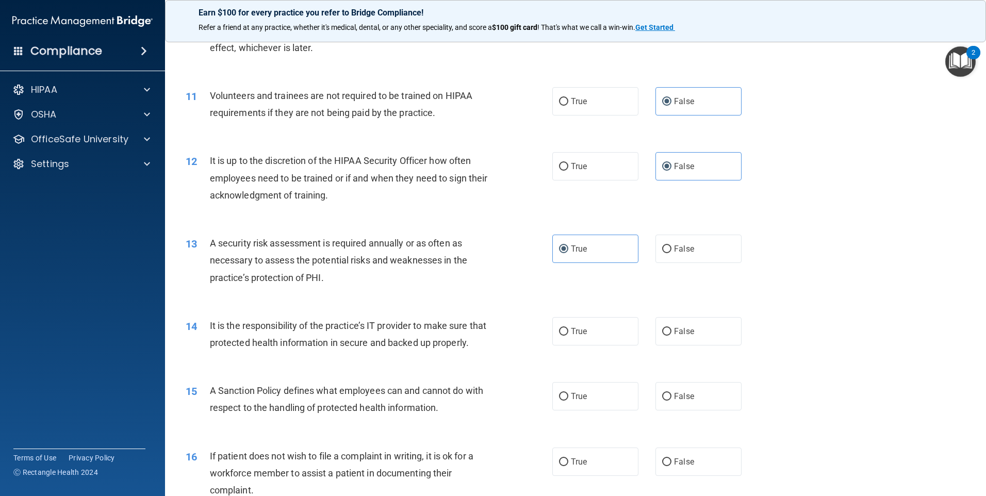
scroll to position [928, 0]
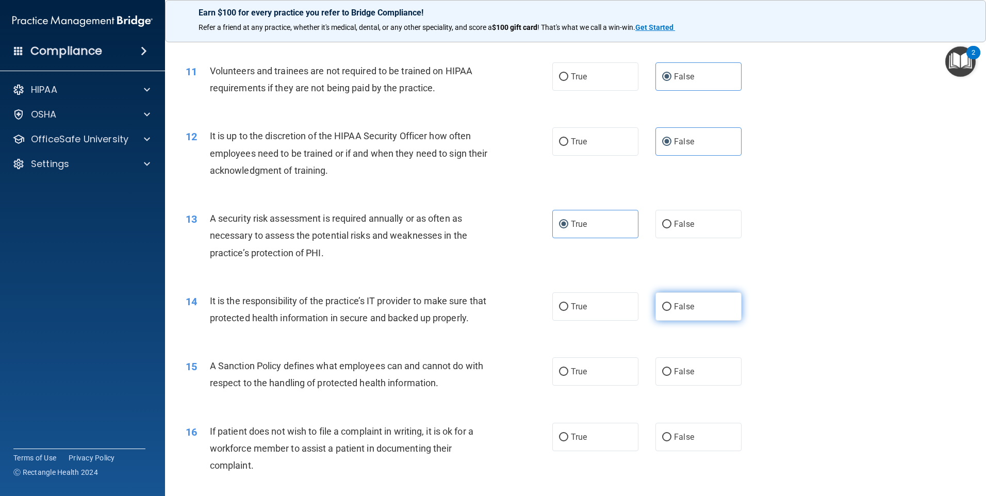
click at [712, 309] on label "False" at bounding box center [698, 306] width 86 height 28
click at [671, 309] on input "False" at bounding box center [666, 307] width 9 height 8
radio input "true"
click at [609, 385] on label "True" at bounding box center [595, 371] width 86 height 28
click at [568, 376] on input "True" at bounding box center [563, 372] width 9 height 8
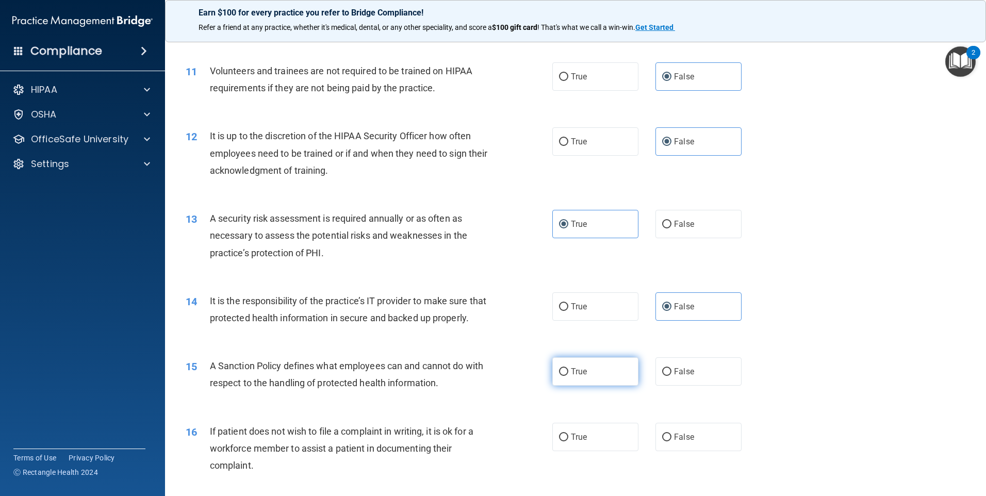
radio input "true"
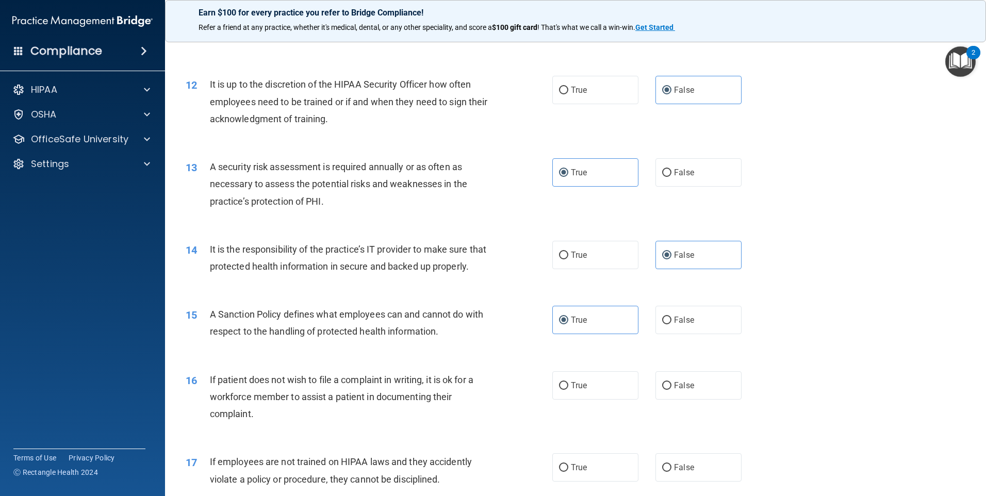
scroll to position [1031, 0]
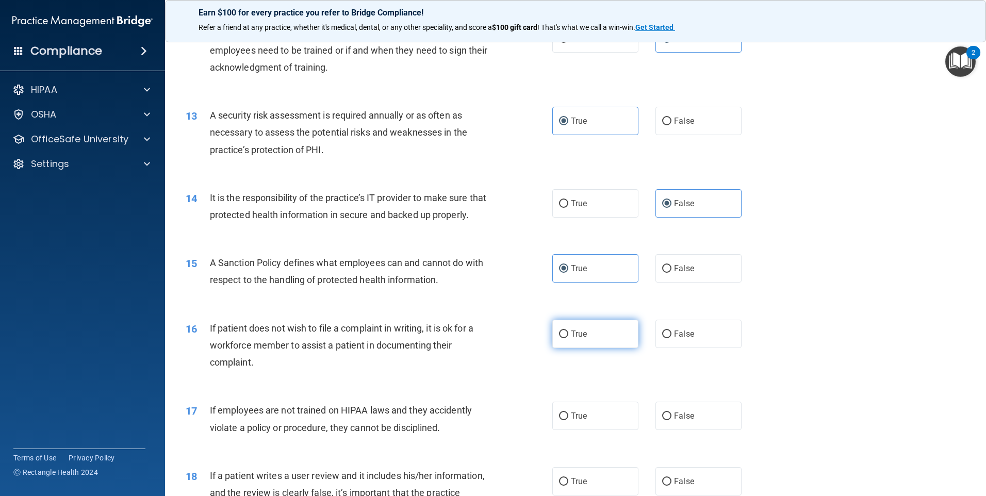
click at [588, 348] on label "True" at bounding box center [595, 334] width 86 height 28
click at [568, 338] on input "True" at bounding box center [563, 334] width 9 height 8
radio input "true"
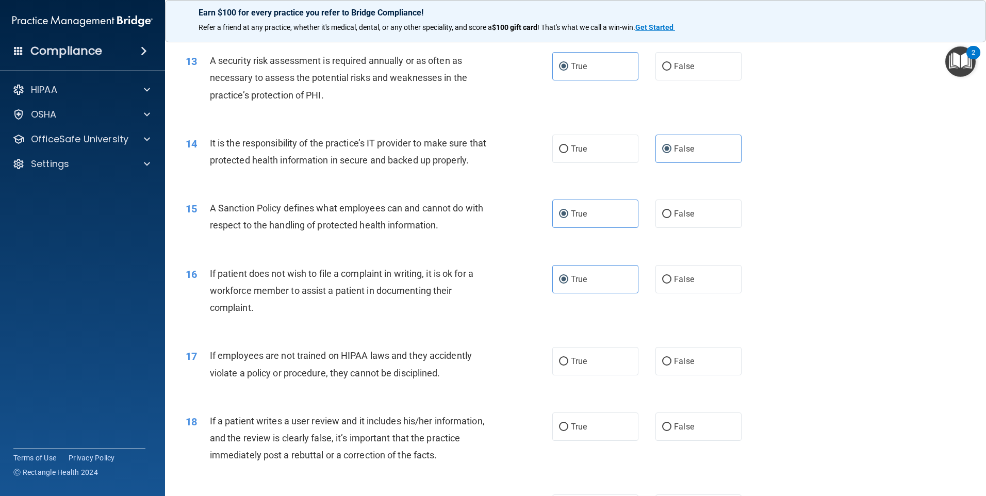
scroll to position [1134, 0]
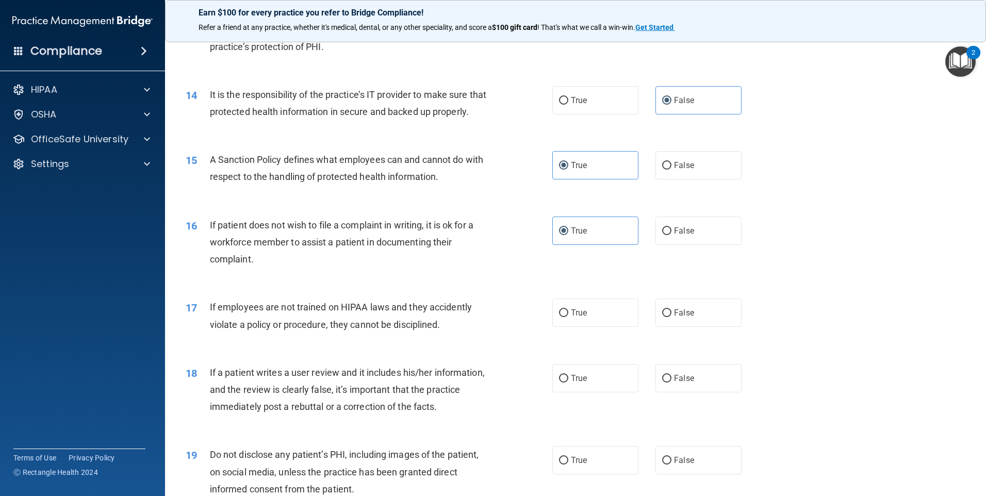
click at [690, 344] on div "17 If employees are not trained on HIPAA laws and they accidently violate a pol…" at bounding box center [575, 318] width 795 height 65
click at [691, 327] on label "False" at bounding box center [698, 312] width 86 height 28
click at [671, 317] on input "False" at bounding box center [666, 313] width 9 height 8
radio input "true"
click at [728, 392] on label "False" at bounding box center [698, 378] width 86 height 28
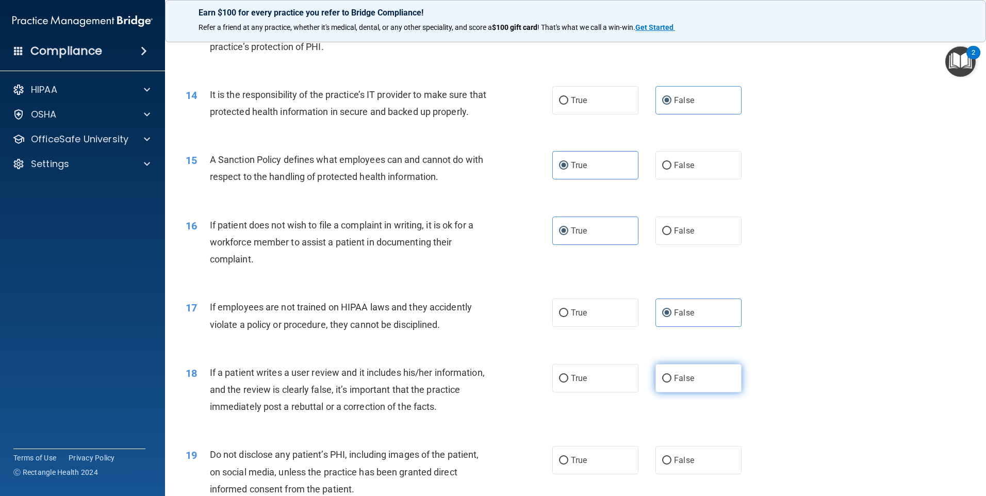
click at [671, 382] on input "False" at bounding box center [666, 379] width 9 height 8
radio input "true"
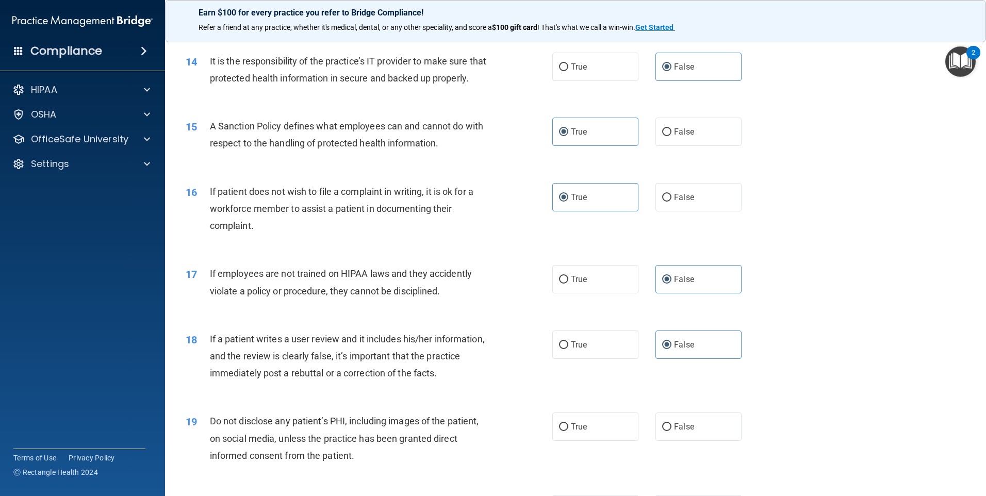
scroll to position [1186, 0]
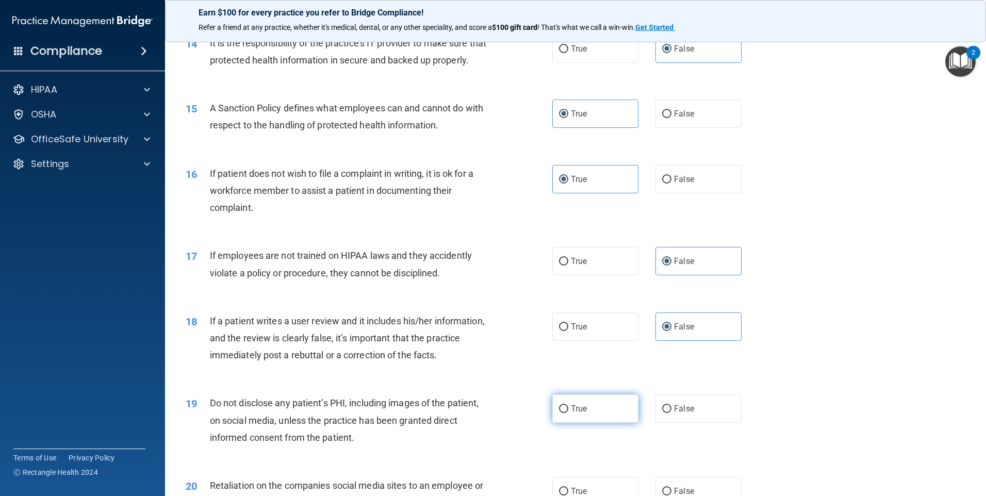
click at [573, 423] on label "True" at bounding box center [595, 408] width 86 height 28
click at [568, 413] on input "True" at bounding box center [563, 409] width 9 height 8
radio input "true"
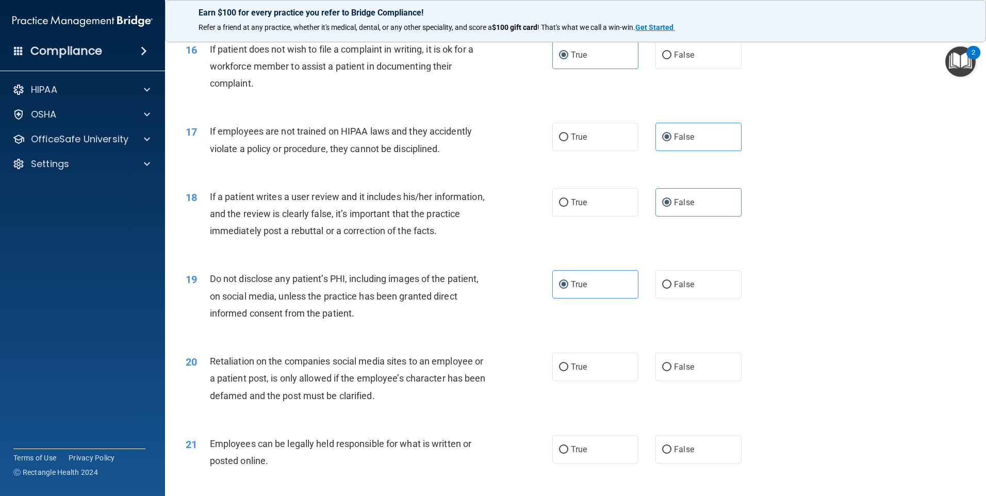
scroll to position [1340, 0]
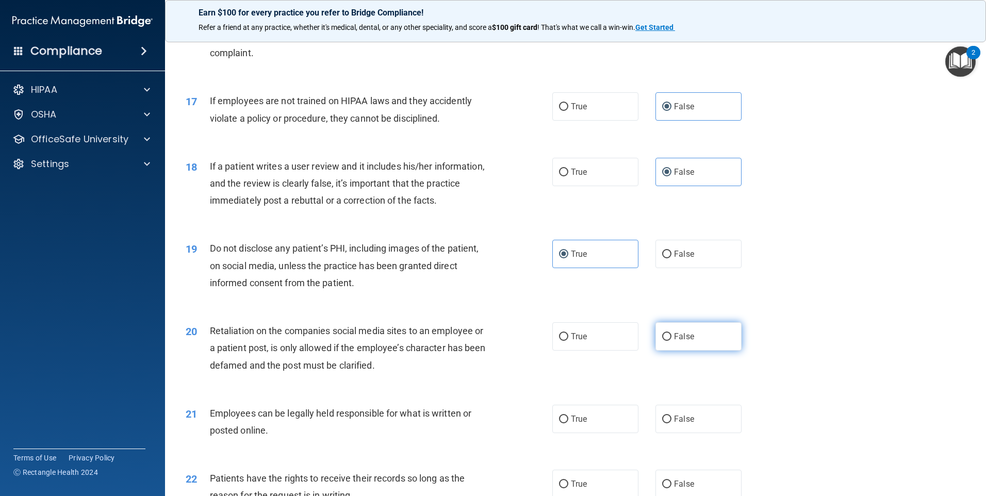
click at [706, 351] on label "False" at bounding box center [698, 336] width 86 height 28
click at [671, 341] on input "False" at bounding box center [666, 337] width 9 height 8
radio input "true"
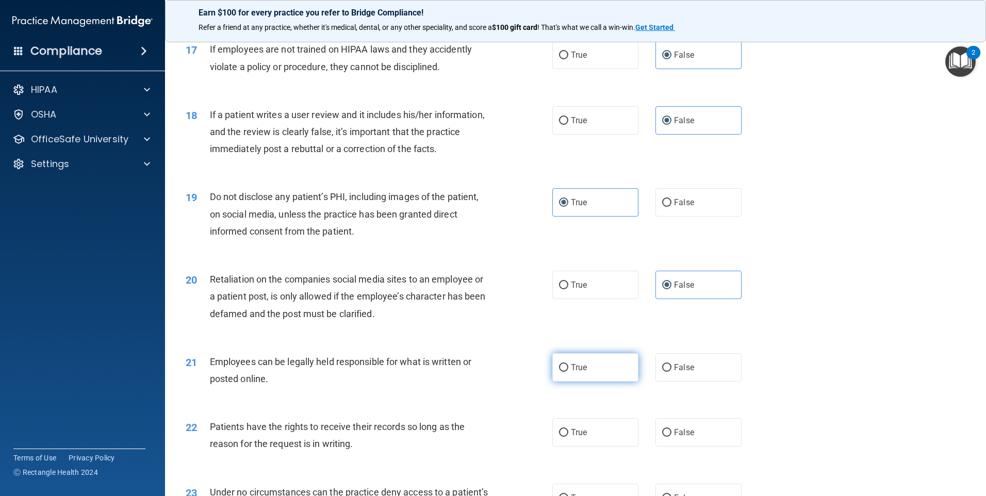
click at [578, 372] on span "True" at bounding box center [579, 367] width 16 height 10
click at [568, 372] on input "True" at bounding box center [563, 368] width 9 height 8
radio input "true"
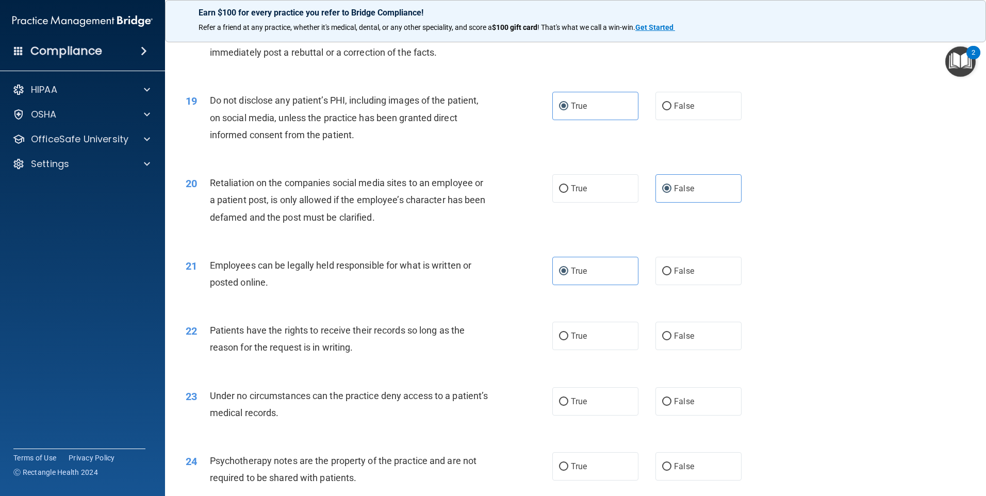
scroll to position [1495, 0]
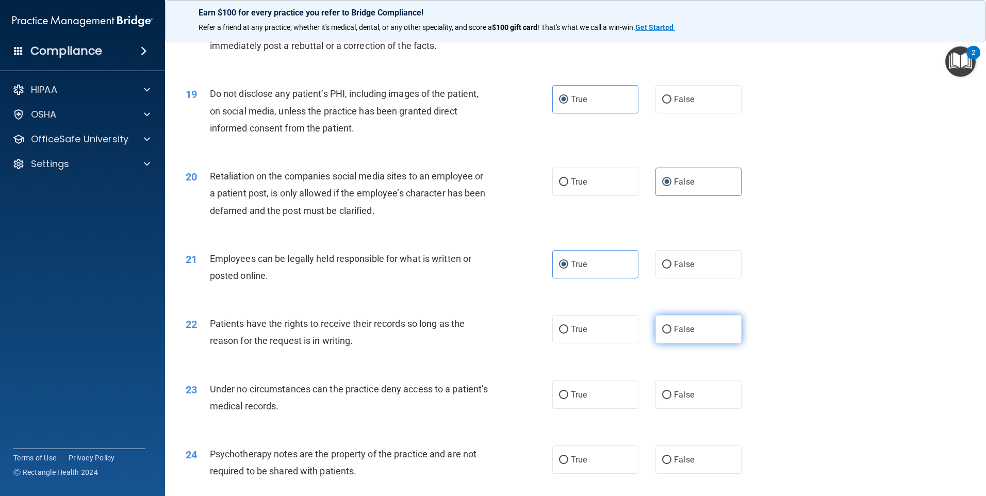
click at [687, 336] on label "False" at bounding box center [698, 329] width 86 height 28
click at [671, 333] on input "False" at bounding box center [666, 330] width 9 height 8
radio input "true"
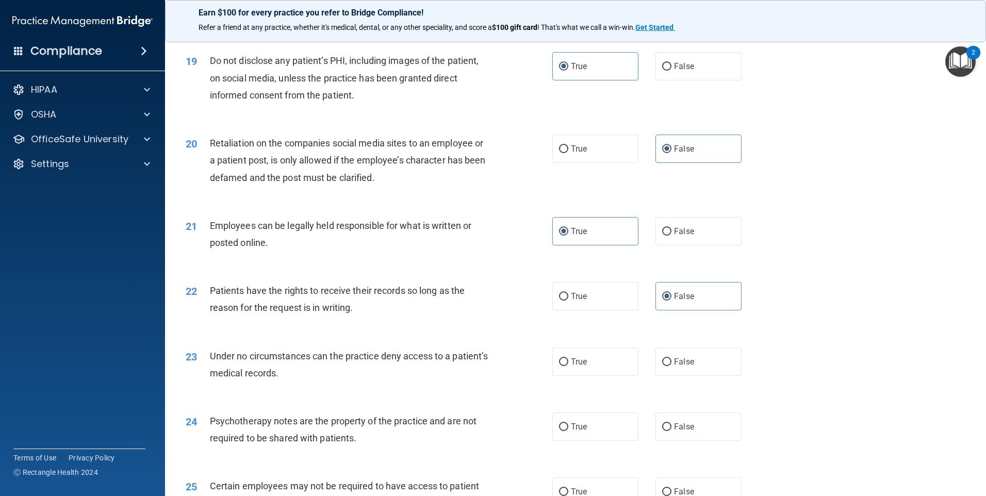
scroll to position [1546, 0]
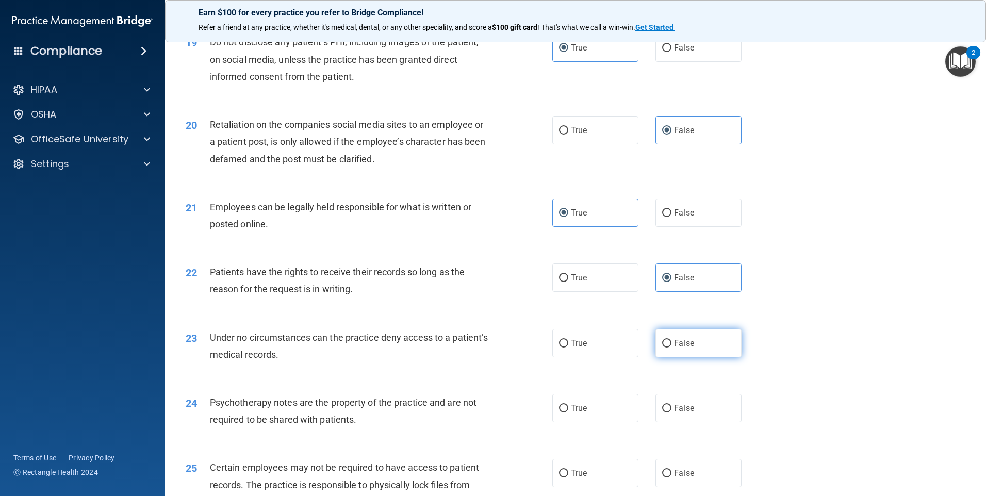
click at [680, 357] on label "False" at bounding box center [698, 343] width 86 height 28
click at [671, 347] on input "False" at bounding box center [666, 344] width 9 height 8
radio input "true"
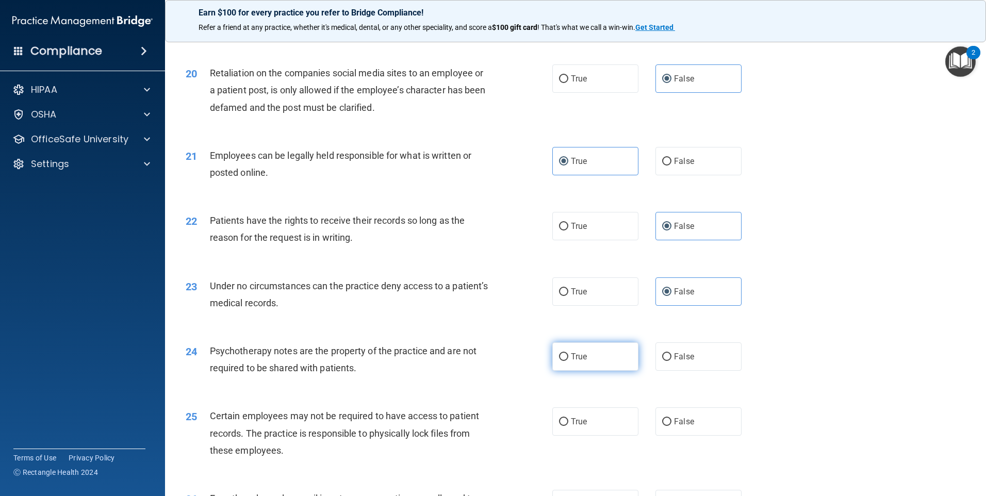
click at [565, 371] on label "True" at bounding box center [595, 356] width 86 height 28
click at [565, 361] on input "True" at bounding box center [563, 357] width 9 height 8
radio input "true"
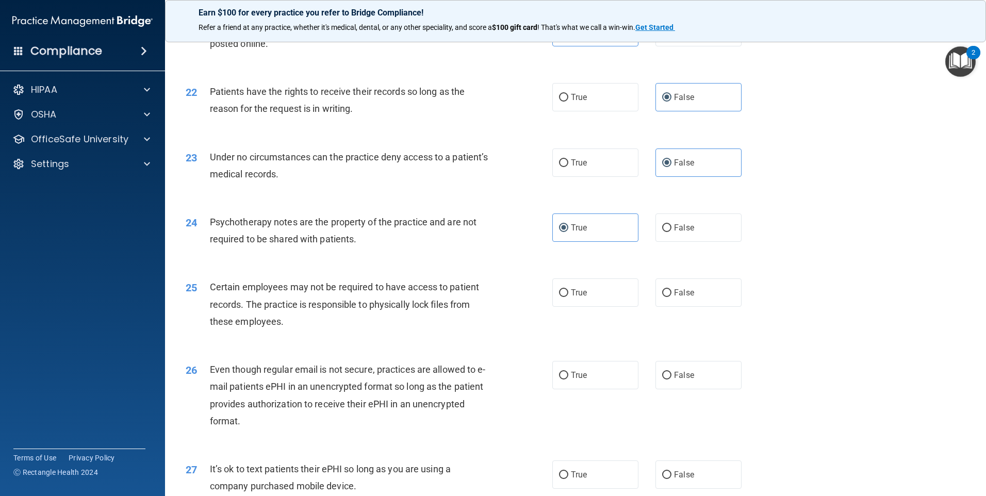
scroll to position [1753, 0]
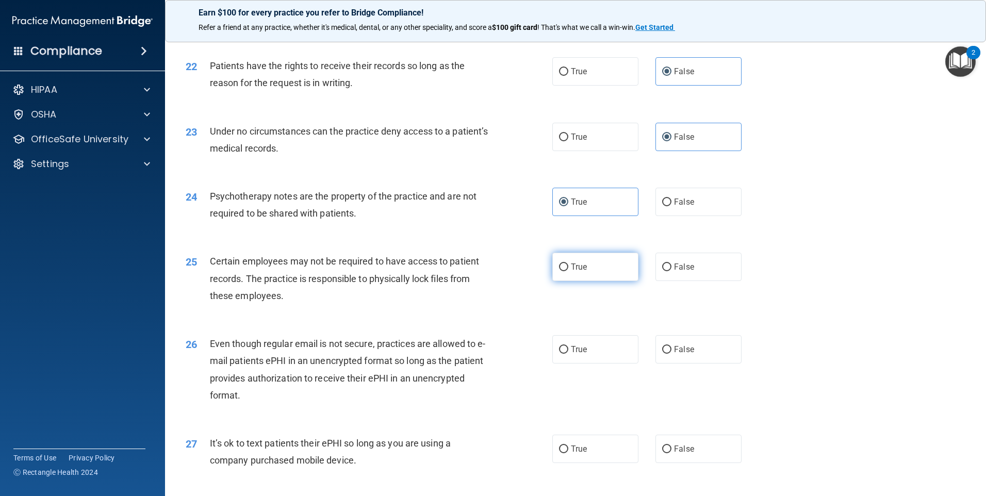
click at [571, 281] on label "True" at bounding box center [595, 267] width 86 height 28
click at [568, 271] on input "True" at bounding box center [563, 267] width 9 height 8
radio input "true"
click at [571, 354] on span "True" at bounding box center [579, 349] width 16 height 10
click at [568, 354] on input "True" at bounding box center [563, 350] width 9 height 8
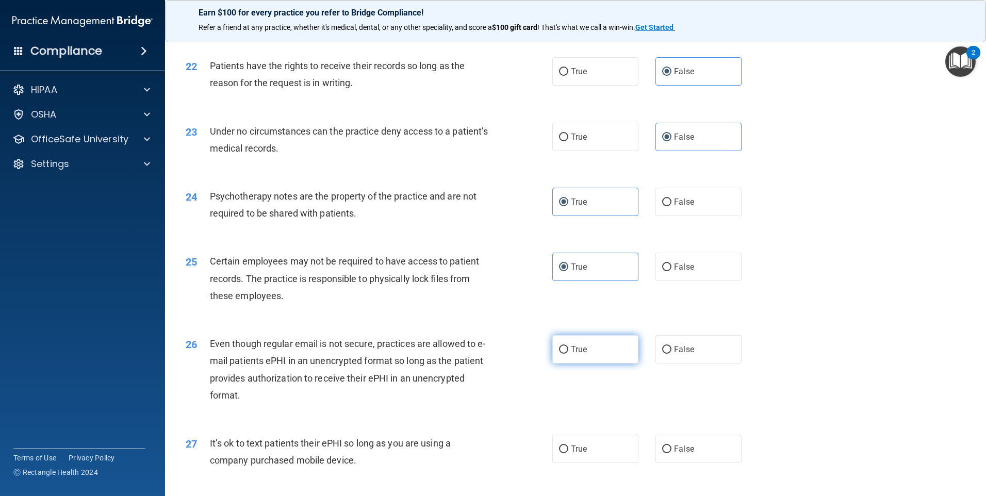
radio input "true"
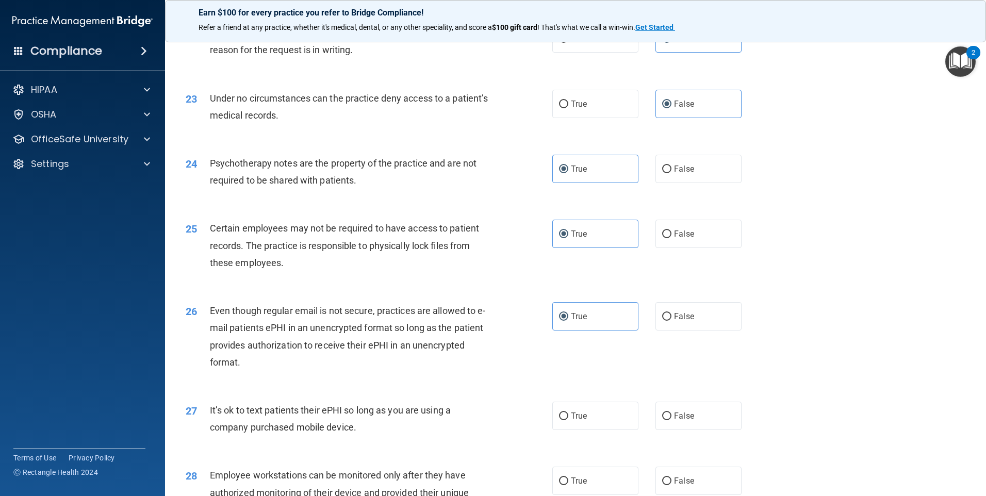
scroll to position [1804, 0]
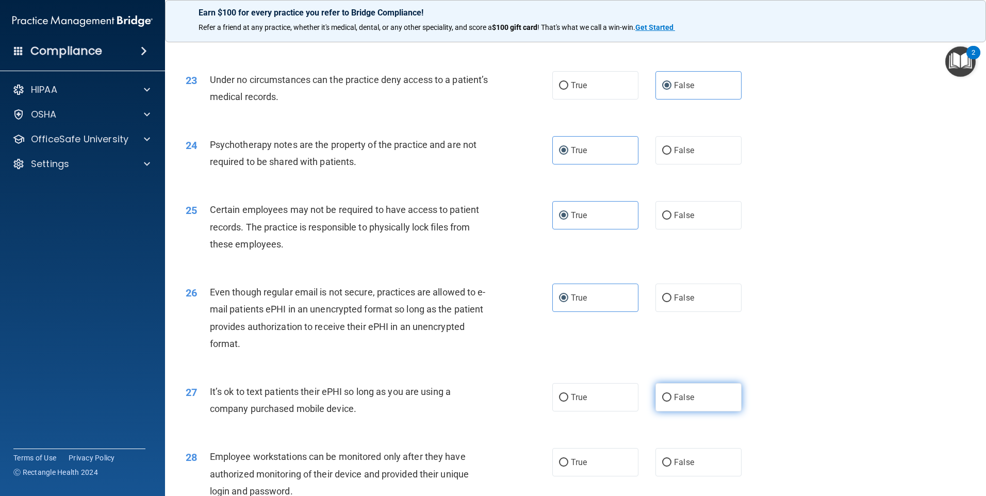
click at [679, 411] on label "False" at bounding box center [698, 397] width 86 height 28
click at [671, 402] on input "False" at bounding box center [666, 398] width 9 height 8
radio input "true"
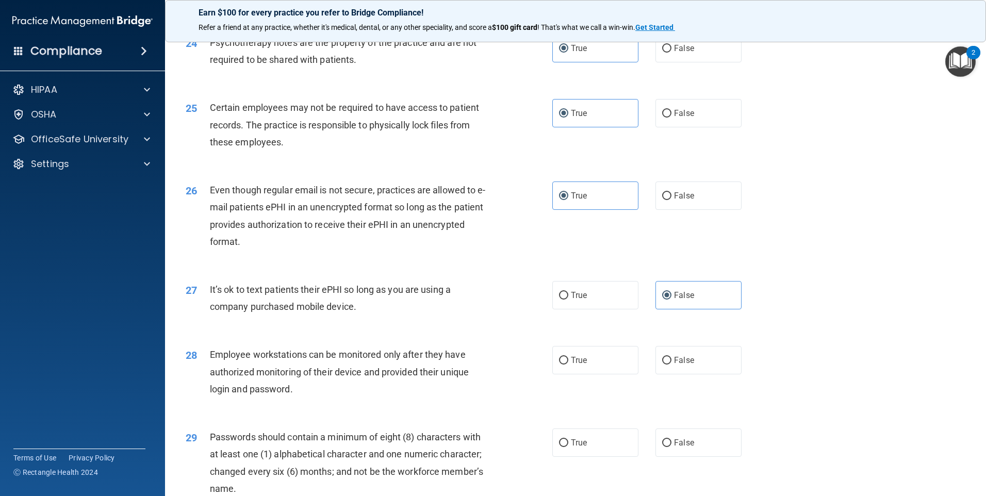
scroll to position [1907, 0]
click at [683, 373] on label "False" at bounding box center [698, 359] width 86 height 28
click at [671, 363] on input "False" at bounding box center [666, 360] width 9 height 8
radio input "true"
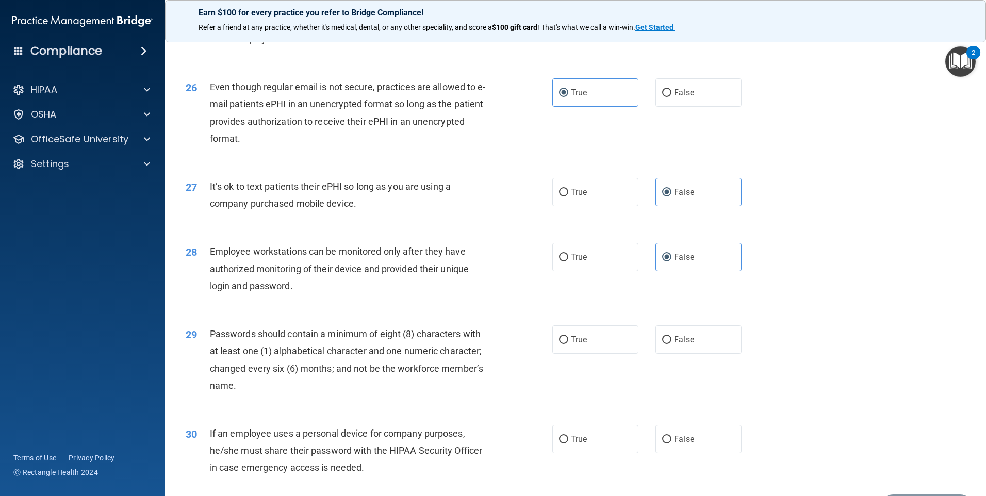
scroll to position [2010, 0]
click at [559, 343] on input "True" at bounding box center [563, 339] width 9 height 8
radio input "true"
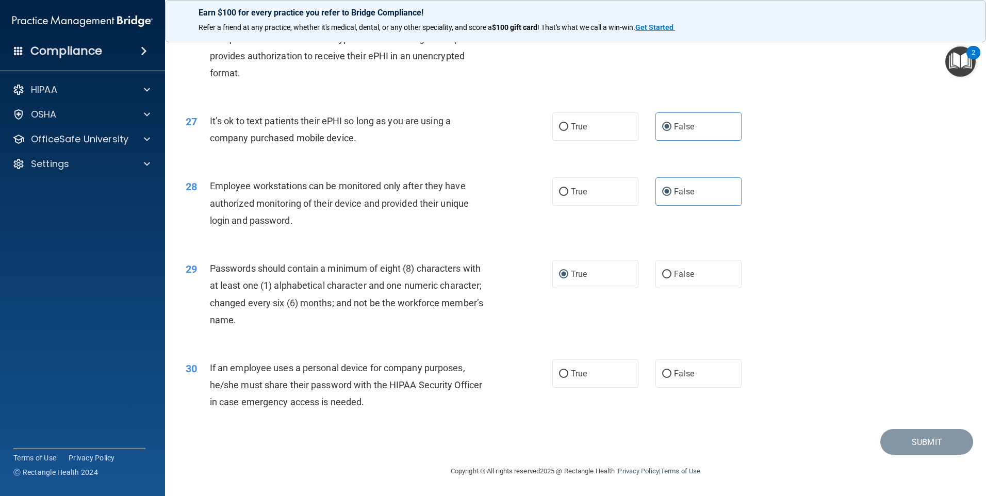
scroll to position [2092, 0]
click at [660, 384] on label "False" at bounding box center [698, 373] width 86 height 28
click at [662, 378] on input "False" at bounding box center [666, 374] width 9 height 8
radio input "true"
click at [920, 445] on button "Submit" at bounding box center [926, 442] width 93 height 26
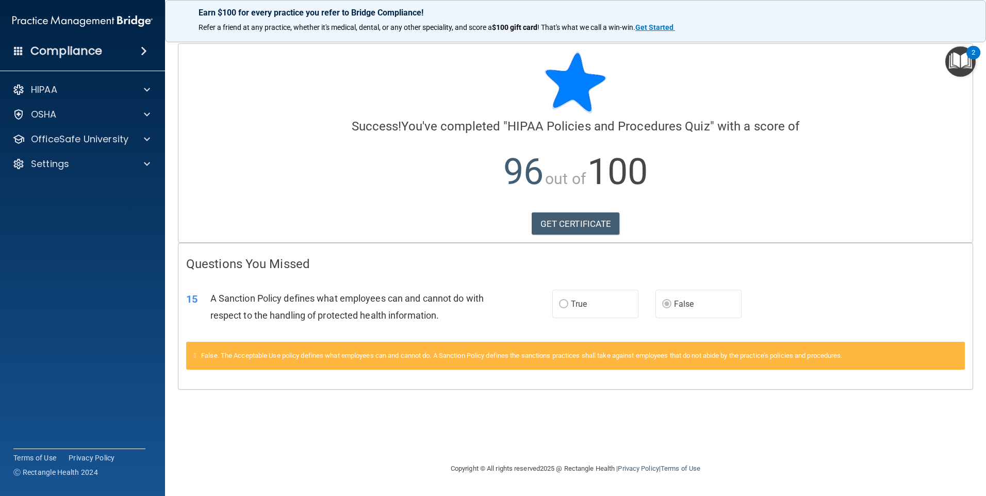
click at [572, 238] on div "Calculating your score.... Success! You've completed " HIPAA Policies and Proce…" at bounding box center [575, 143] width 794 height 198
click at [573, 230] on link "GET CERTIFICATE" at bounding box center [575, 223] width 88 height 23
click at [47, 133] on p "OfficeSafe University" at bounding box center [79, 139] width 97 height 12
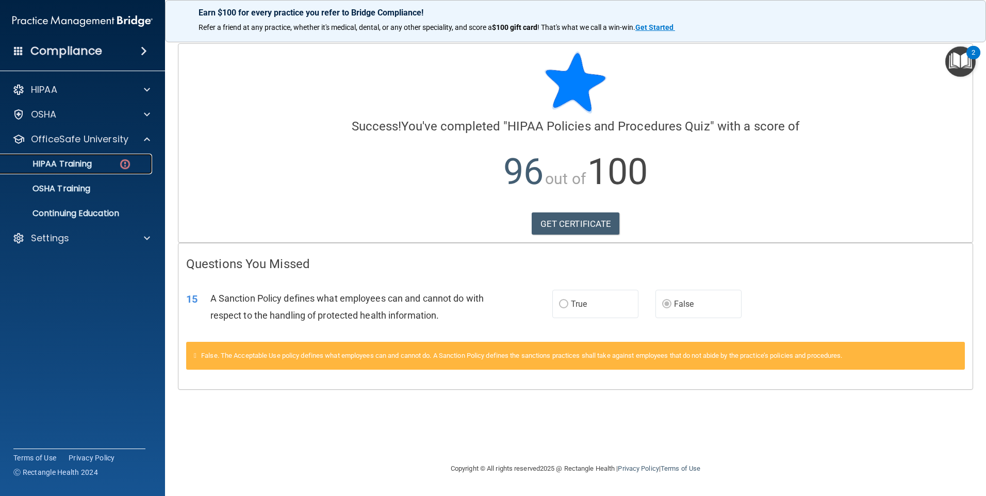
click at [61, 157] on link "HIPAA Training" at bounding box center [71, 164] width 162 height 21
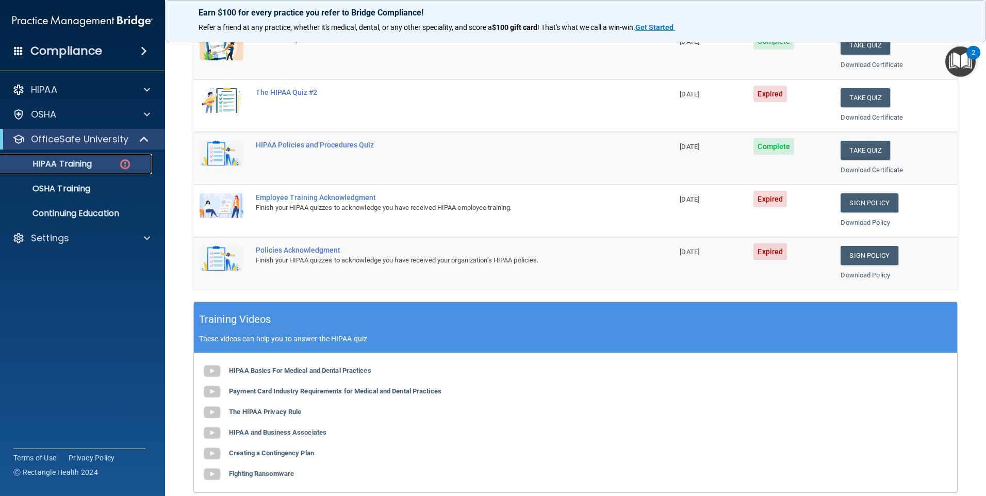
scroll to position [52, 0]
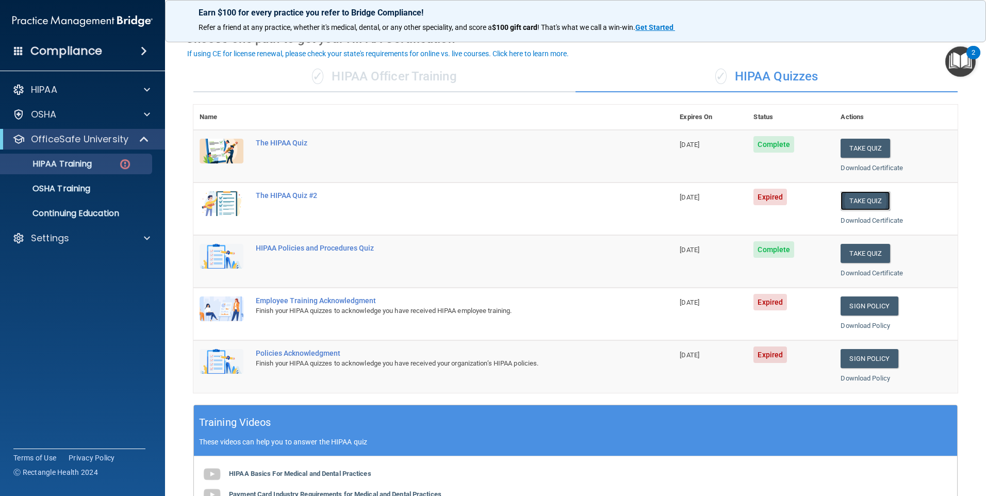
click at [876, 195] on button "Take Quiz" at bounding box center [864, 200] width 49 height 19
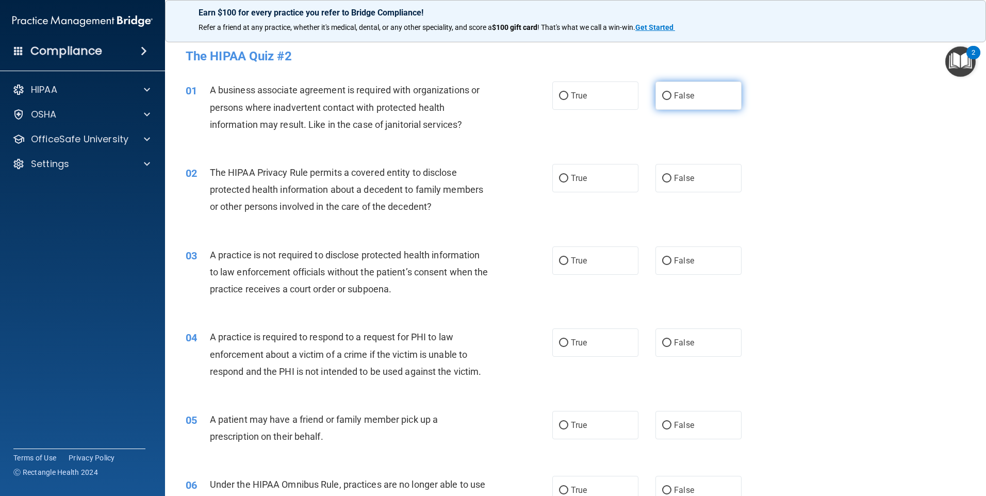
click at [706, 97] on label "False" at bounding box center [698, 95] width 86 height 28
click at [671, 97] on input "False" at bounding box center [666, 96] width 9 height 8
radio input "true"
click at [591, 170] on label "True" at bounding box center [595, 178] width 86 height 28
click at [568, 175] on input "True" at bounding box center [563, 179] width 9 height 8
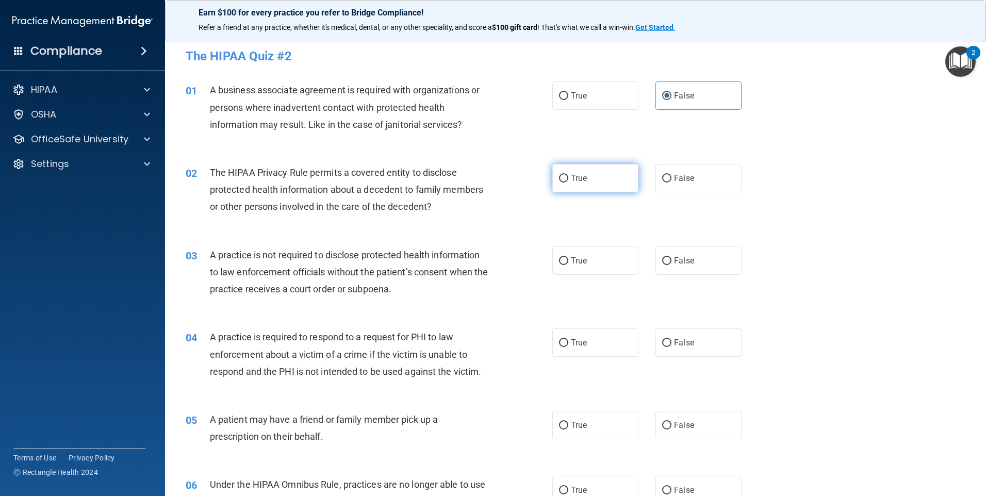
radio input "true"
click at [691, 262] on label "False" at bounding box center [698, 260] width 86 height 28
click at [671, 262] on input "False" at bounding box center [666, 261] width 9 height 8
radio input "true"
click at [608, 351] on label "True" at bounding box center [595, 342] width 86 height 28
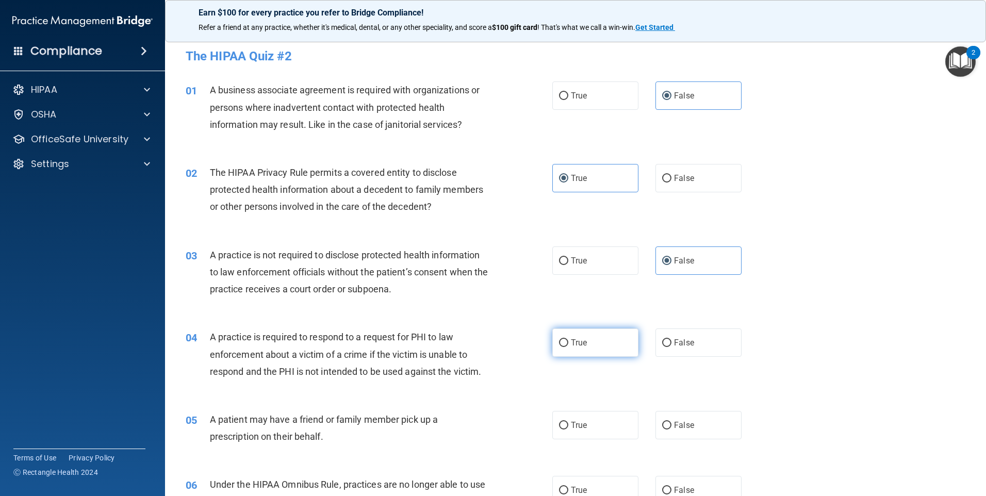
click at [568, 347] on input "True" at bounding box center [563, 343] width 9 height 8
radio input "true"
click at [599, 421] on label "True" at bounding box center [595, 425] width 86 height 28
click at [568, 422] on input "True" at bounding box center [563, 426] width 9 height 8
radio input "true"
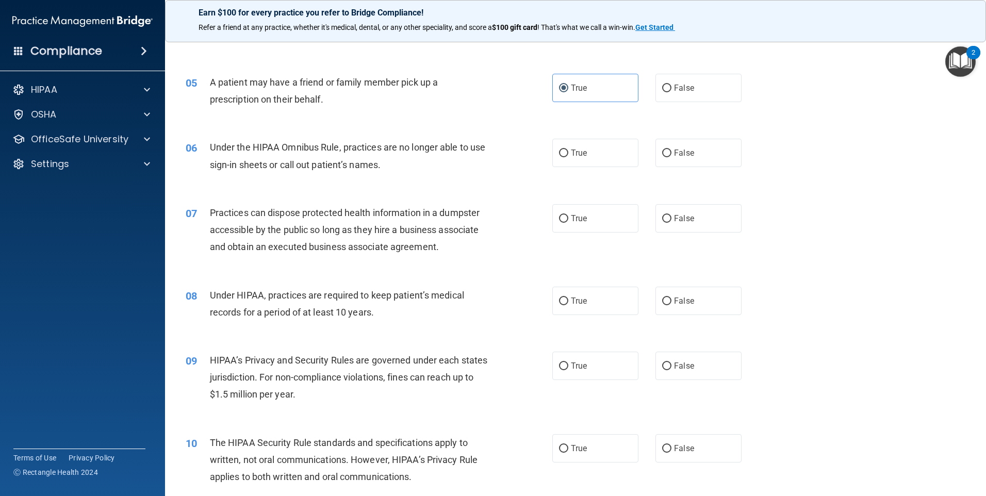
scroll to position [361, 0]
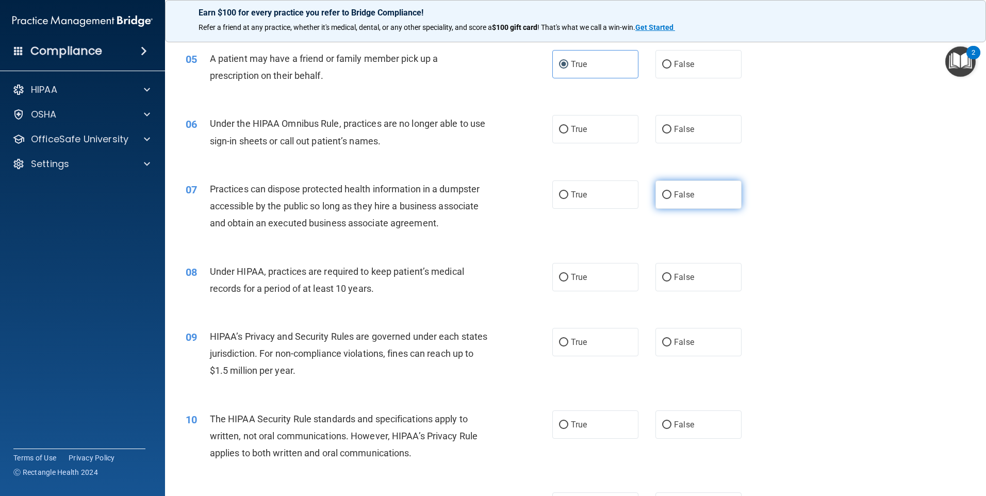
click at [712, 191] on label "False" at bounding box center [698, 194] width 86 height 28
click at [671, 191] on input "False" at bounding box center [666, 195] width 9 height 8
radio input "true"
click at [693, 126] on label "False" at bounding box center [698, 129] width 86 height 28
click at [671, 126] on input "False" at bounding box center [666, 130] width 9 height 8
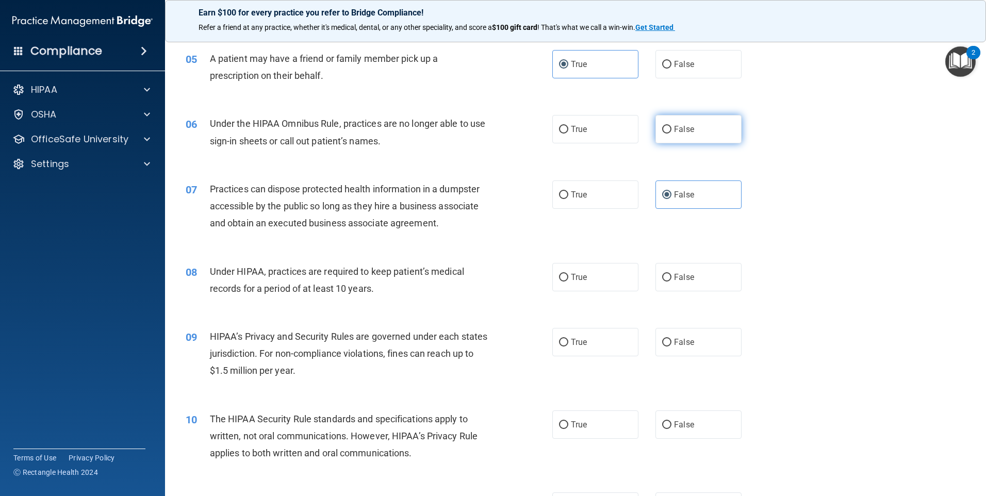
radio input "true"
click at [694, 205] on label "False" at bounding box center [698, 194] width 86 height 28
click at [671, 199] on input "False" at bounding box center [666, 195] width 9 height 8
click at [700, 282] on label "False" at bounding box center [698, 277] width 86 height 28
click at [671, 281] on input "False" at bounding box center [666, 278] width 9 height 8
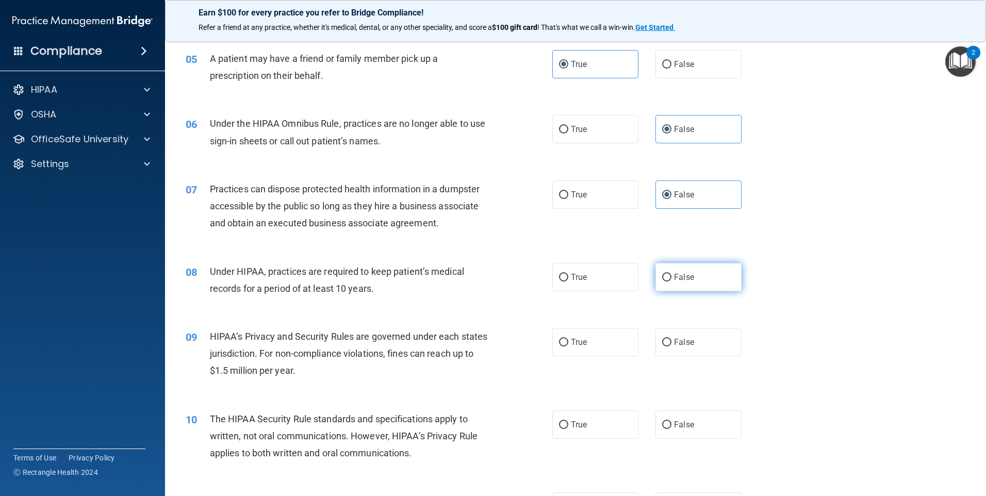
radio input "true"
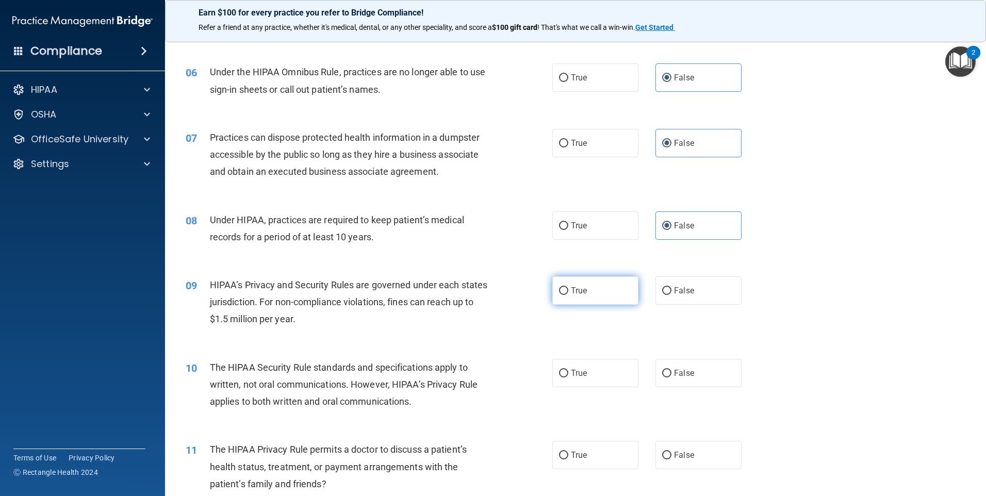
click at [565, 286] on label "True" at bounding box center [595, 290] width 86 height 28
click at [565, 287] on input "True" at bounding box center [563, 291] width 9 height 8
radio input "true"
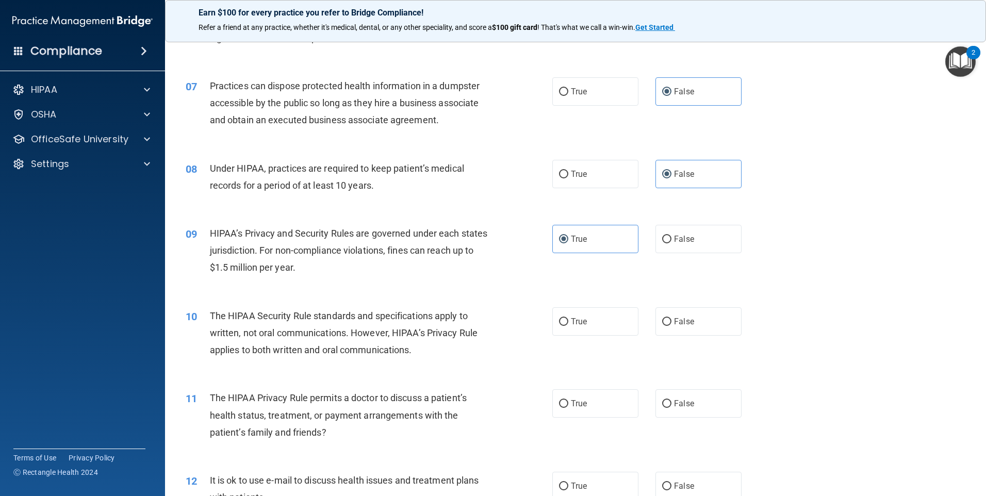
click at [546, 322] on div "10 The HIPAA Security Rule standards and specifications apply to written, not o…" at bounding box center [368, 335] width 397 height 57
click at [562, 320] on input "True" at bounding box center [563, 322] width 9 height 8
radio input "true"
click at [589, 402] on label "True" at bounding box center [595, 403] width 86 height 28
click at [568, 402] on input "True" at bounding box center [563, 404] width 9 height 8
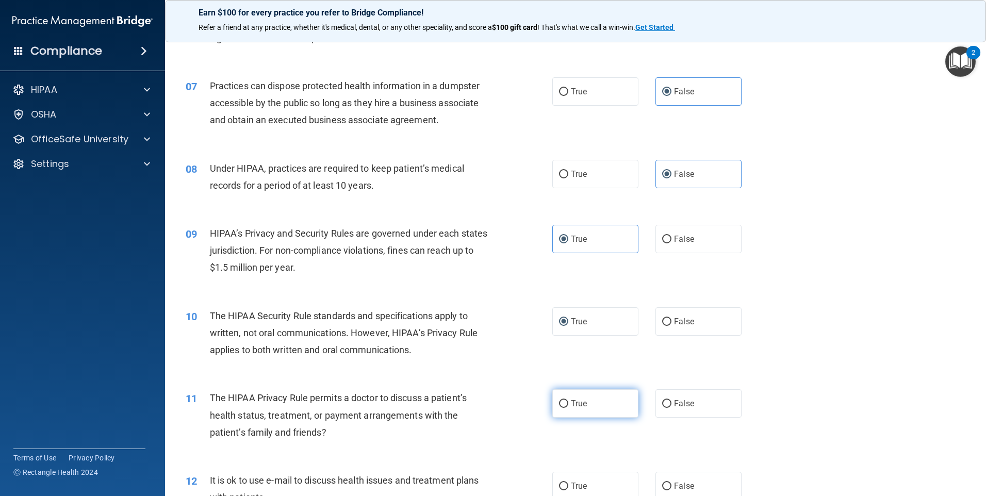
radio input "true"
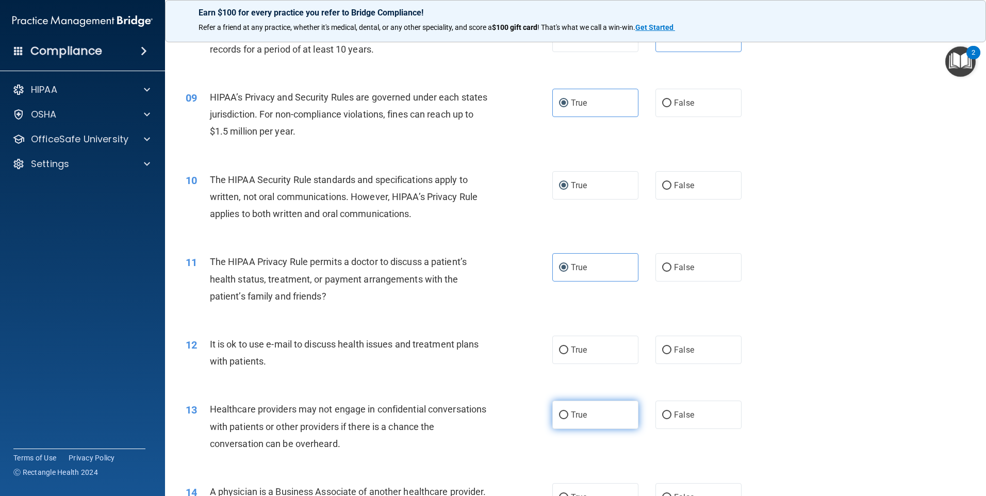
scroll to position [619, 0]
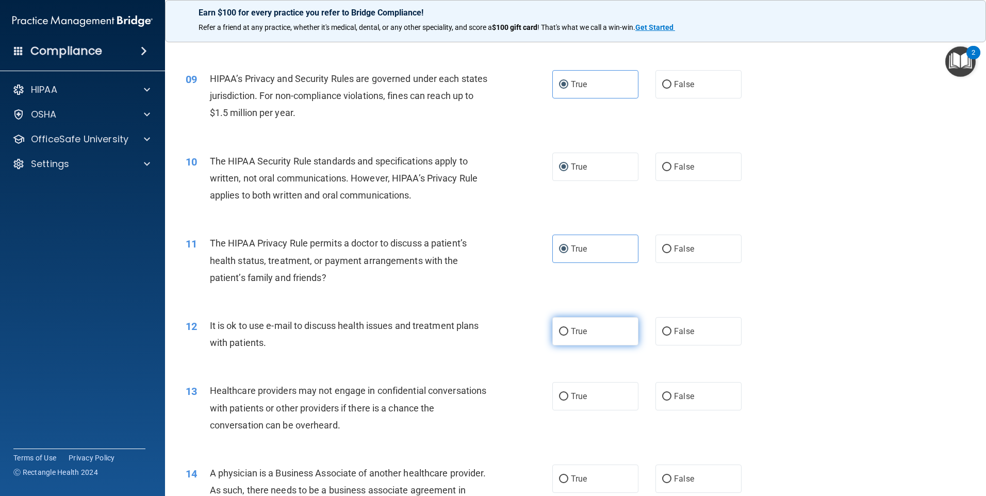
click at [593, 336] on label "True" at bounding box center [595, 331] width 86 height 28
click at [568, 336] on input "True" at bounding box center [563, 332] width 9 height 8
radio input "true"
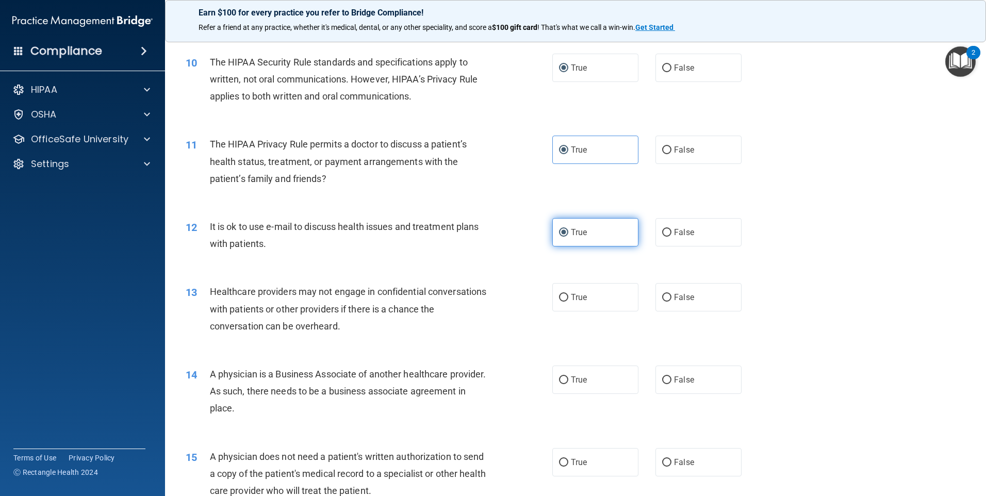
scroll to position [722, 0]
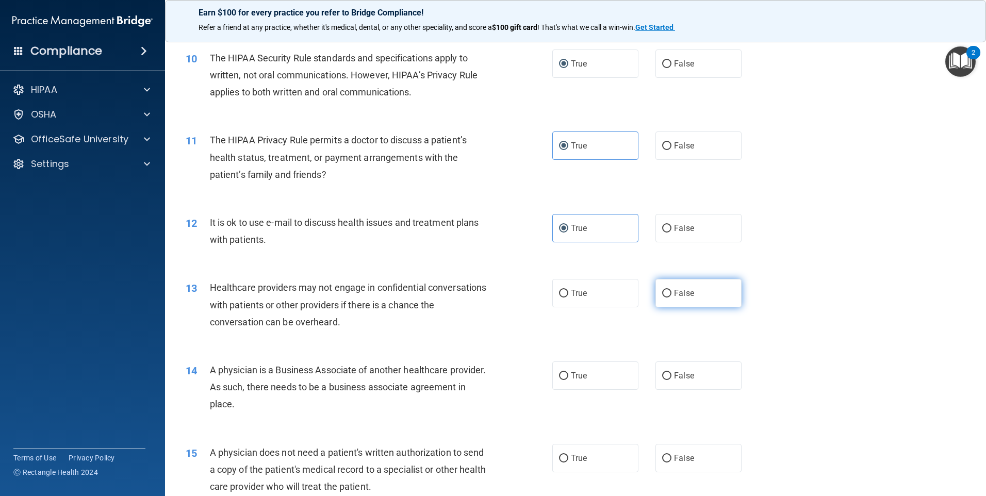
click at [678, 290] on span "False" at bounding box center [684, 293] width 20 height 10
click at [671, 290] on input "False" at bounding box center [666, 294] width 9 height 8
radio input "true"
click at [676, 375] on span "False" at bounding box center [684, 376] width 20 height 10
click at [671, 375] on input "False" at bounding box center [666, 376] width 9 height 8
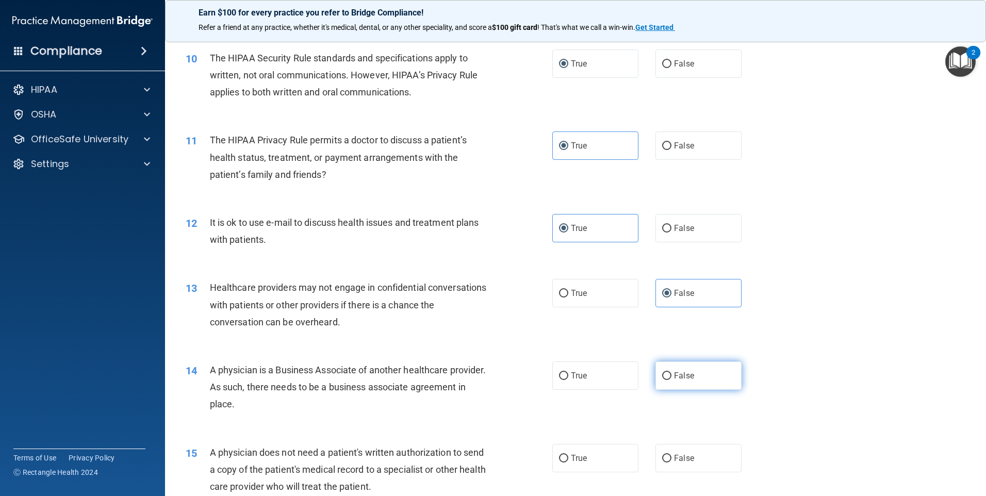
radio input "true"
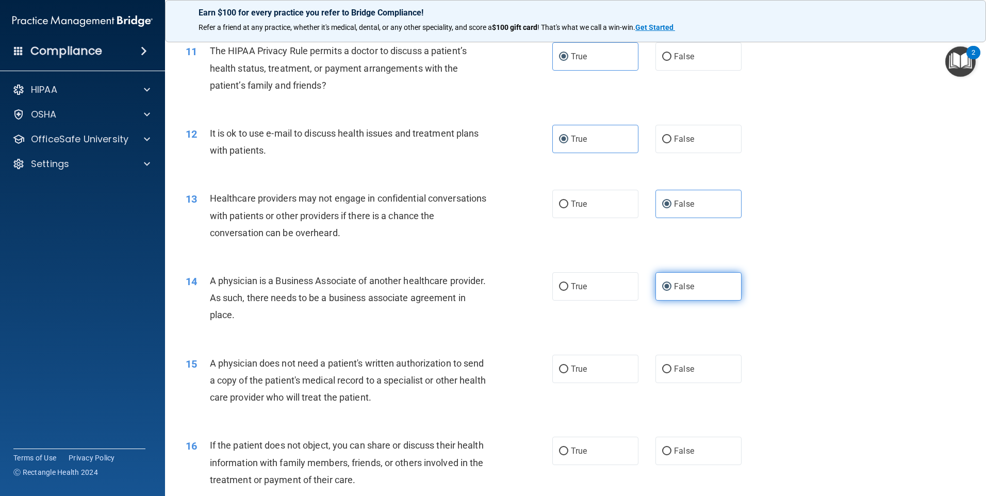
scroll to position [825, 0]
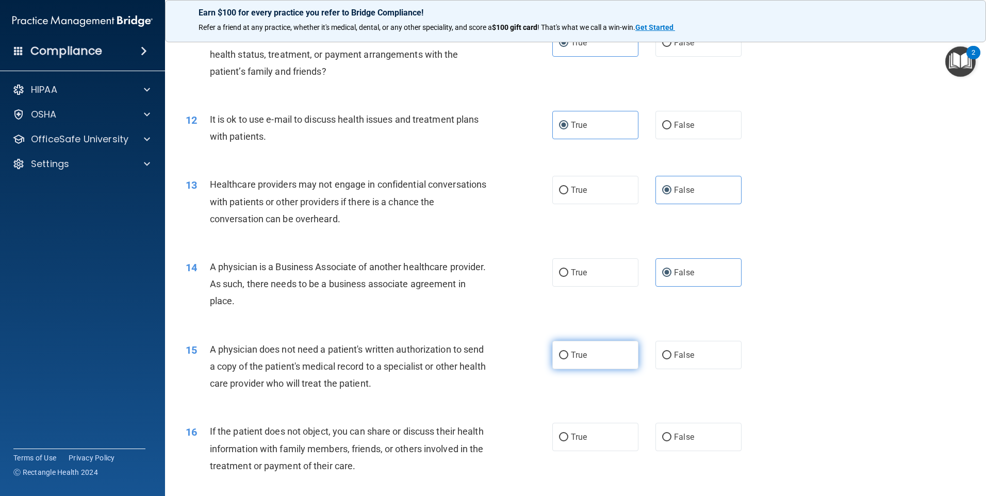
click at [603, 356] on label "True" at bounding box center [595, 355] width 86 height 28
click at [568, 356] on input "True" at bounding box center [563, 356] width 9 height 8
radio input "true"
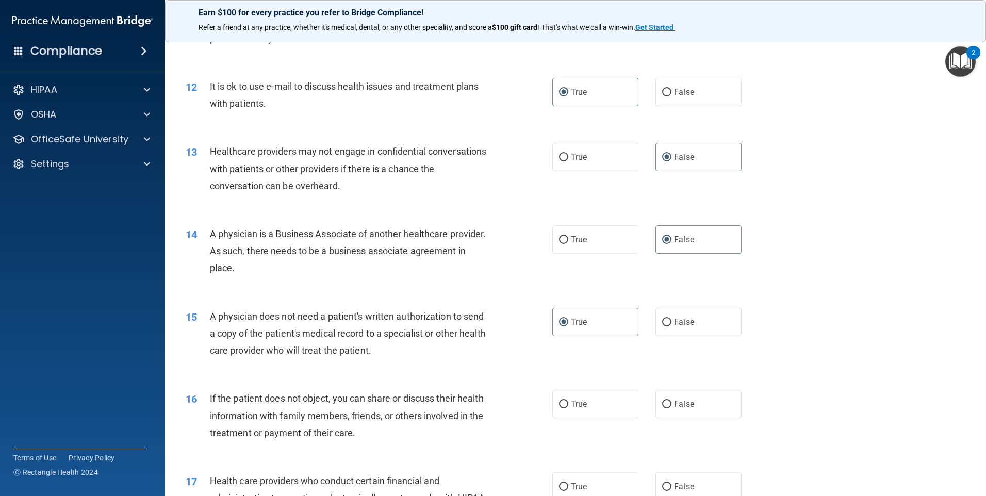
scroll to position [876, 0]
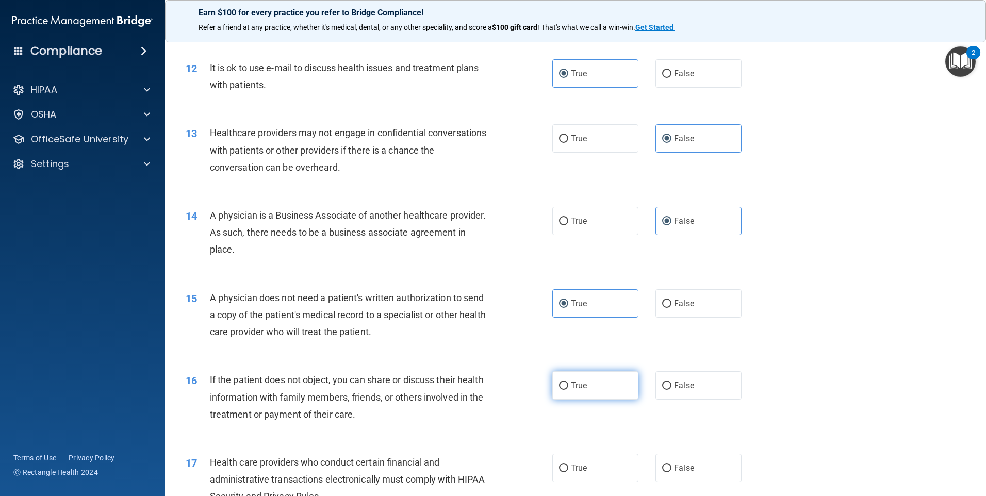
click at [577, 383] on span "True" at bounding box center [579, 385] width 16 height 10
click at [568, 383] on input "True" at bounding box center [563, 386] width 9 height 8
radio input "true"
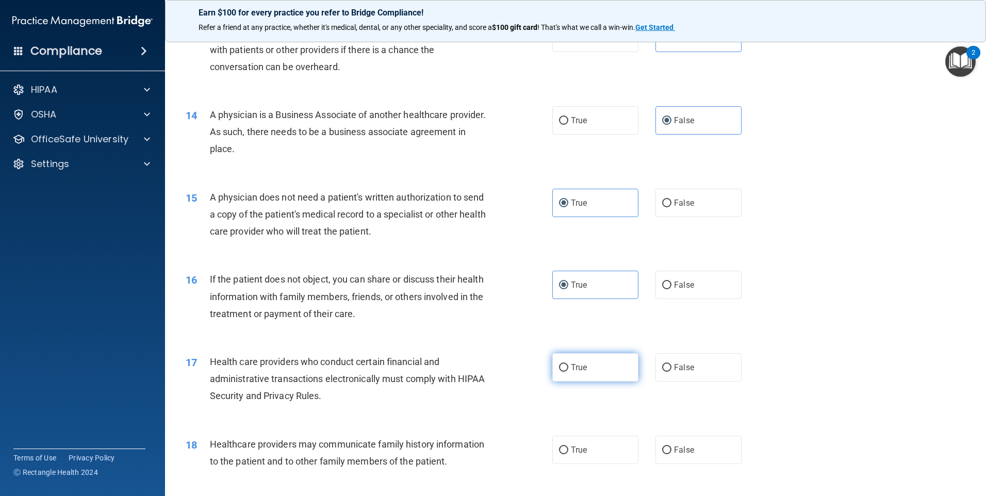
scroll to position [979, 0]
click at [585, 375] on label "True" at bounding box center [595, 365] width 86 height 28
click at [568, 369] on input "True" at bounding box center [563, 365] width 9 height 8
radio input "true"
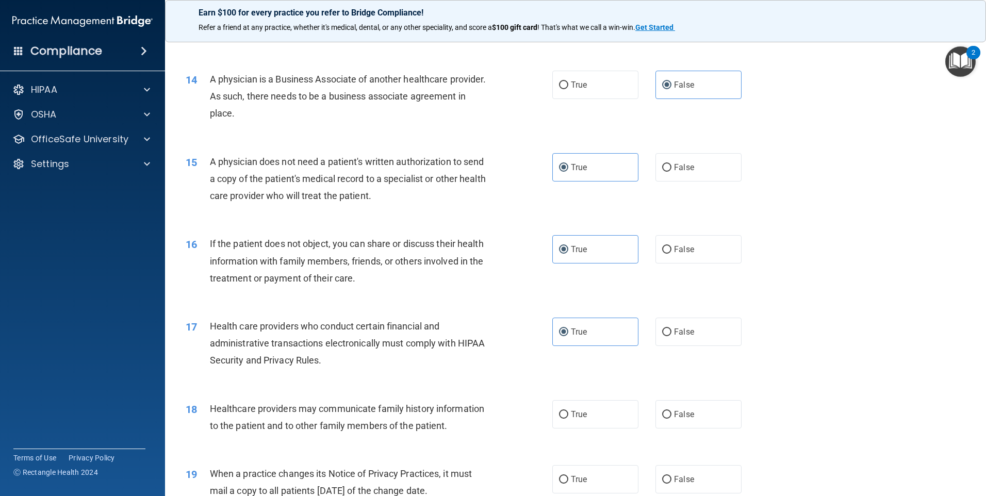
scroll to position [1031, 0]
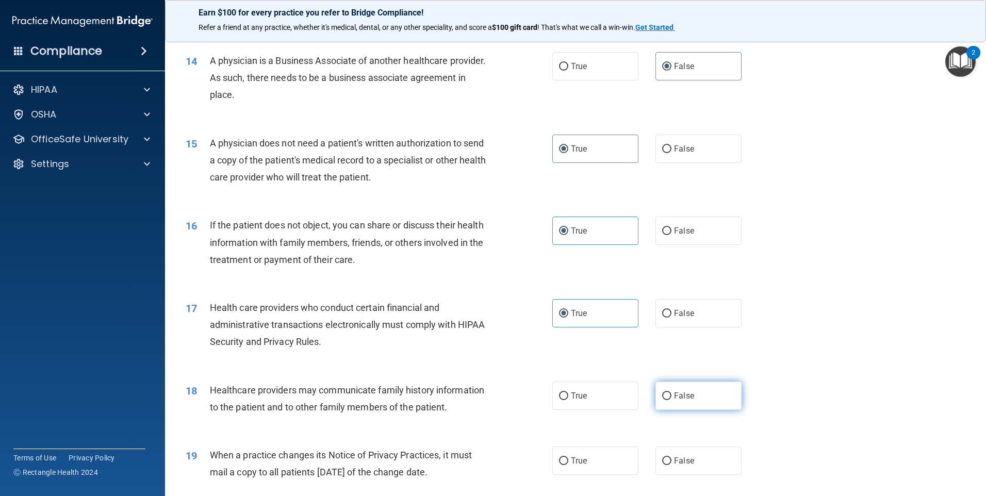
click at [685, 386] on label "False" at bounding box center [698, 395] width 86 height 28
click at [671, 392] on input "False" at bounding box center [666, 396] width 9 height 8
radio input "true"
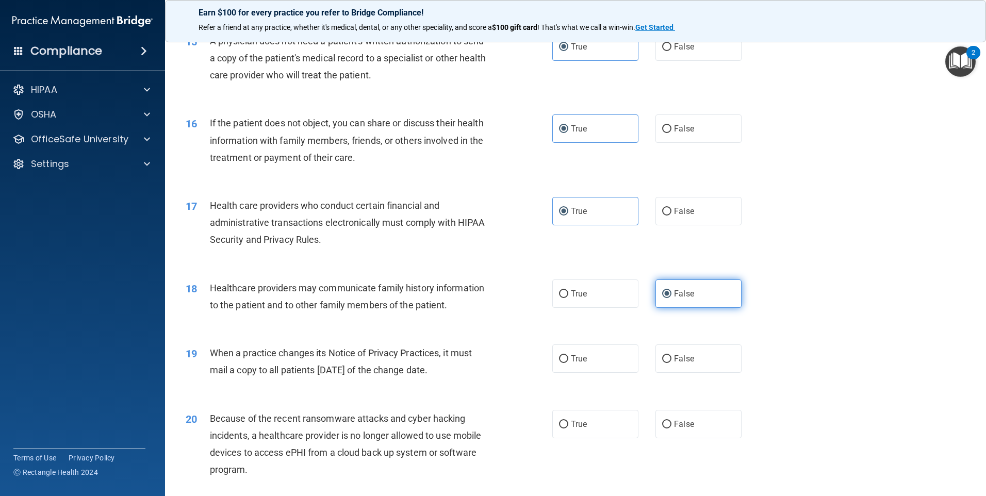
scroll to position [1134, 0]
click at [702, 370] on label "False" at bounding box center [698, 357] width 86 height 28
click at [671, 362] on input "False" at bounding box center [666, 358] width 9 height 8
radio input "true"
click at [707, 416] on label "False" at bounding box center [698, 423] width 86 height 28
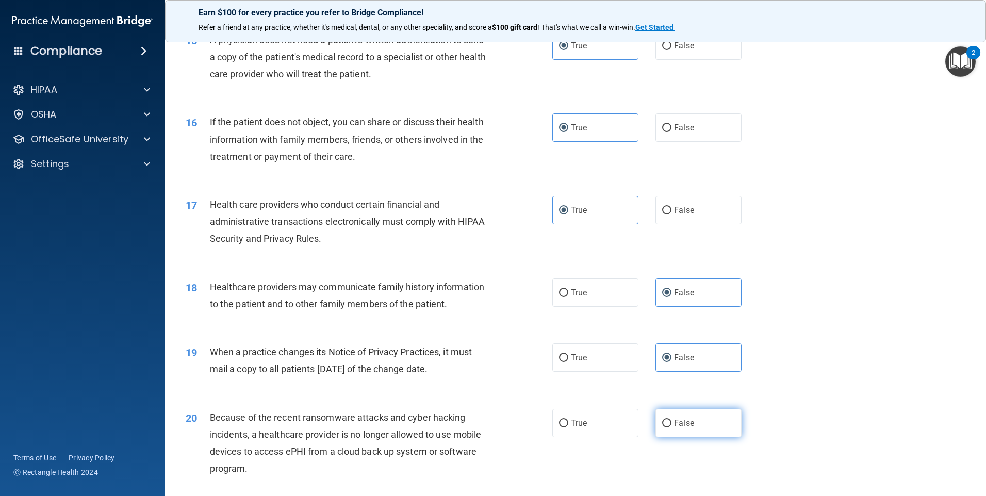
click at [671, 420] on input "False" at bounding box center [666, 424] width 9 height 8
radio input "true"
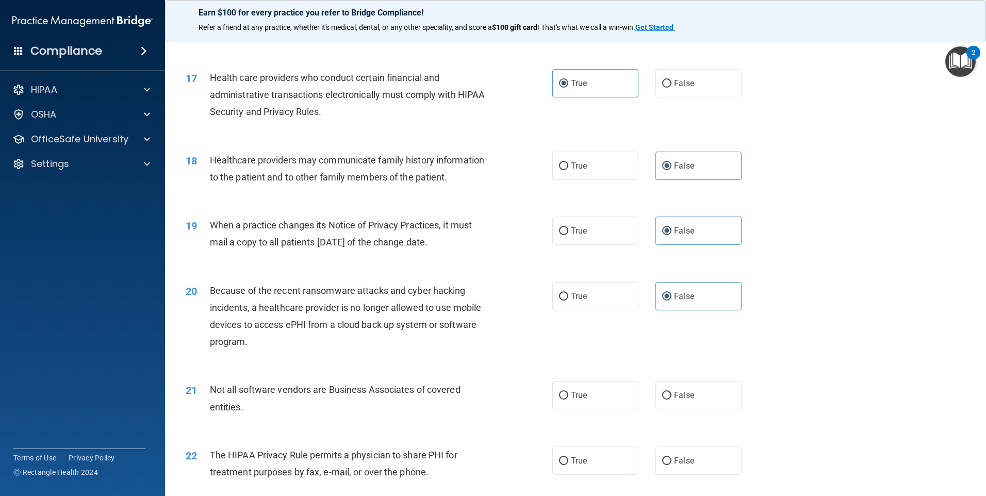
scroll to position [1289, 0]
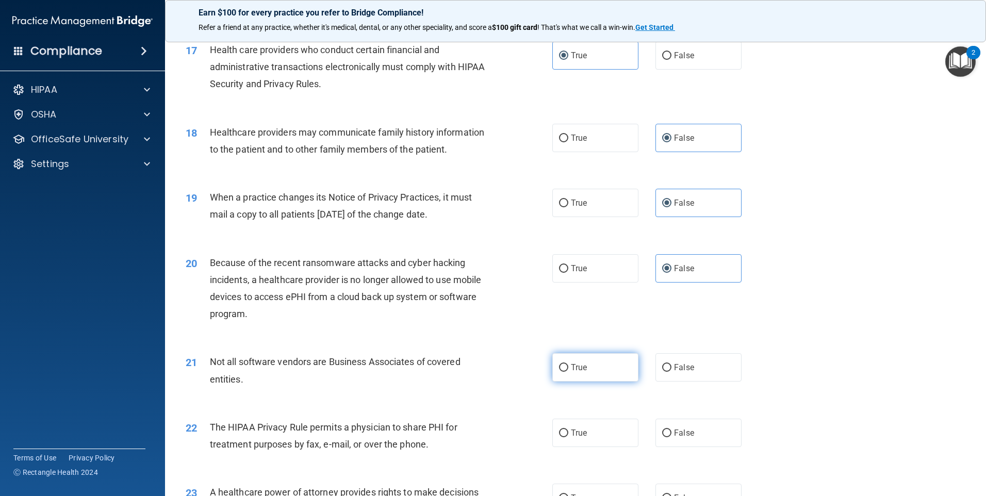
click at [572, 371] on span "True" at bounding box center [579, 367] width 16 height 10
click at [568, 371] on input "True" at bounding box center [563, 368] width 9 height 8
radio input "true"
click at [612, 433] on label "True" at bounding box center [595, 433] width 86 height 28
click at [568, 433] on input "True" at bounding box center [563, 433] width 9 height 8
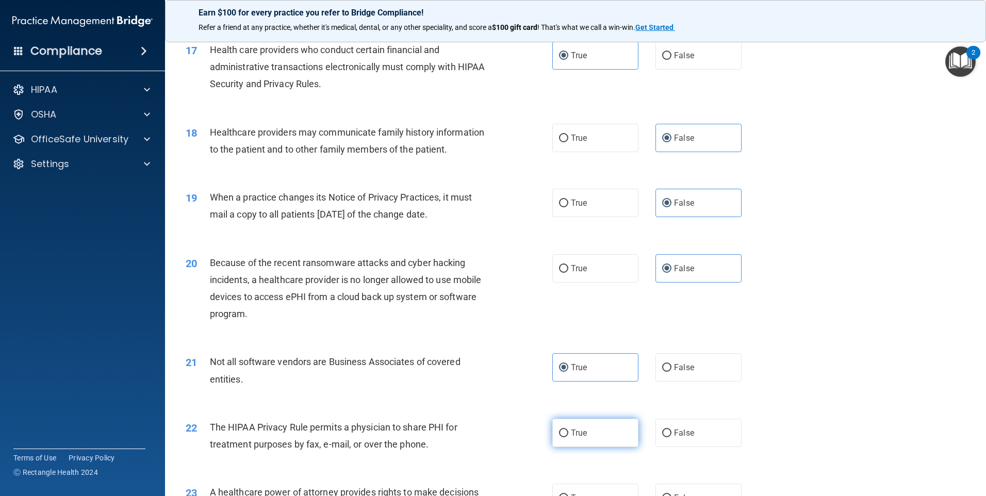
radio input "true"
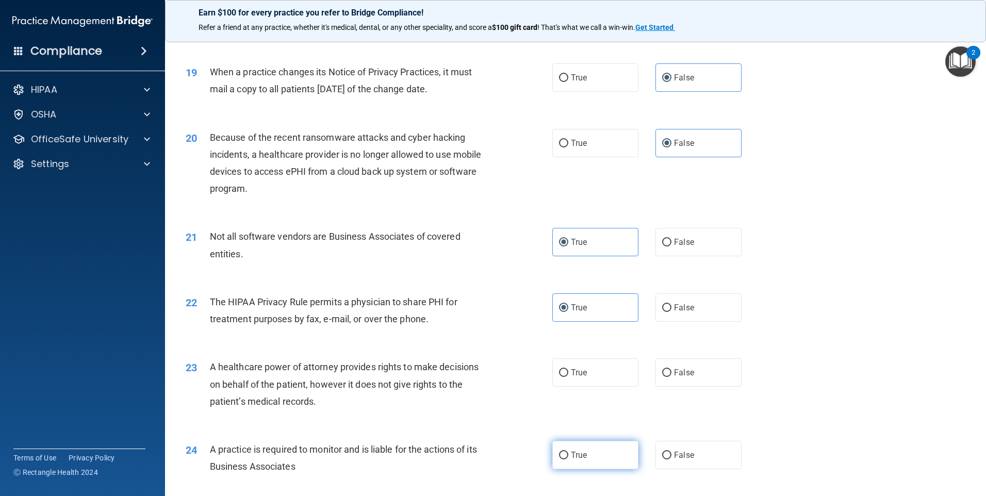
scroll to position [1443, 0]
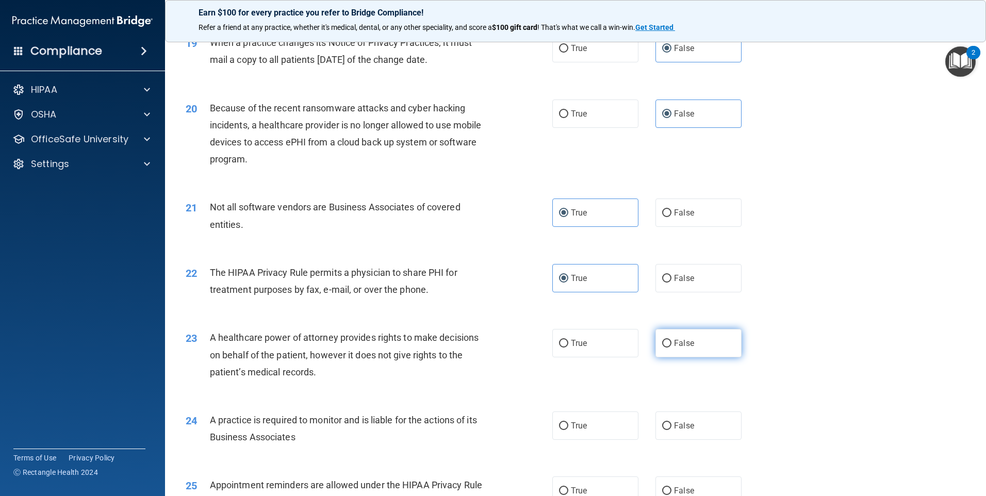
click at [682, 355] on label "False" at bounding box center [698, 343] width 86 height 28
click at [671, 347] on input "False" at bounding box center [666, 344] width 9 height 8
radio input "true"
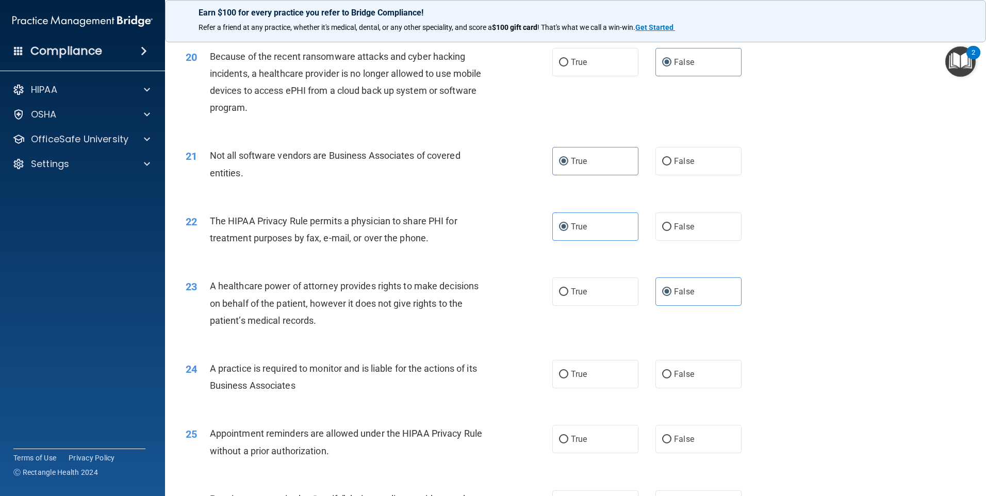
click at [702, 390] on div "24 A practice is required to monitor and is liable for the actions of its Busin…" at bounding box center [575, 379] width 795 height 65
click at [707, 371] on label "False" at bounding box center [698, 374] width 86 height 28
click at [671, 371] on input "False" at bounding box center [666, 375] width 9 height 8
radio input "true"
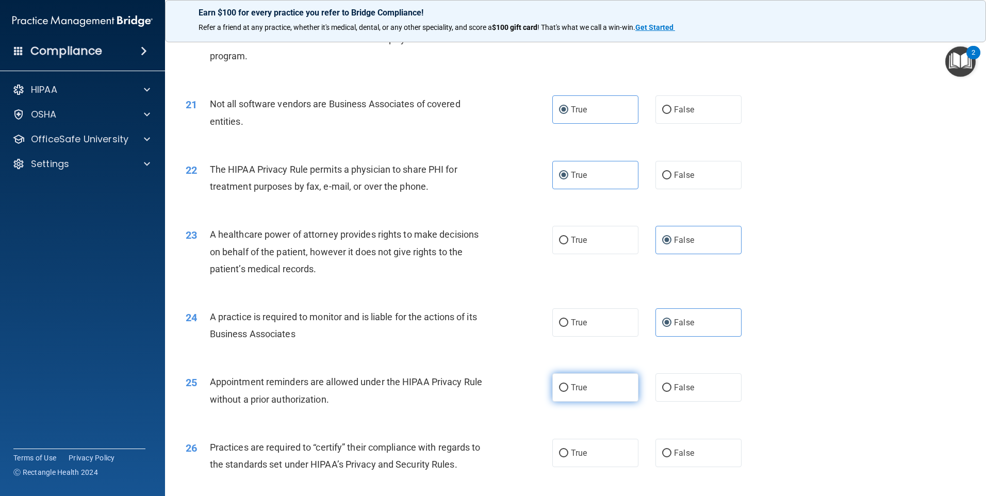
click at [598, 386] on label "True" at bounding box center [595, 387] width 86 height 28
click at [568, 386] on input "True" at bounding box center [563, 388] width 9 height 8
radio input "true"
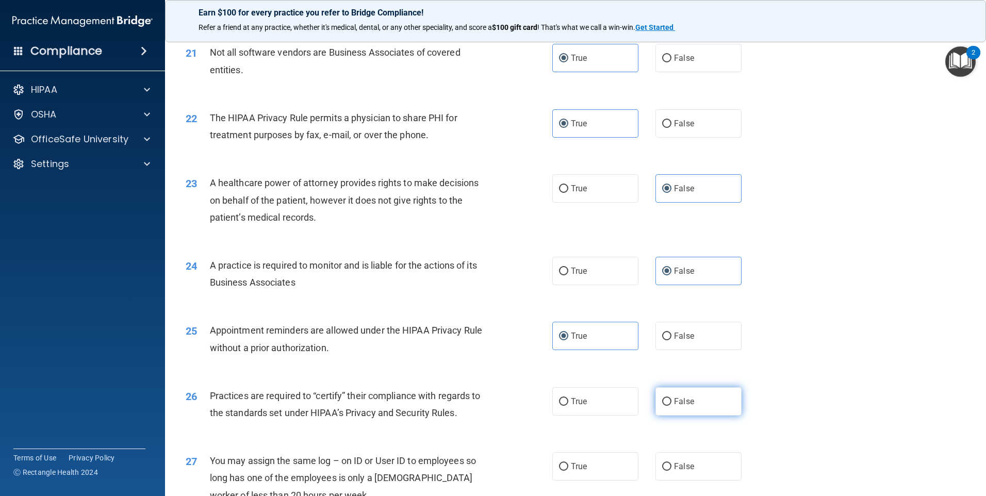
click at [697, 410] on label "False" at bounding box center [698, 401] width 86 height 28
click at [671, 406] on input "False" at bounding box center [666, 402] width 9 height 8
radio input "true"
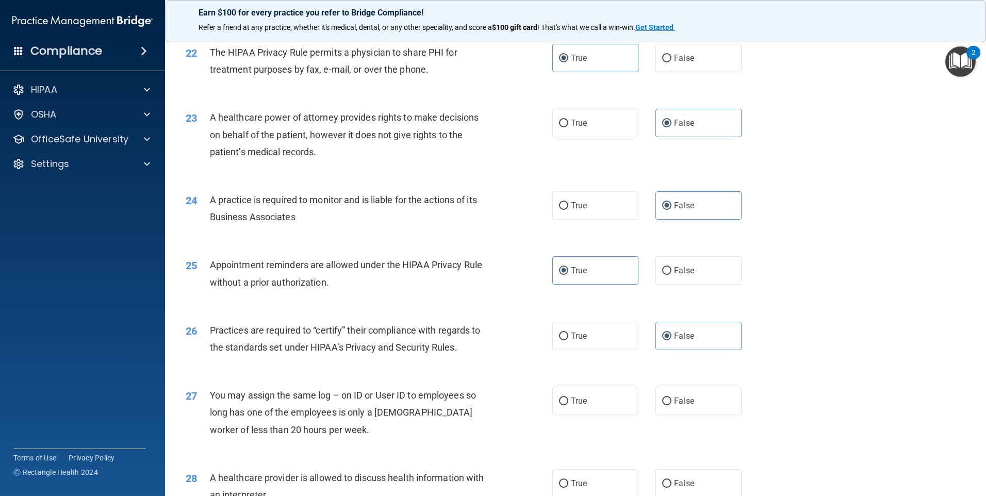
scroll to position [1804, 0]
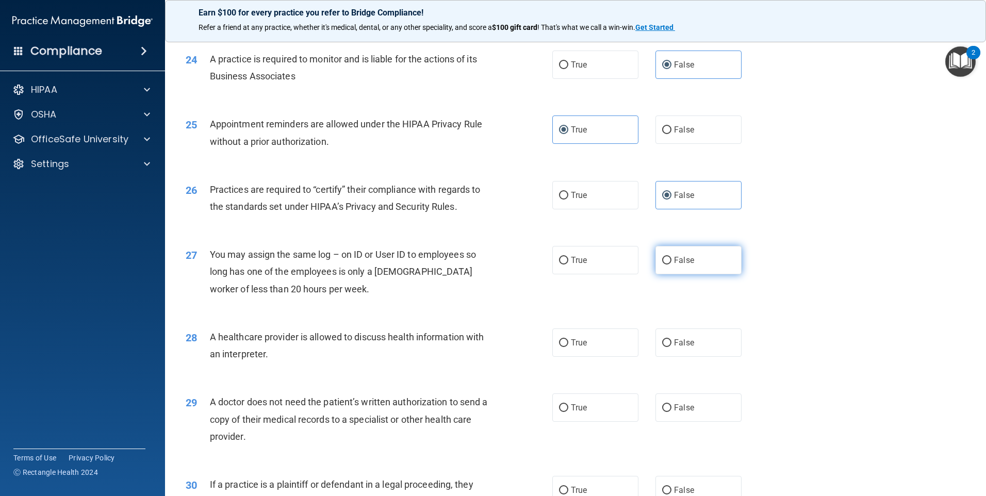
click at [673, 265] on label "False" at bounding box center [698, 260] width 86 height 28
click at [671, 264] on input "False" at bounding box center [666, 261] width 9 height 8
radio input "true"
click at [611, 339] on label "True" at bounding box center [595, 342] width 86 height 28
click at [568, 339] on input "True" at bounding box center [563, 343] width 9 height 8
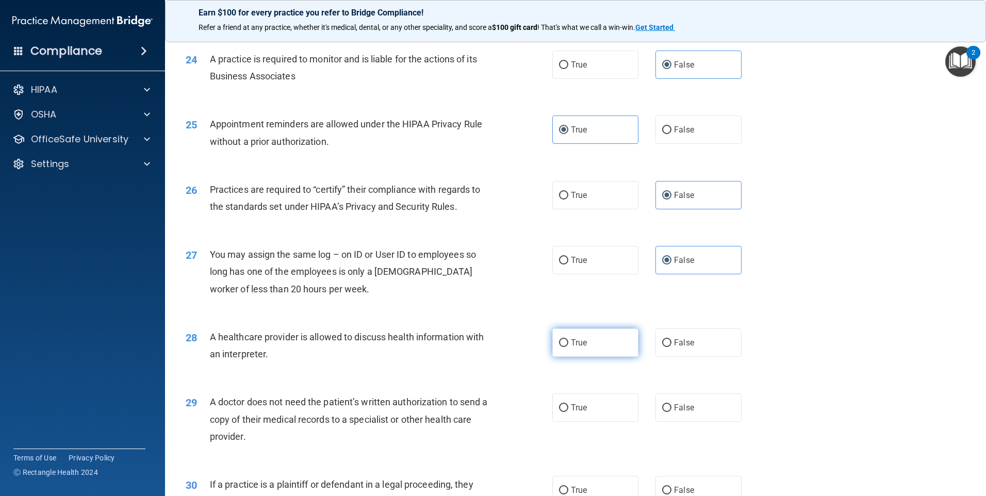
radio input "true"
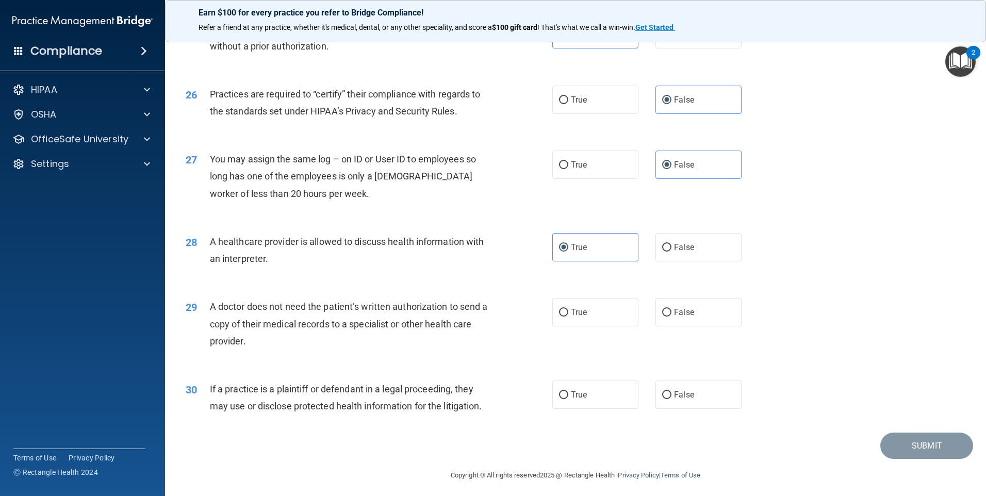
scroll to position [1904, 0]
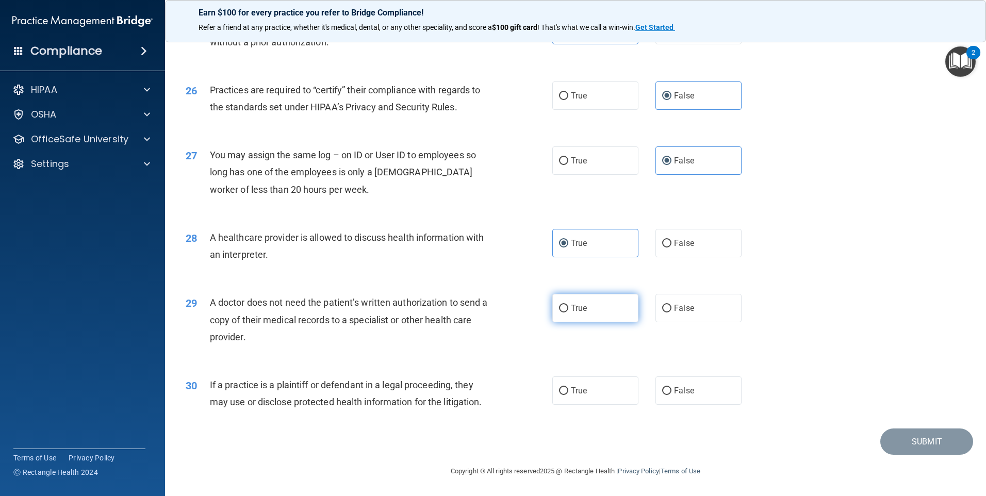
click at [574, 317] on label "True" at bounding box center [595, 308] width 86 height 28
click at [568, 312] on input "True" at bounding box center [563, 309] width 9 height 8
radio input "true"
click at [605, 392] on label "True" at bounding box center [595, 390] width 86 height 28
click at [568, 392] on input "True" at bounding box center [563, 391] width 9 height 8
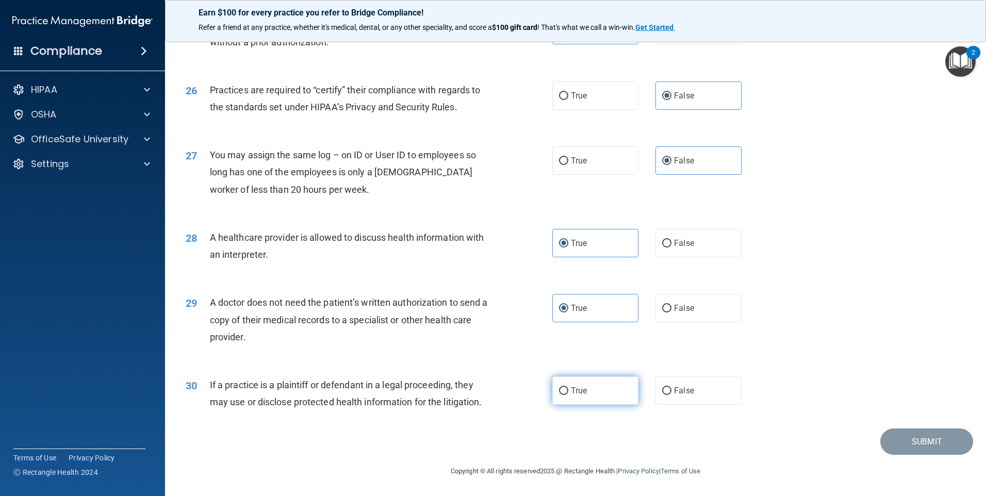
radio input "true"
click at [905, 440] on button "Submit" at bounding box center [926, 441] width 93 height 26
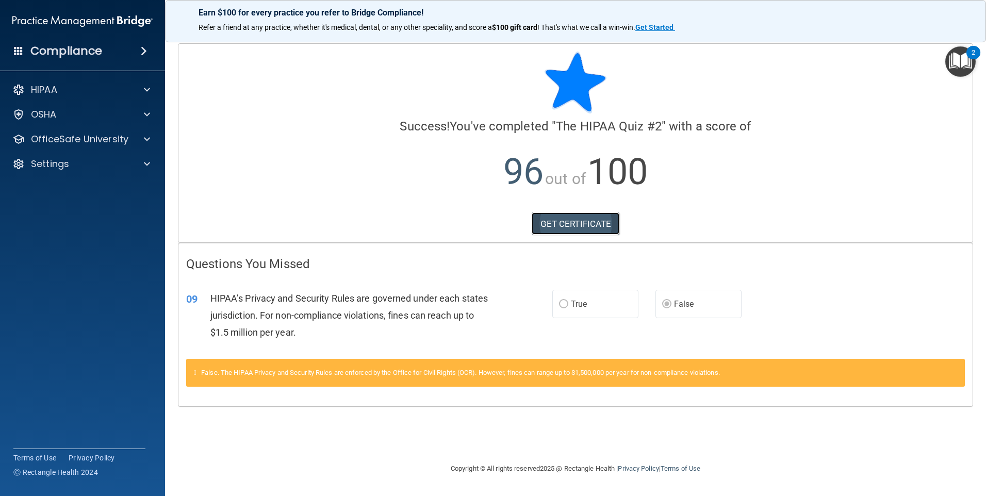
click at [578, 231] on link "GET CERTIFICATE" at bounding box center [575, 223] width 88 height 23
click at [50, 89] on p "HIPAA" at bounding box center [44, 90] width 26 height 12
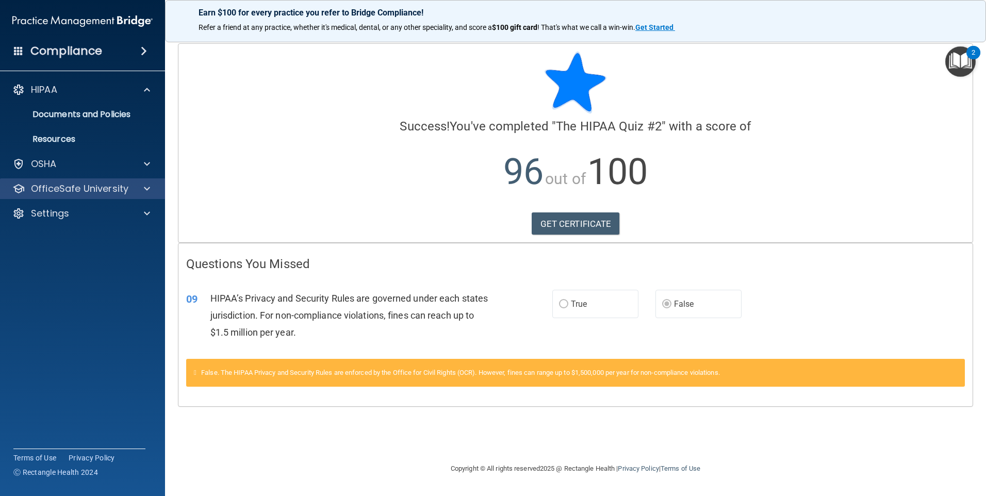
click at [46, 195] on div "OfficeSafe University" at bounding box center [82, 188] width 165 height 21
click at [75, 195] on div "OfficeSafe University" at bounding box center [82, 188] width 165 height 21
click at [109, 187] on p "OfficeSafe University" at bounding box center [79, 188] width 97 height 12
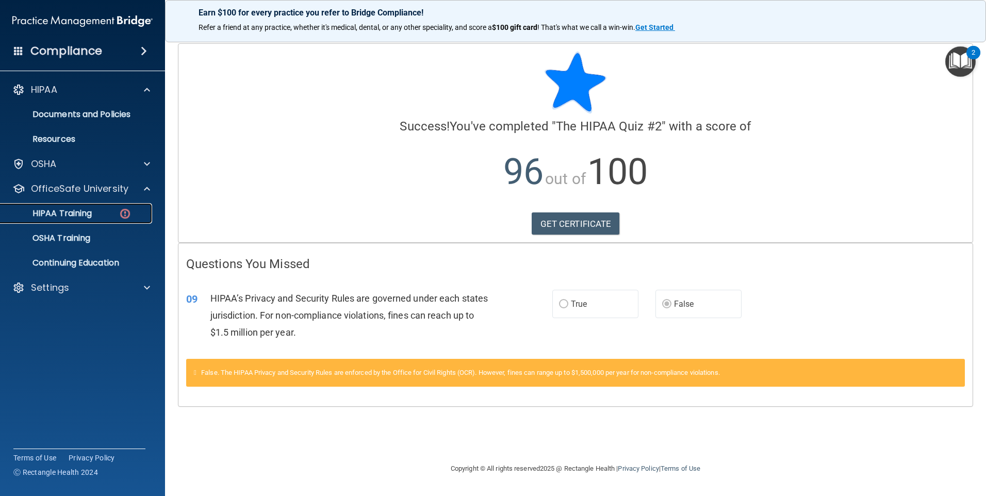
click at [118, 212] on div "HIPAA Training" at bounding box center [77, 213] width 141 height 10
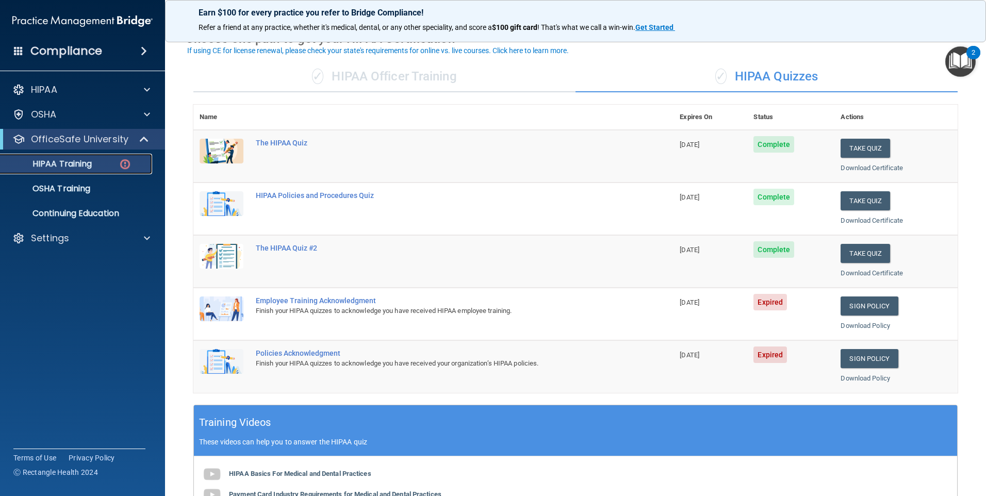
scroll to position [103, 0]
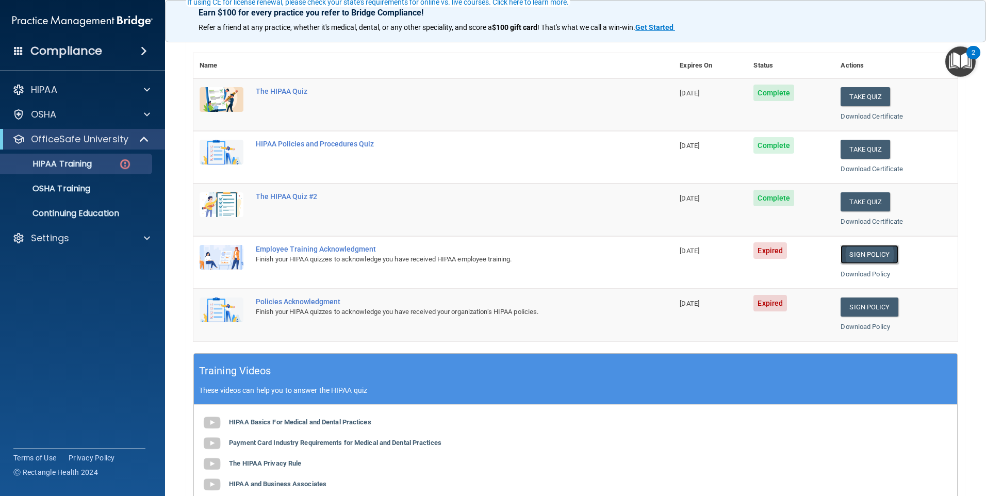
click at [859, 257] on link "Sign Policy" at bounding box center [868, 254] width 57 height 19
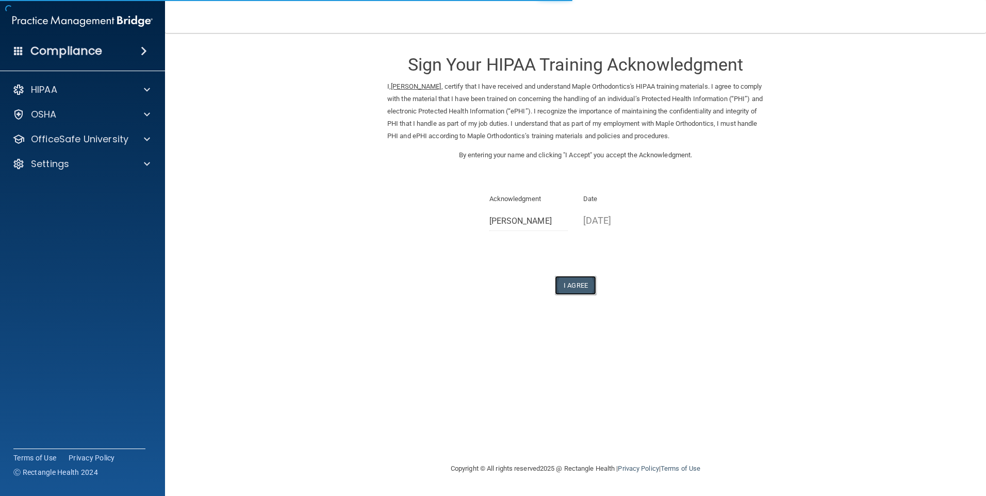
click at [580, 288] on button "I Agree" at bounding box center [575, 285] width 41 height 19
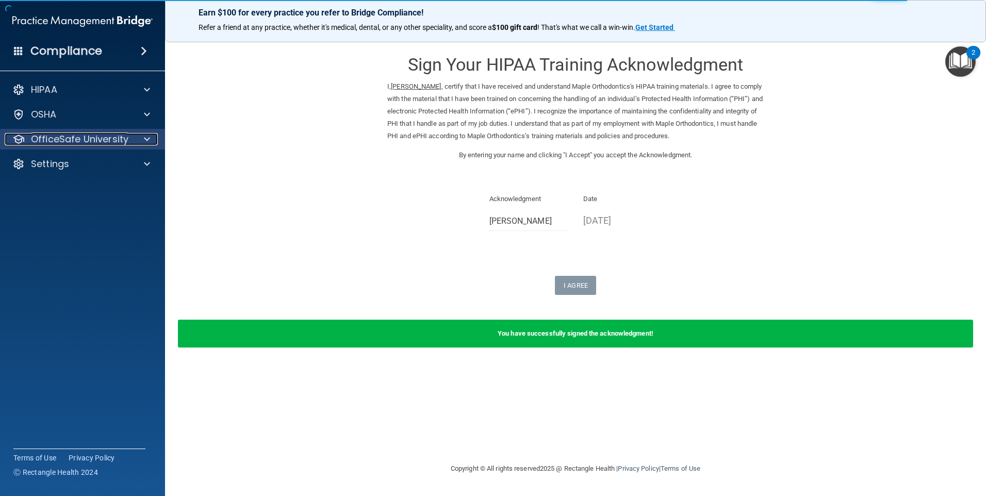
click at [86, 139] on p "OfficeSafe University" at bounding box center [79, 139] width 97 height 12
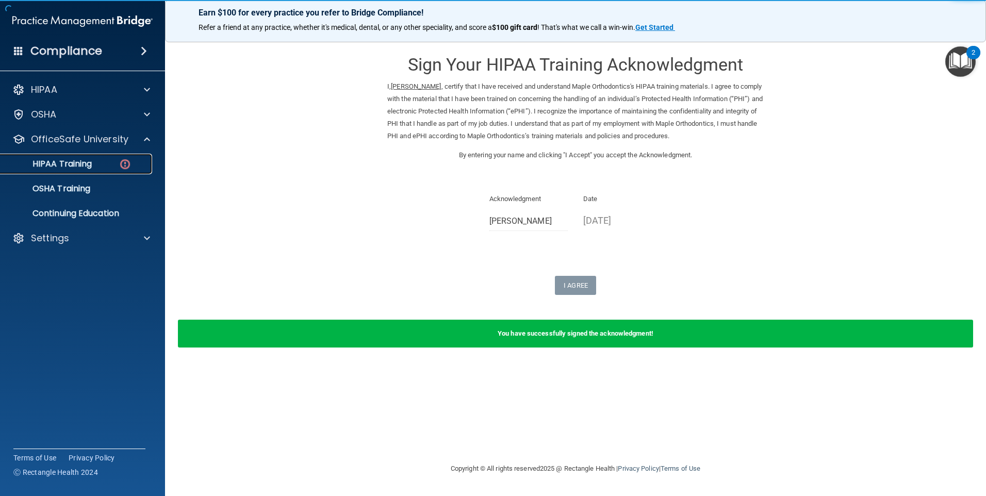
click at [80, 162] on p "HIPAA Training" at bounding box center [49, 164] width 85 height 10
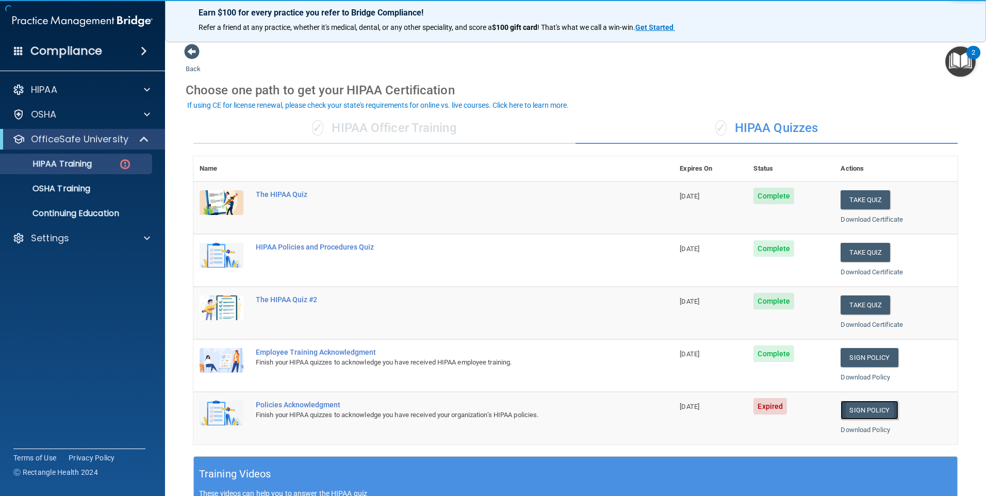
click at [873, 412] on link "Sign Policy" at bounding box center [868, 410] width 57 height 19
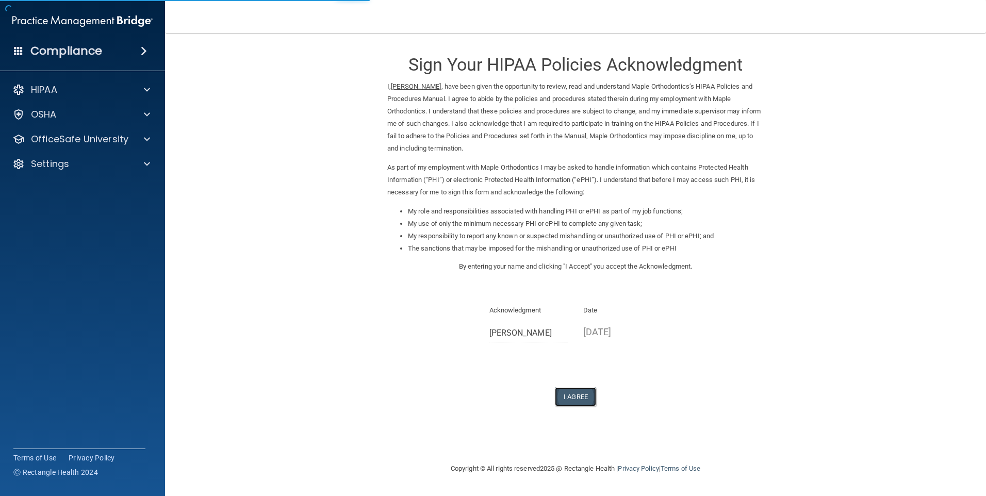
click at [570, 396] on button "I Agree" at bounding box center [575, 396] width 41 height 19
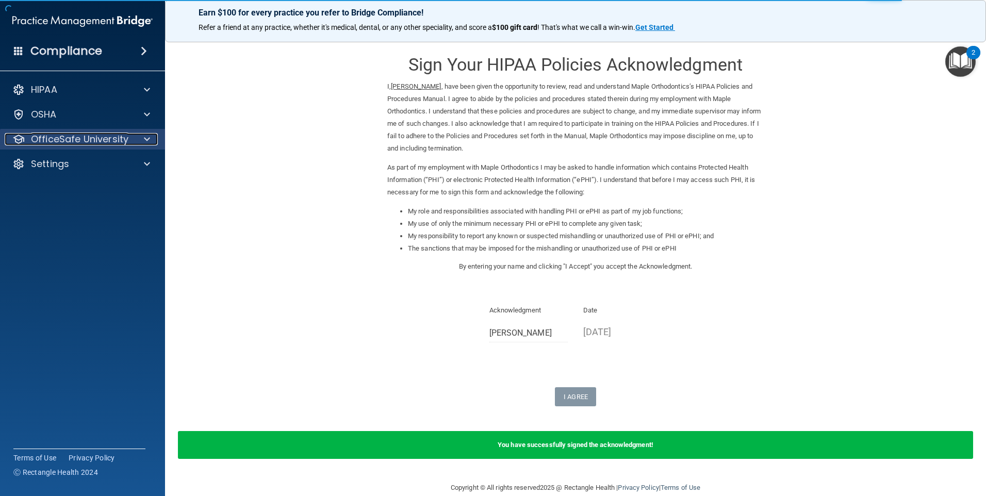
click at [42, 142] on p "OfficeSafe University" at bounding box center [79, 139] width 97 height 12
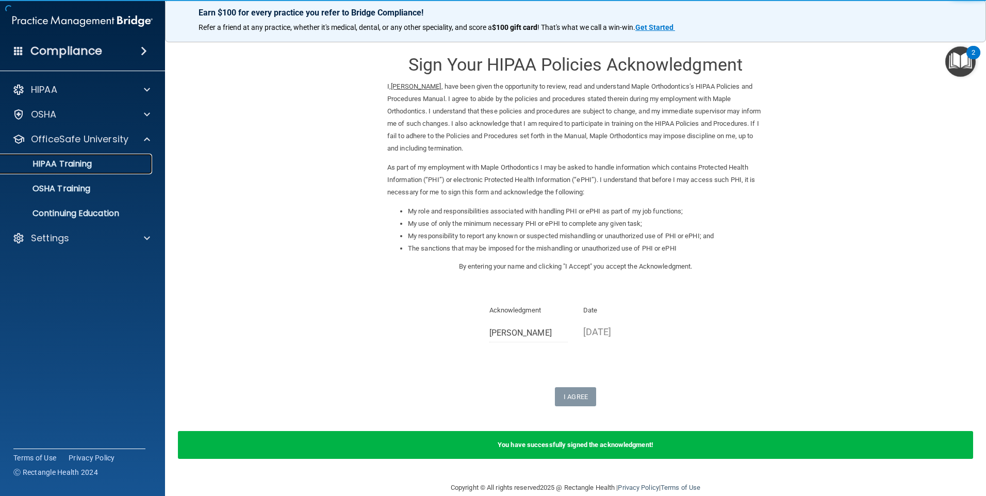
click at [69, 167] on p "HIPAA Training" at bounding box center [49, 164] width 85 height 10
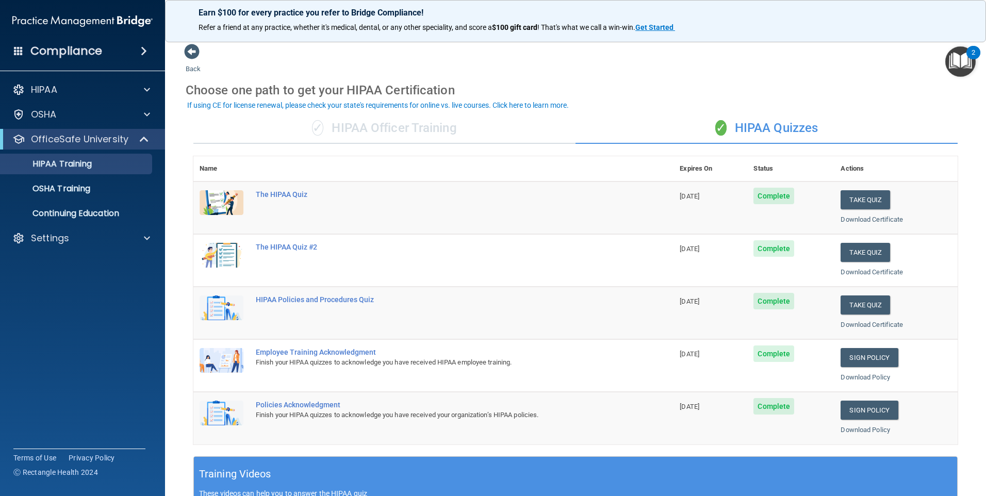
click at [429, 135] on div "✓ HIPAA Officer Training" at bounding box center [384, 128] width 382 height 31
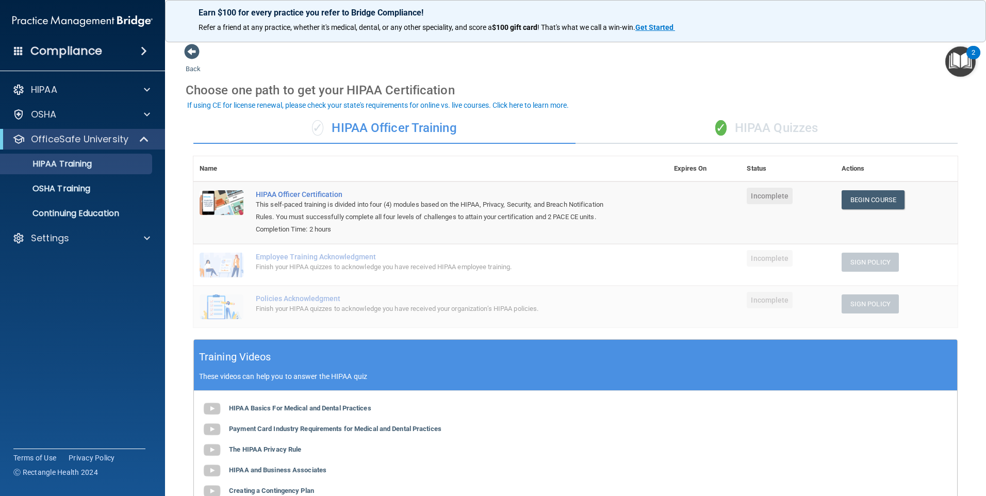
click at [729, 130] on div "✓ HIPAA Quizzes" at bounding box center [766, 128] width 382 height 31
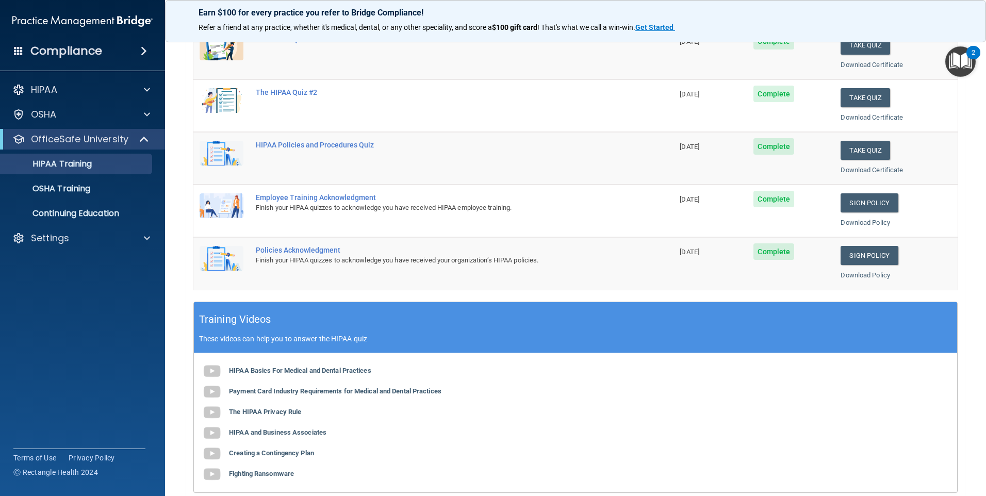
scroll to position [52, 0]
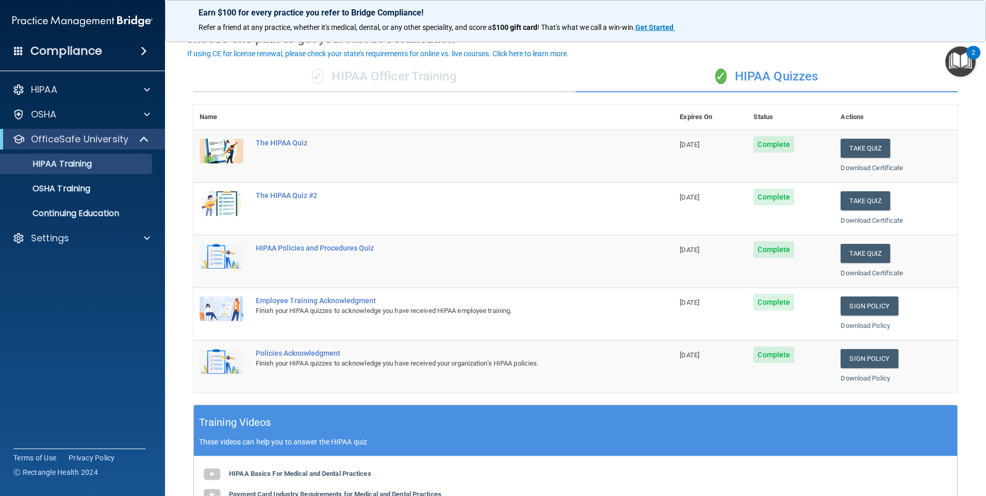
click at [342, 76] on div "✓ HIPAA Officer Training" at bounding box center [384, 76] width 382 height 31
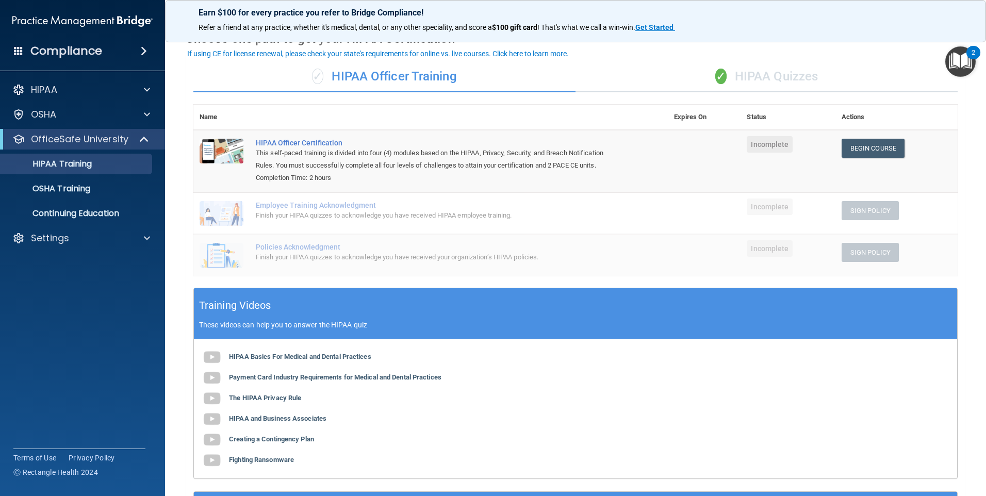
click at [740, 76] on div "✓ HIPAA Quizzes" at bounding box center [766, 76] width 382 height 31
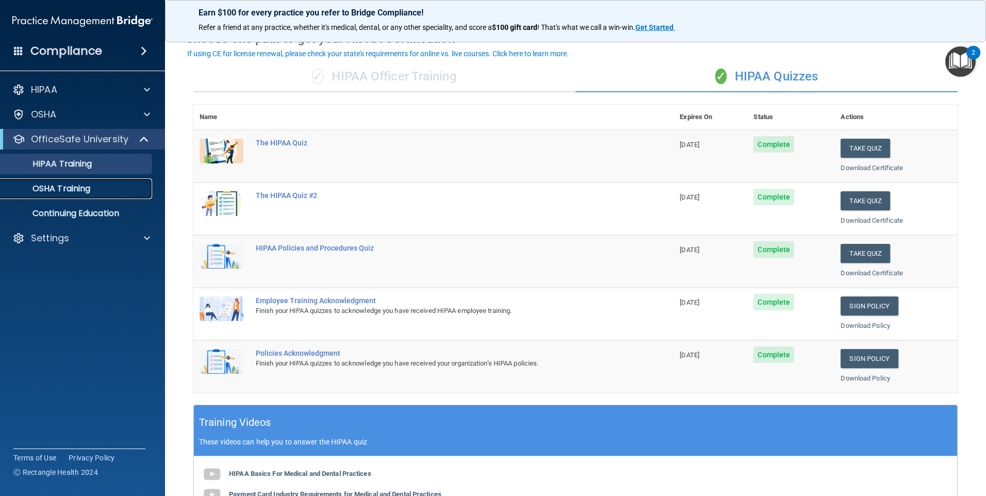
click at [72, 191] on p "OSHA Training" at bounding box center [49, 189] width 84 height 10
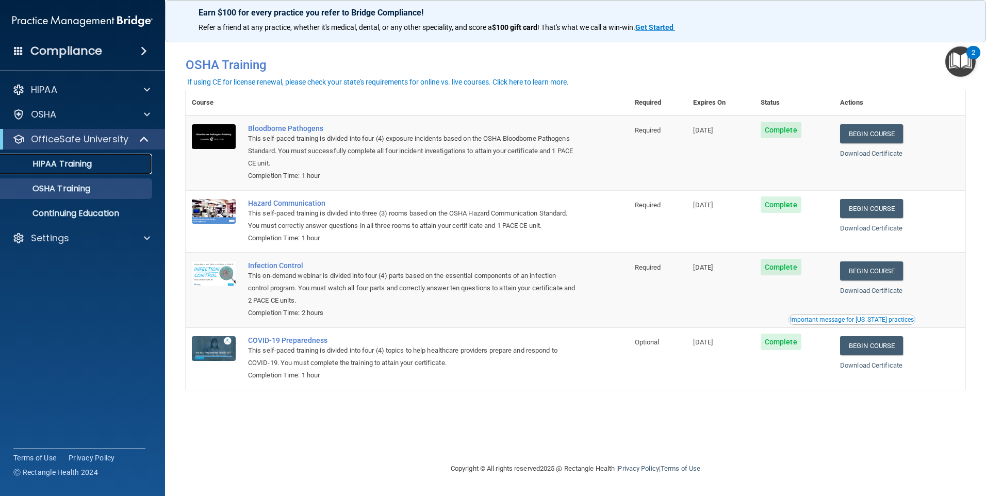
click at [61, 166] on p "HIPAA Training" at bounding box center [49, 164] width 85 height 10
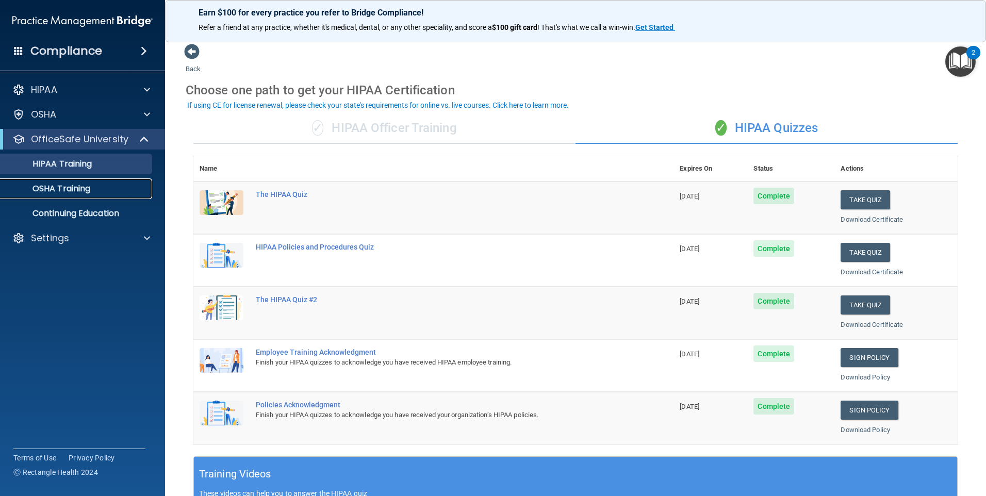
click at [92, 187] on div "OSHA Training" at bounding box center [77, 189] width 141 height 10
